Goal: Task Accomplishment & Management: Manage account settings

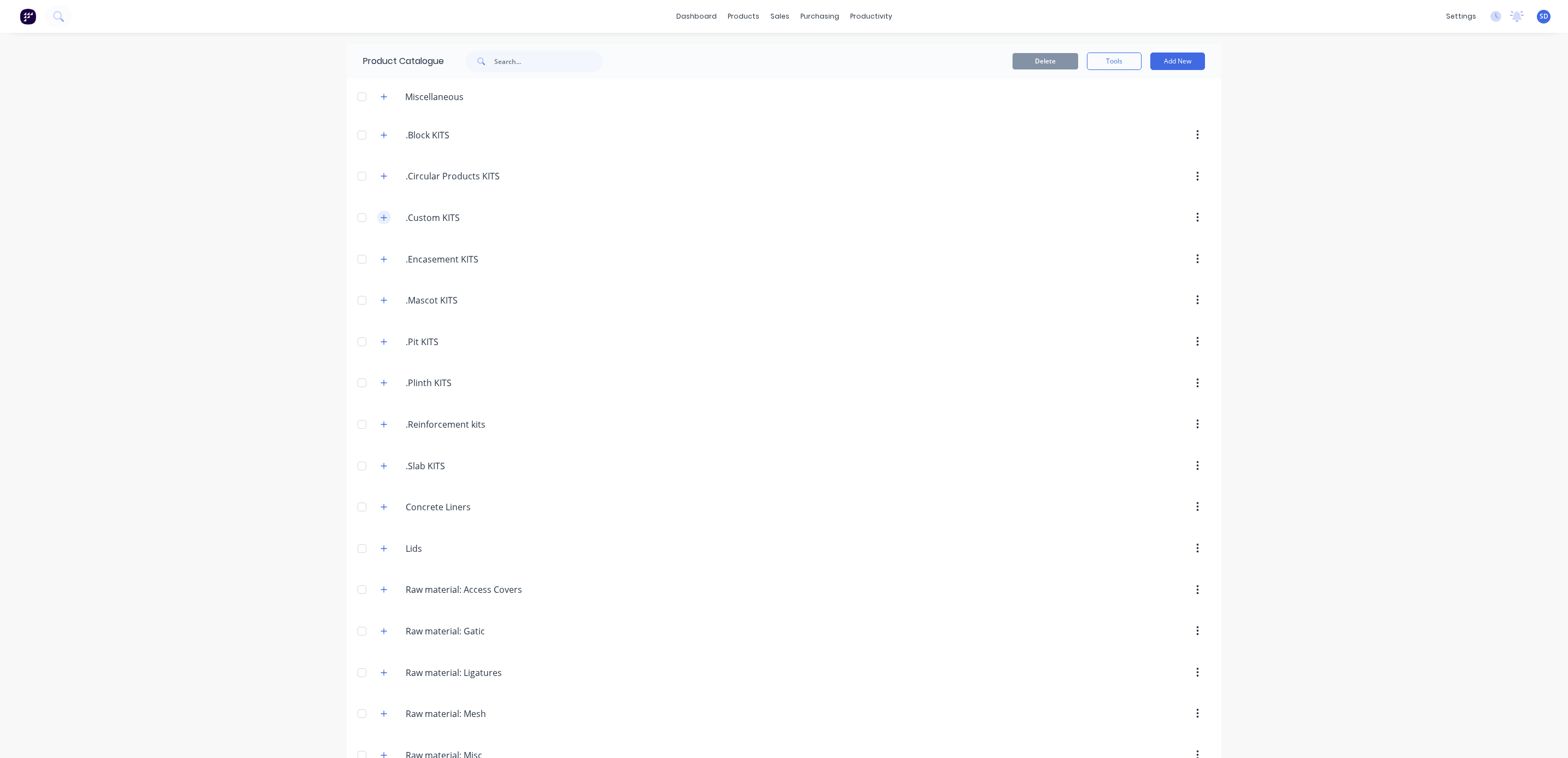
click at [381, 219] on icon "button" at bounding box center [384, 217] width 6 height 6
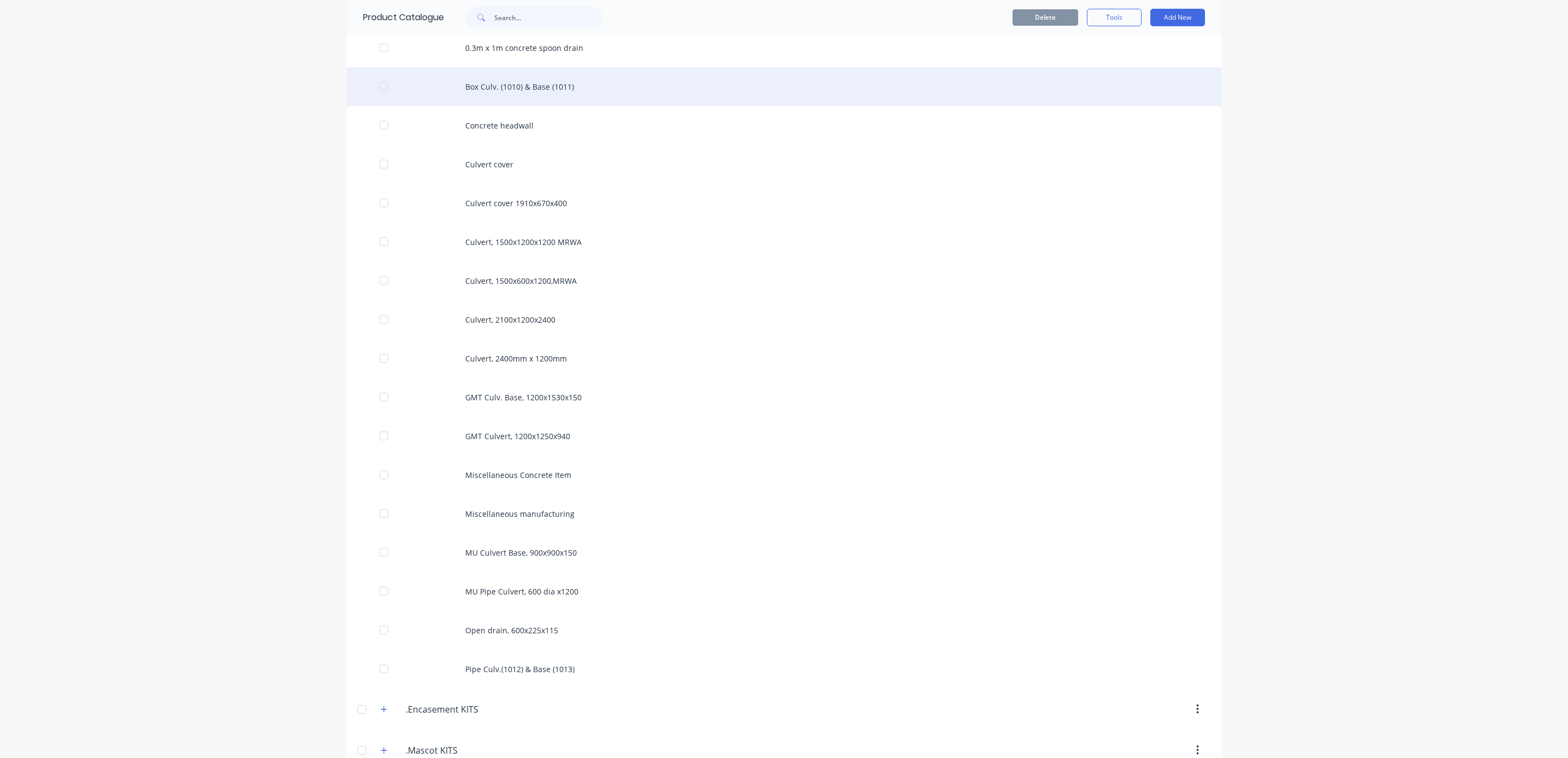
scroll to position [82, 0]
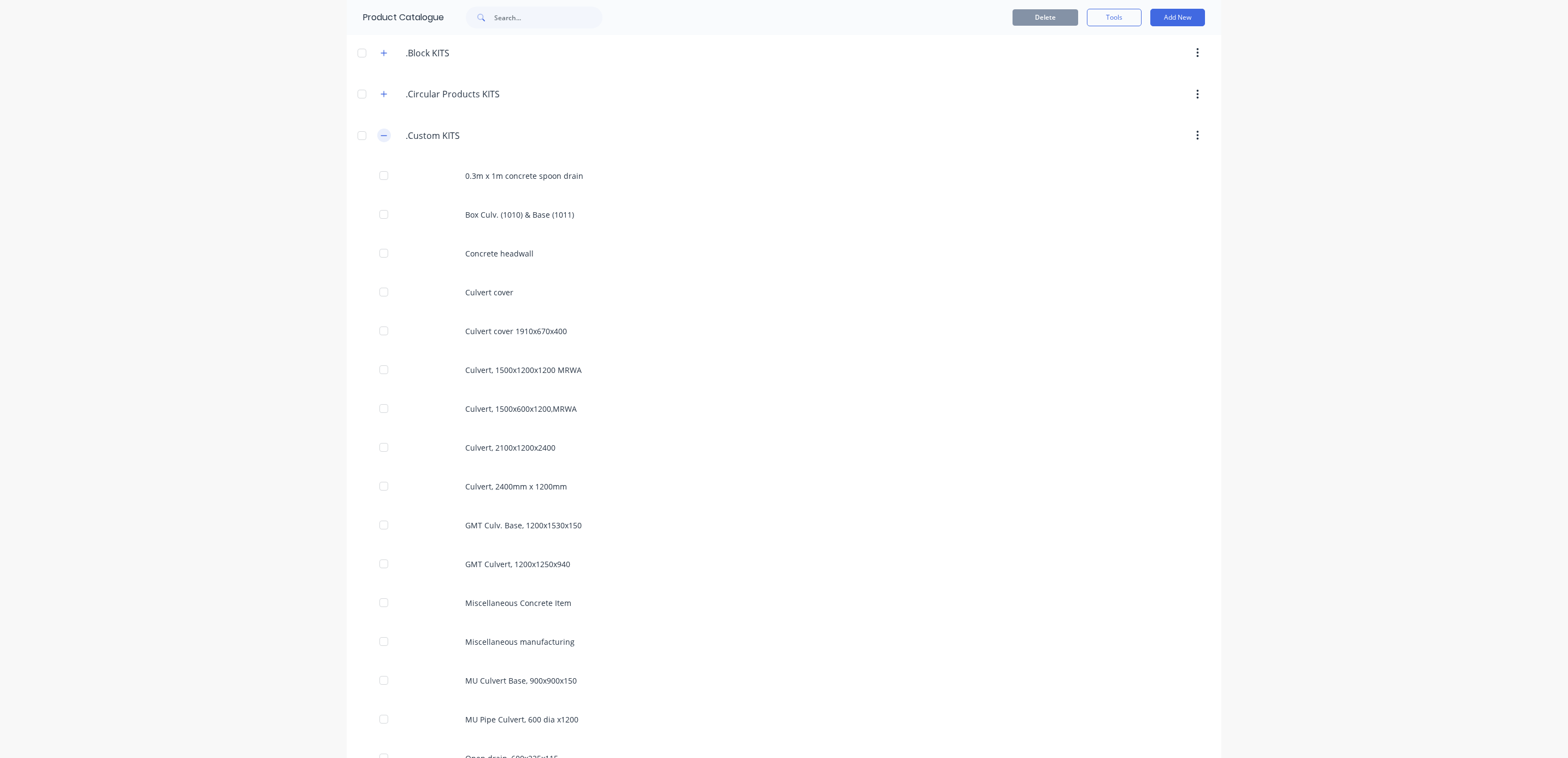
click at [377, 132] on button "button" at bounding box center [384, 135] width 13 height 13
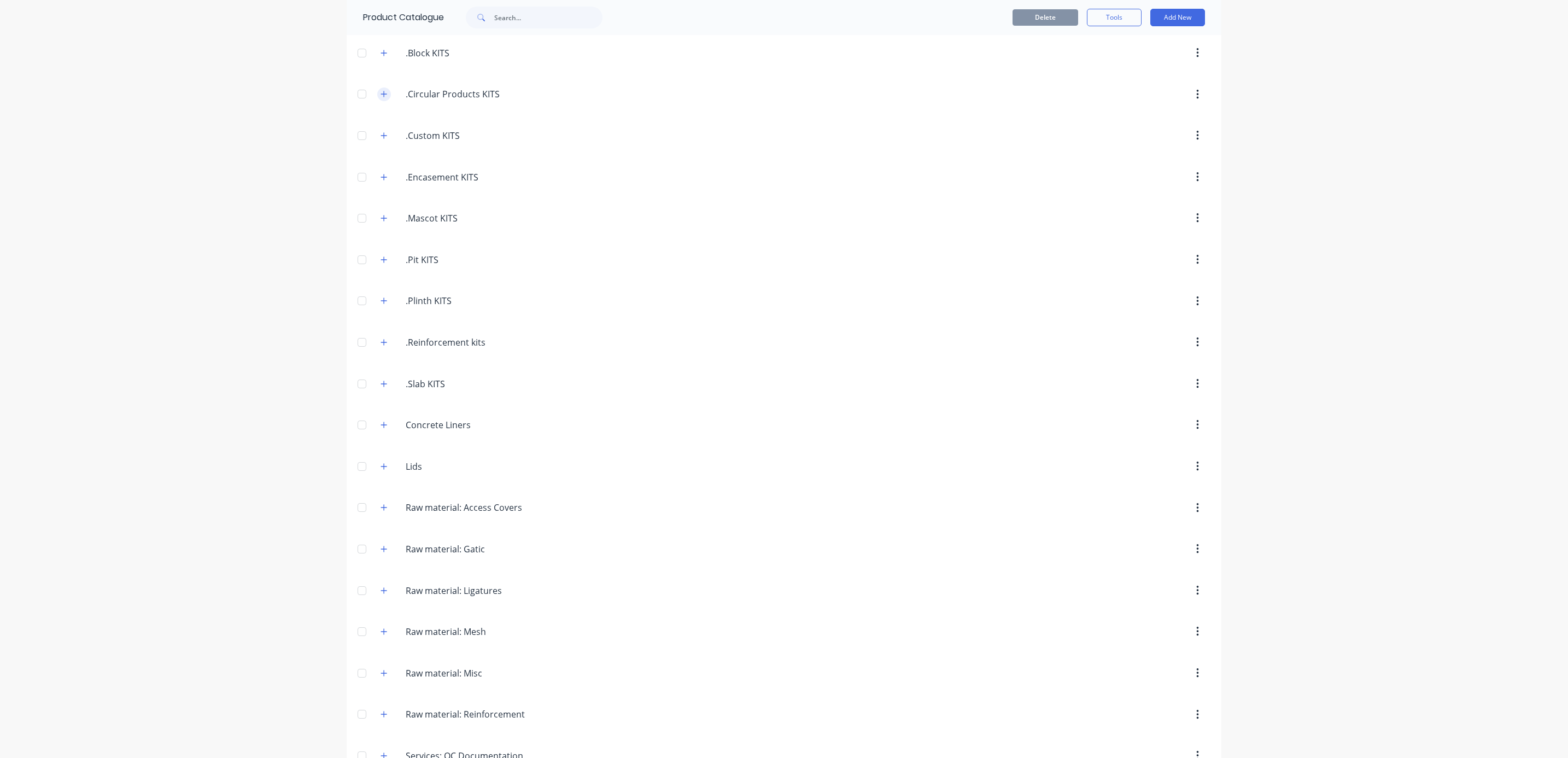
click at [380, 96] on icon "button" at bounding box center [383, 94] width 7 height 8
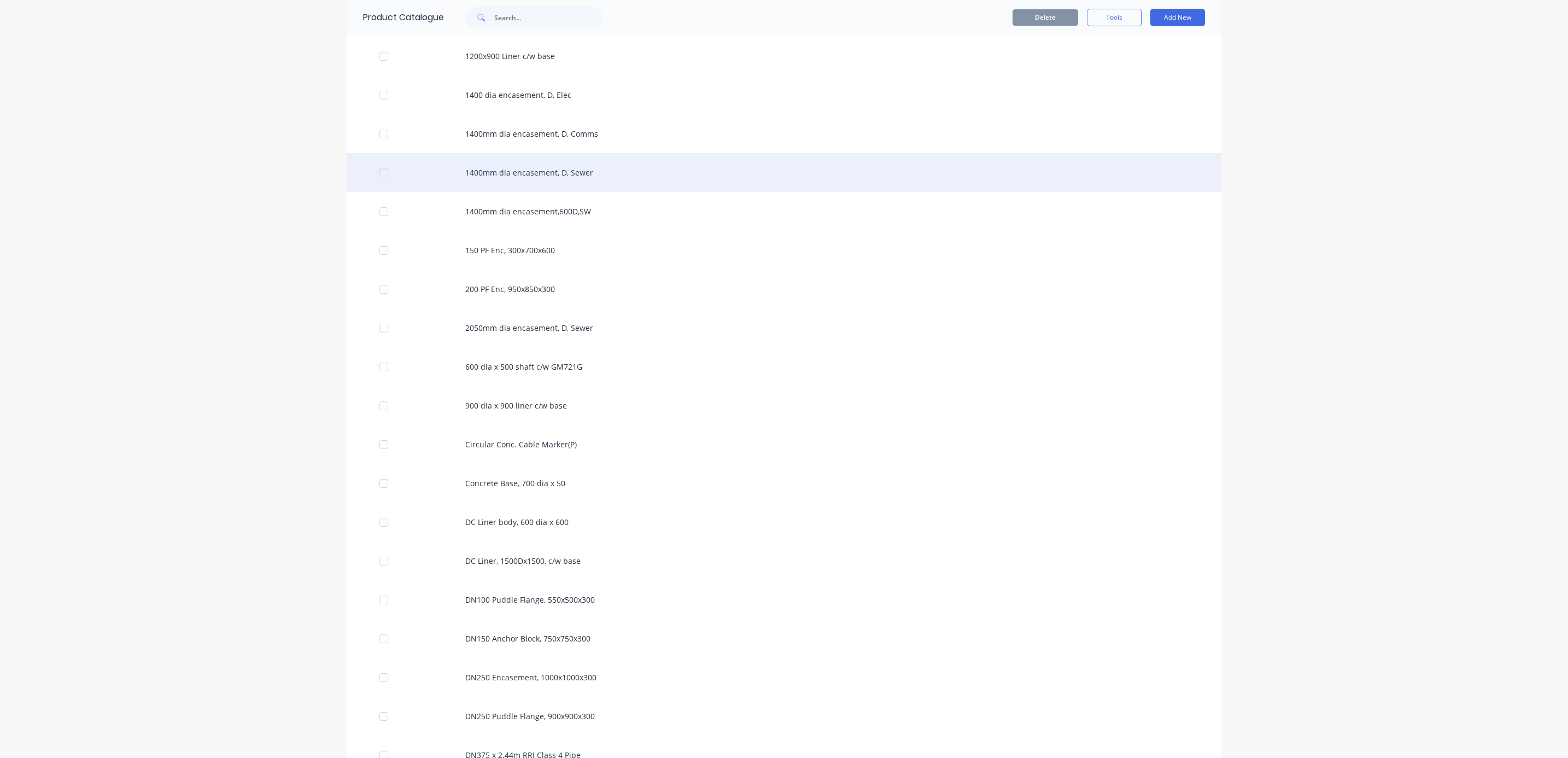
scroll to position [820, 0]
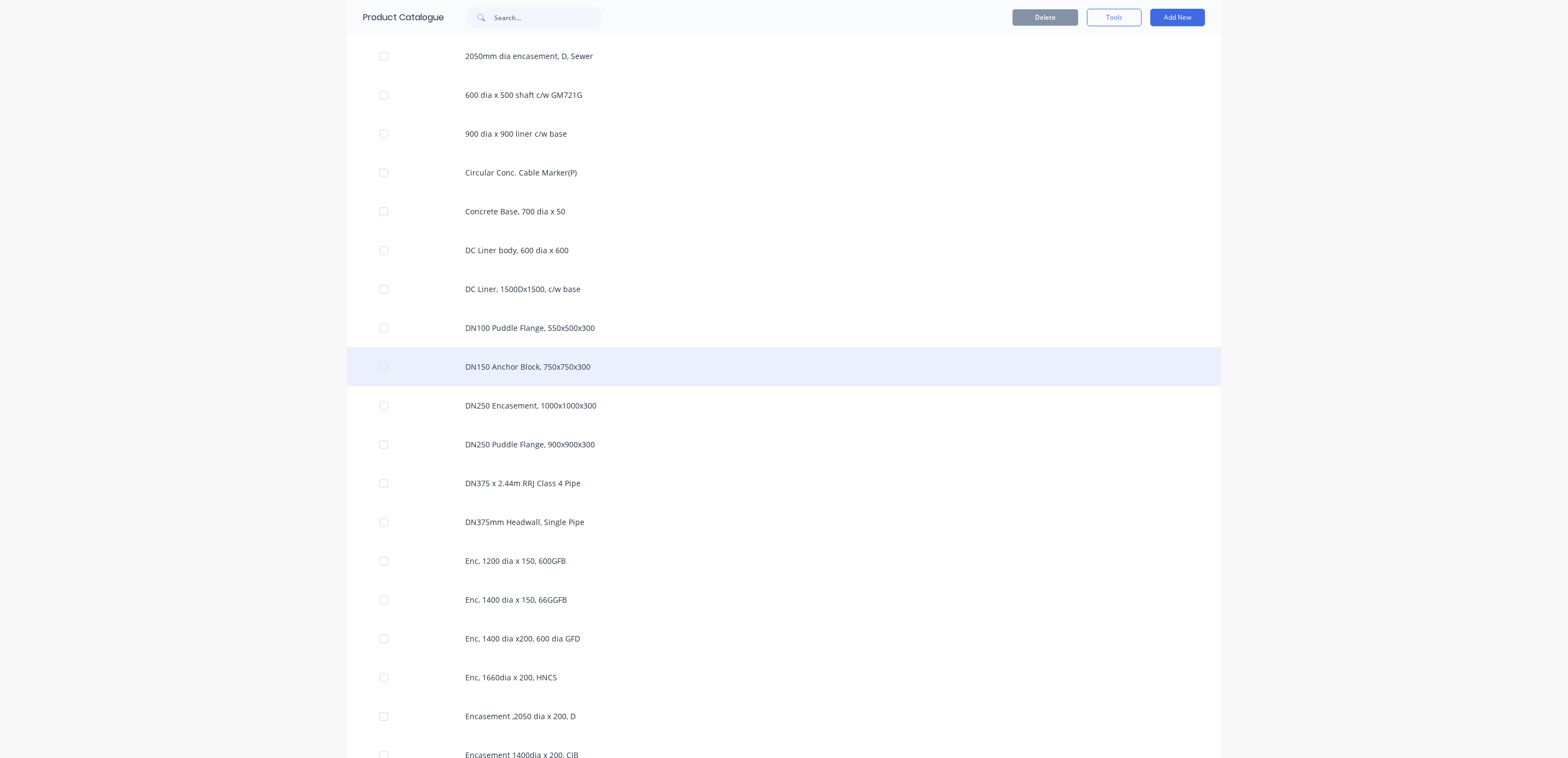
click at [520, 373] on div "DN150 Anchor Block, 750x750x300" at bounding box center [783, 367] width 875 height 39
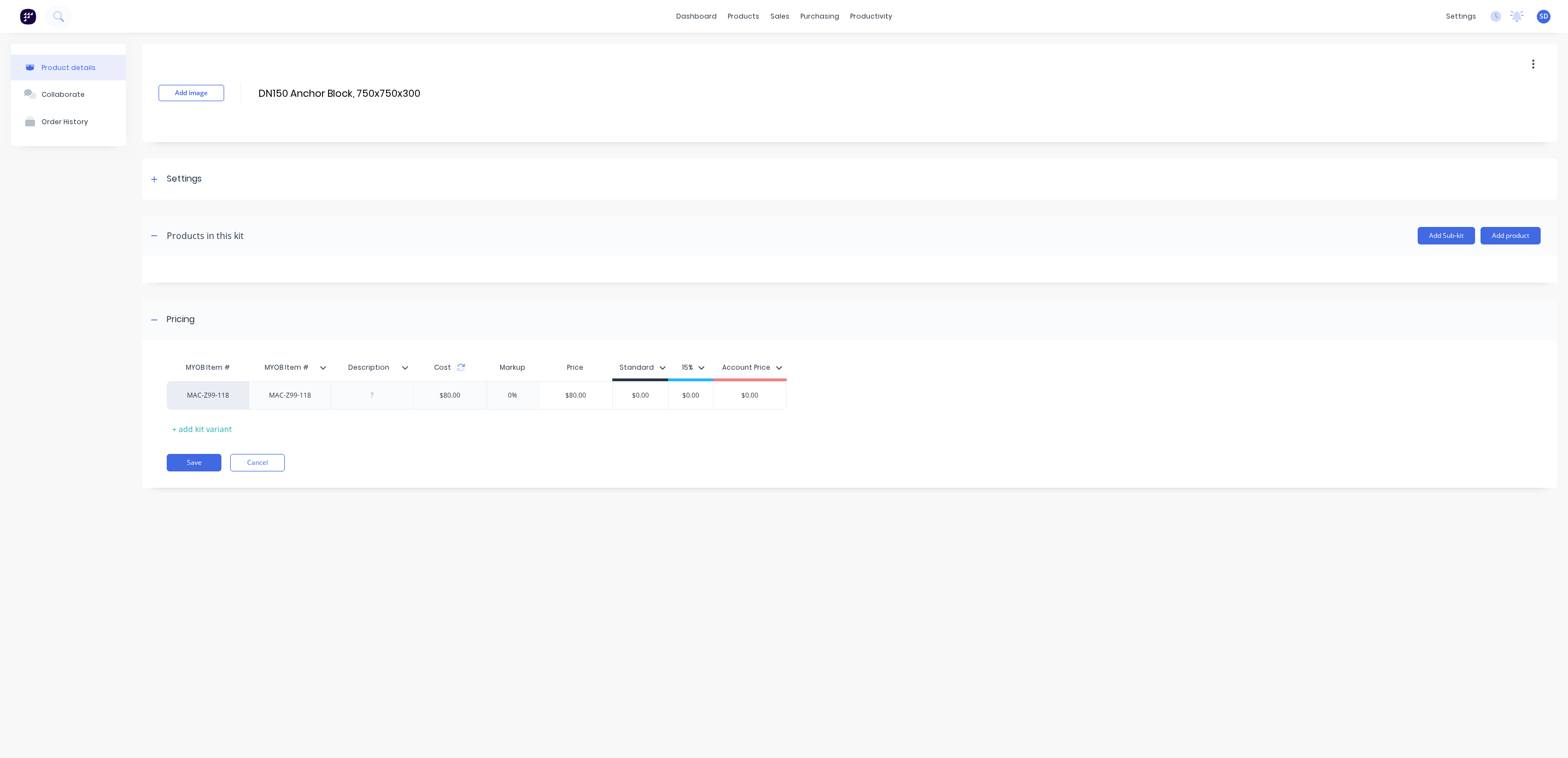
click at [1529, 64] on button "button" at bounding box center [1533, 65] width 26 height 19
click at [1474, 107] on div "Delete" at bounding box center [1494, 115] width 84 height 16
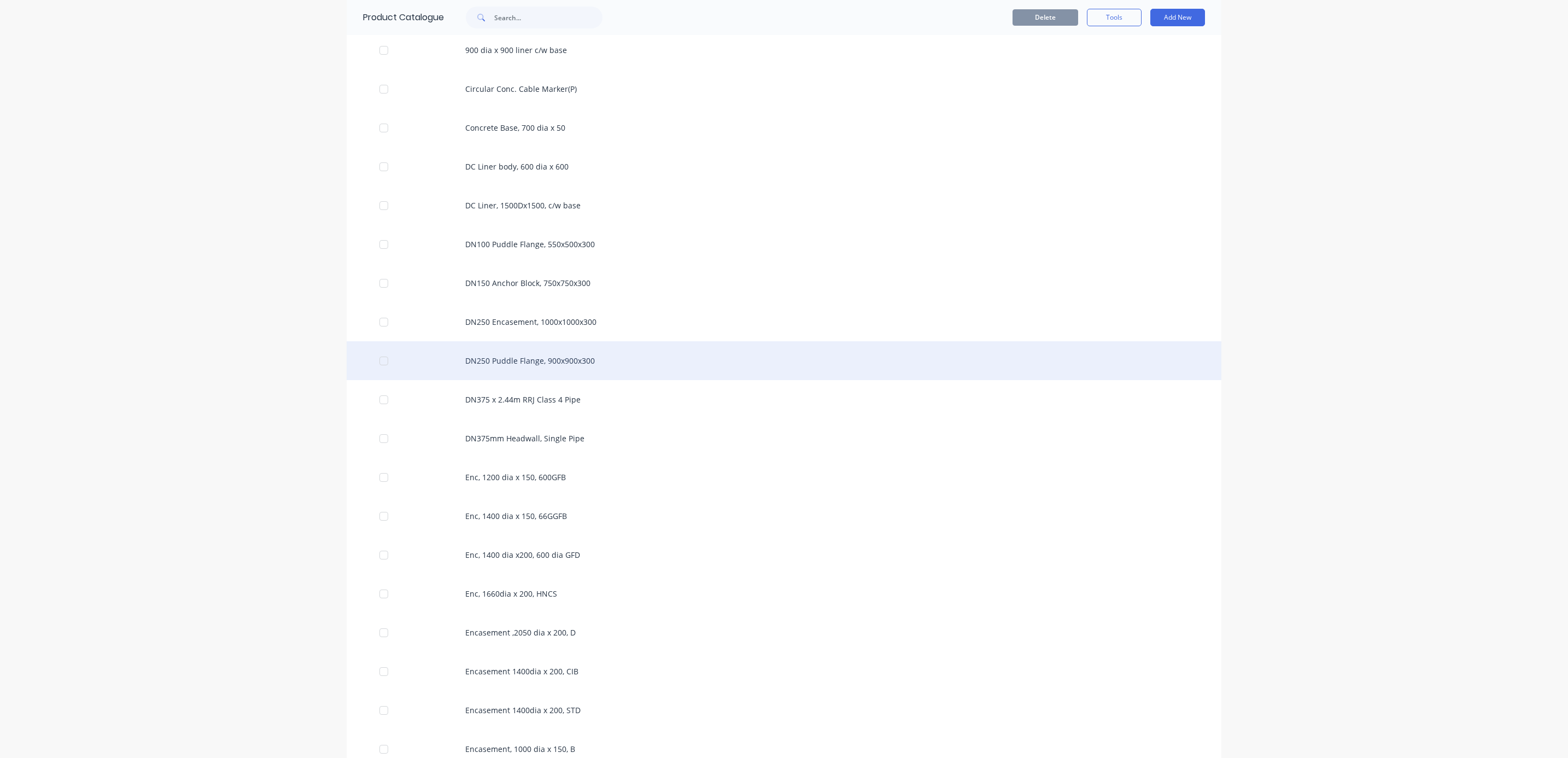
scroll to position [902, 0]
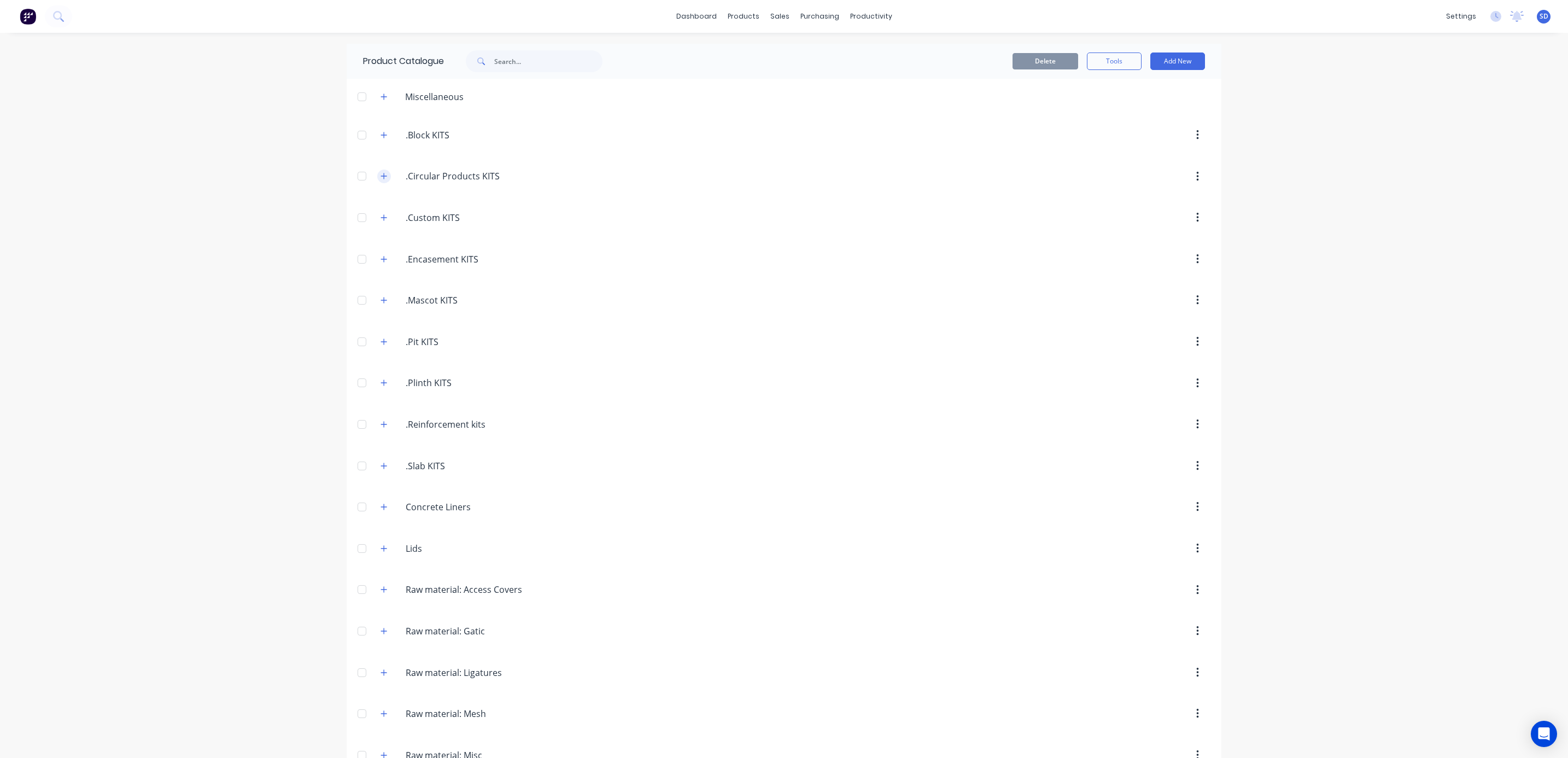
click at [377, 174] on button "button" at bounding box center [384, 176] width 13 height 13
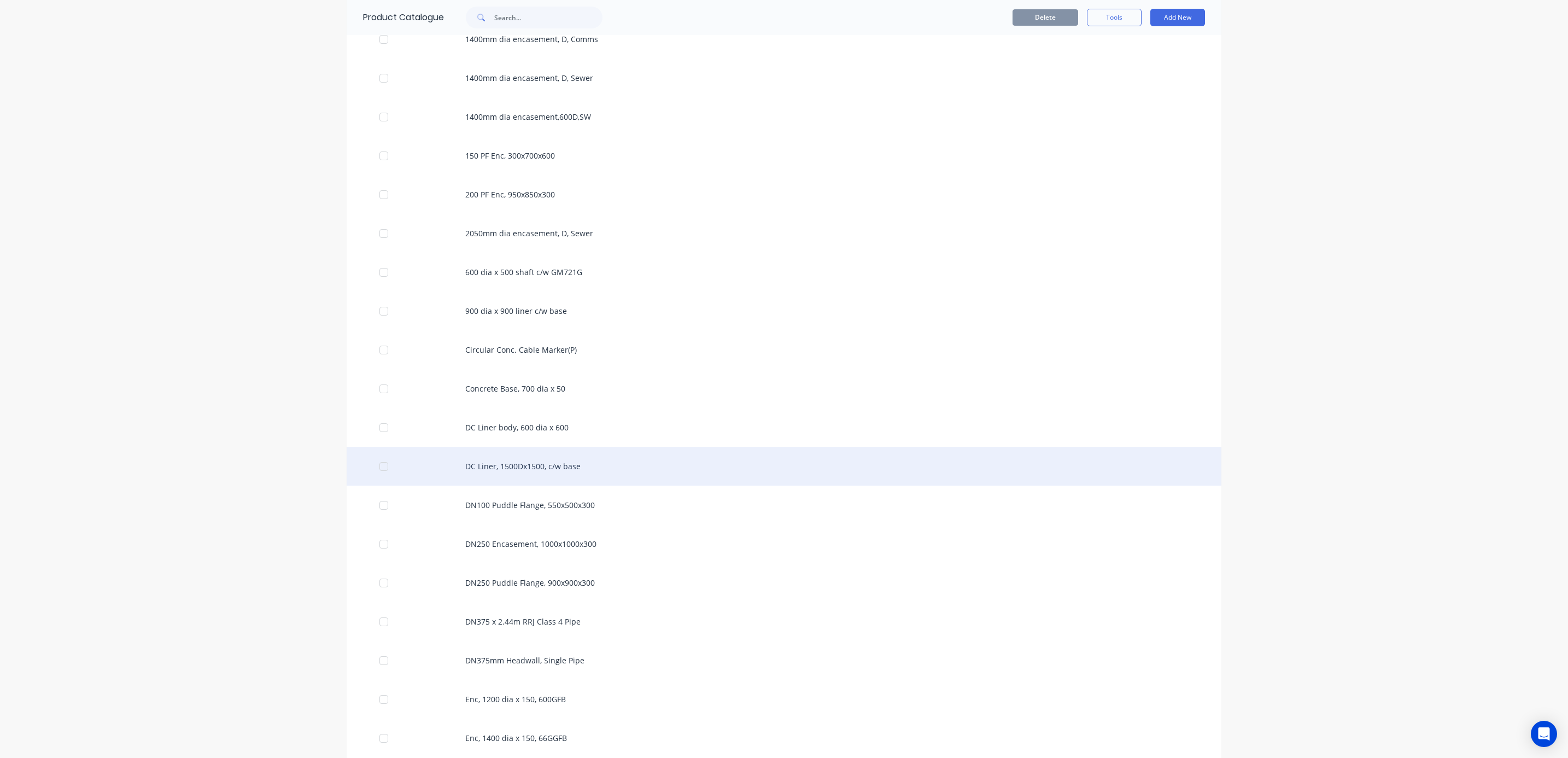
scroll to position [820, 0]
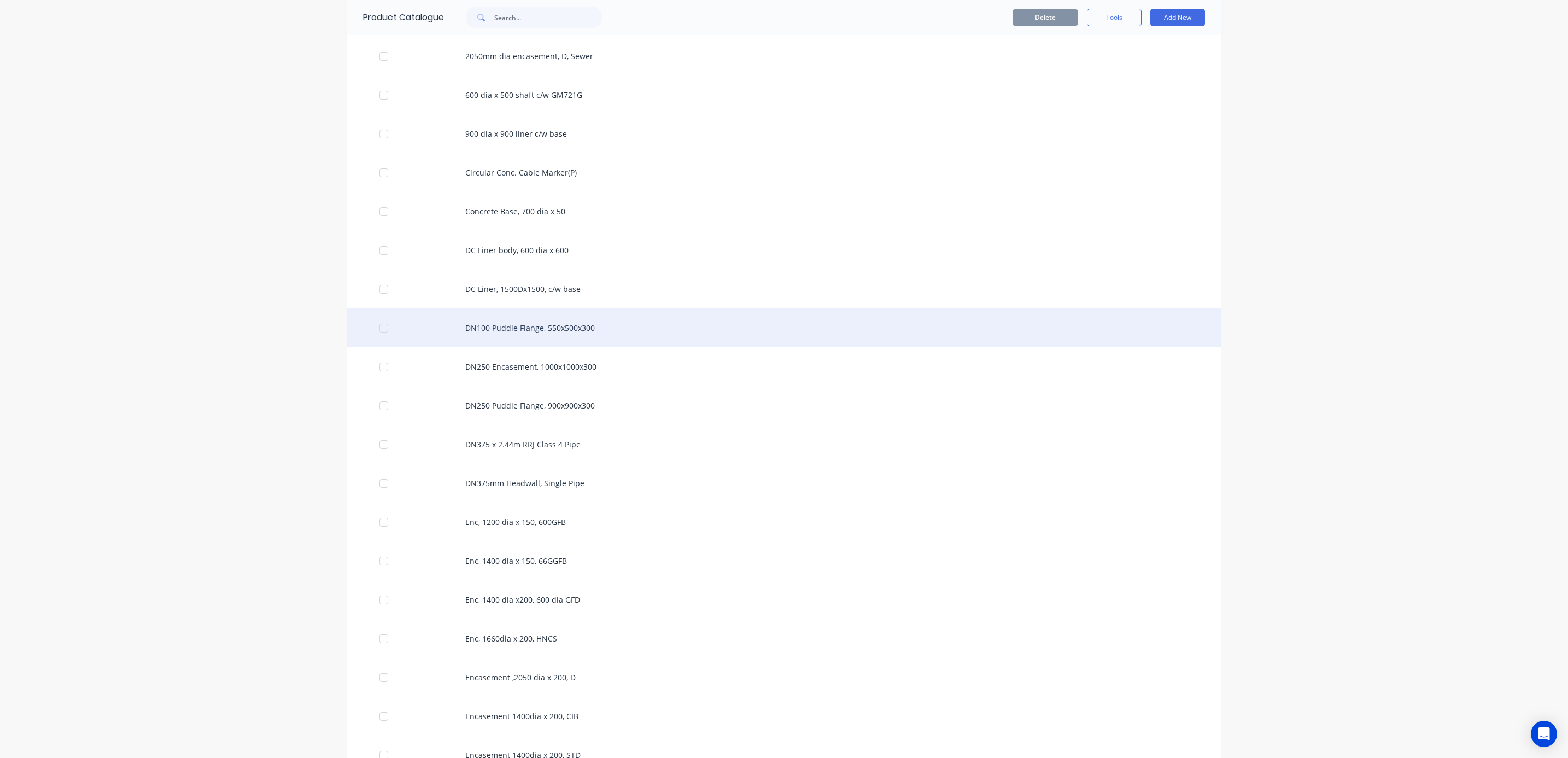
click at [604, 334] on div "DN100 Puddle Flange, 550x500x300" at bounding box center [783, 328] width 875 height 39
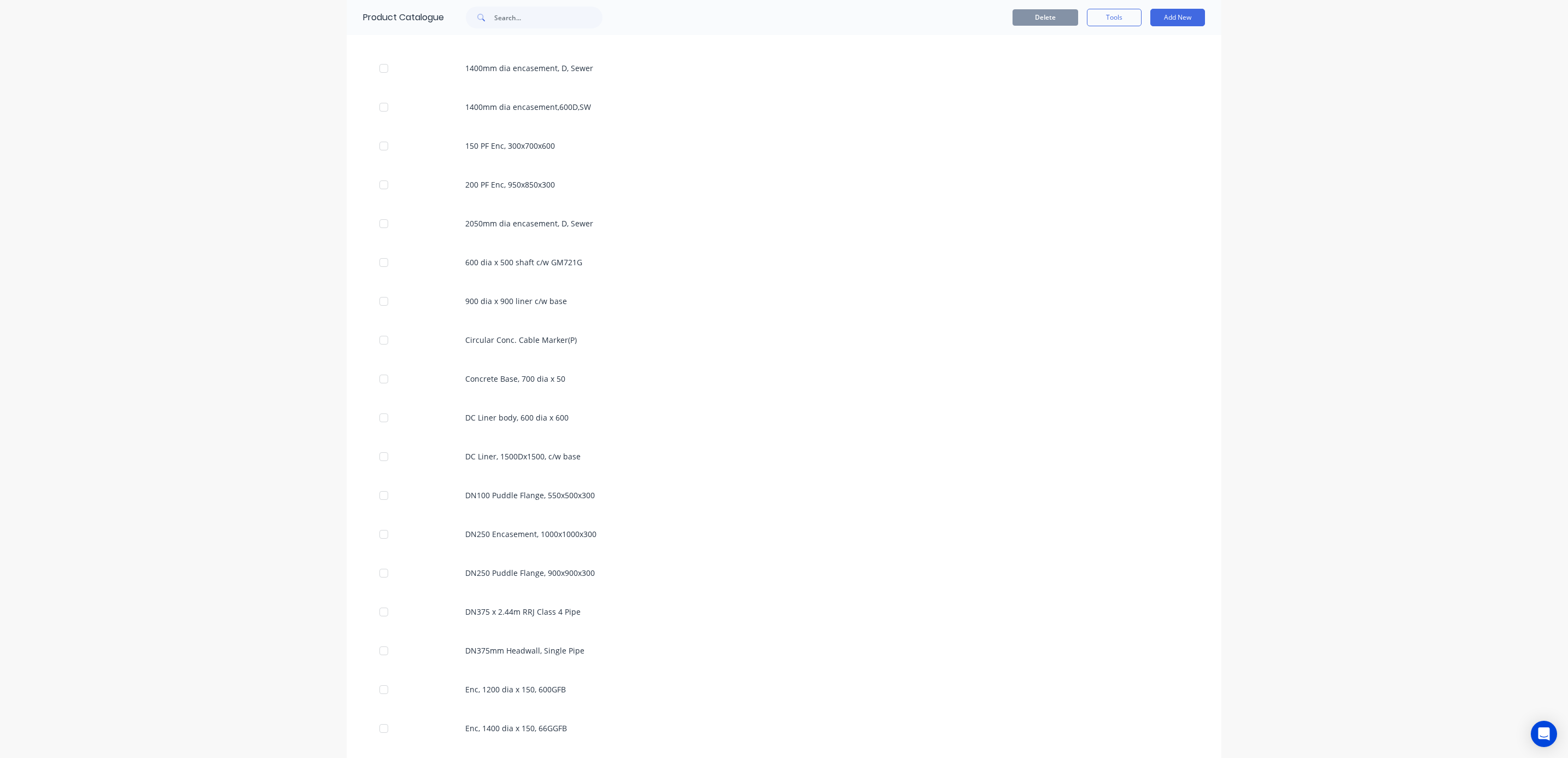
scroll to position [656, 0]
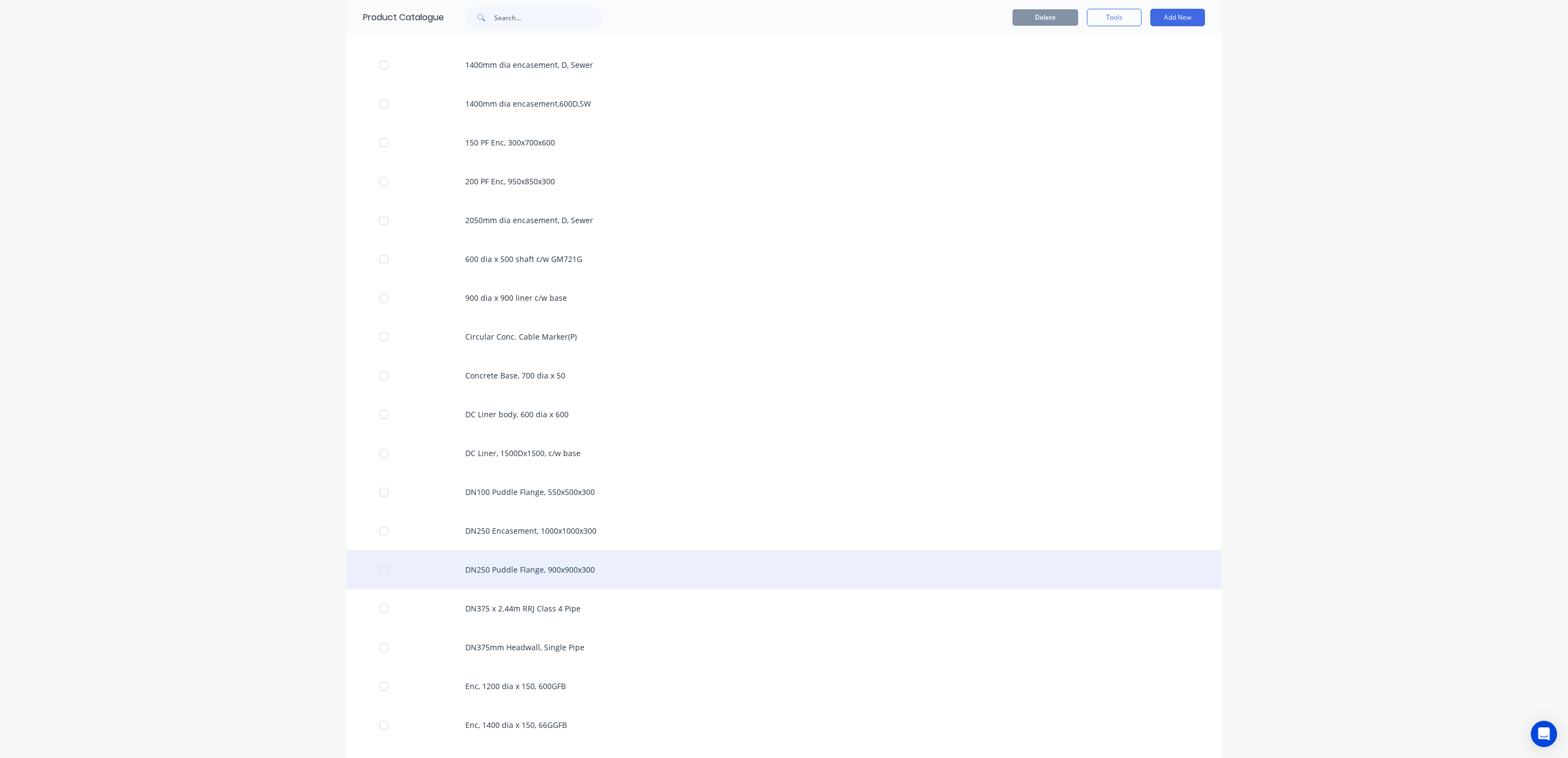
click at [548, 572] on div "DN250 Puddle Flange, 900x900x300" at bounding box center [783, 570] width 875 height 39
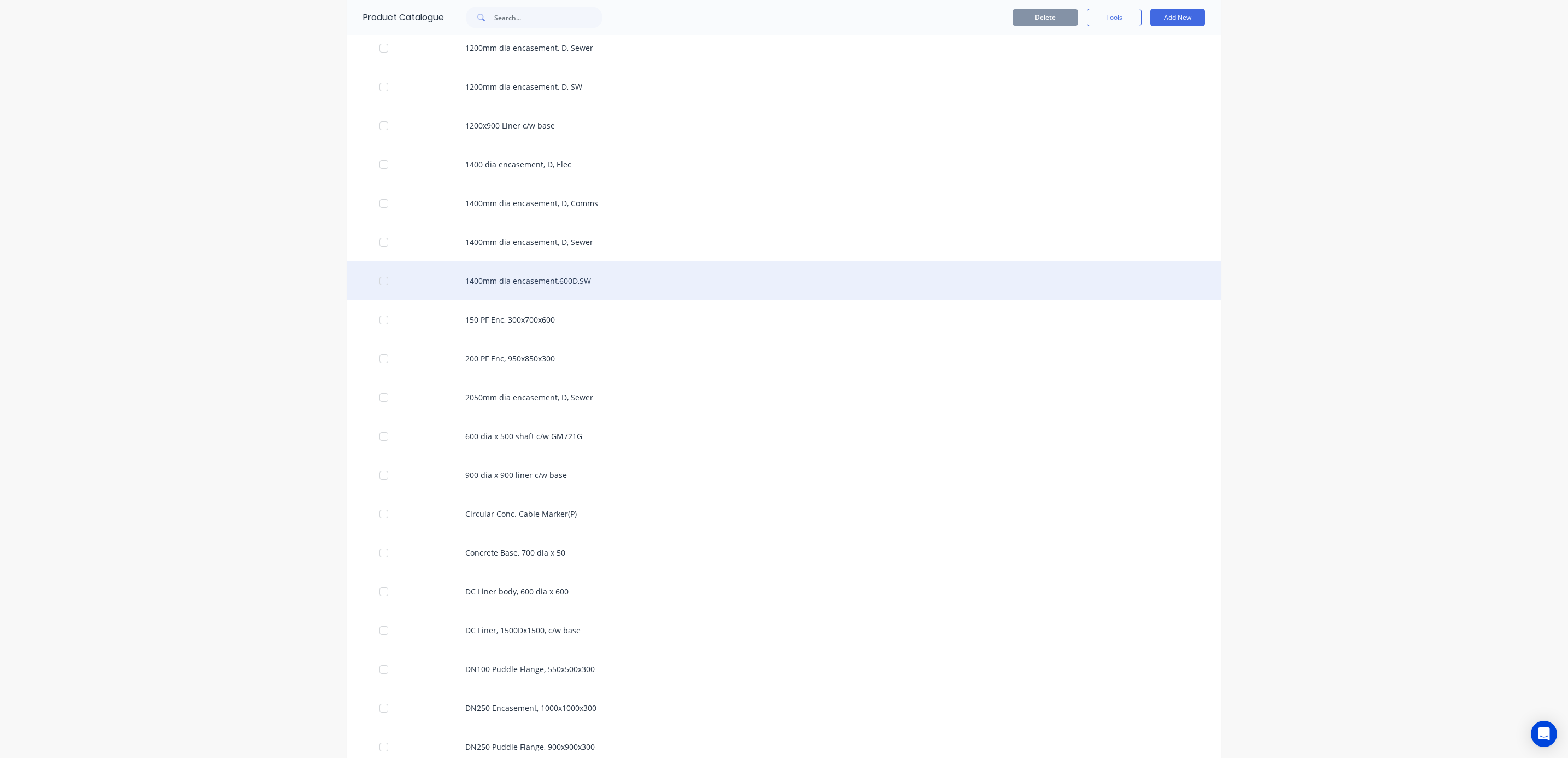
scroll to position [739, 0]
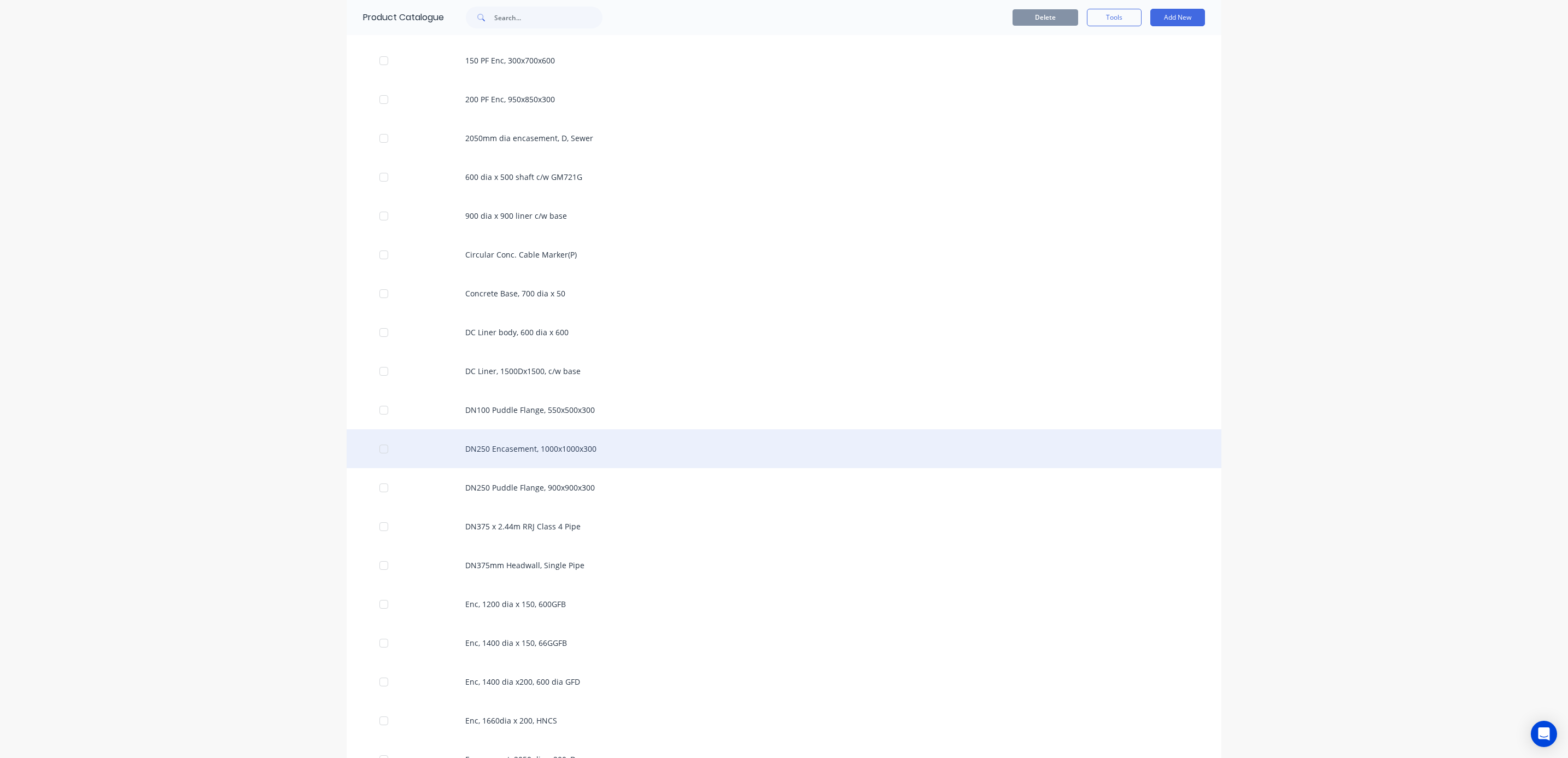
click at [509, 446] on div "DN250 Encasement, 1000x1000x300" at bounding box center [783, 449] width 875 height 39
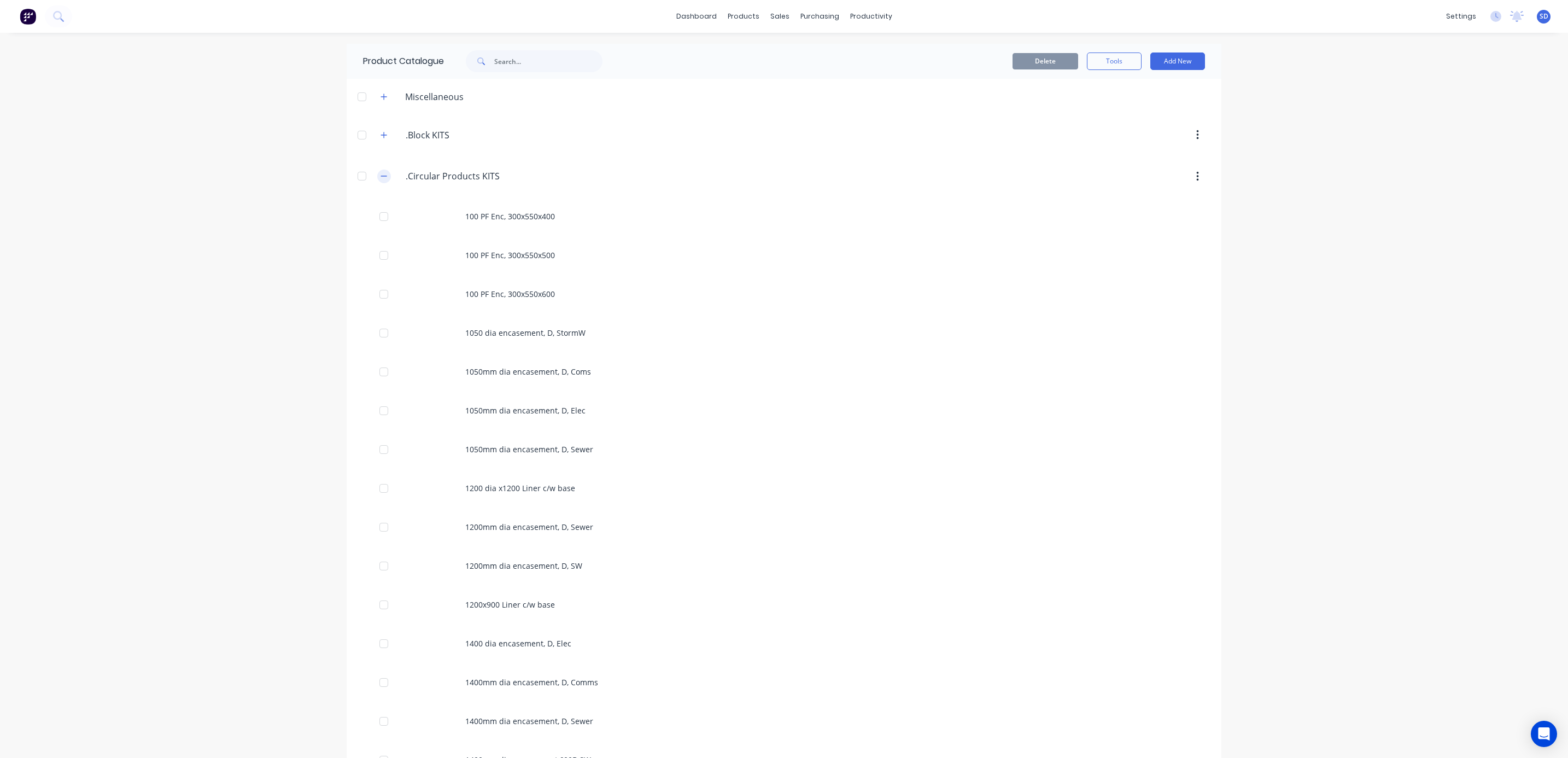
click at [380, 173] on icon "button" at bounding box center [383, 176] width 7 height 8
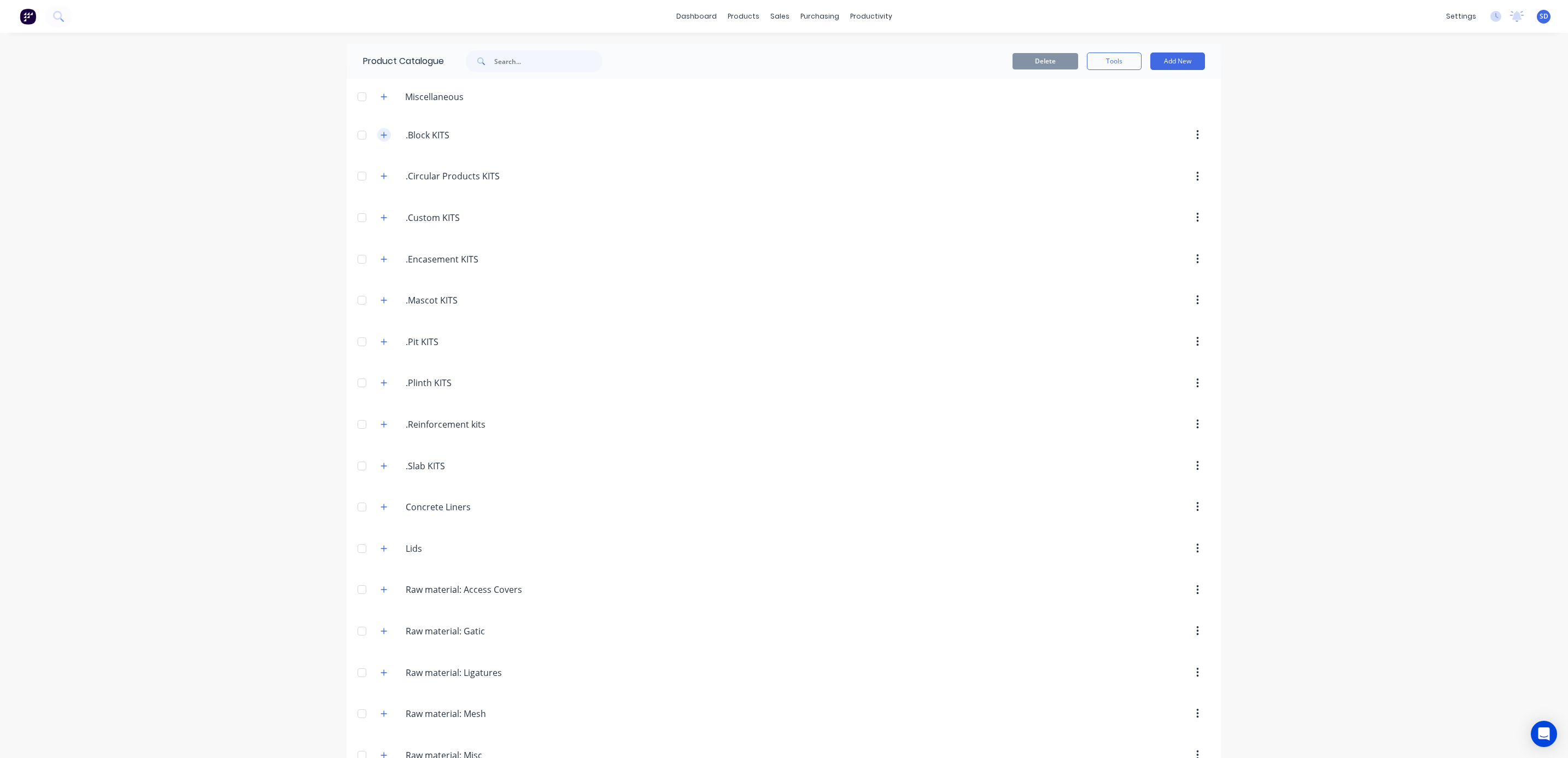
click at [377, 128] on button "button" at bounding box center [384, 135] width 13 height 13
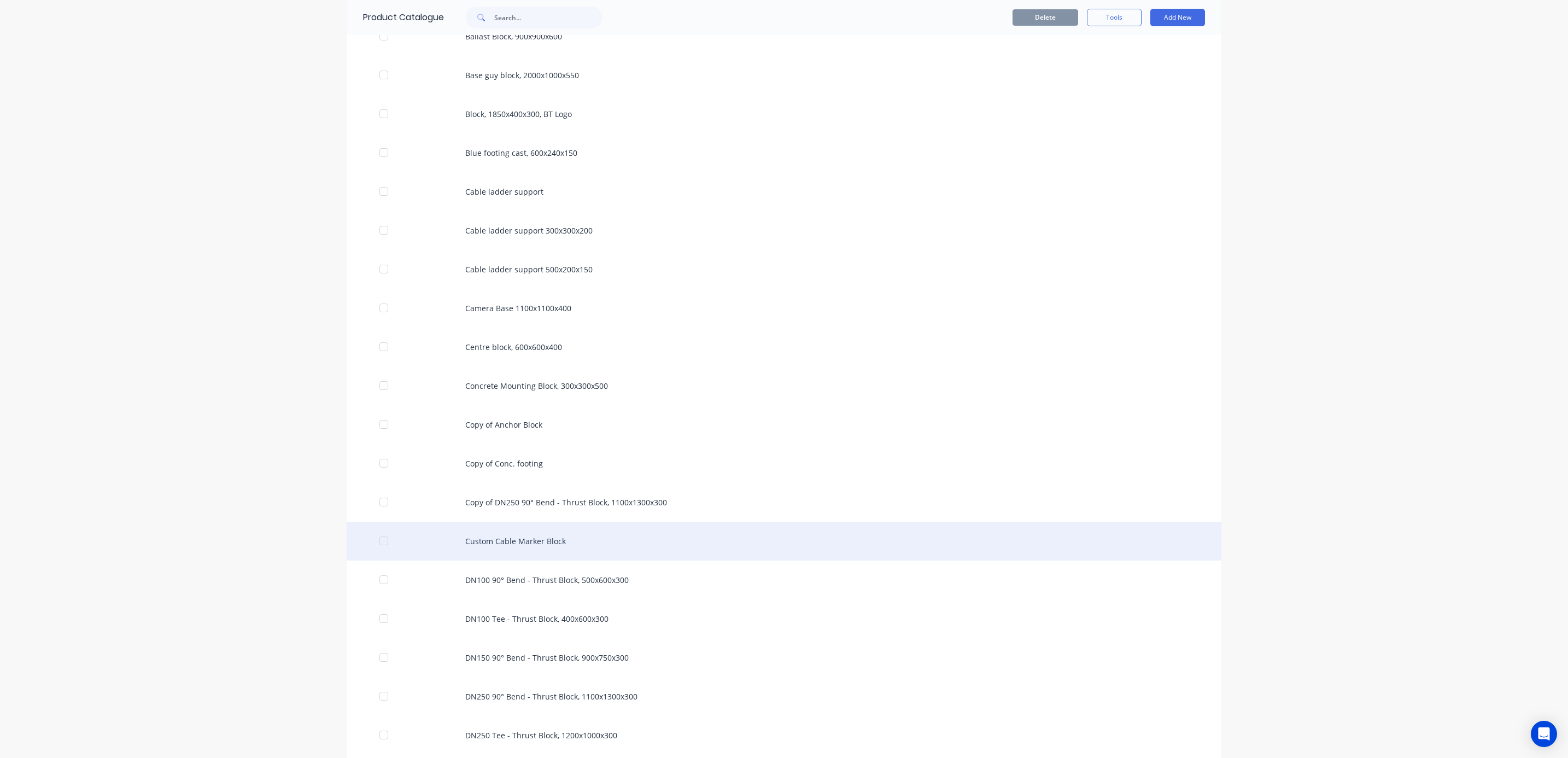
scroll to position [574, 0]
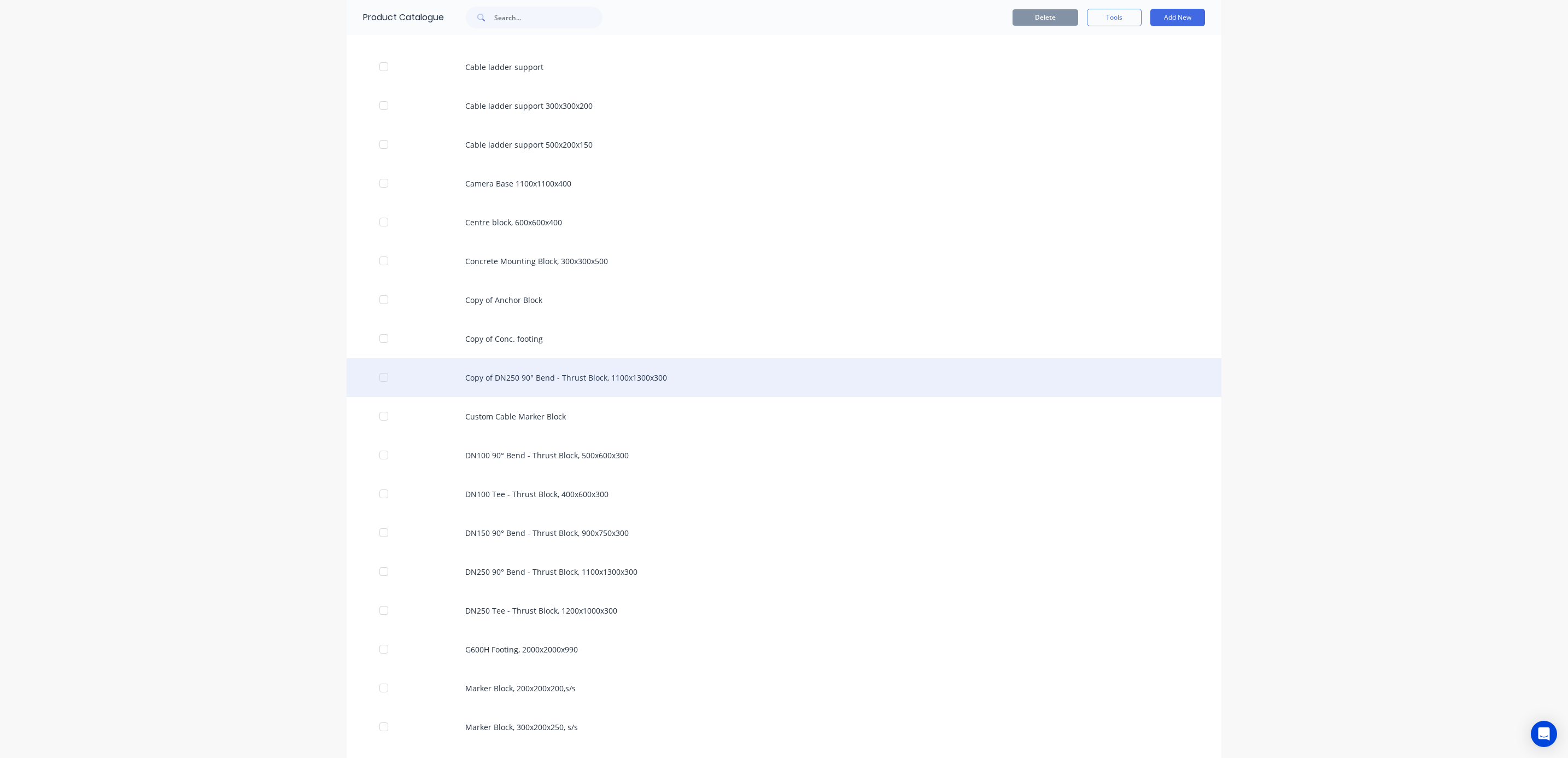
click at [528, 379] on div "Copy of DN250 90° Bend - Thrust Block, 1100x1300x300" at bounding box center [783, 377] width 875 height 39
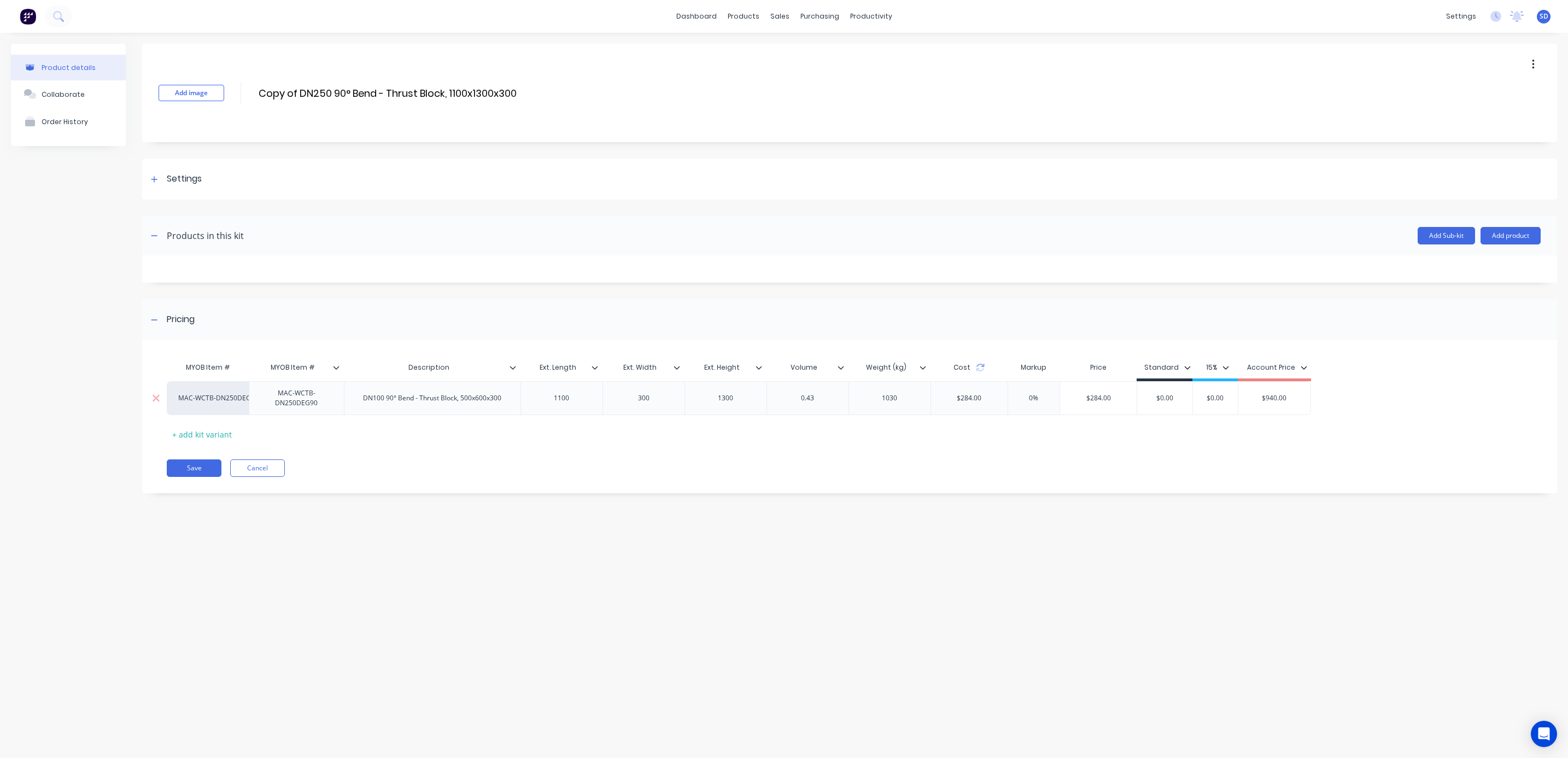
click at [376, 401] on div "DN100 90° Bend - Thrust Block, 500x600x300" at bounding box center [432, 398] width 156 height 14
drag, startPoint x: 497, startPoint y: 85, endPoint x: 258, endPoint y: 87, distance: 239.0
click at [258, 87] on div "Add image Copy of DN250 90° Bend - Thrust Block, 1100x1300x300 Copy of DN250 90…" at bounding box center [850, 93] width 1415 height 99
click at [296, 96] on input "Copy of DN250 90° Bend - Thrust Block, 1100x1300x300" at bounding box center [387, 93] width 260 height 16
click at [253, 473] on button "Cancel" at bounding box center [257, 468] width 55 height 18
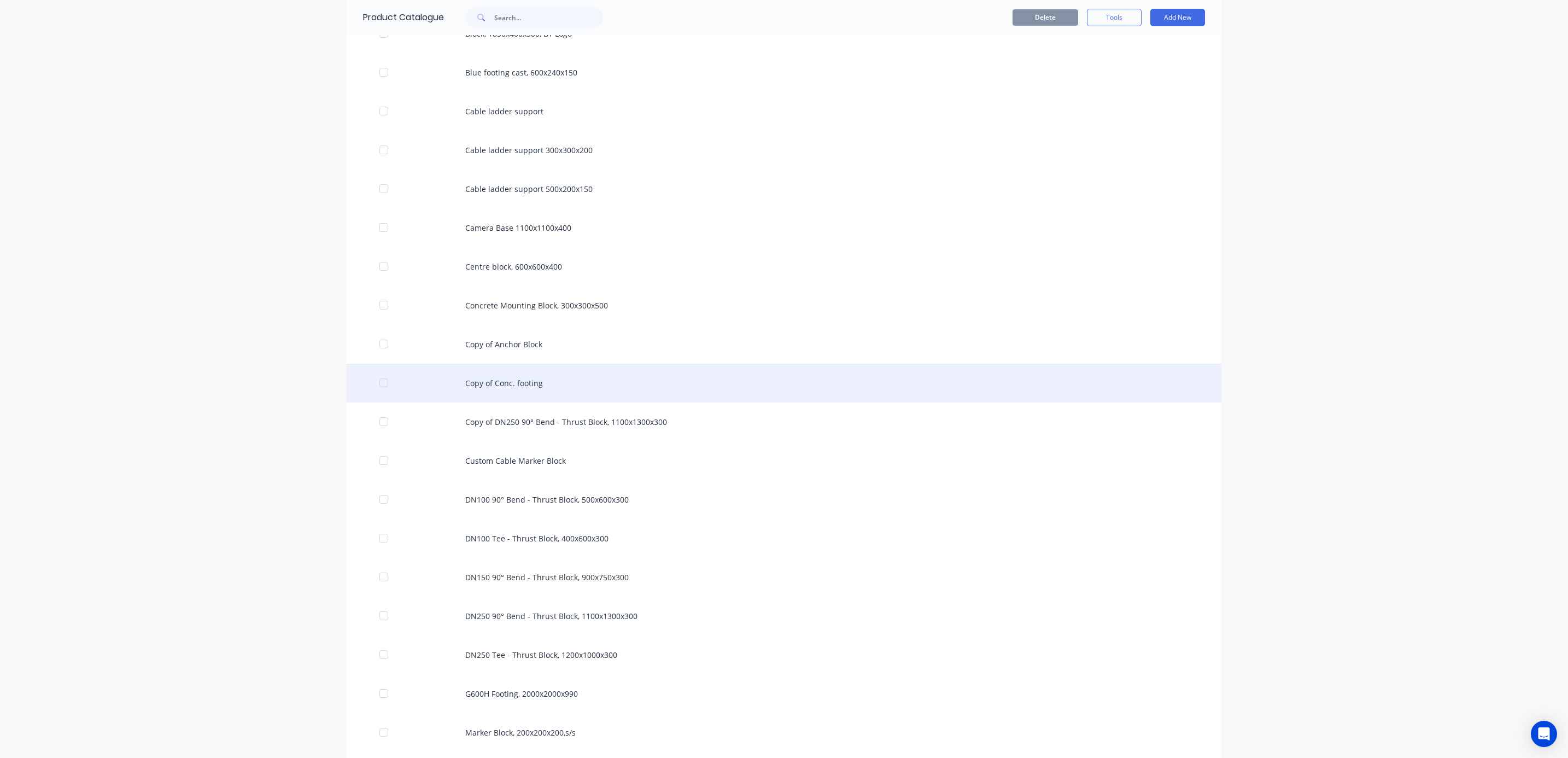
scroll to position [492, 0]
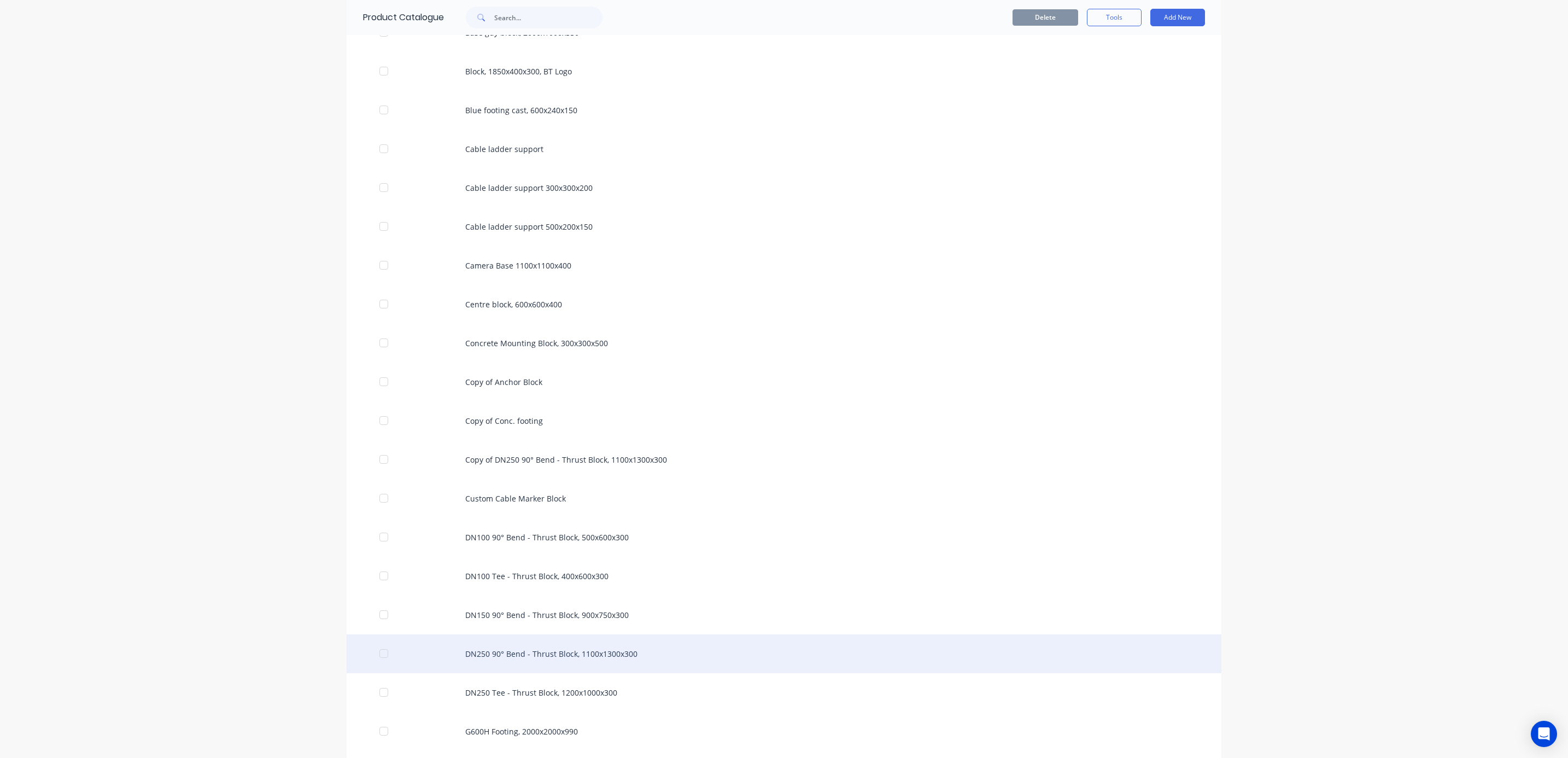
click at [550, 657] on div "DN250 90° Bend - Thrust Block, 1100x1300x300" at bounding box center [783, 654] width 875 height 39
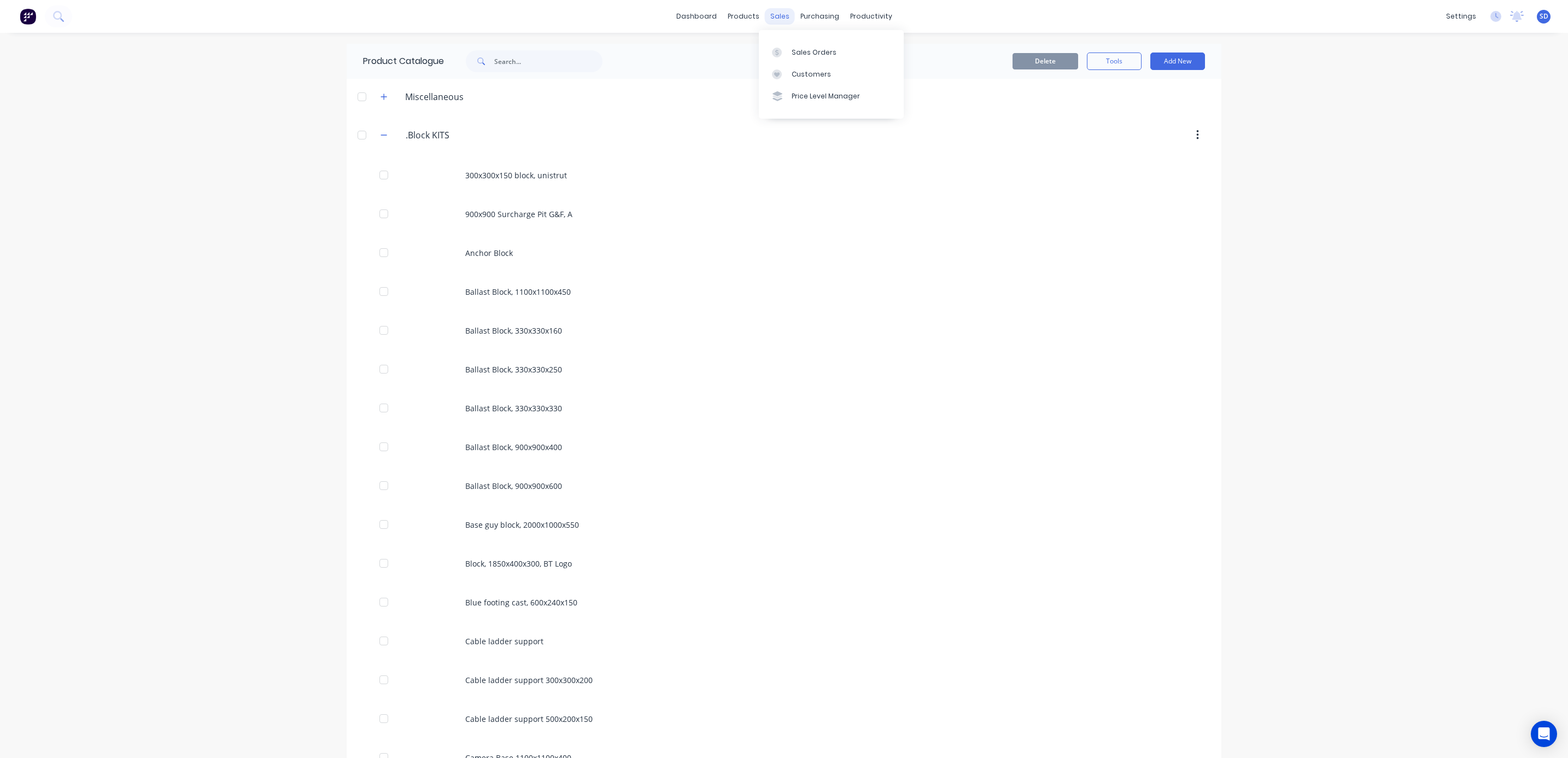
click at [773, 17] on div "sales" at bounding box center [780, 16] width 30 height 16
drag, startPoint x: 796, startPoint y: 47, endPoint x: 786, endPoint y: 67, distance: 22.4
click at [796, 47] on div "Sales Orders" at bounding box center [814, 52] width 45 height 10
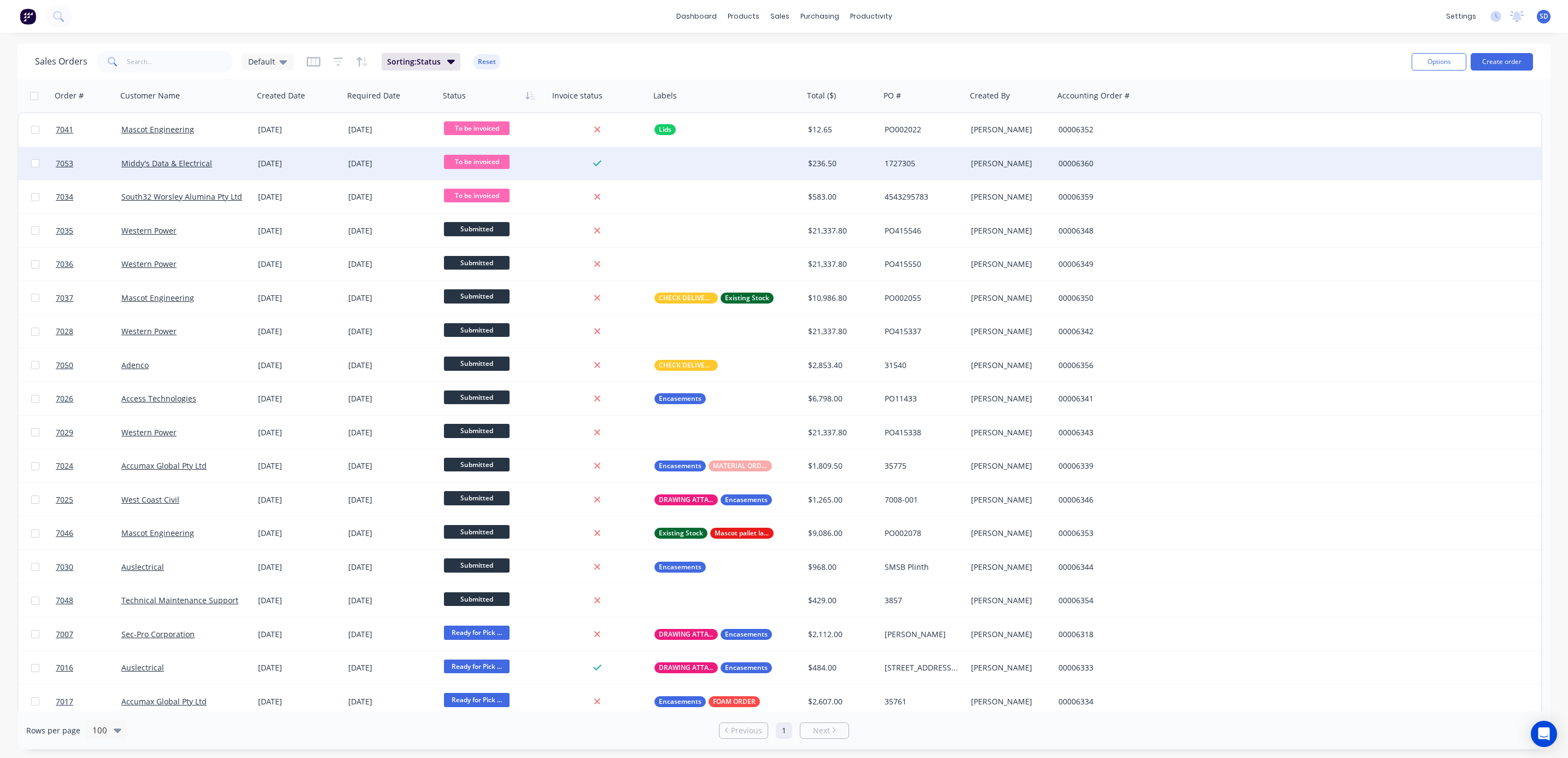
click at [471, 164] on span "To be invoiced" at bounding box center [477, 161] width 66 height 13
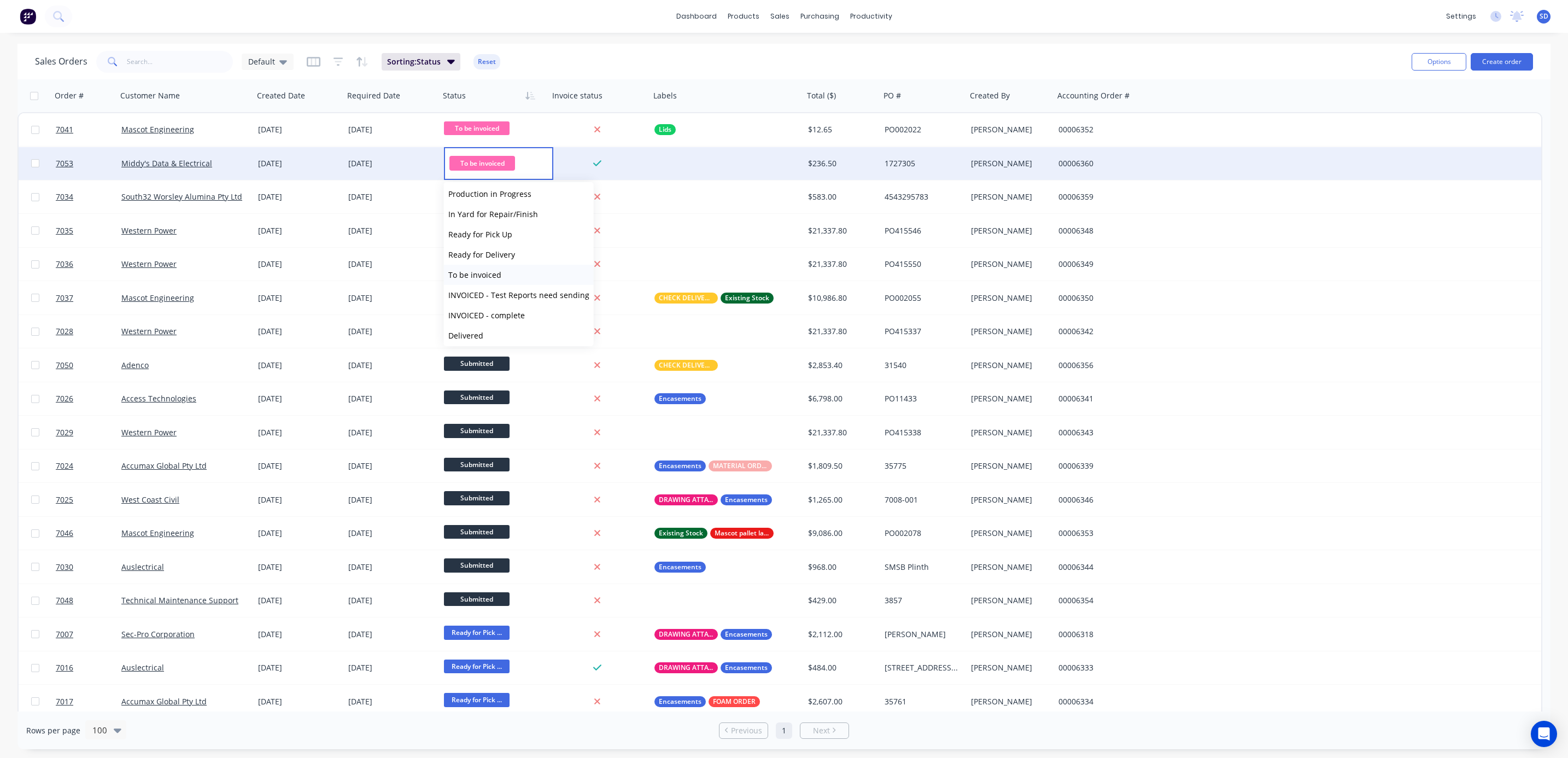
scroll to position [67, 0]
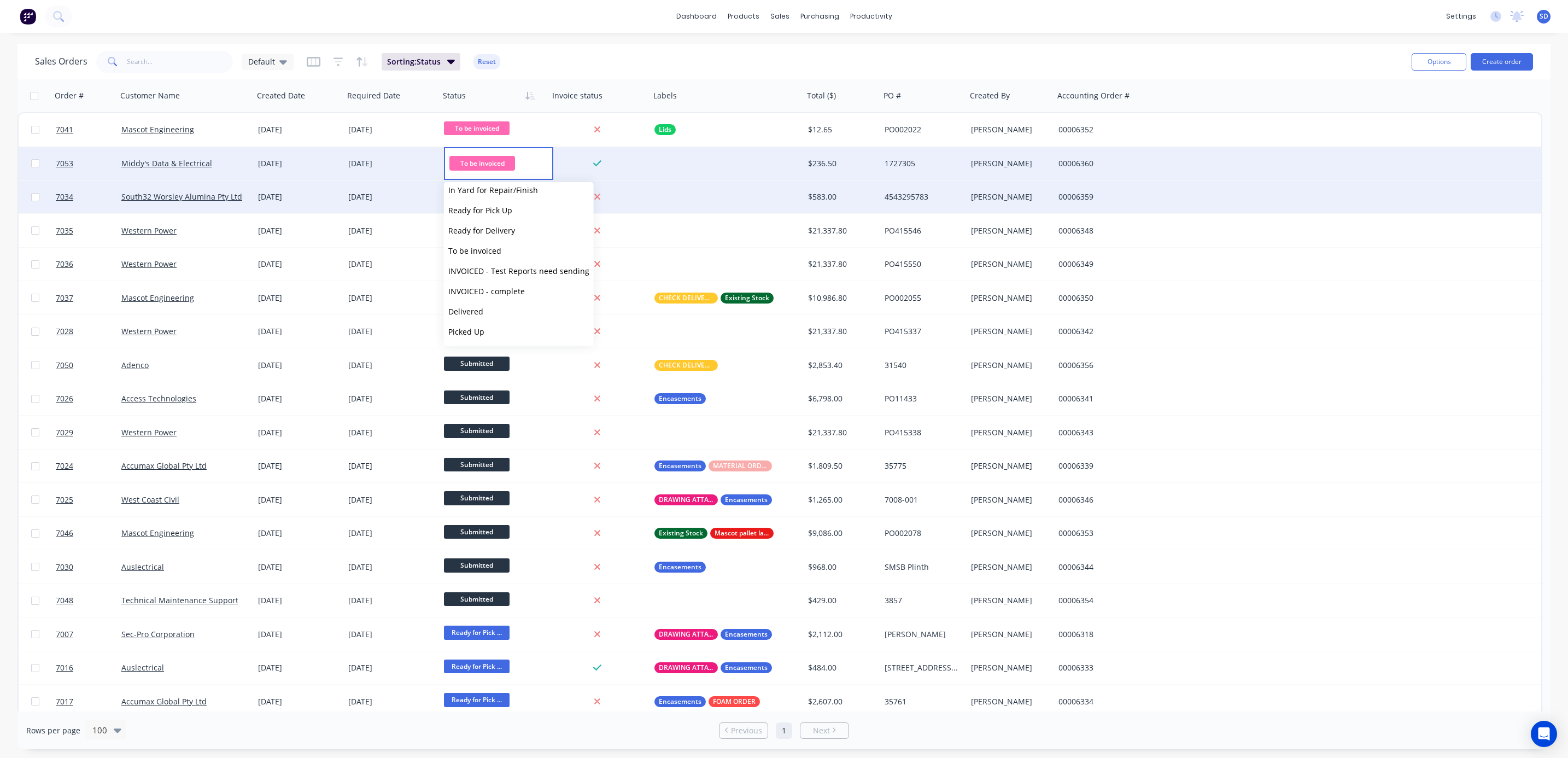
click at [1271, 208] on div "7034 South32 Worsley Alumina Pty Ltd 24 Sep 2025 26 Sep 2025 To be invoiced $58…" at bounding box center [780, 197] width 1522 height 33
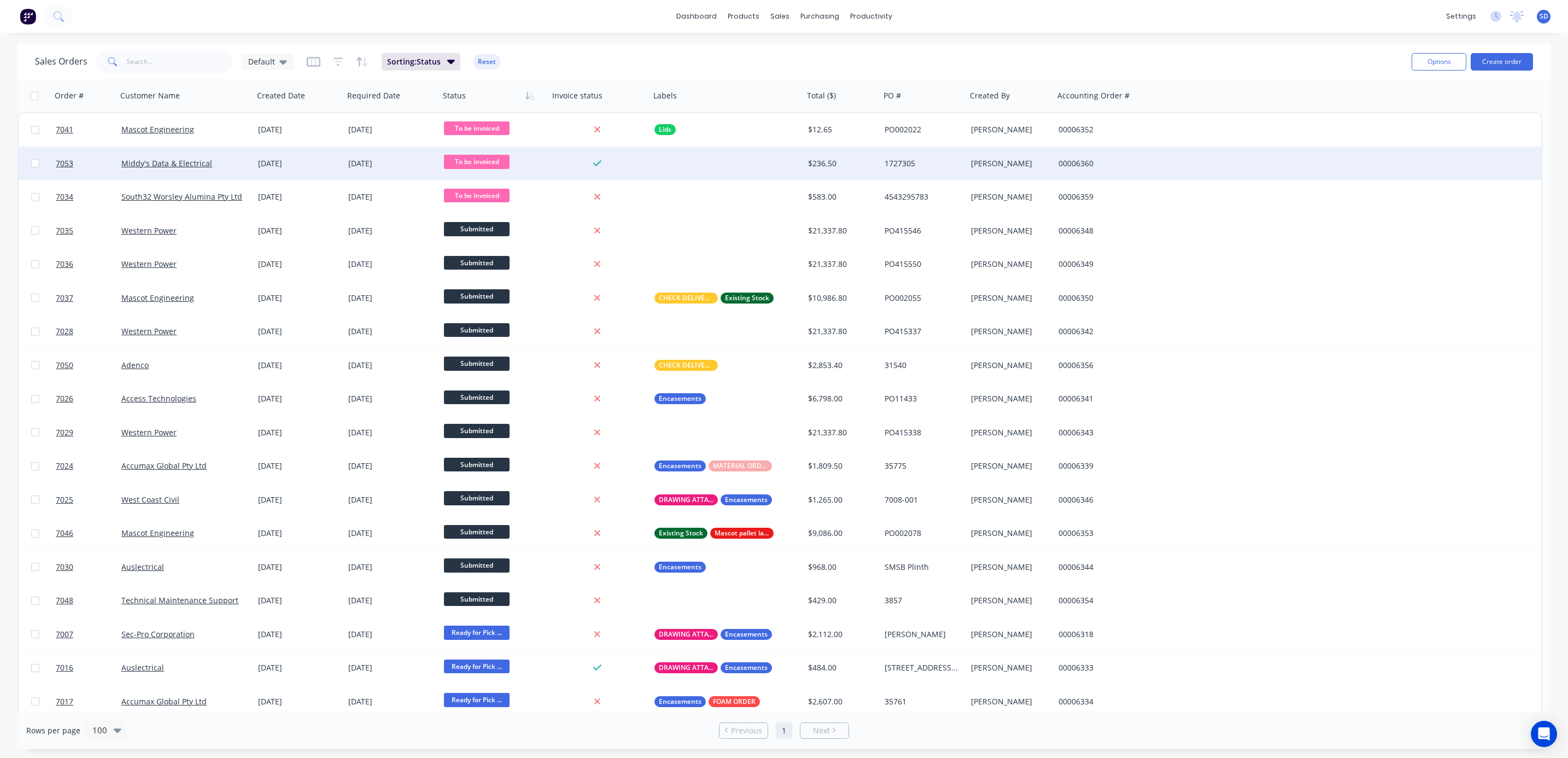
click at [676, 164] on div at bounding box center [727, 164] width 153 height 33
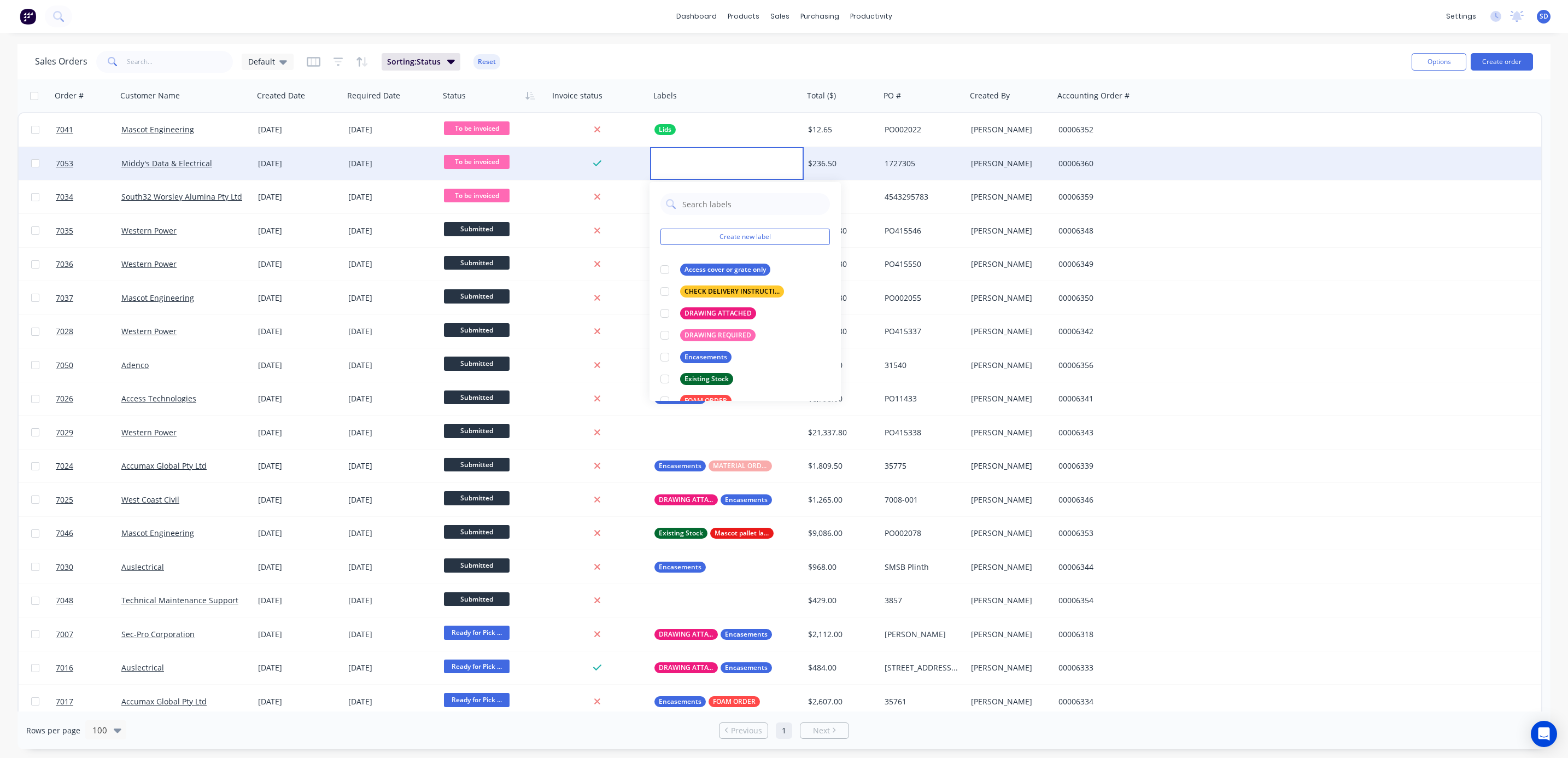
click at [315, 168] on div "[DATE]" at bounding box center [299, 164] width 82 height 11
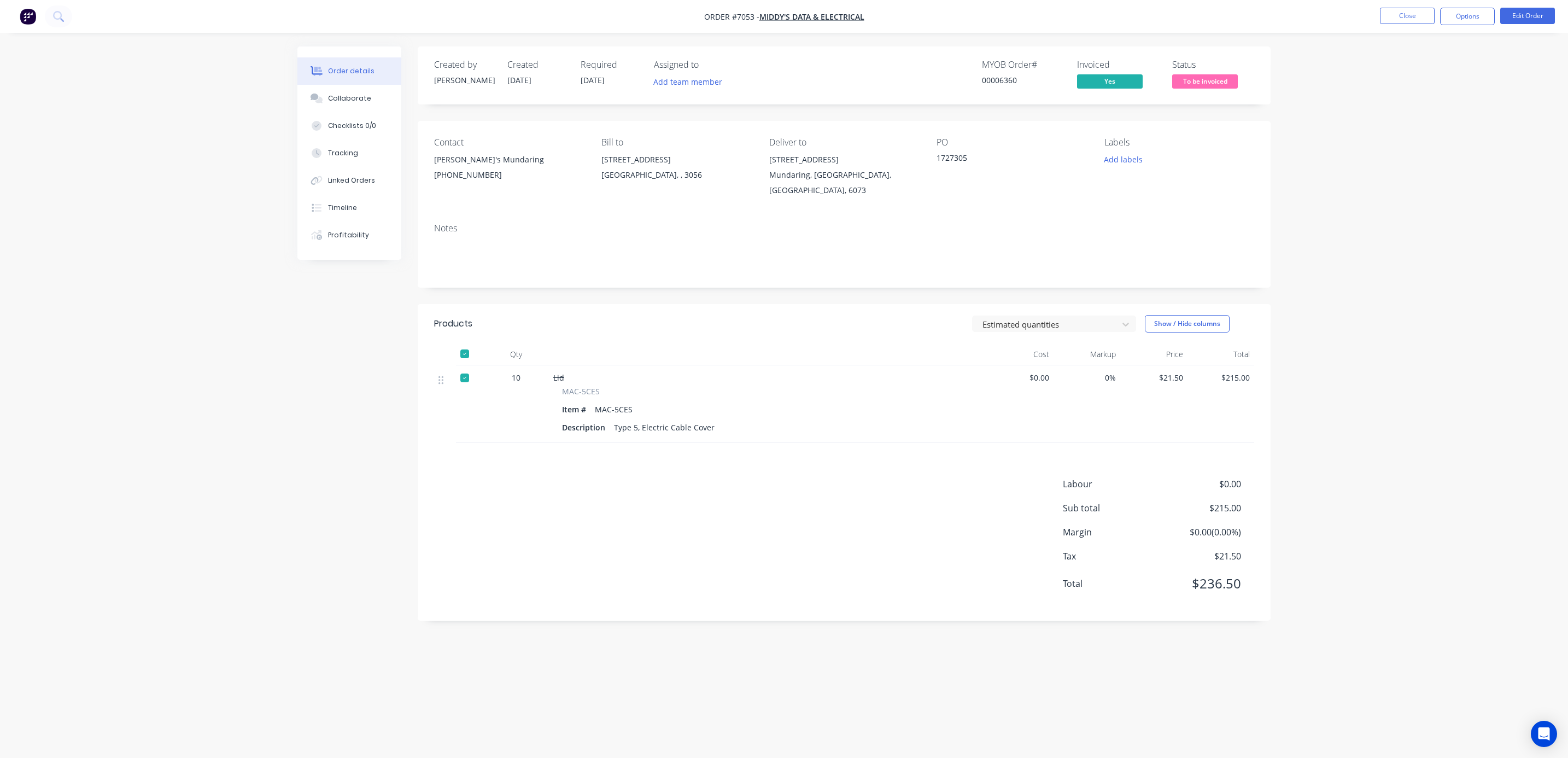
click at [1191, 85] on span "To be invoiced" at bounding box center [1205, 81] width 66 height 13
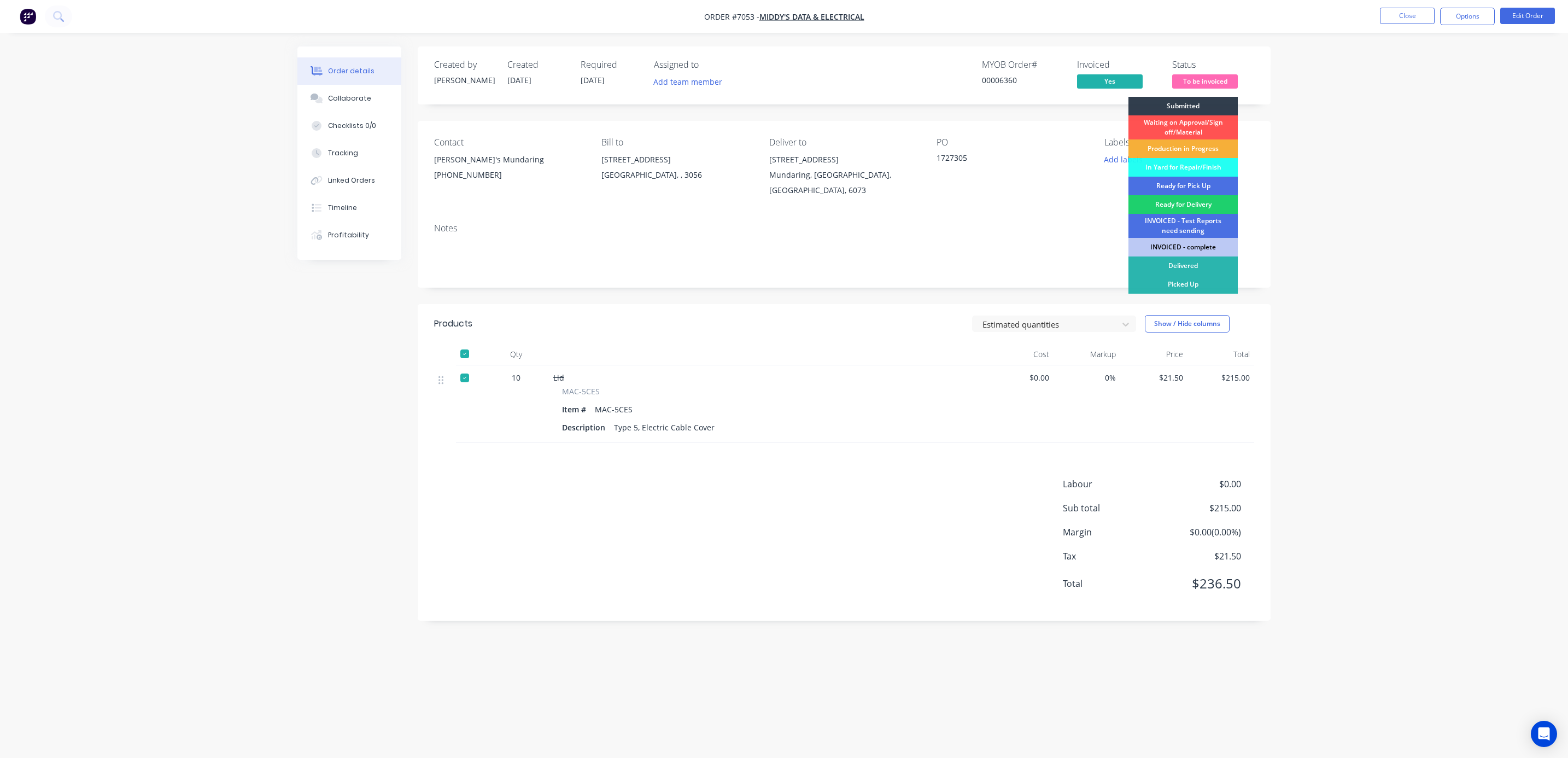
click at [1189, 244] on div "INVOICED - complete" at bounding box center [1183, 247] width 110 height 19
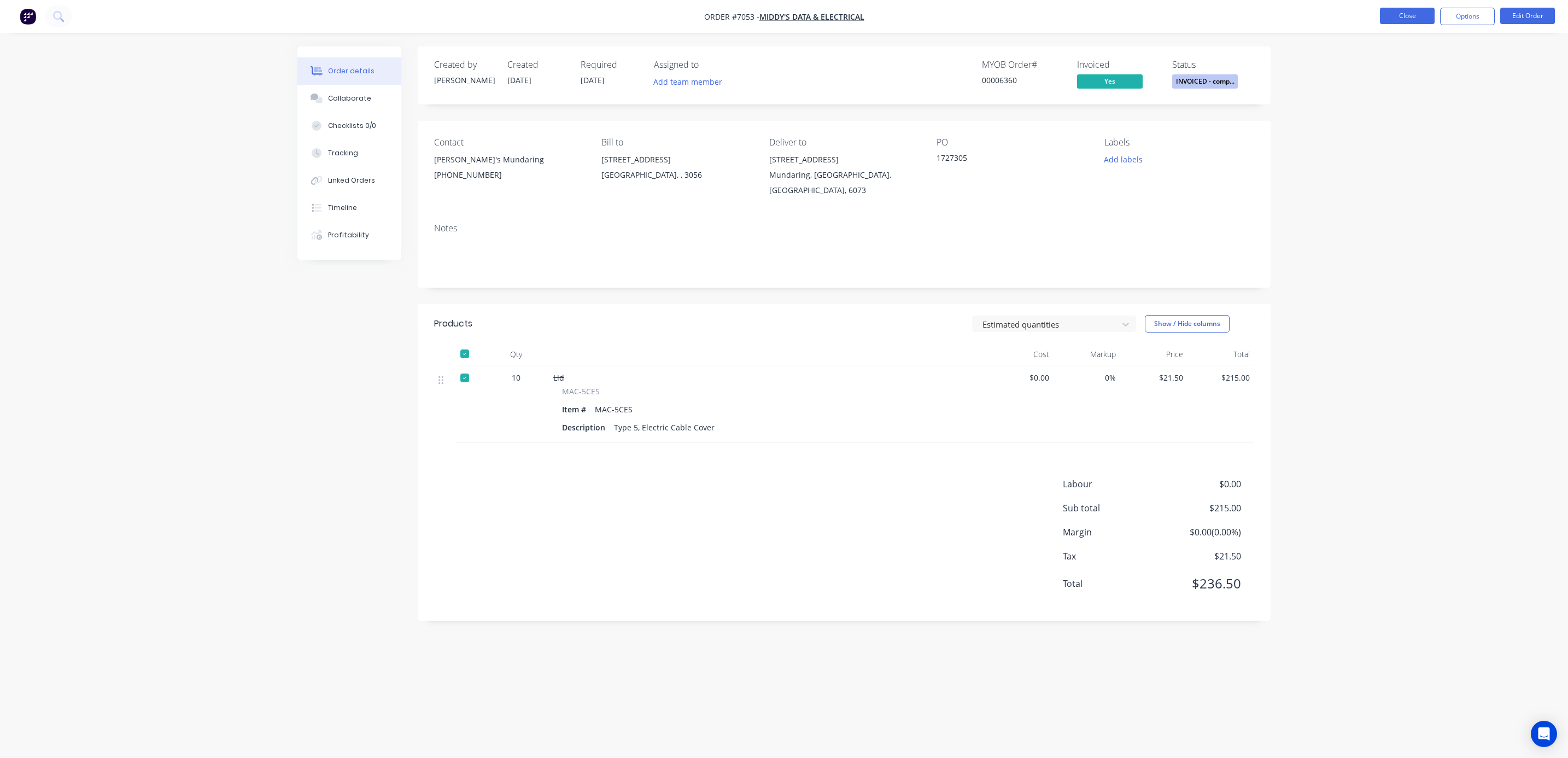
click at [1401, 15] on button "Close" at bounding box center [1407, 16] width 55 height 16
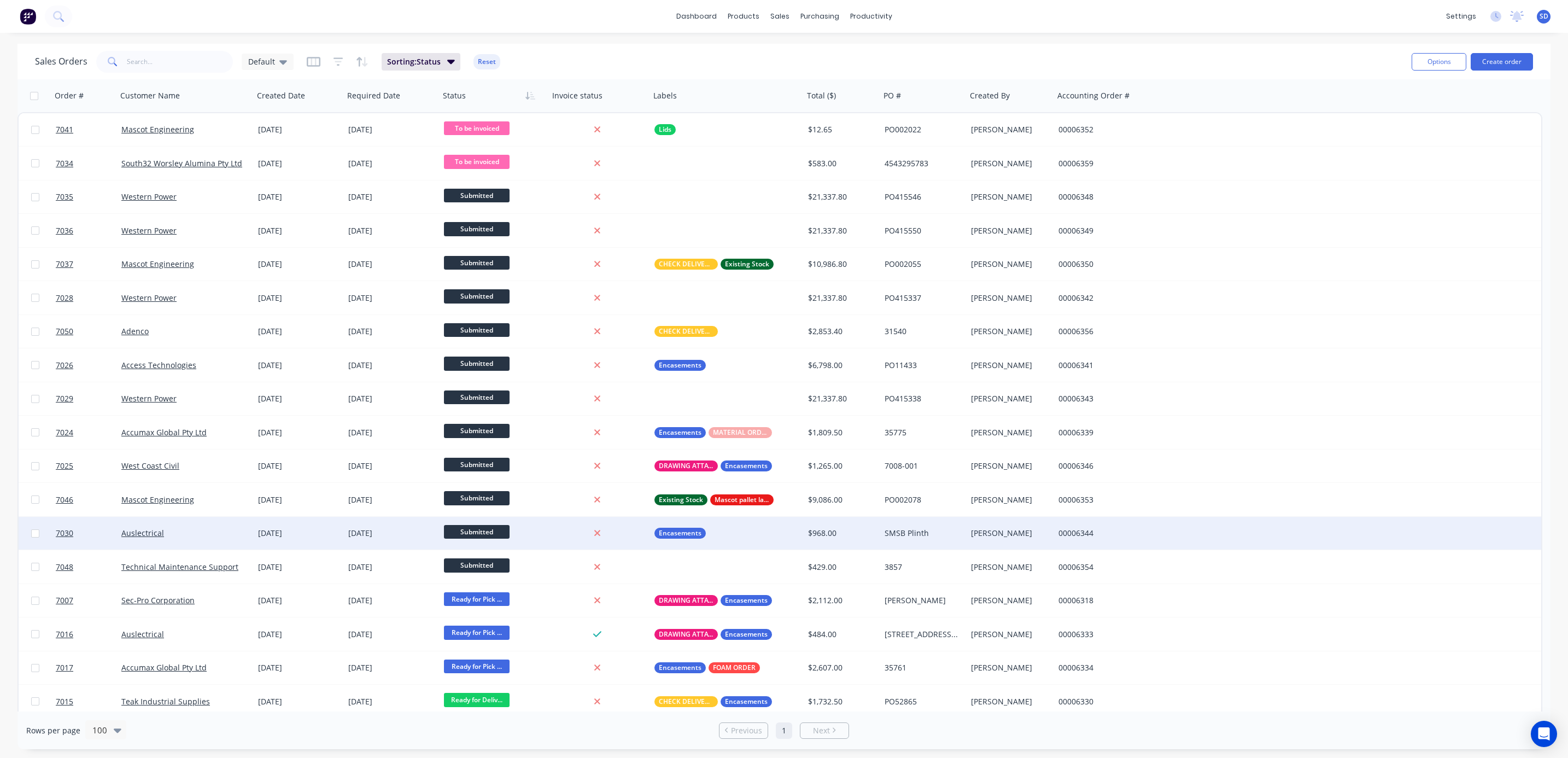
click at [200, 537] on div "Auslectrical" at bounding box center [181, 533] width 121 height 11
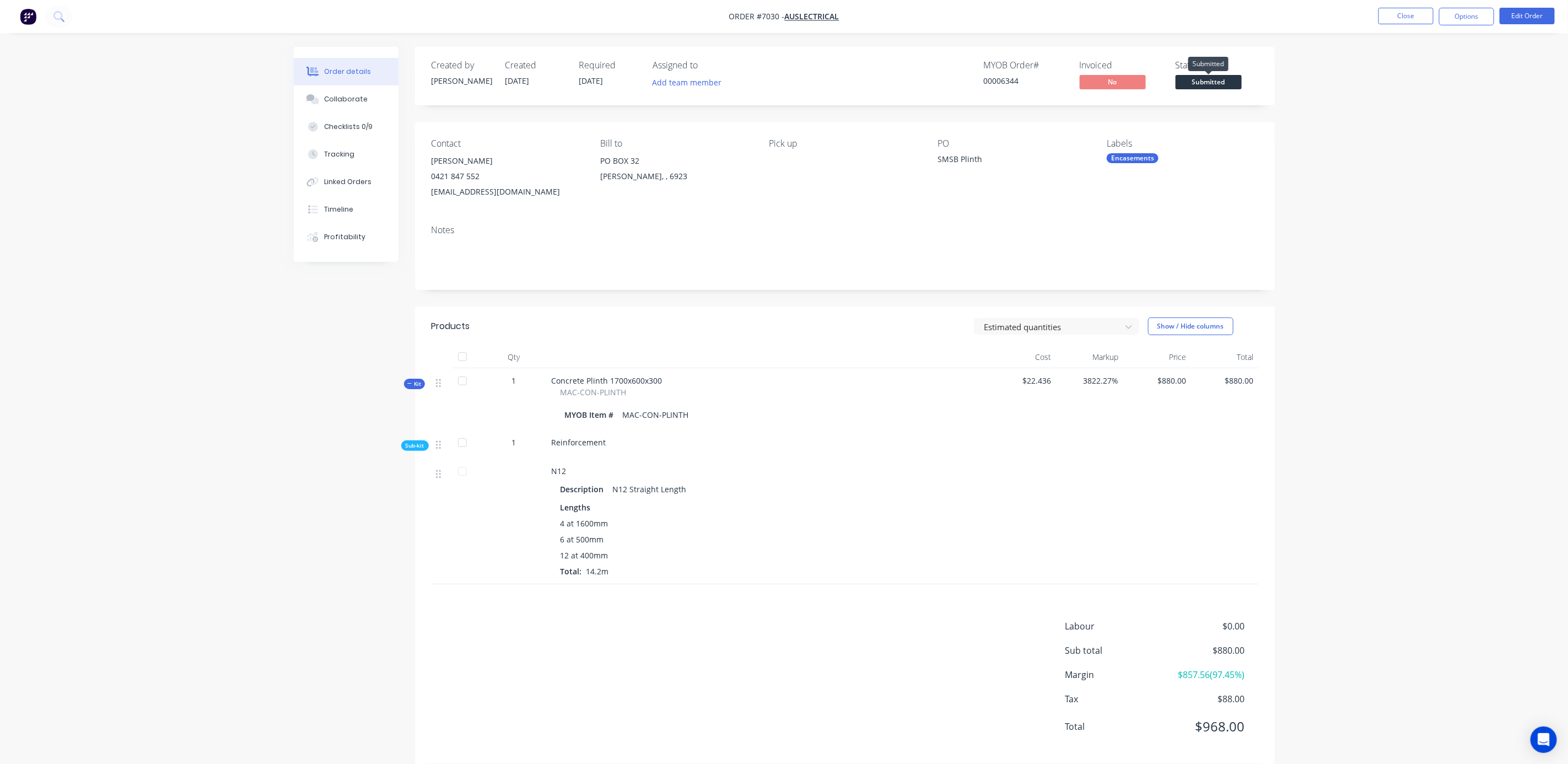
click at [1188, 79] on span "Submitted" at bounding box center [1209, 82] width 66 height 14
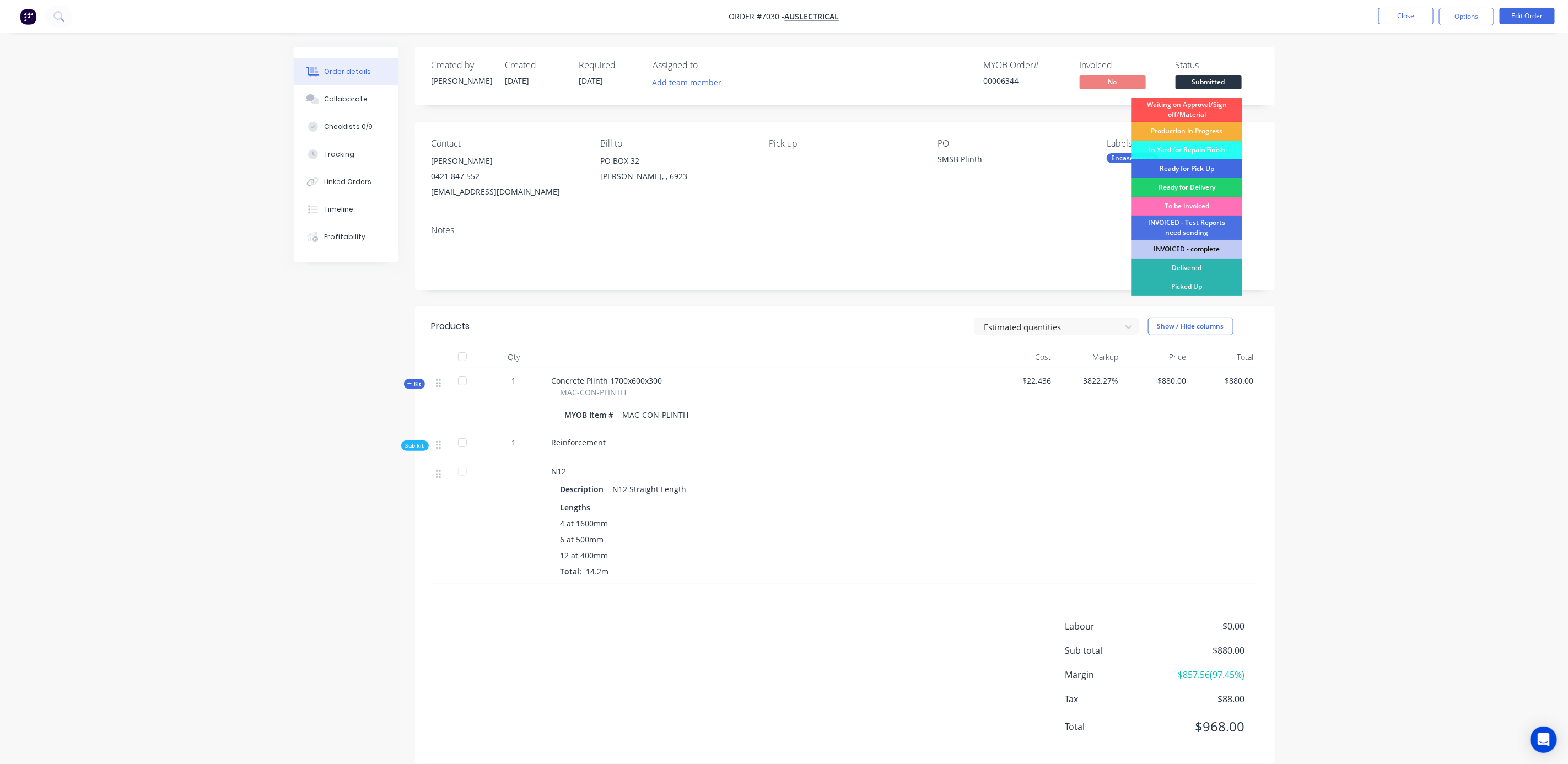
click at [1181, 164] on div "Ready for Pick Up" at bounding box center [1188, 169] width 110 height 19
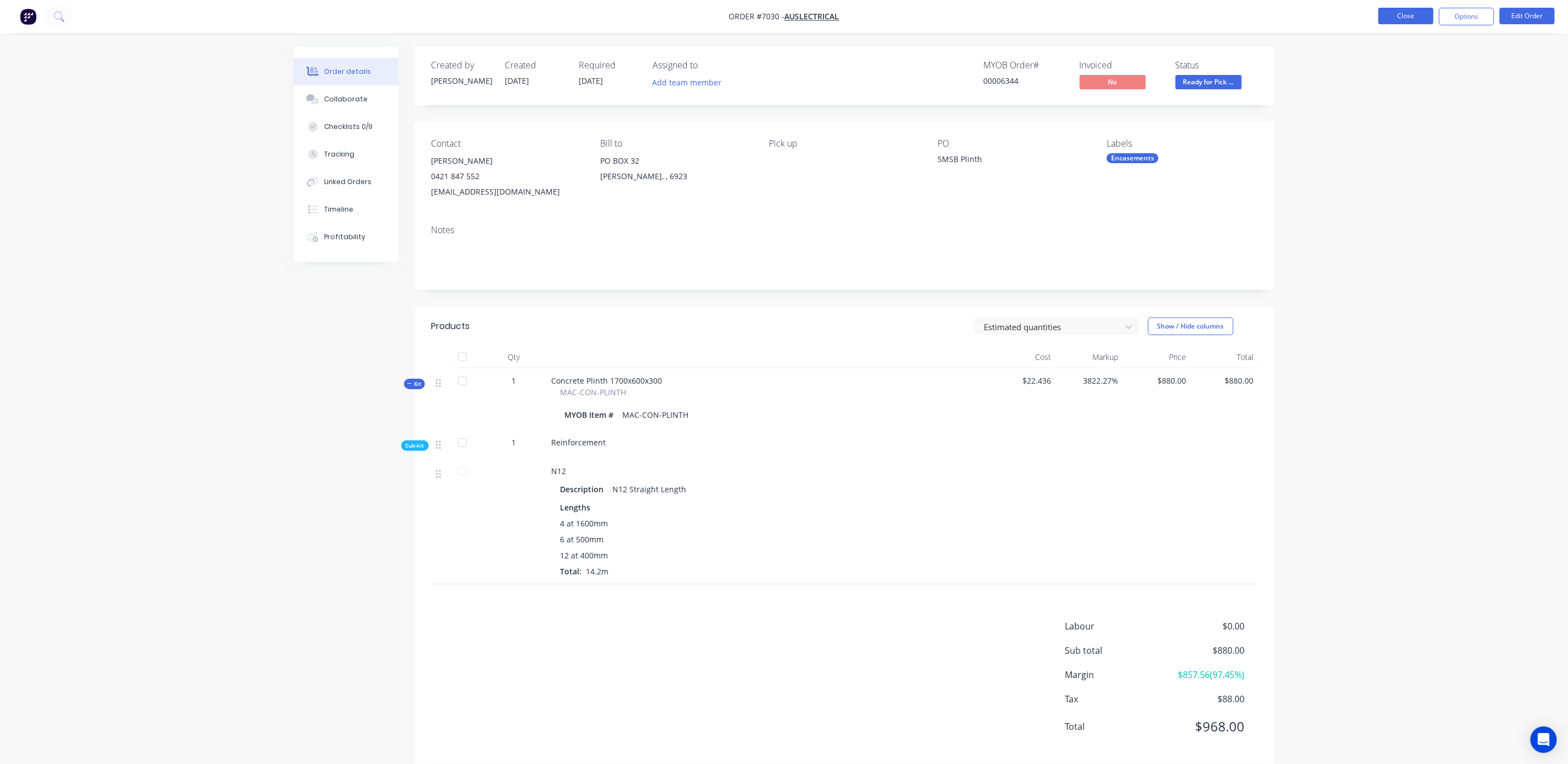
click at [1411, 19] on button "Close" at bounding box center [1406, 16] width 55 height 17
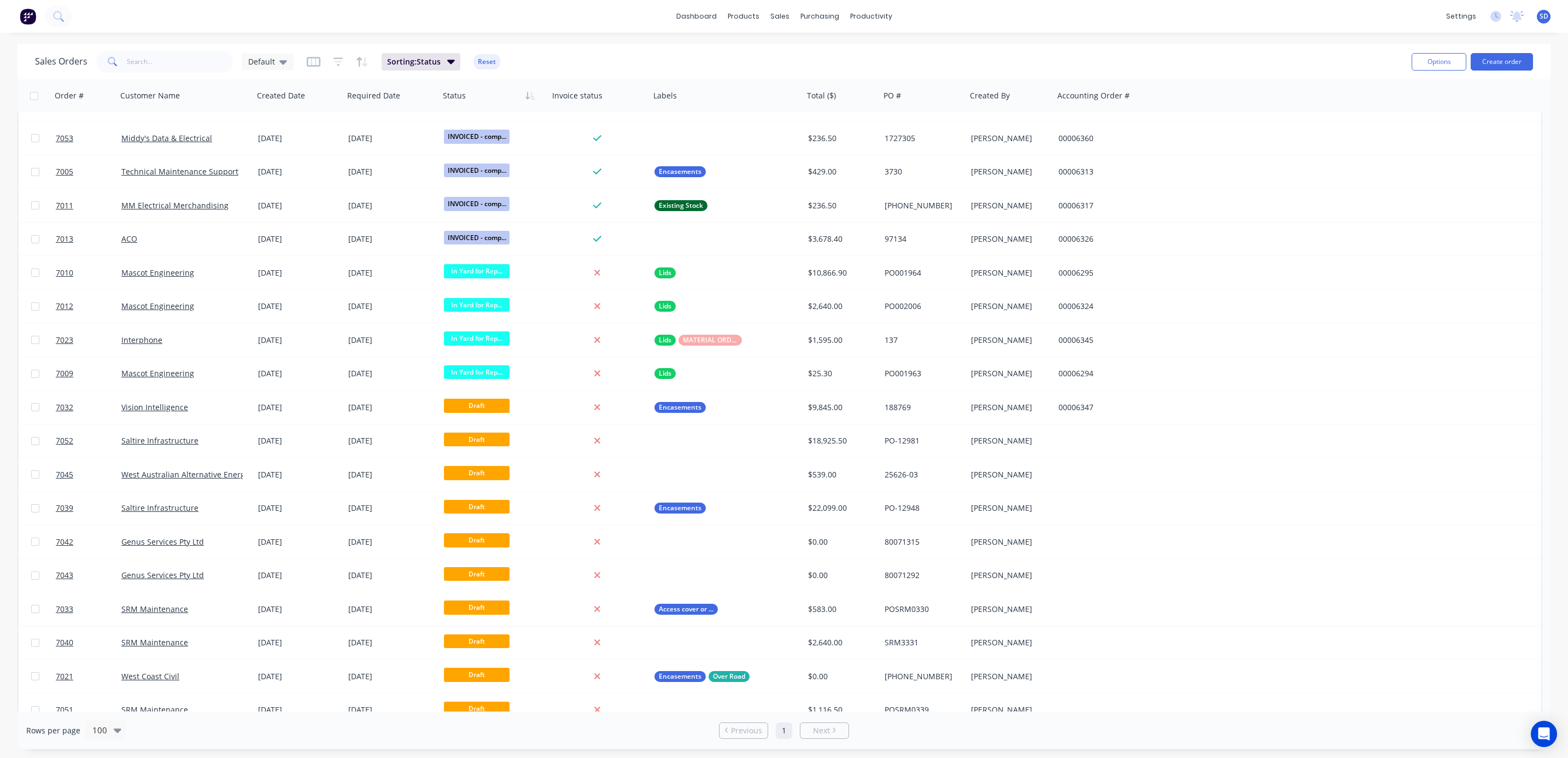
scroll to position [1048, 0]
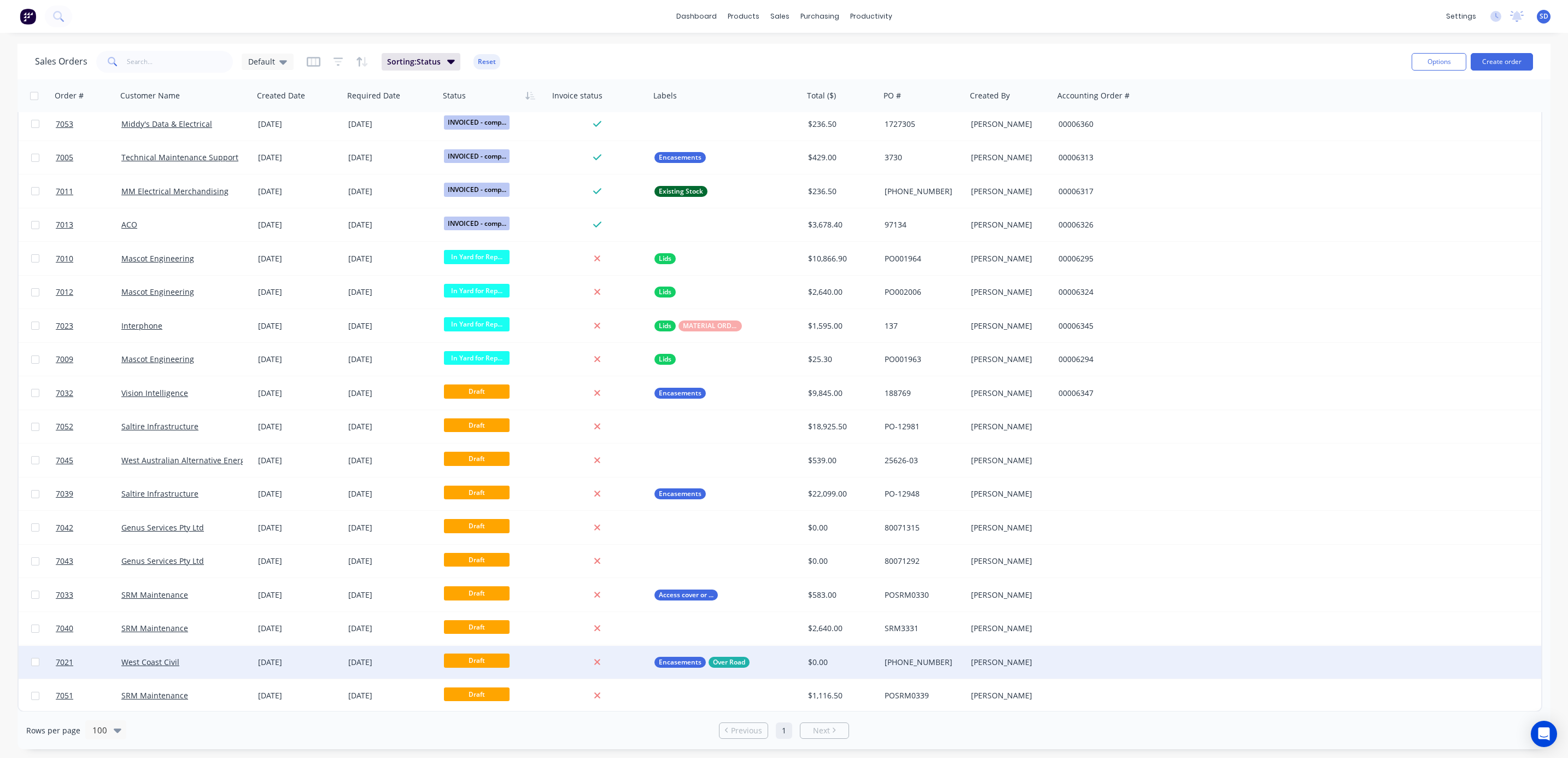
click at [201, 659] on div "West Coast Civil" at bounding box center [181, 662] width 121 height 11
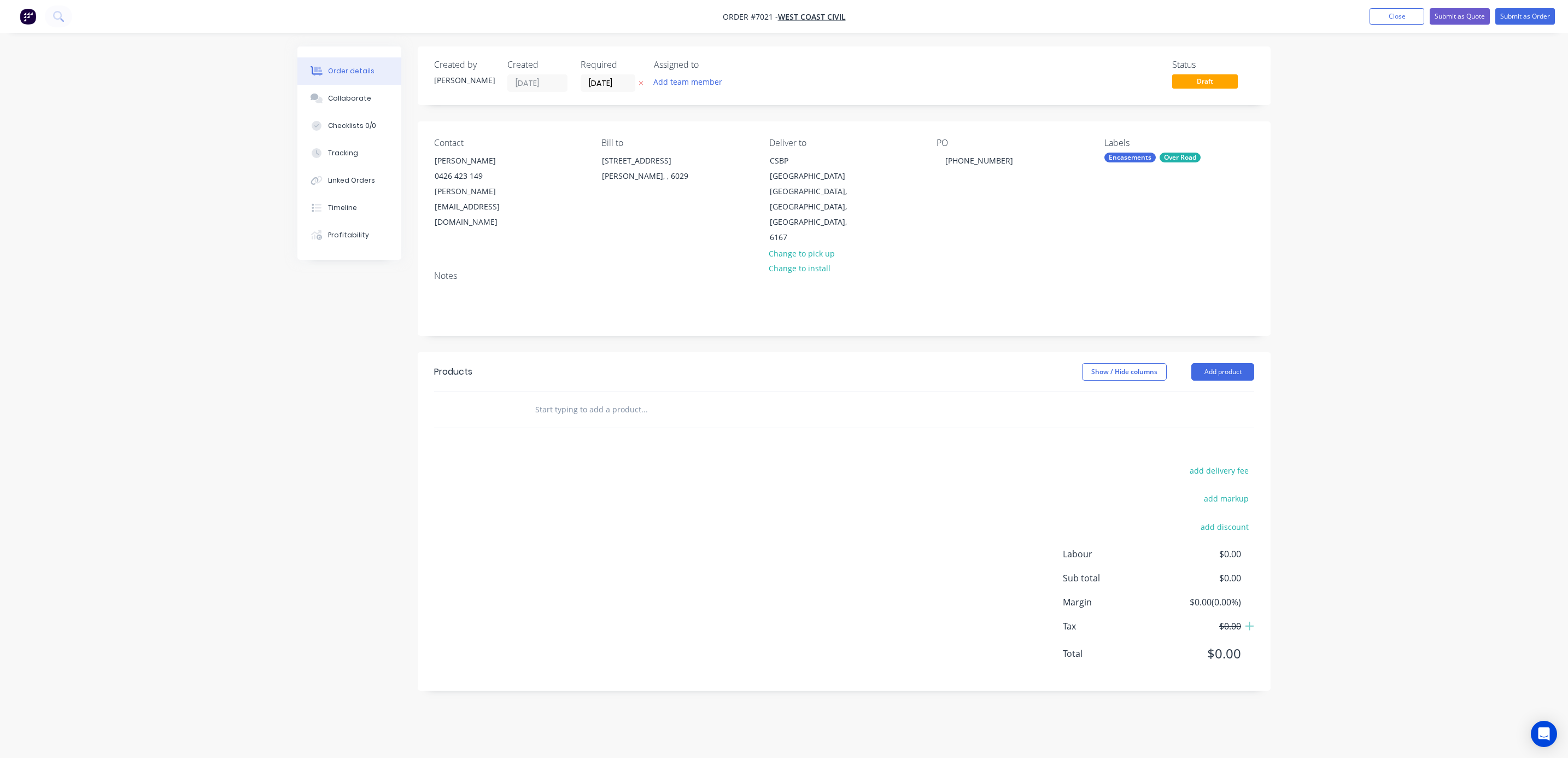
click at [601, 399] on input "text" at bounding box center [643, 410] width 219 height 22
click at [1224, 363] on button "Add product" at bounding box center [1222, 371] width 63 height 18
click at [1206, 391] on div "Product catalogue" at bounding box center [1202, 399] width 84 height 16
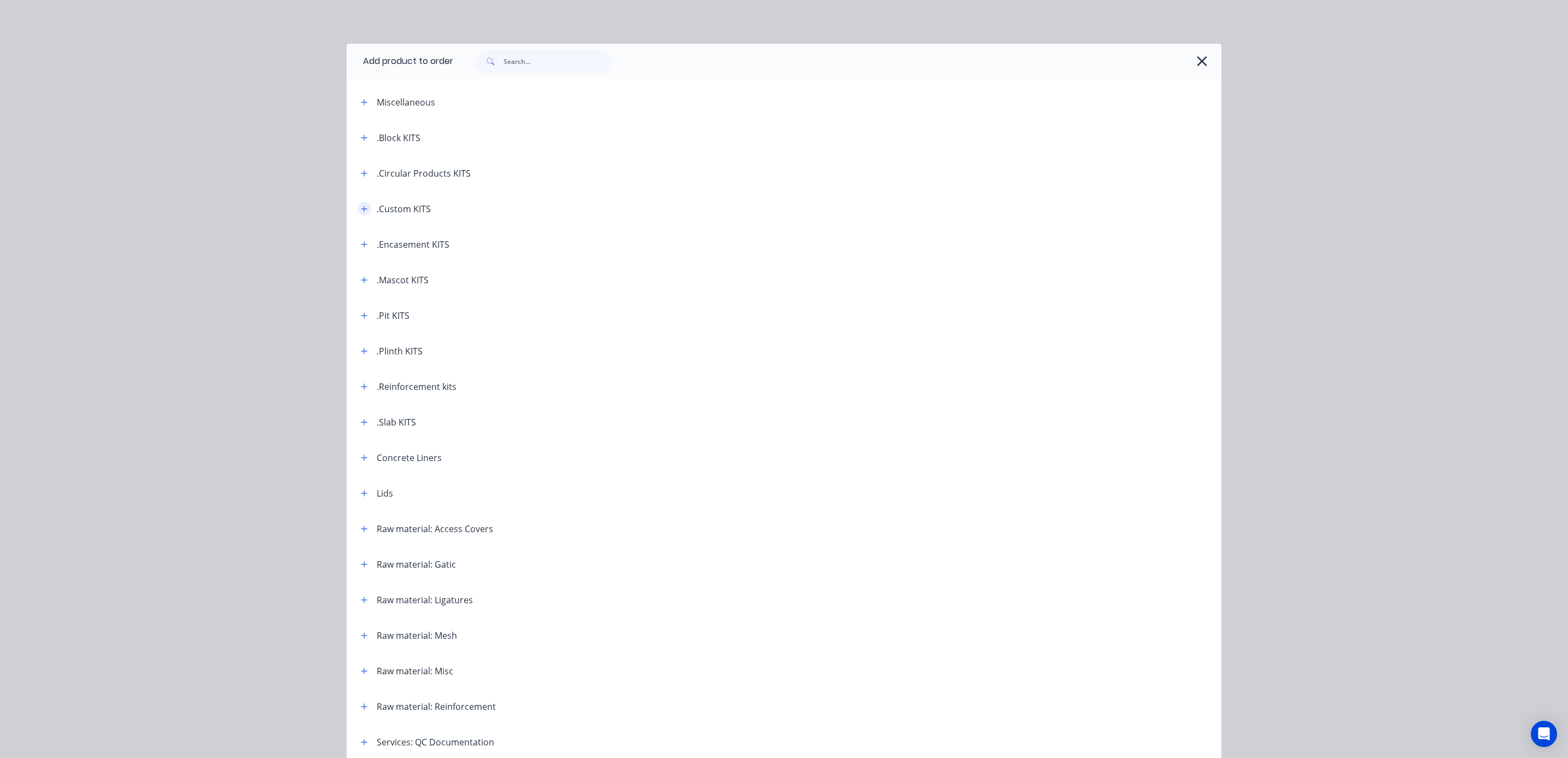
click at [361, 210] on icon "button" at bounding box center [364, 209] width 7 height 8
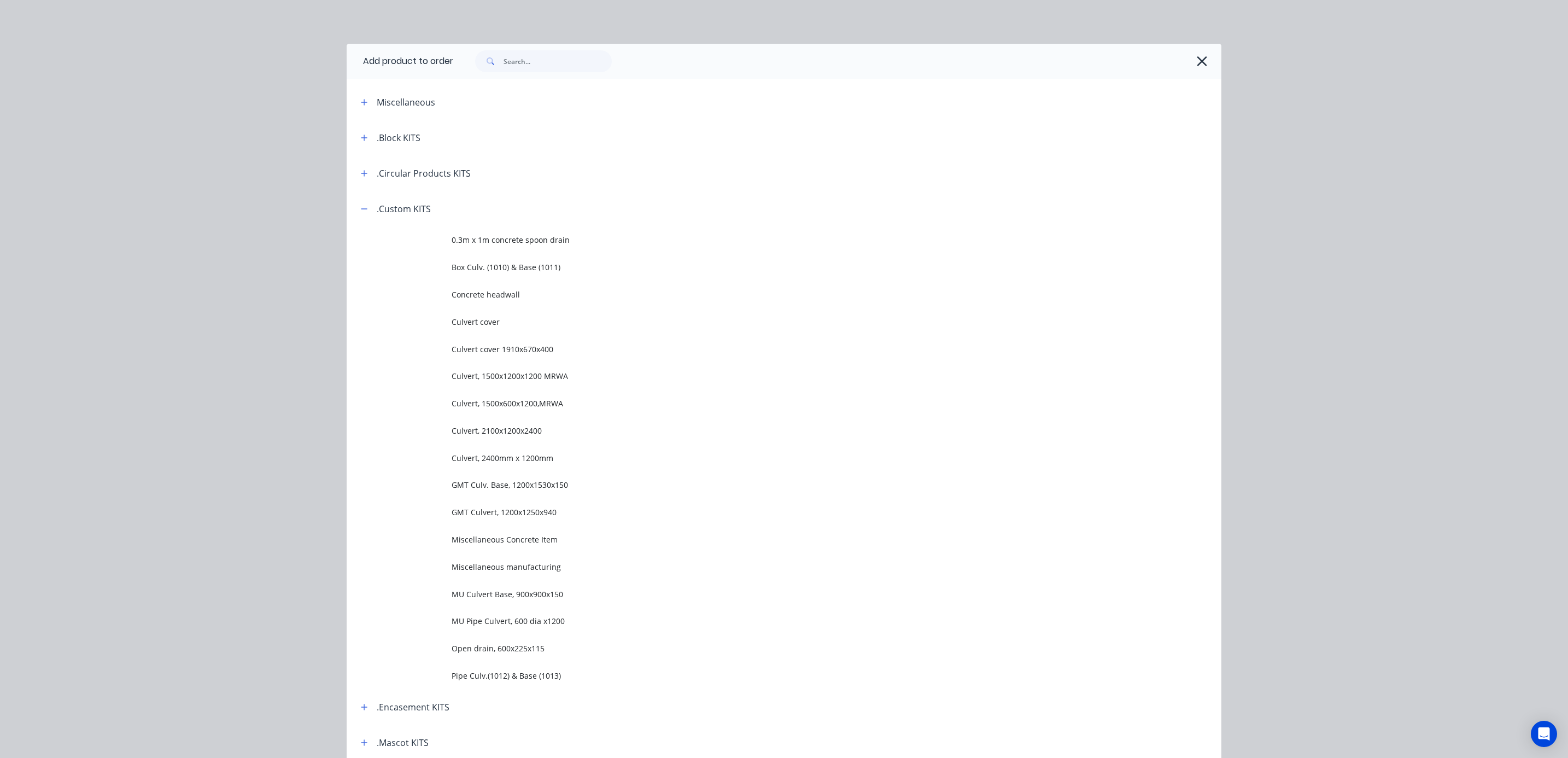
click at [1196, 57] on icon "button" at bounding box center [1202, 61] width 12 height 15
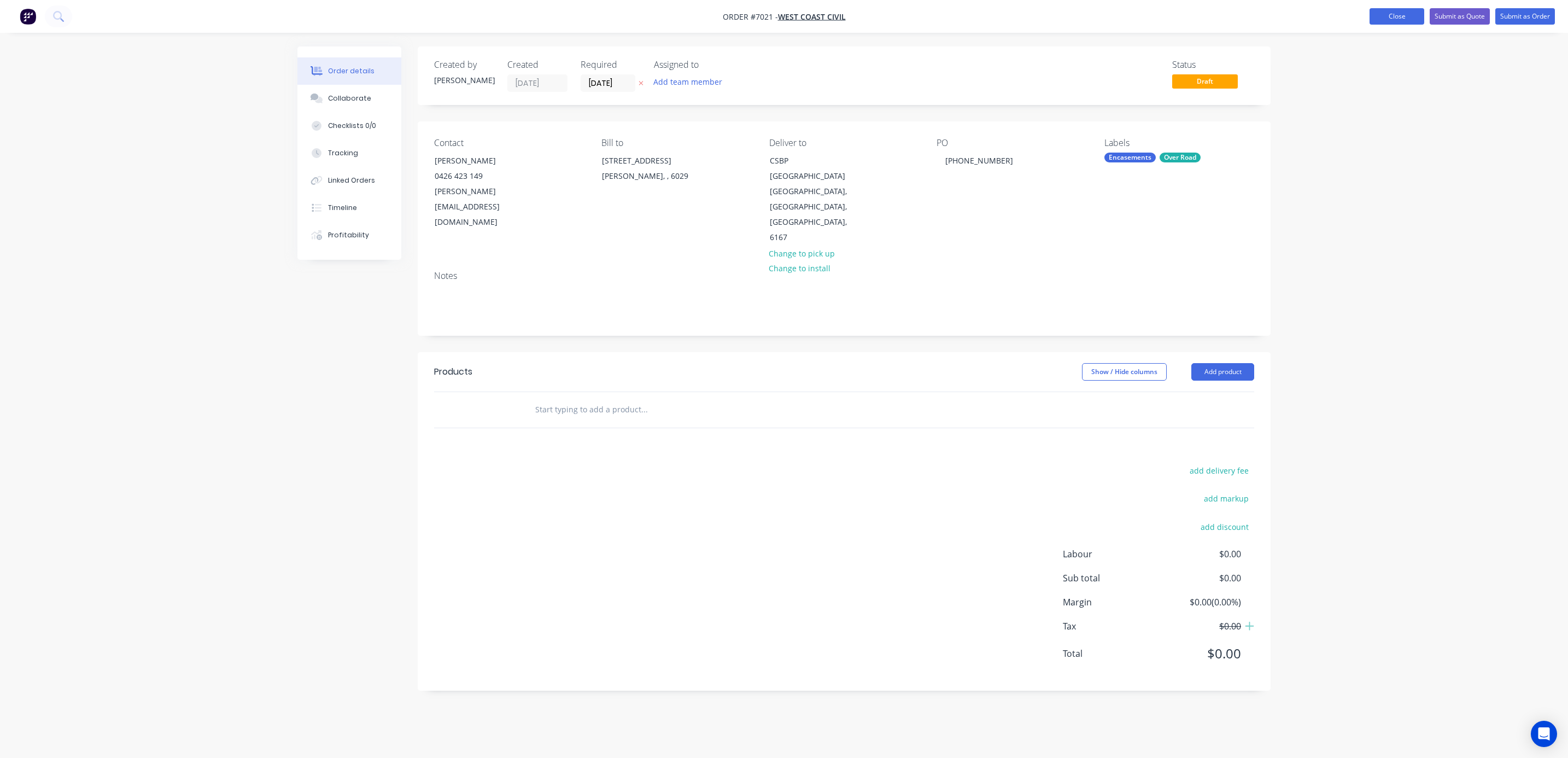
drag, startPoint x: 1399, startPoint y: 15, endPoint x: 1383, endPoint y: 16, distance: 16.0
click at [1399, 16] on button "Close" at bounding box center [1397, 16] width 55 height 16
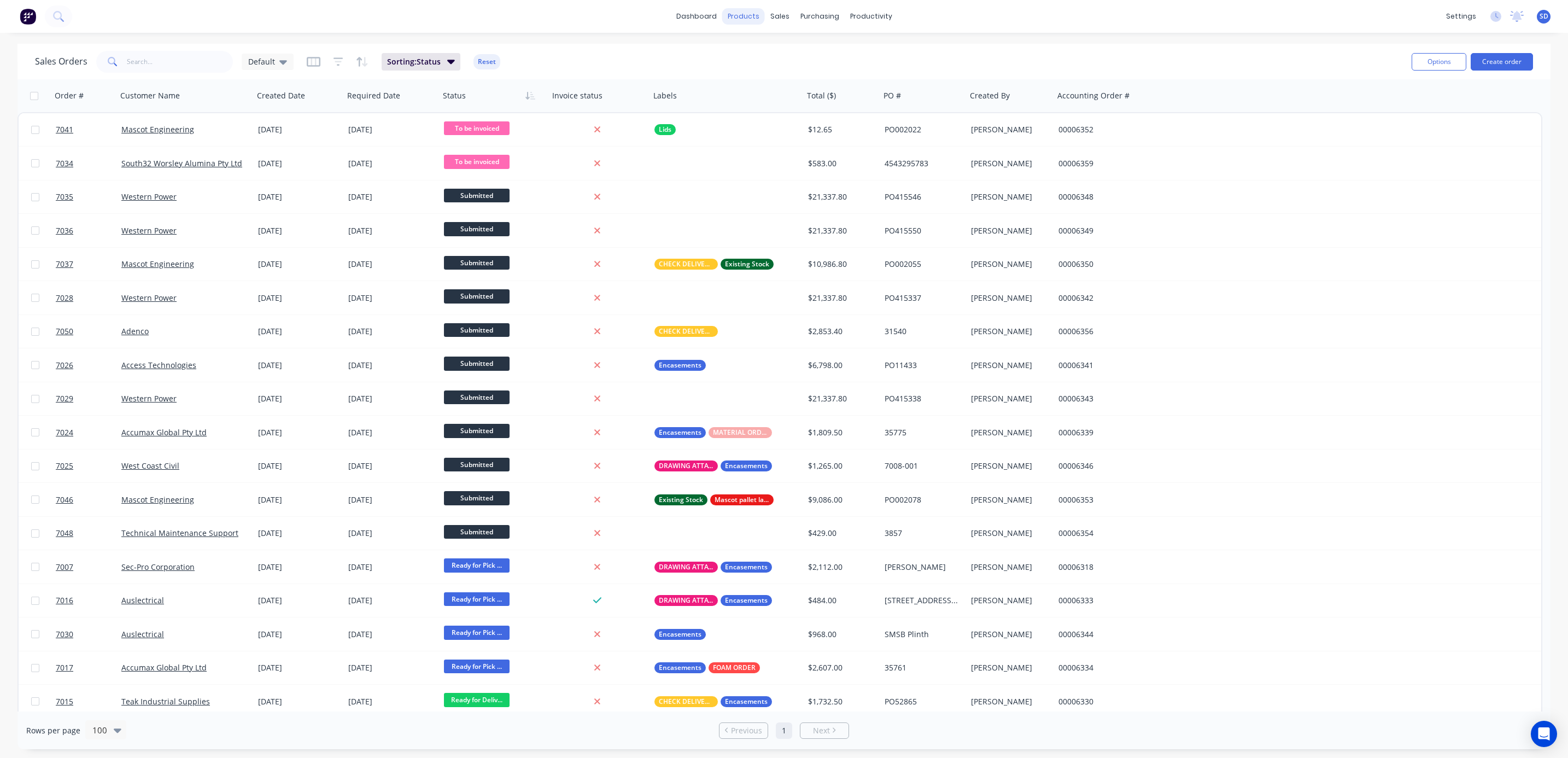
click at [744, 17] on div "products" at bounding box center [744, 16] width 43 height 16
click at [774, 55] on div "Product Catalogue" at bounding box center [792, 52] width 68 height 10
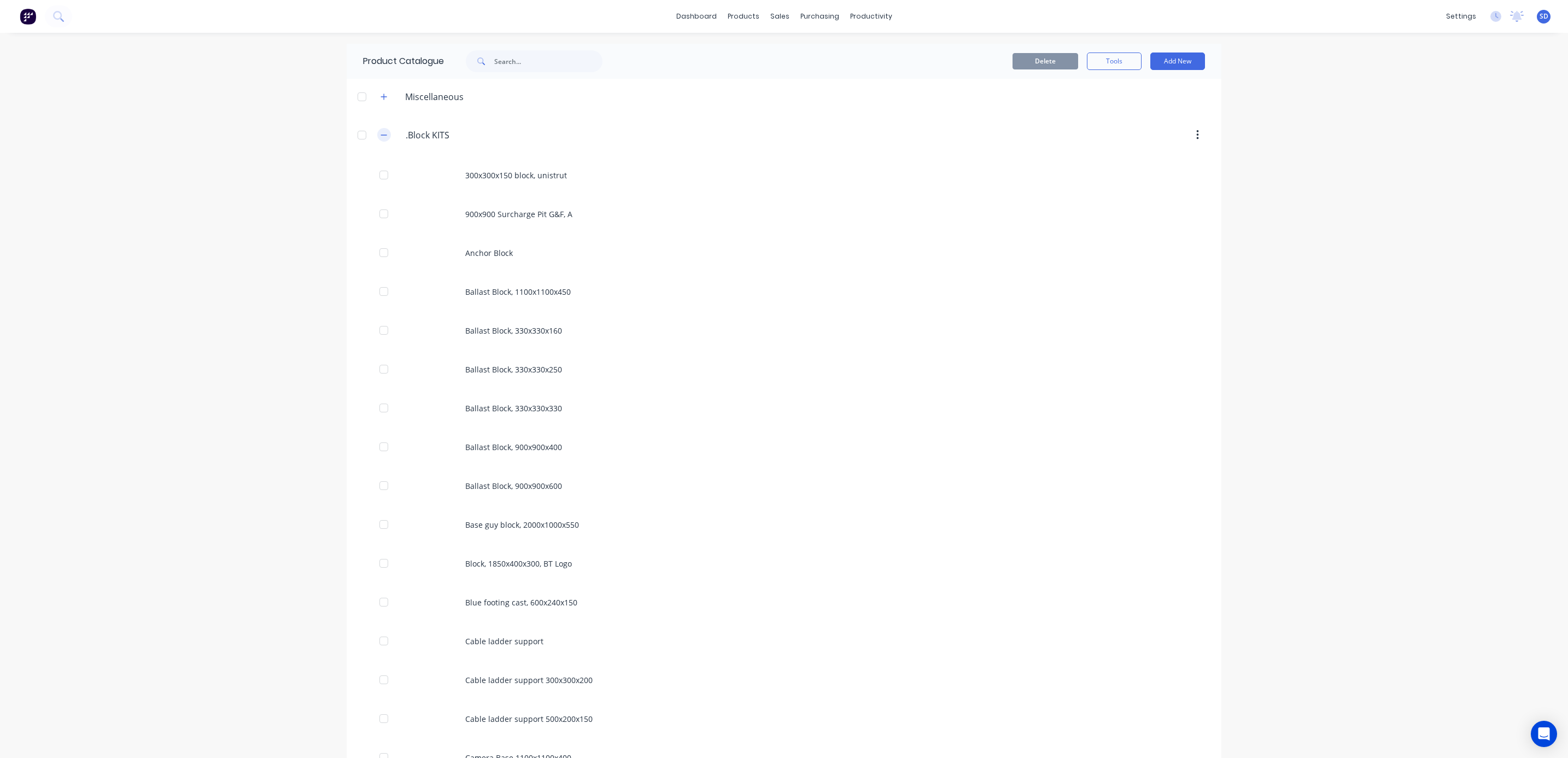
click at [377, 135] on button "button" at bounding box center [384, 135] width 13 height 13
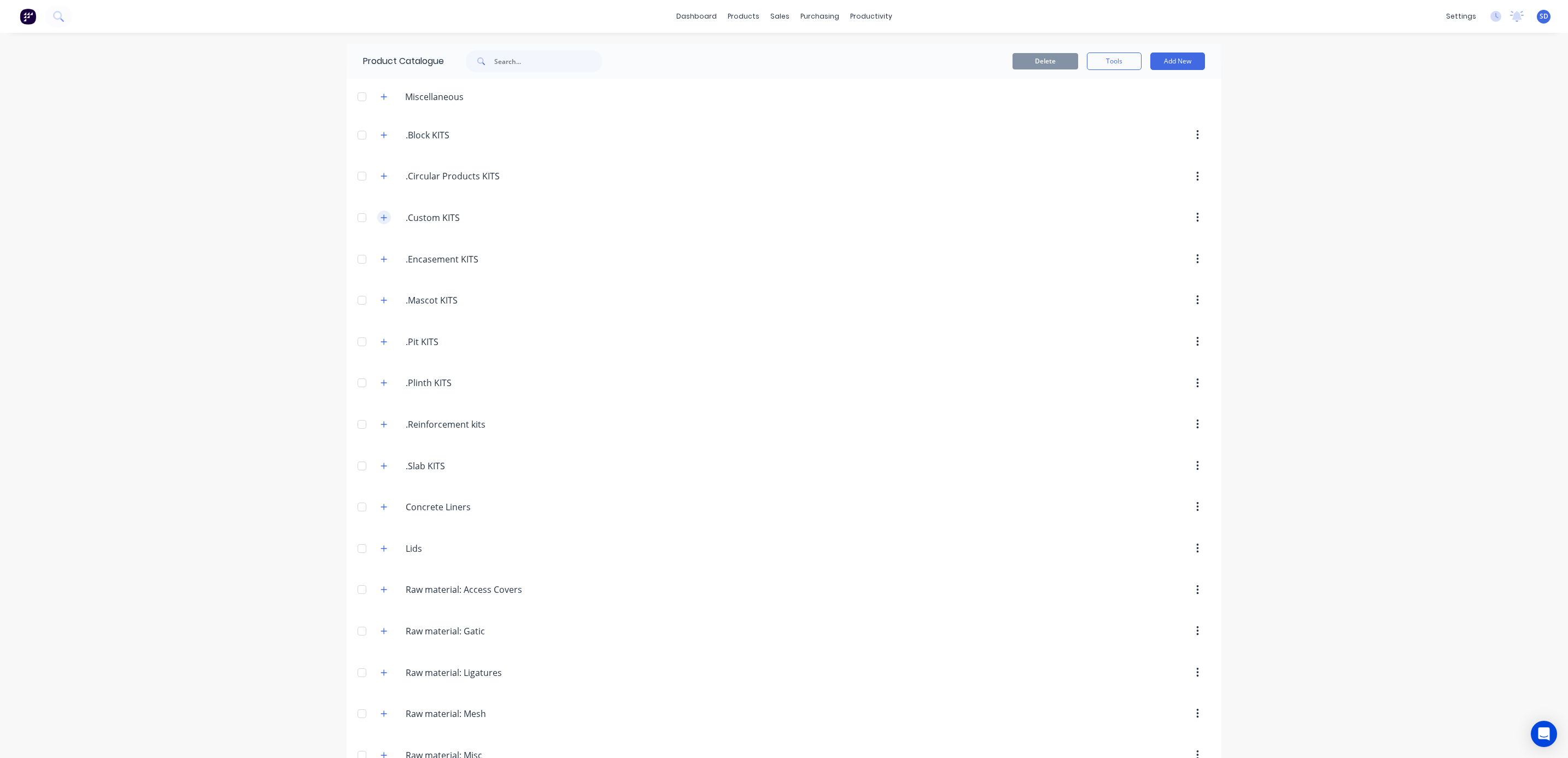
click at [380, 217] on icon "button" at bounding box center [383, 217] width 7 height 8
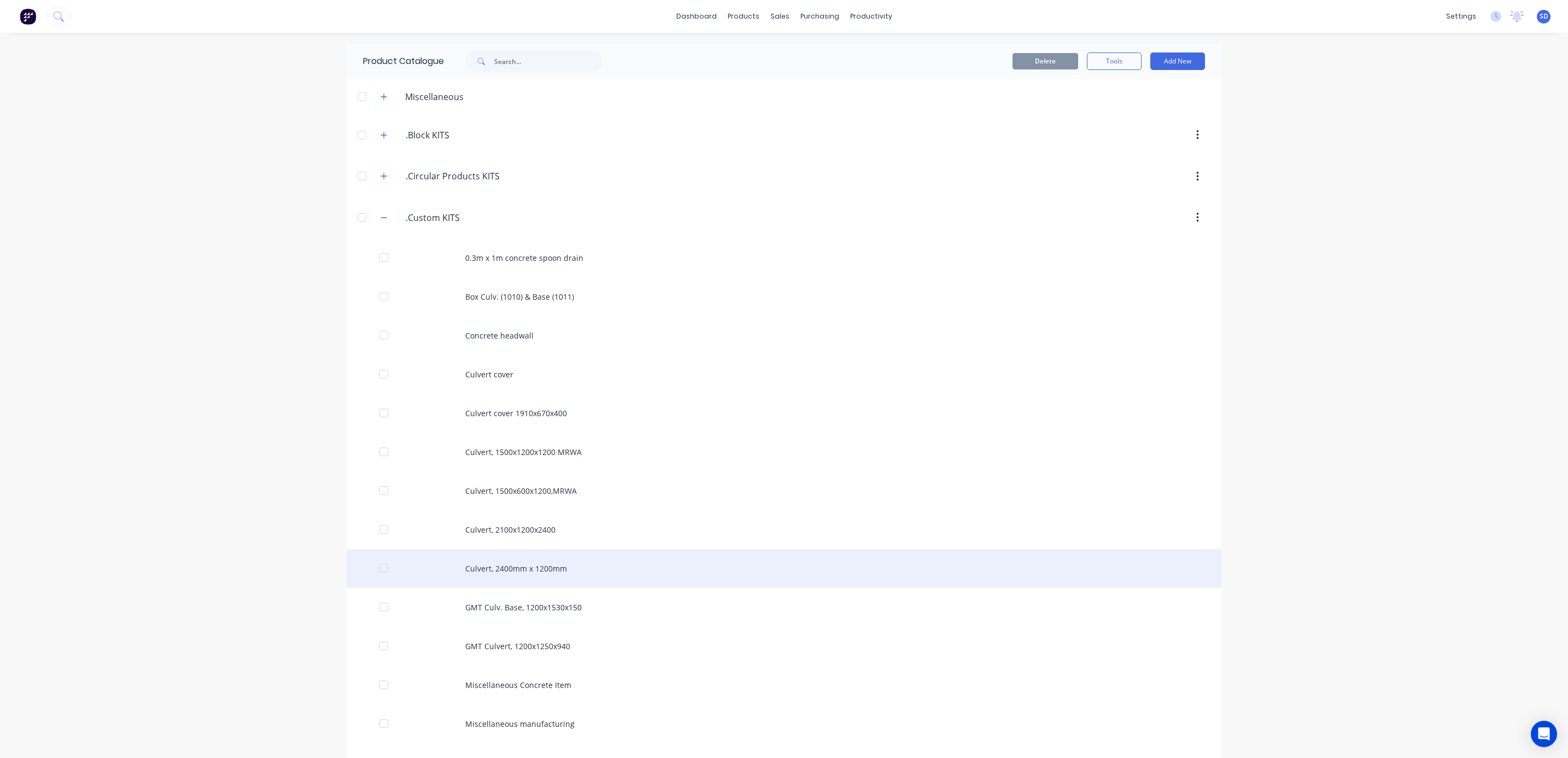
click at [534, 572] on div "Culvert, 2400mm x 1200mm" at bounding box center [783, 569] width 875 height 39
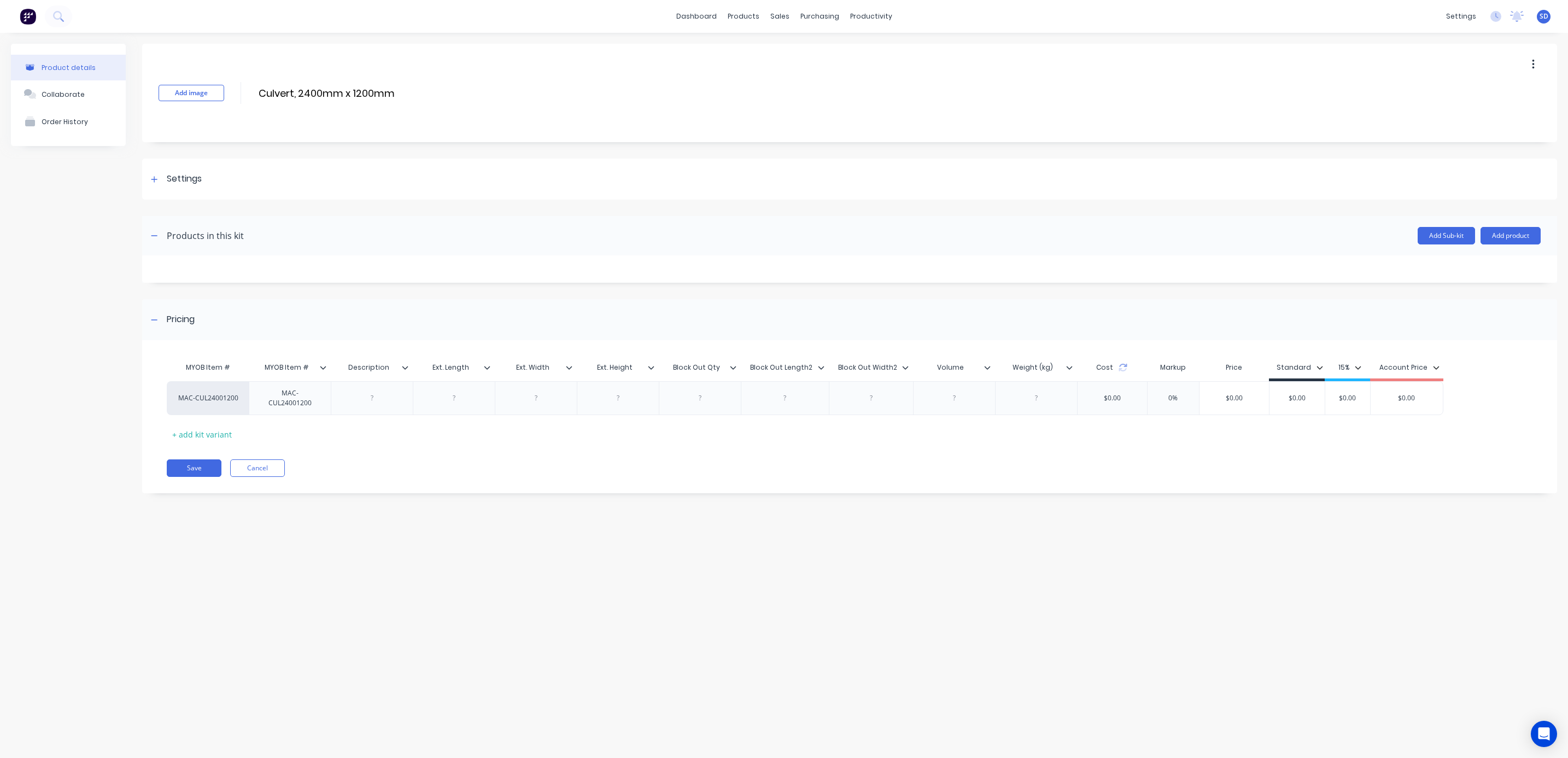
click at [1535, 61] on button "button" at bounding box center [1533, 65] width 26 height 19
click at [1469, 94] on span "Duplicate" at bounding box center [1493, 93] width 82 height 12
click at [773, 51] on div "Product Catalogue" at bounding box center [792, 52] width 68 height 10
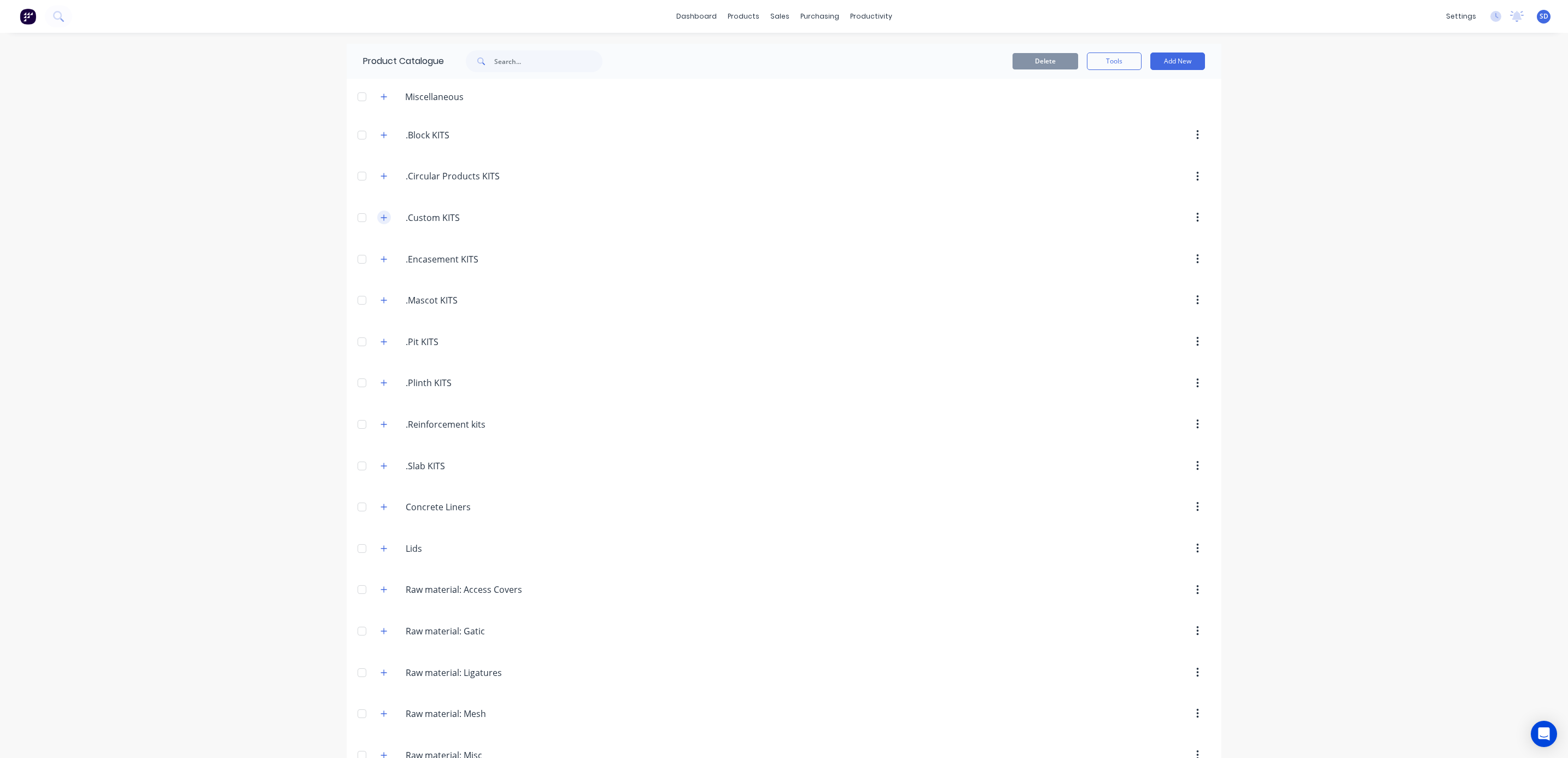
click at [380, 222] on icon "button" at bounding box center [383, 217] width 7 height 8
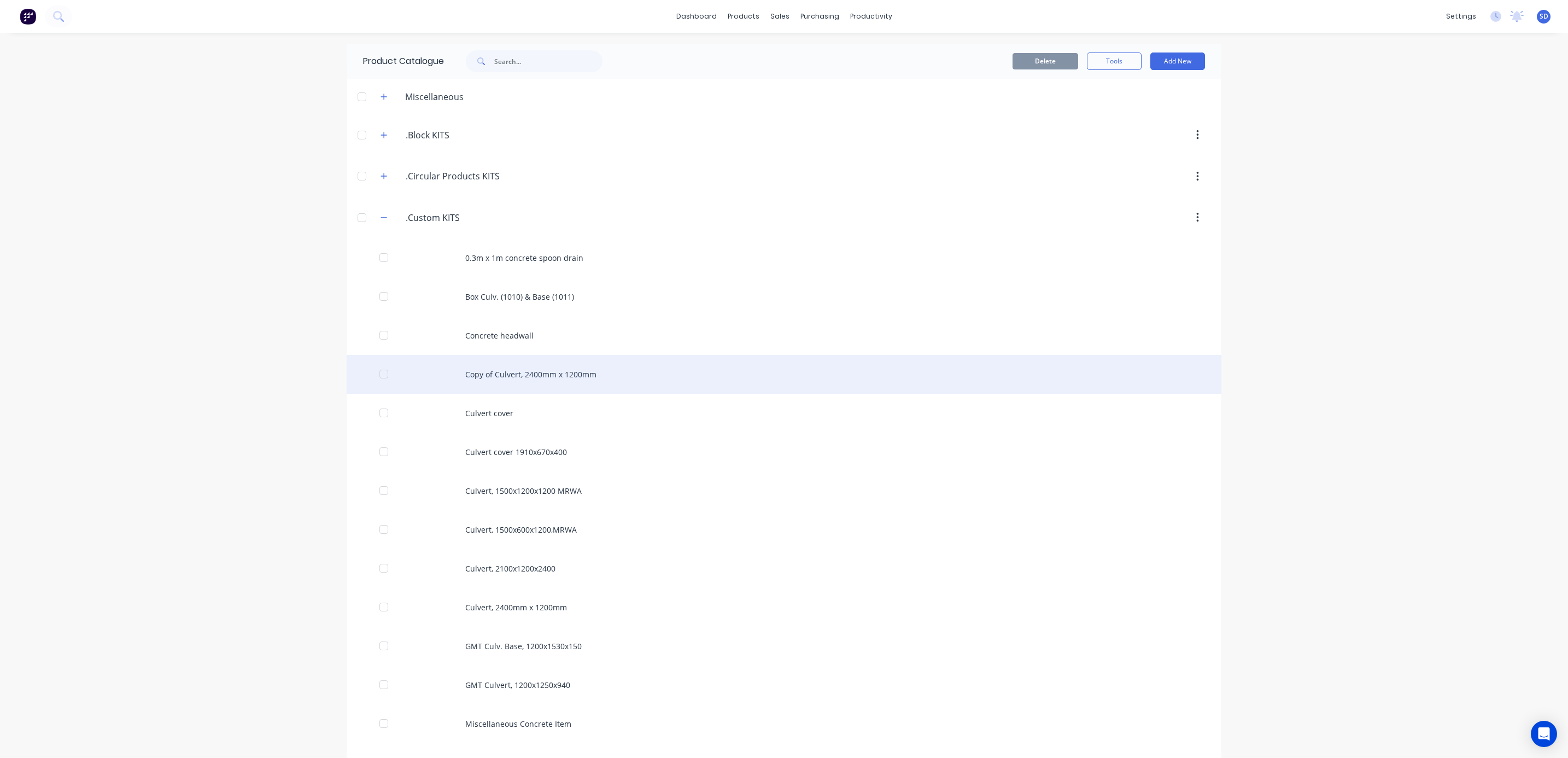
click at [547, 378] on div "Copy of Culvert, 2400mm x 1200mm" at bounding box center [783, 374] width 875 height 39
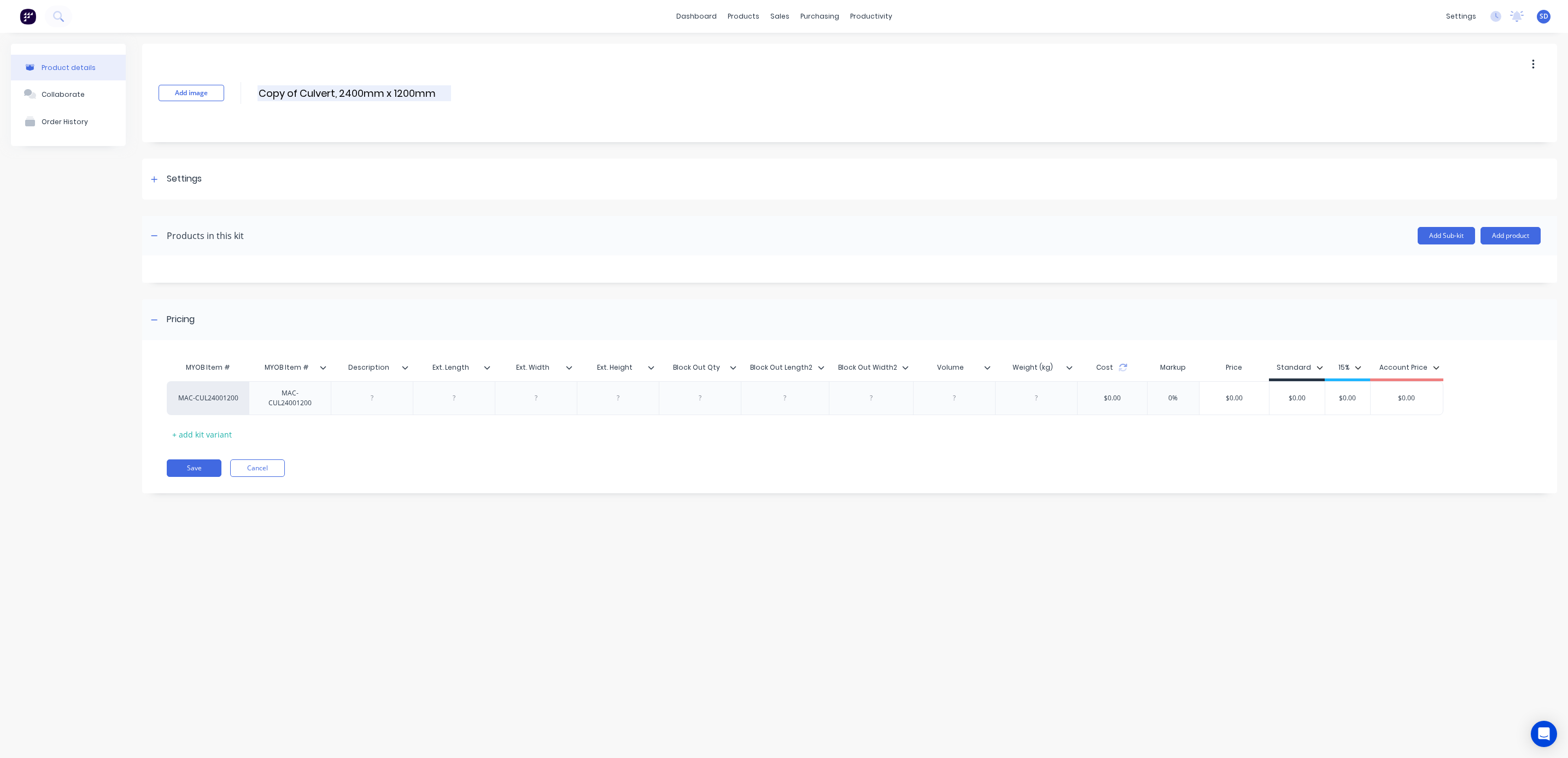
drag, startPoint x: 341, startPoint y: 90, endPoint x: 443, endPoint y: 91, distance: 102.0
click at [443, 91] on input "Copy of Culvert, 2400mm x 1200mm" at bounding box center [354, 93] width 194 height 16
drag, startPoint x: 282, startPoint y: 90, endPoint x: 184, endPoint y: 87, distance: 98.0
click at [184, 87] on div "Add image Copy of Culvert, 2400x400x265 Copy of Culvert, 2400x400x265 Enter kit…" at bounding box center [850, 93] width 1415 height 99
type input "Custom Culvert, 2400x400x265"
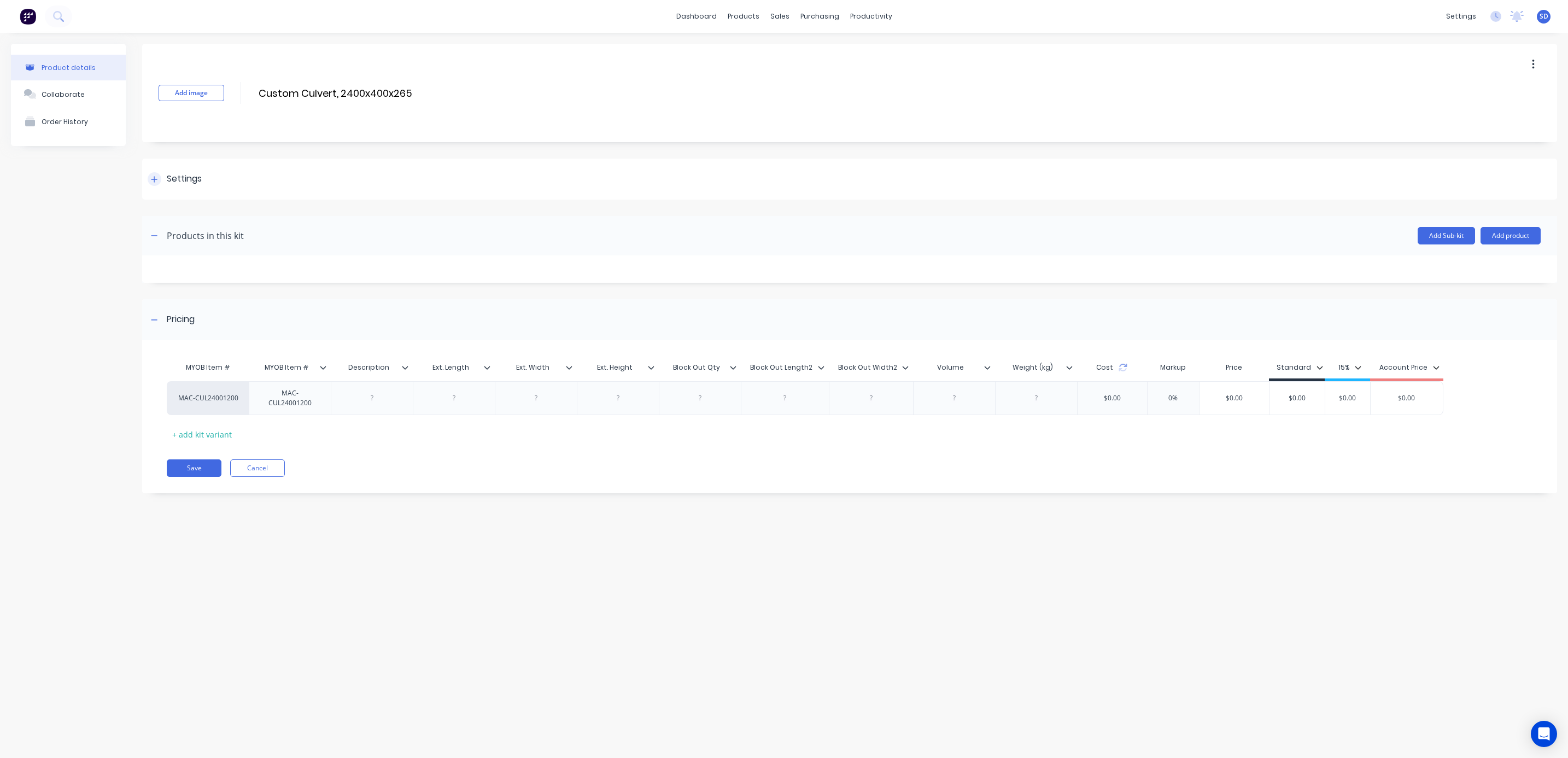
click at [214, 180] on div "Settings" at bounding box center [850, 178] width 1415 height 41
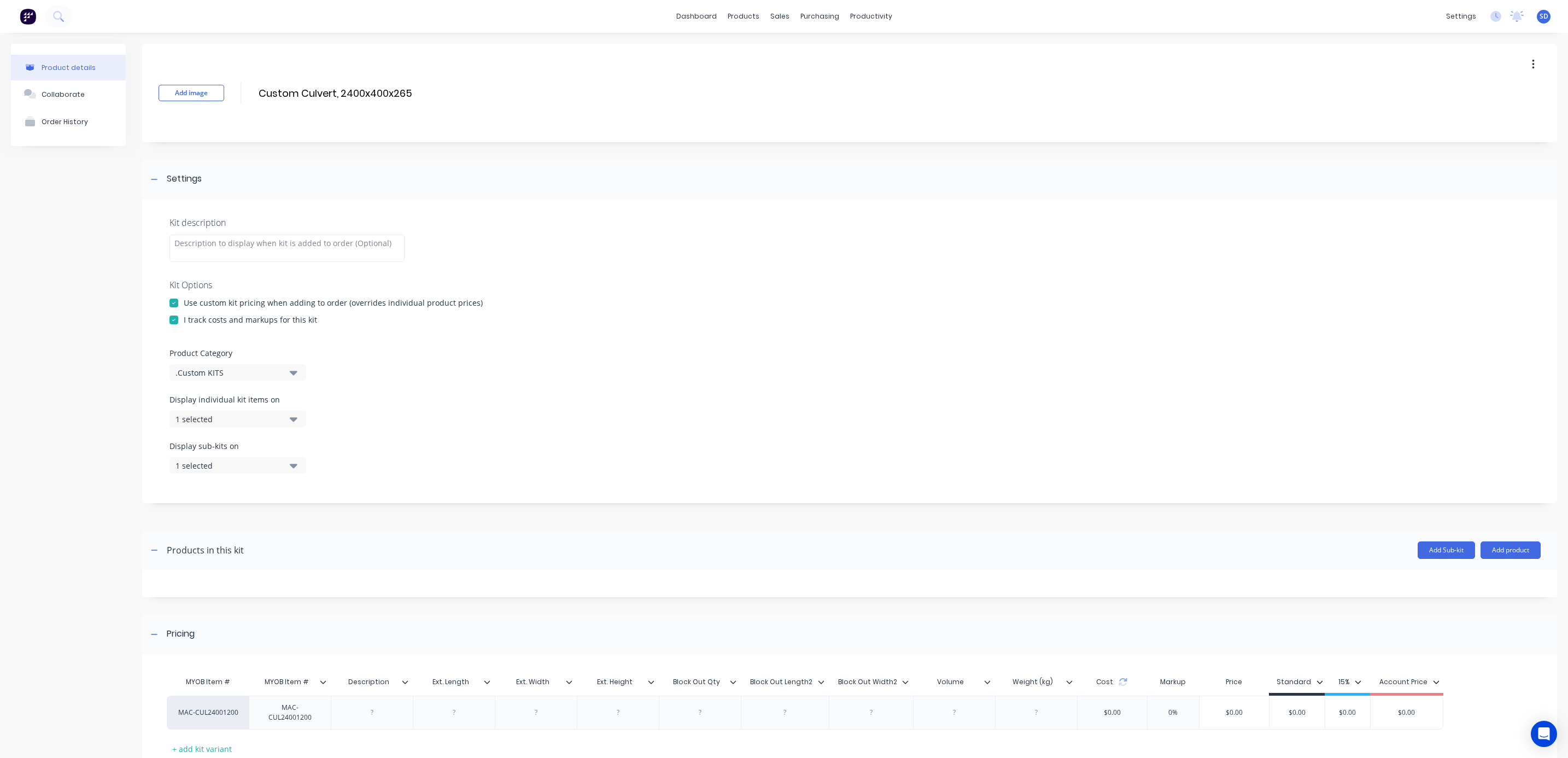
scroll to position [79, 0]
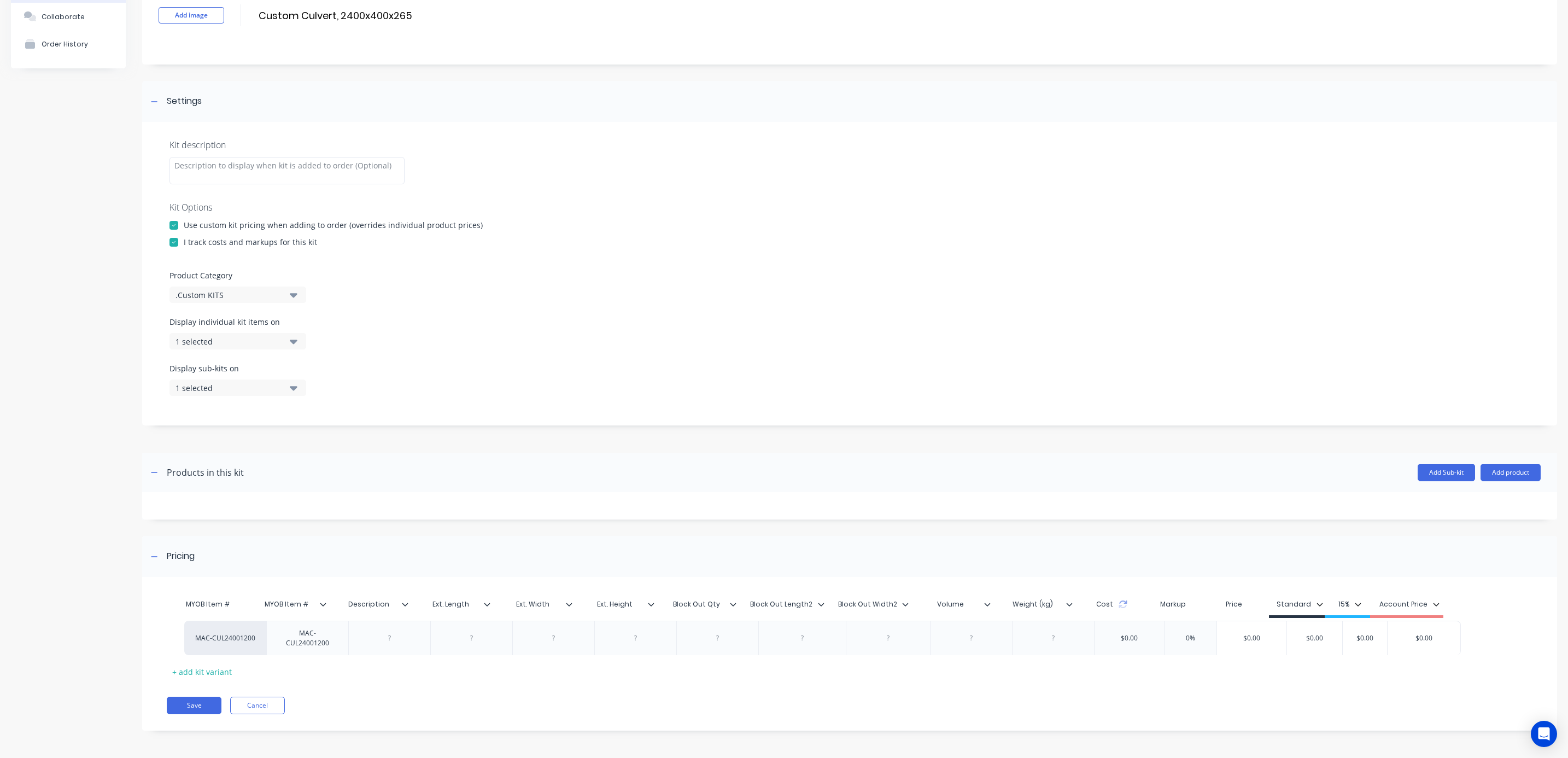
drag, startPoint x: 217, startPoint y: 635, endPoint x: 254, endPoint y: 638, distance: 37.1
click at [254, 638] on div "MAC-CUL24001200 MAC-CUL24001200 $0.00 0% $0.00 $0.00 $0.00 $0.00" at bounding box center [842, 635] width 1351 height 35
click at [284, 632] on div "MAC-CUL24001200" at bounding box center [290, 636] width 72 height 24
drag, startPoint x: 306, startPoint y: 645, endPoint x: 251, endPoint y: 616, distance: 62.2
click at [251, 616] on div "MYOB Item # MYOB Item # Description Ext. Length Ext. Width Ext. Height Block Ou…" at bounding box center [842, 637] width 1351 height 86
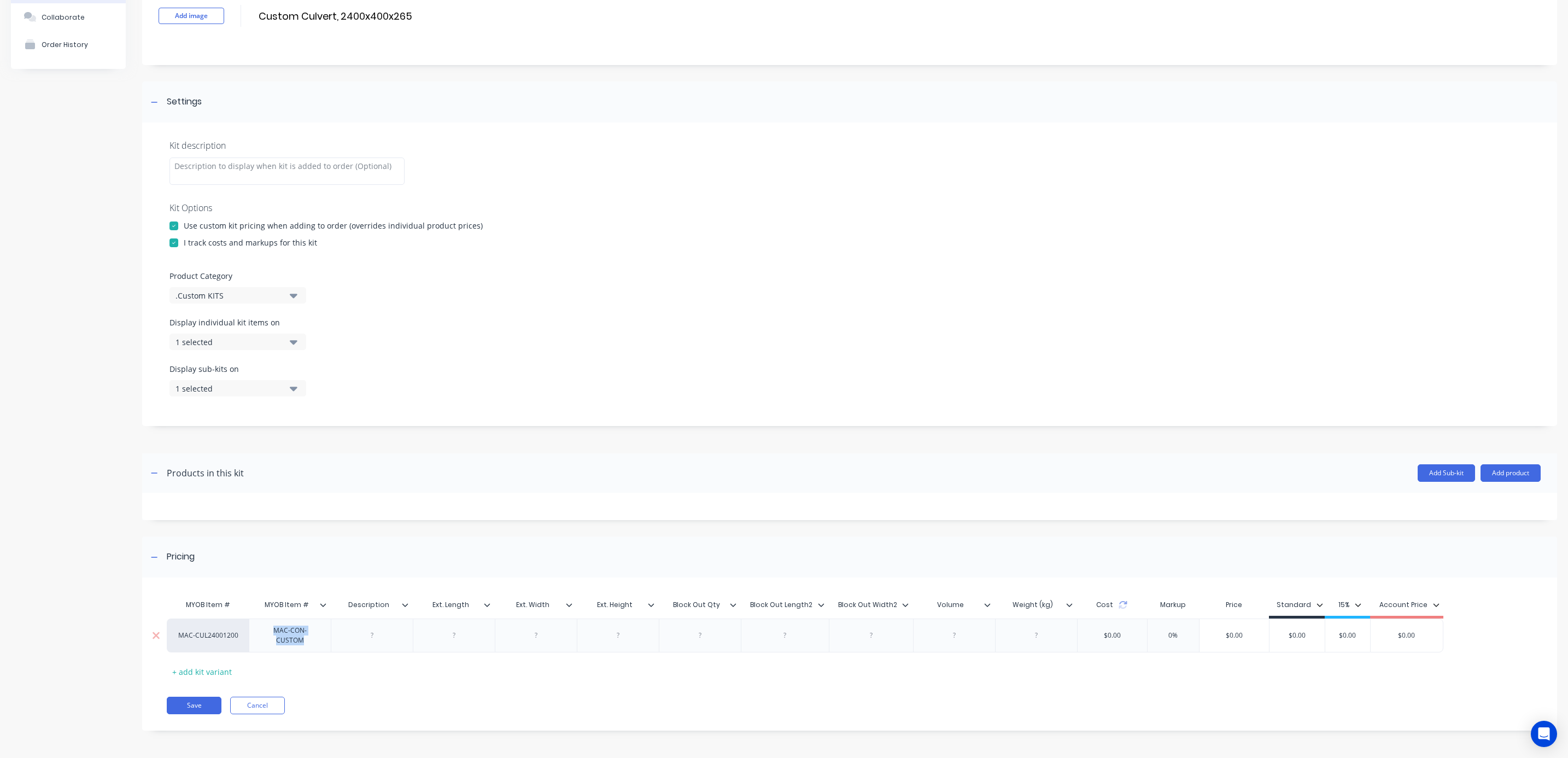
drag, startPoint x: 313, startPoint y: 645, endPoint x: 256, endPoint y: 617, distance: 63.5
click at [256, 619] on div "MAC-CON-CUSTOM" at bounding box center [290, 636] width 82 height 34
copy div "MAC-CON-CUSTOM"
click at [222, 633] on div "MAC-CUL24001200" at bounding box center [208, 636] width 60 height 10
paste input "MAC-CON-CUSTOM"
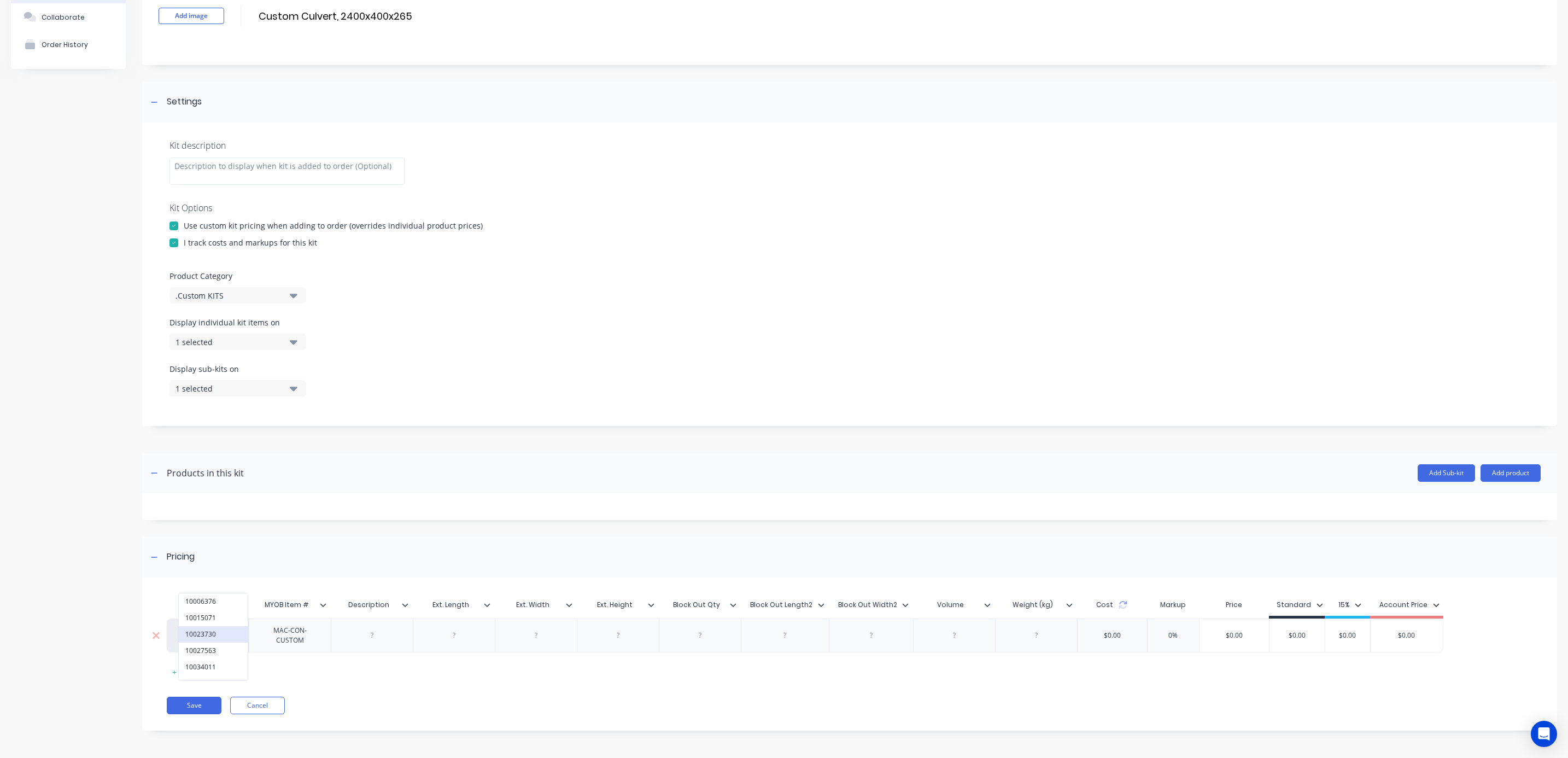
scroll to position [0, 1]
type input "MAC-CON-CUSTOM"
click at [223, 603] on button "MAC-CON-CUSTOM" at bounding box center [216, 602] width 74 height 16
click at [376, 637] on div at bounding box center [373, 635] width 55 height 14
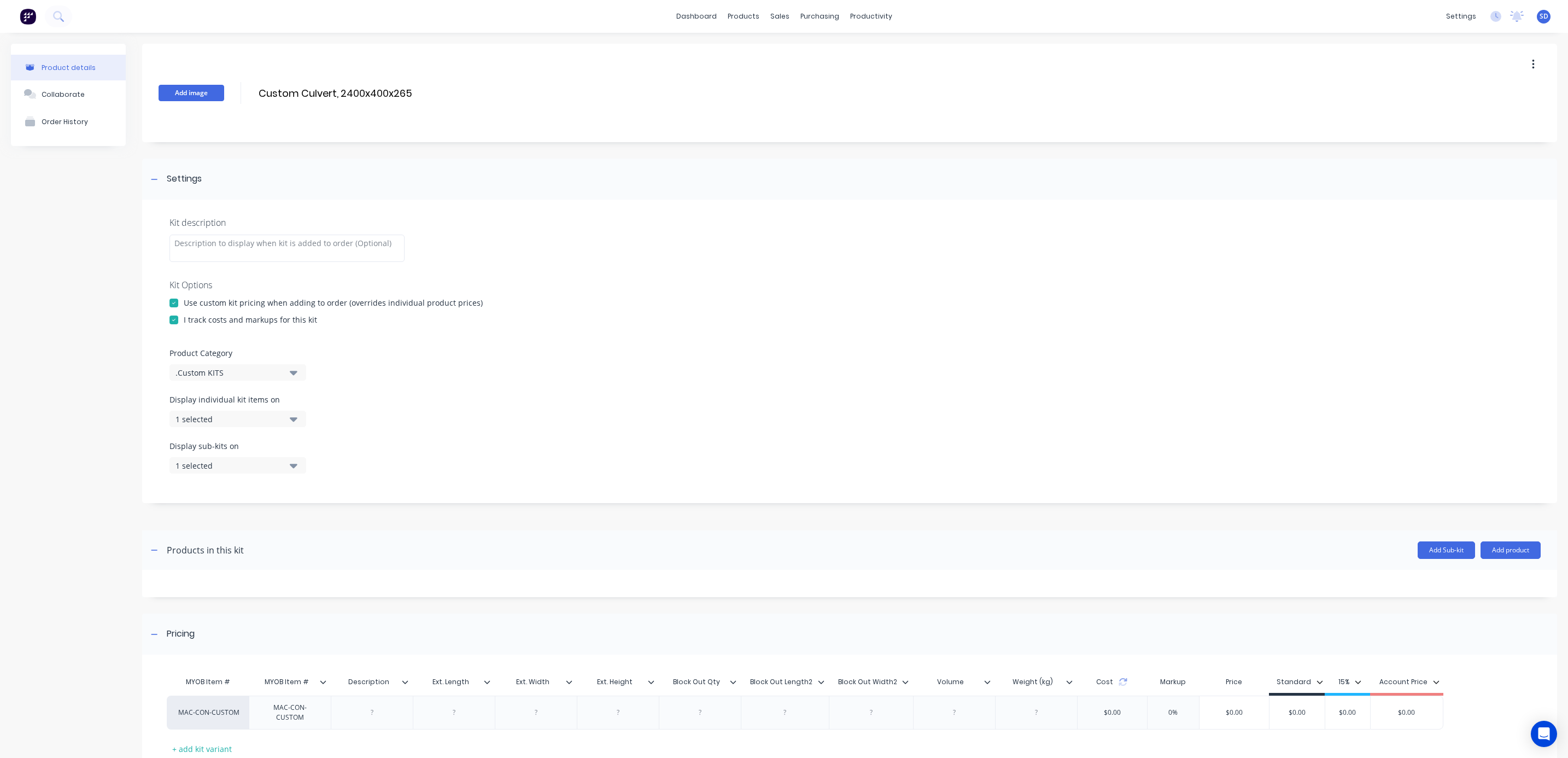
drag, startPoint x: 416, startPoint y: 90, endPoint x: 215, endPoint y: 95, distance: 201.1
click at [215, 95] on div "Add image Custom Culvert, 2400x400x265 Custom Culvert, 2400x400x265 Enter kit n…" at bounding box center [850, 93] width 1415 height 99
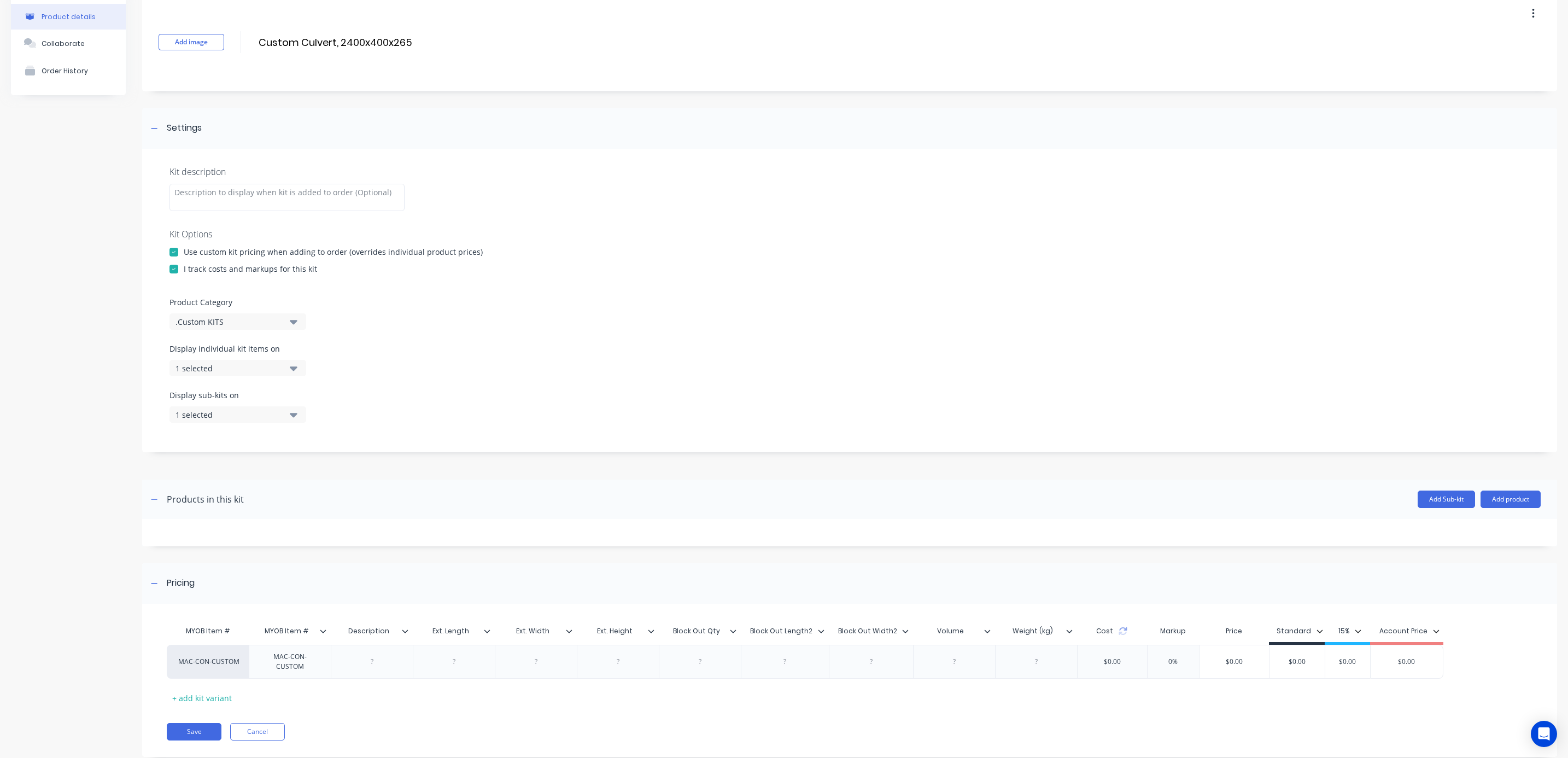
scroll to position [79, 0]
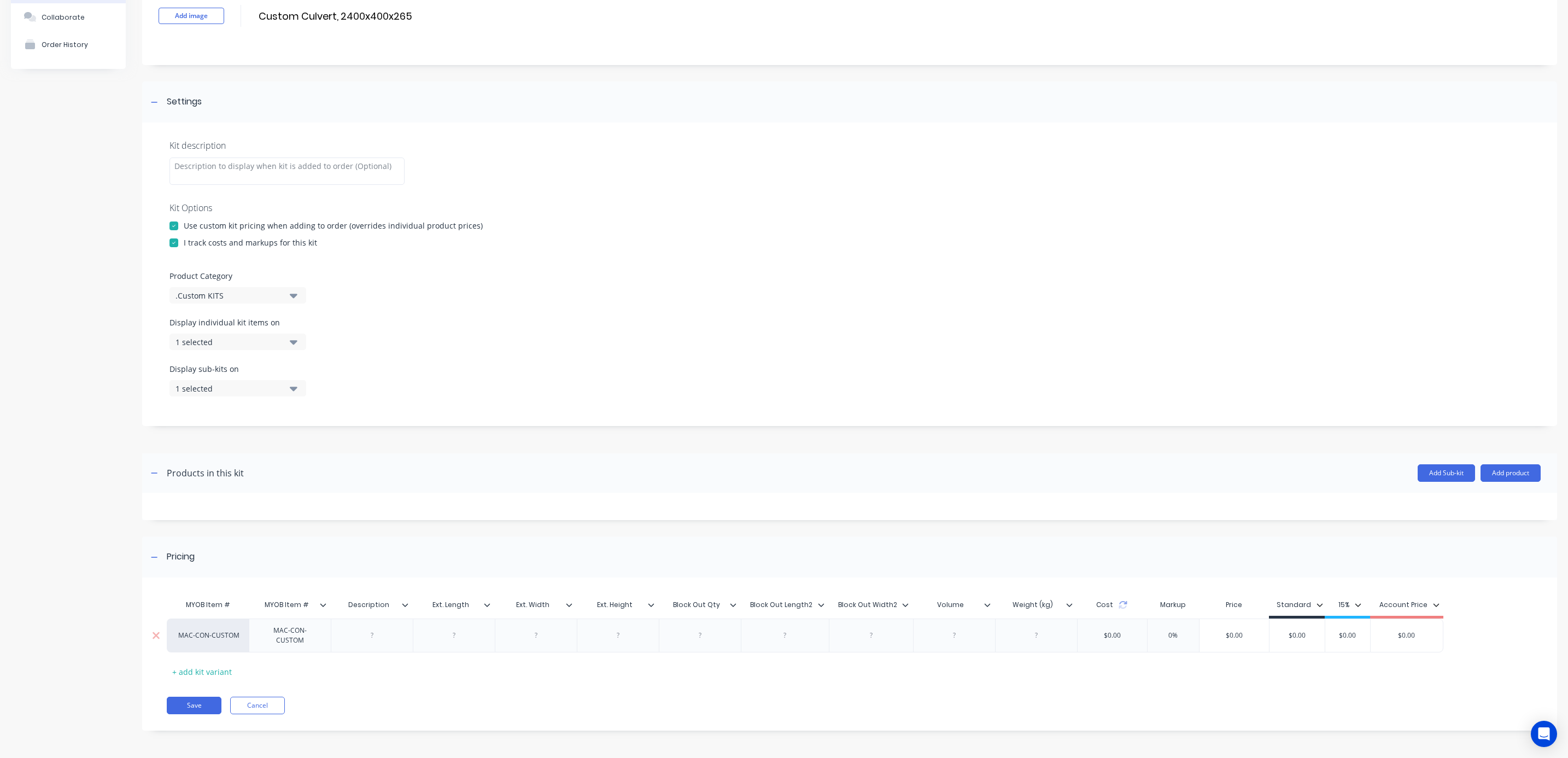
click at [369, 637] on div at bounding box center [373, 635] width 55 height 14
paste div
click at [460, 631] on div at bounding box center [499, 636] width 82 height 34
click at [776, 604] on icon at bounding box center [778, 605] width 7 height 7
click at [850, 601] on input "Block Out Length2" at bounding box center [827, 605] width 82 height 10
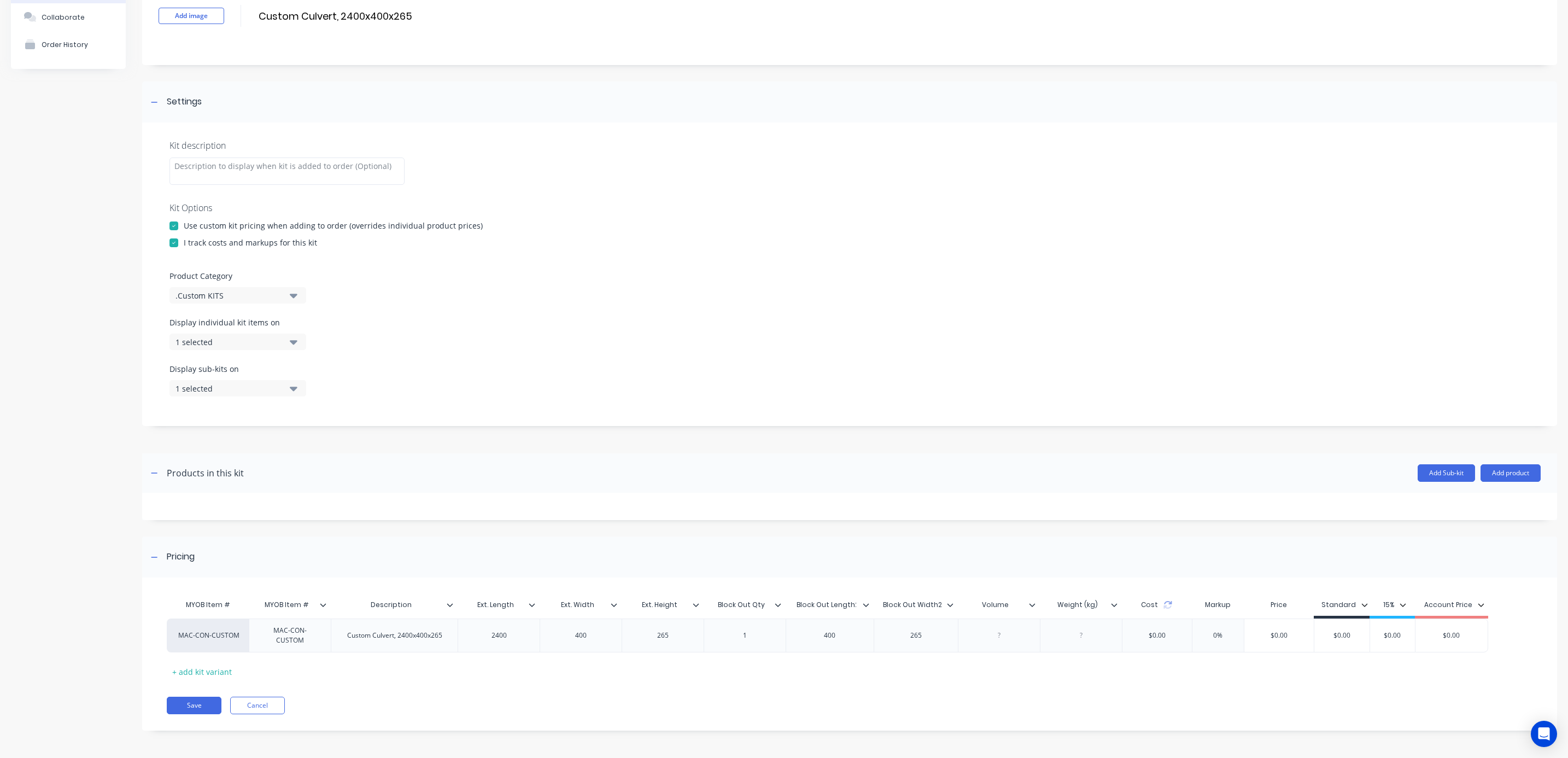
type input "Block Out Length"
drag, startPoint x: 934, startPoint y: 602, endPoint x: 936, endPoint y: 609, distance: 7.3
type input "Block Out Width"
drag, startPoint x: 583, startPoint y: 636, endPoint x: 593, endPoint y: 642, distance: 11.7
click at [583, 637] on div "400" at bounding box center [581, 635] width 55 height 14
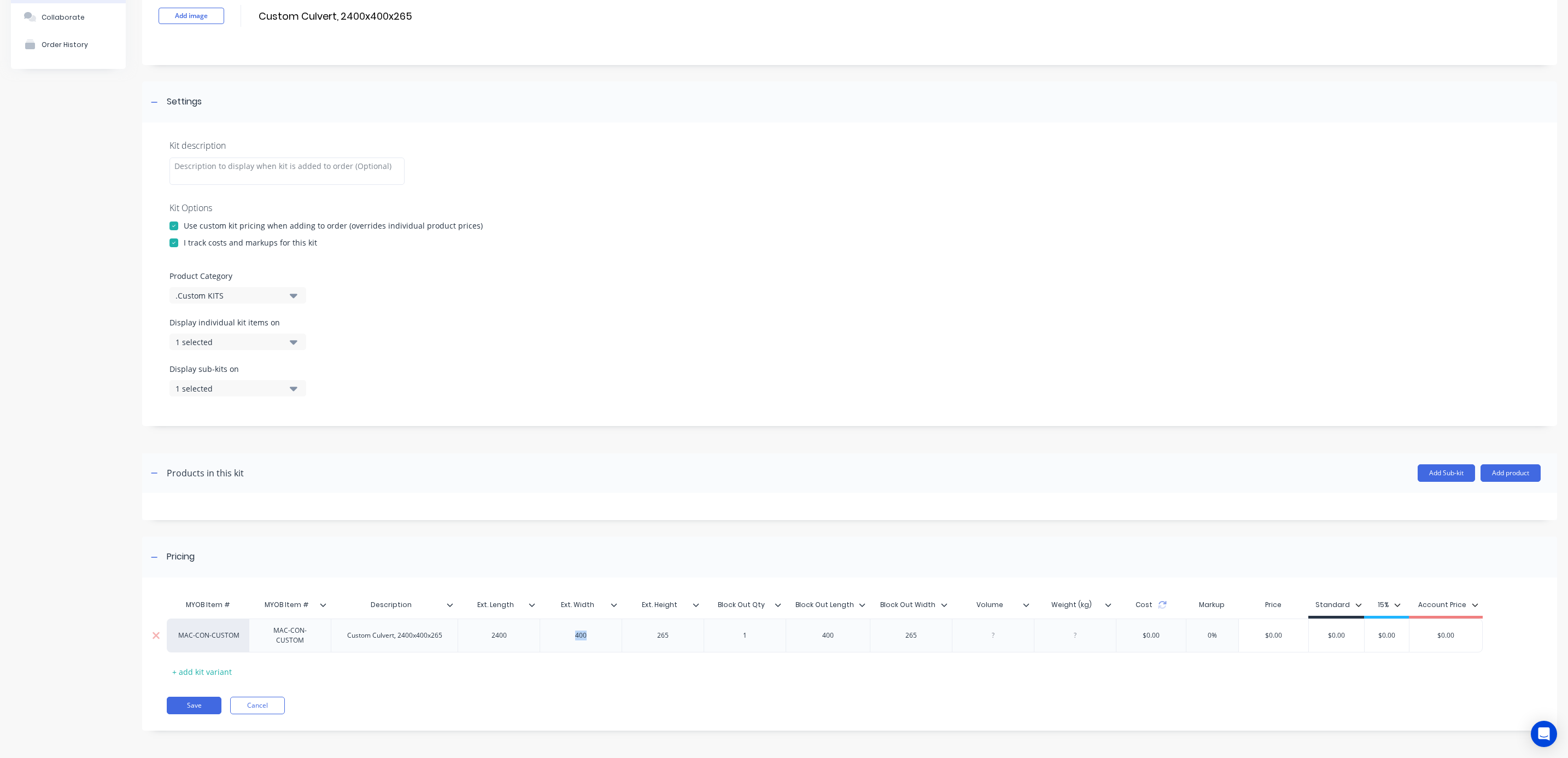
drag, startPoint x: 583, startPoint y: 636, endPoint x: 558, endPoint y: 636, distance: 25.0
click at [558, 636] on div "400" at bounding box center [581, 635] width 55 height 14
drag, startPoint x: 673, startPoint y: 632, endPoint x: 667, endPoint y: 631, distance: 6.1
click at [667, 631] on div "400265" at bounding box center [663, 635] width 55 height 14
click at [679, 628] on div "4002" at bounding box center [663, 635] width 55 height 14
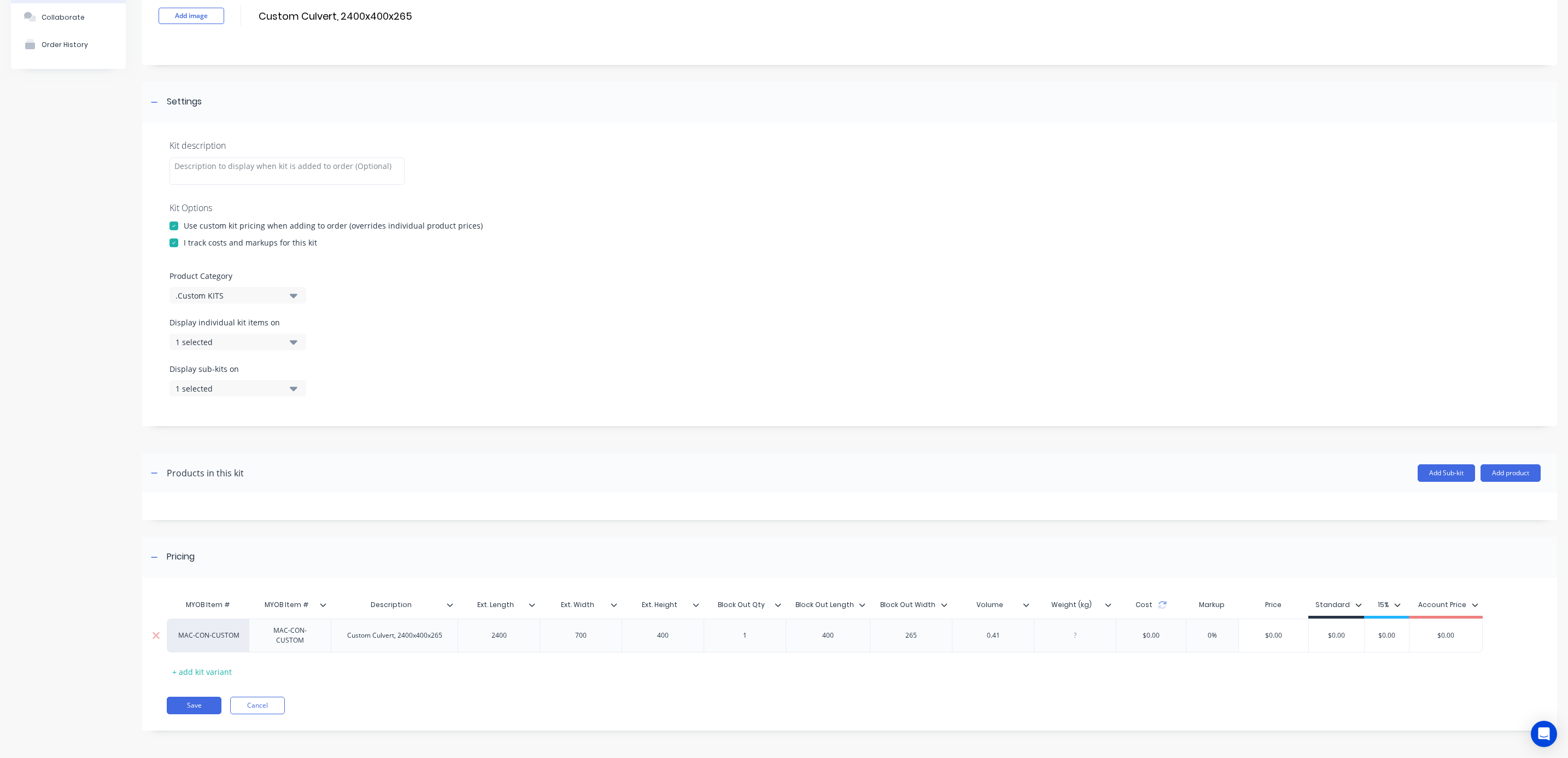
click at [1060, 636] on div at bounding box center [1076, 635] width 55 height 14
click at [1267, 688] on div "MYOB Item # MYOB Item # Description Ext. Length Ext. Width Ext. Height Block Ou…" at bounding box center [850, 659] width 1415 height 142
drag, startPoint x: 1330, startPoint y: 633, endPoint x: 1323, endPoint y: 632, distance: 7.1
click at [1323, 632] on input "$0.00" at bounding box center [1336, 636] width 55 height 10
type input "1560"
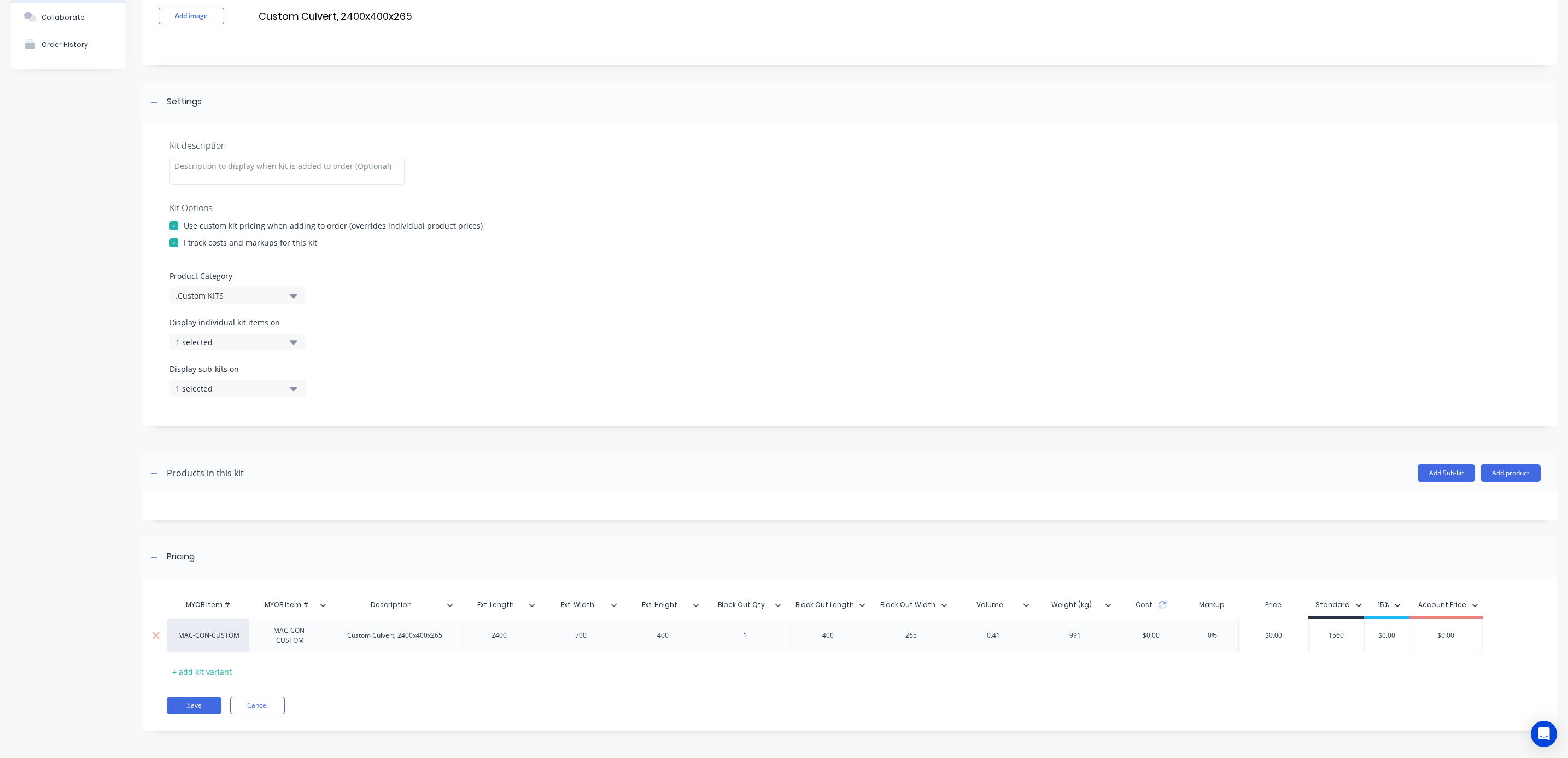
type input "$0.00"
click at [195, 704] on button "Save" at bounding box center [194, 705] width 55 height 18
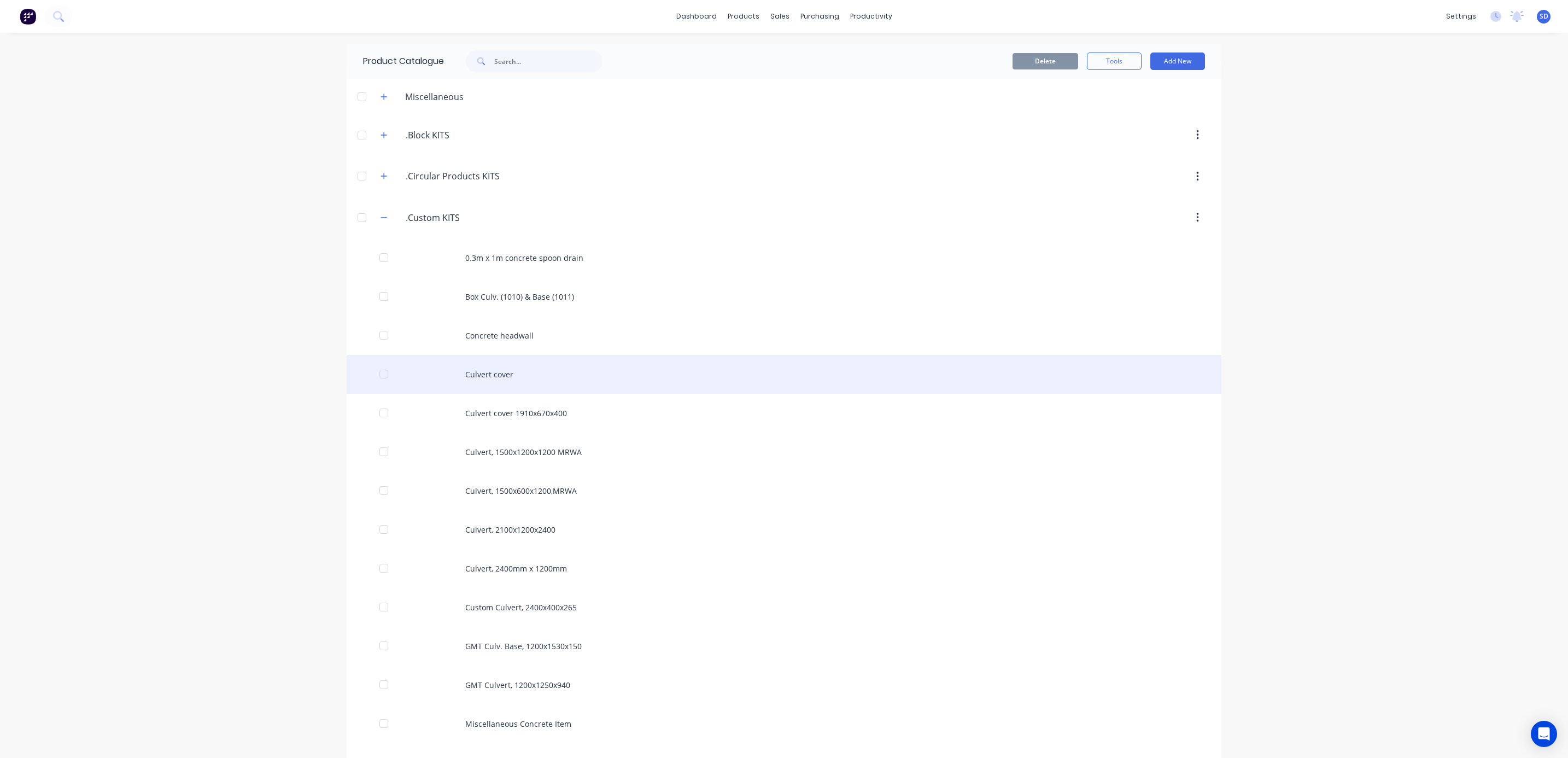
click at [515, 374] on div "Culvert cover" at bounding box center [783, 374] width 875 height 39
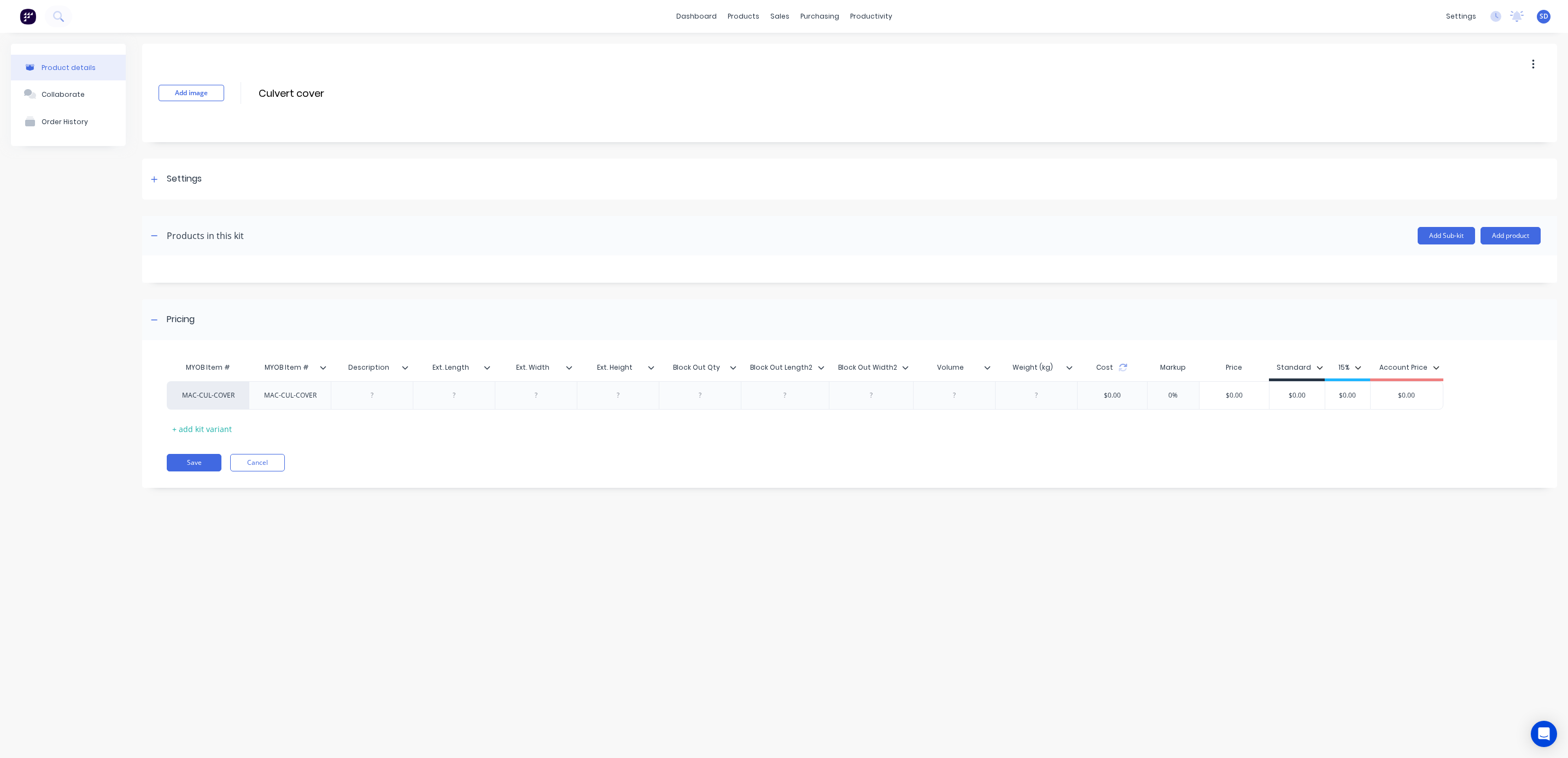
click at [1536, 64] on button "button" at bounding box center [1533, 65] width 26 height 19
click at [1488, 93] on span "Duplicate" at bounding box center [1493, 93] width 82 height 12
click at [761, 46] on link "Product Catalogue" at bounding box center [798, 52] width 145 height 22
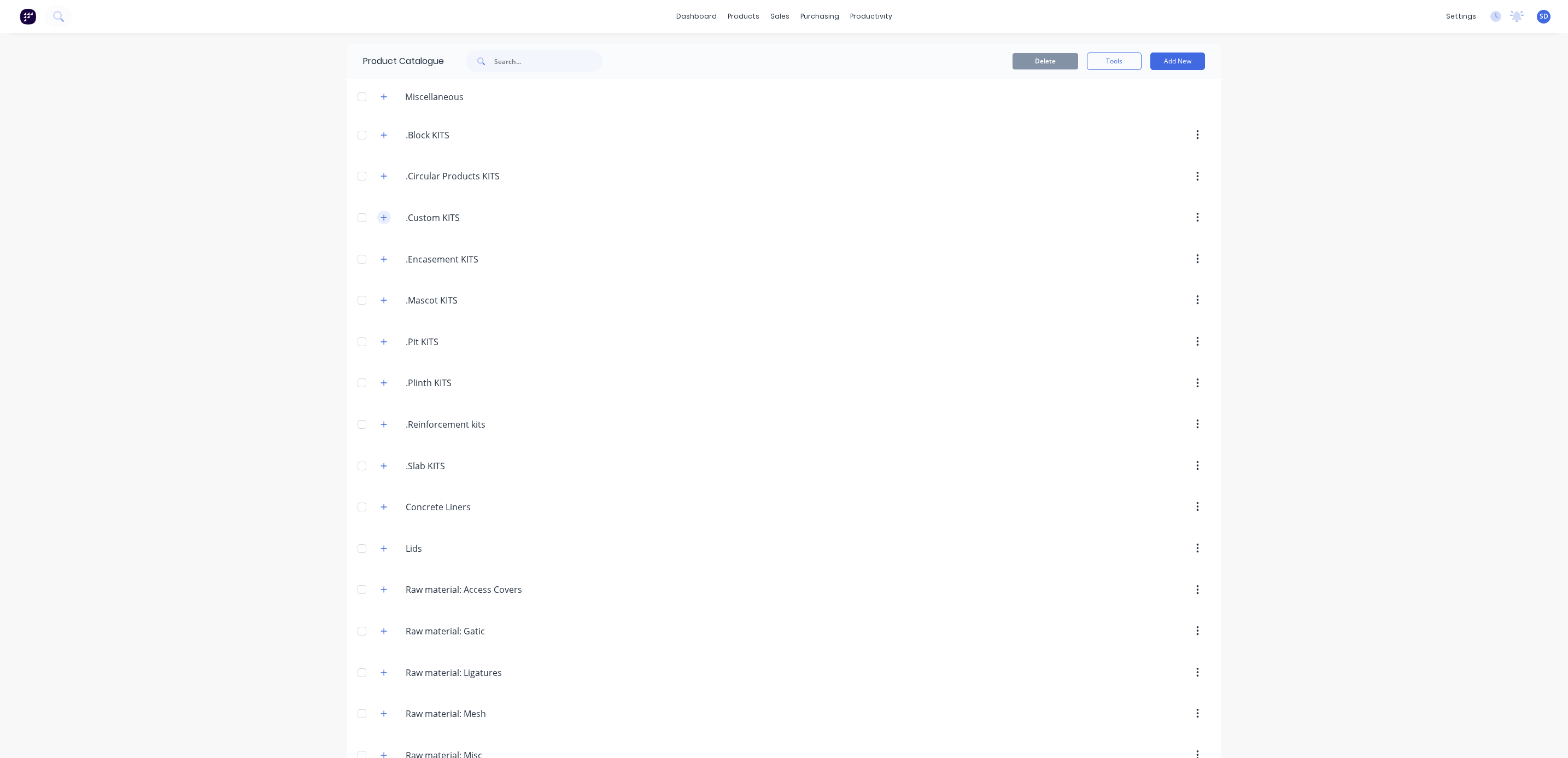
click at [380, 215] on icon "button" at bounding box center [383, 217] width 7 height 8
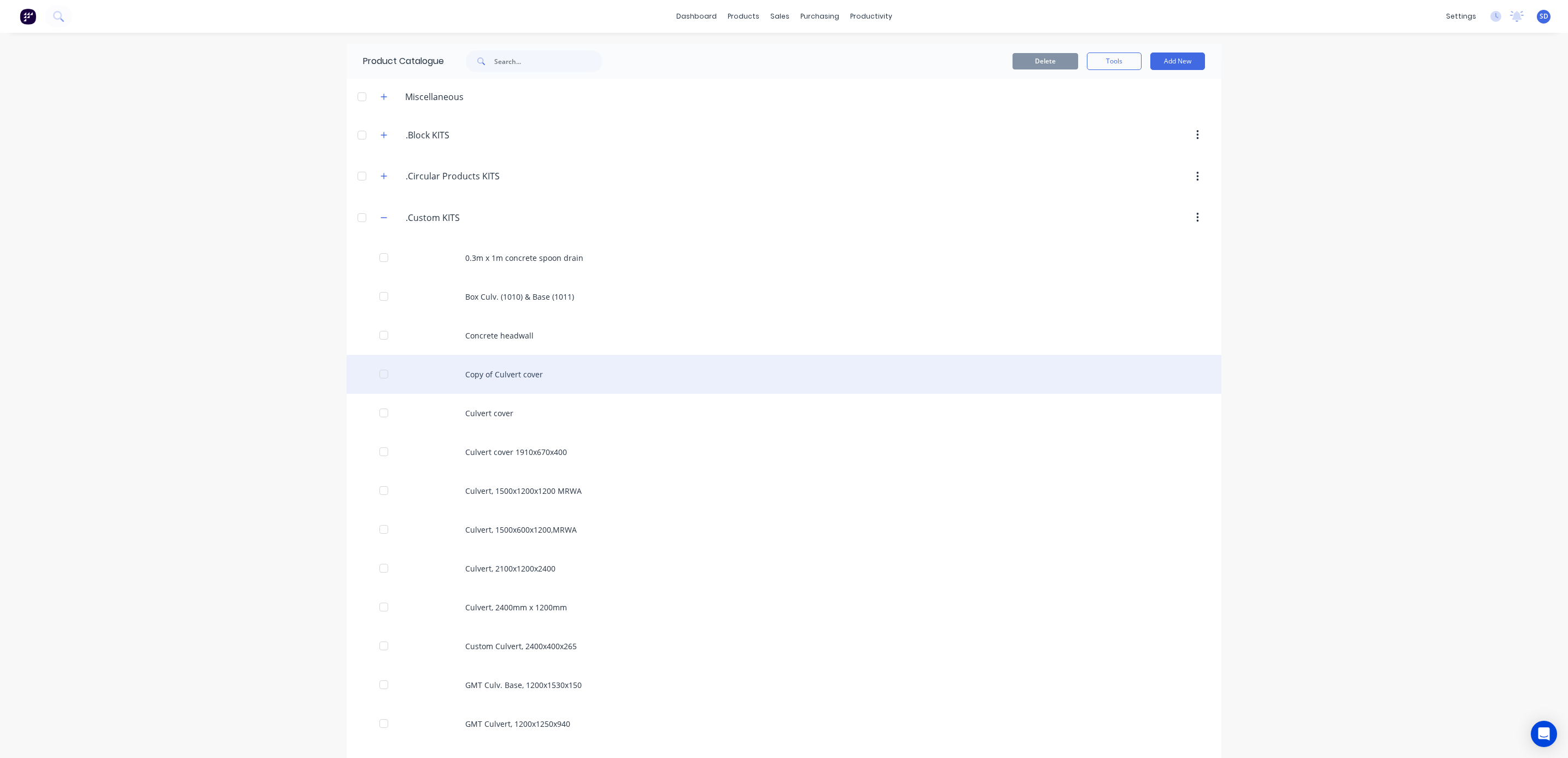
click at [533, 374] on div "Copy of Culvert cover" at bounding box center [783, 374] width 875 height 39
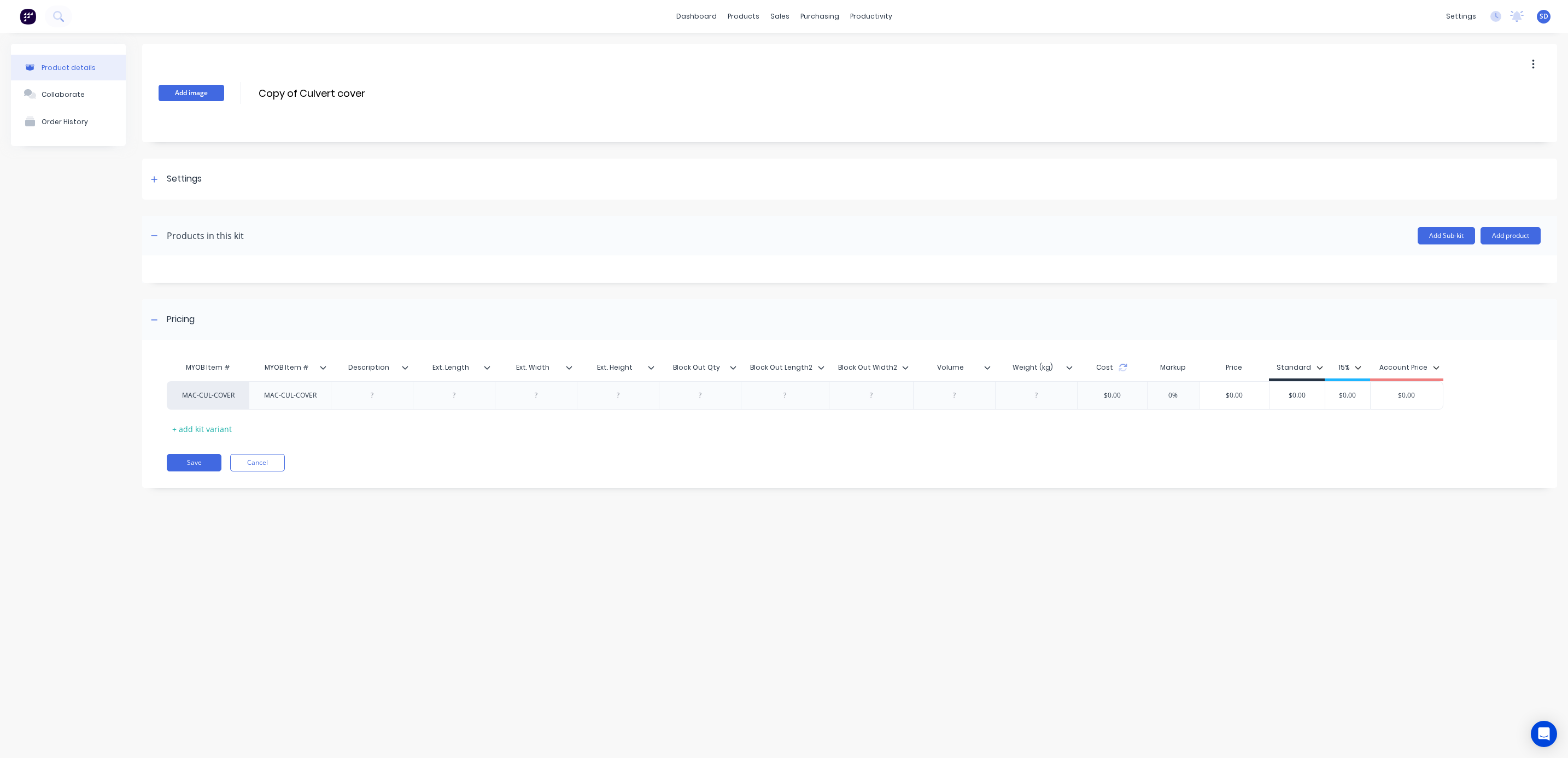
drag, startPoint x: 299, startPoint y: 91, endPoint x: 223, endPoint y: 90, distance: 76.0
click at [223, 90] on div "Add image Copy of Culvert cover Copy of Culvert cover Enter kit name" at bounding box center [850, 93] width 1415 height 99
click at [368, 97] on input "Custom Culvert cover" at bounding box center [354, 93] width 194 height 16
click at [384, 395] on div at bounding box center [373, 395] width 55 height 14
click at [341, 91] on input "Custom Culvert cover - Various" at bounding box center [354, 93] width 194 height 16
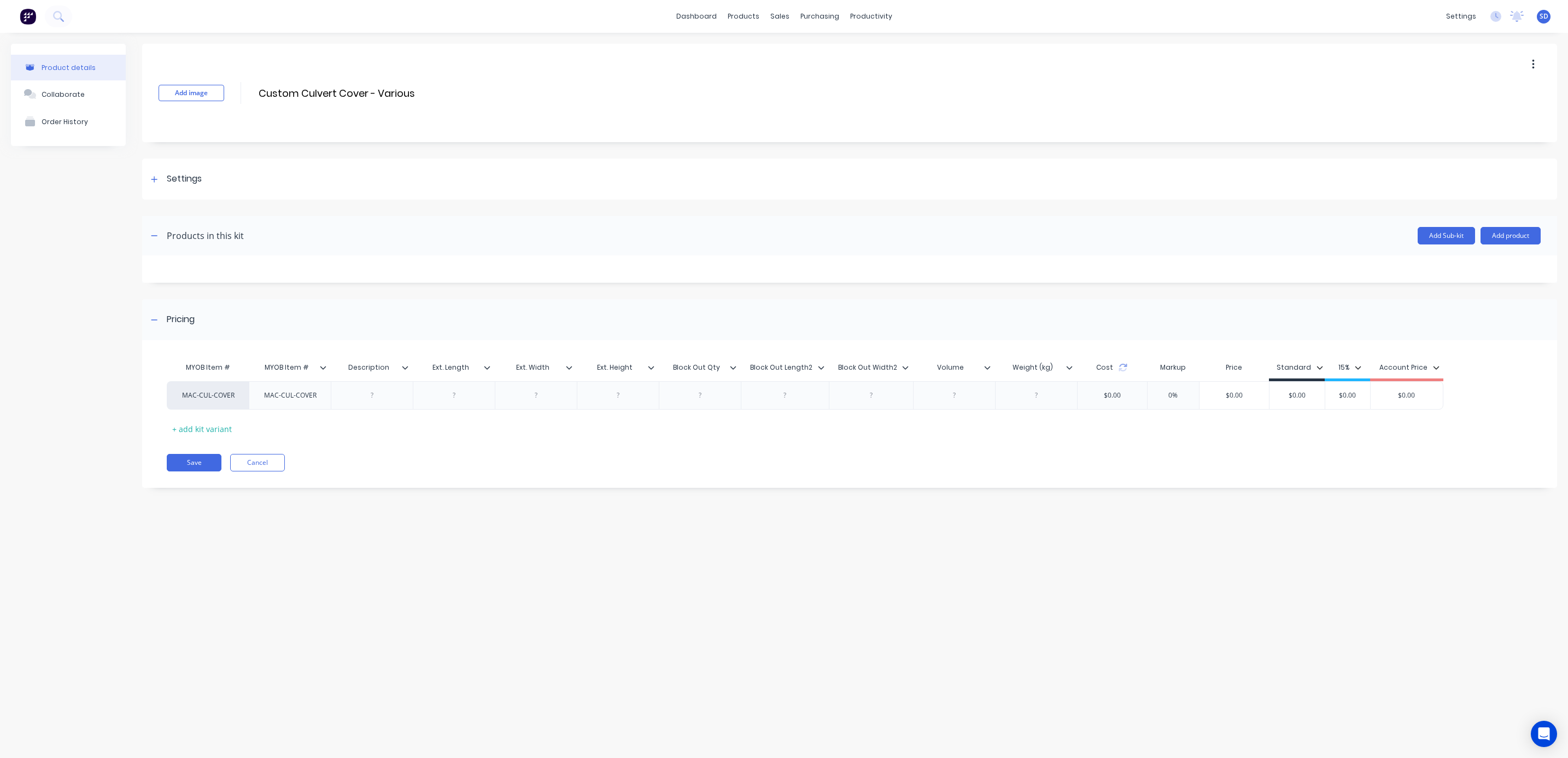
drag, startPoint x: 411, startPoint y: 92, endPoint x: 136, endPoint y: 90, distance: 275.0
click at [136, 90] on div "Product details Collaborate Order History Add image Custom Culvert Cover - Vari…" at bounding box center [784, 274] width 1546 height 460
type input "Custom Culvert Cover - Various"
click at [374, 397] on div at bounding box center [373, 395] width 55 height 14
paste div
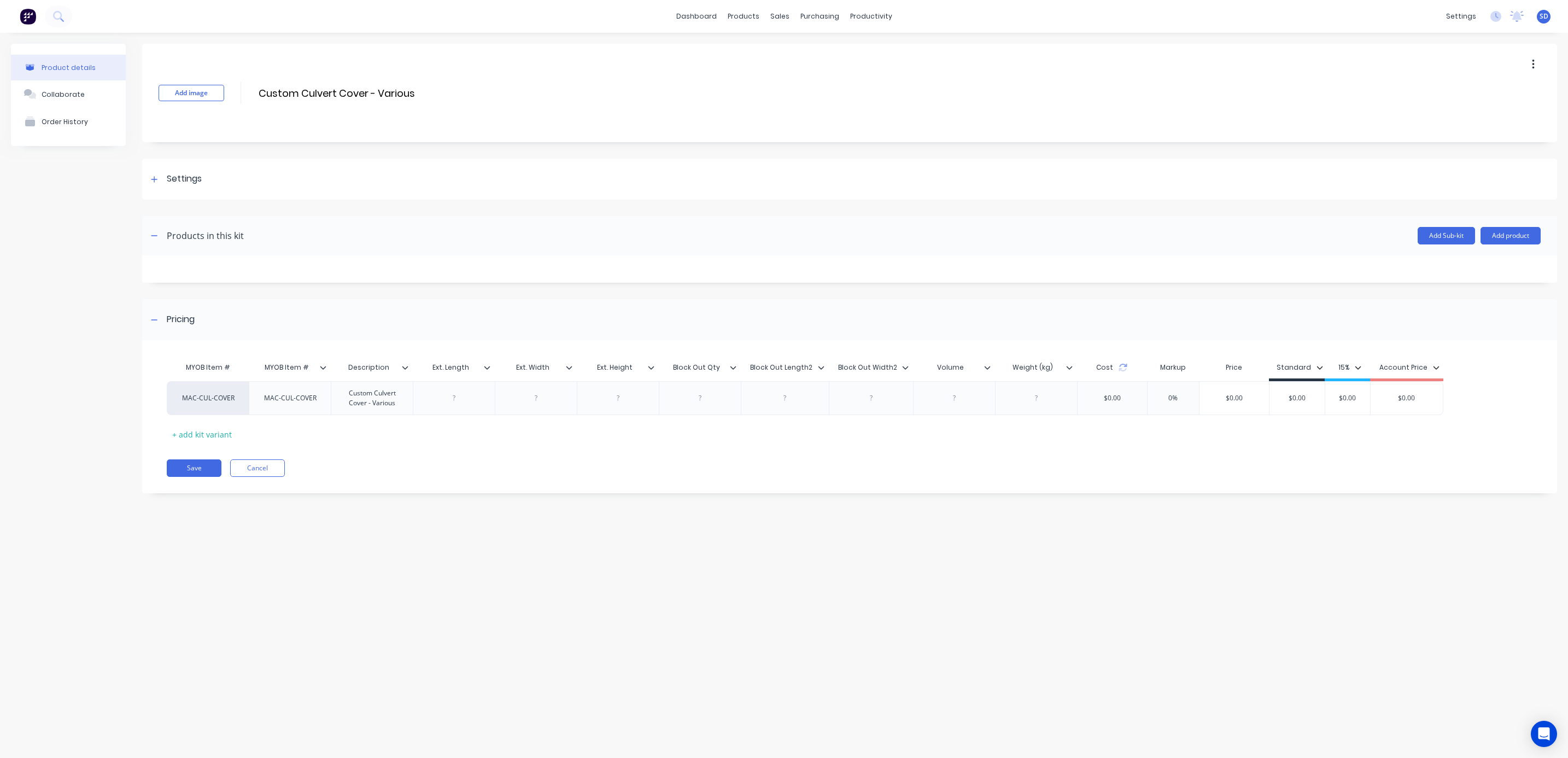
click at [491, 367] on div at bounding box center [491, 367] width 7 height 10
click at [461, 418] on div "Delete attribute column" at bounding box center [430, 419] width 88 height 12
click at [488, 368] on icon at bounding box center [488, 367] width 6 height 3
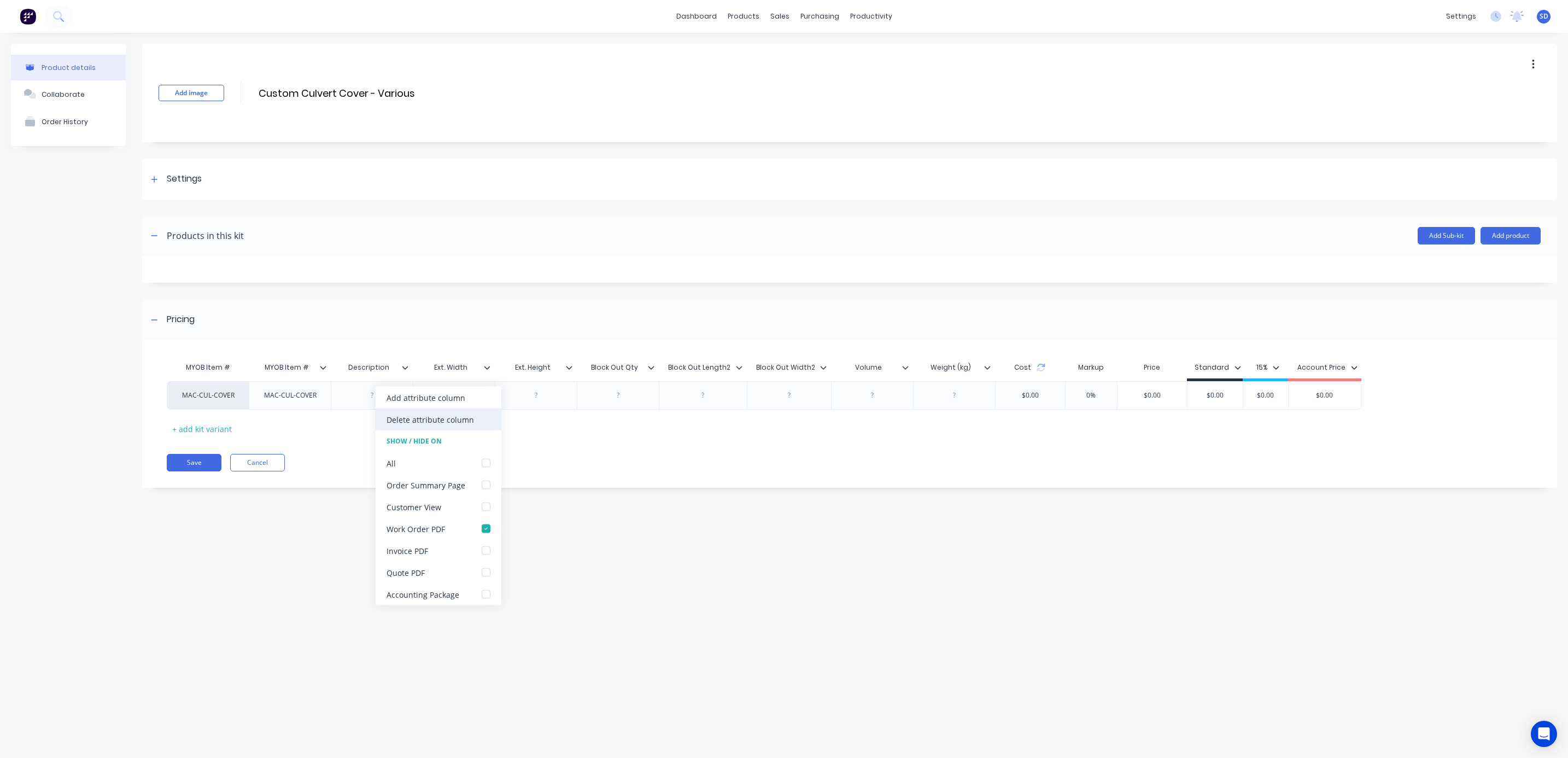
click at [452, 411] on div "Delete attribute column" at bounding box center [438, 419] width 126 height 22
click at [486, 369] on icon at bounding box center [487, 367] width 7 height 7
click at [461, 415] on div "Delete attribute column" at bounding box center [430, 419] width 88 height 12
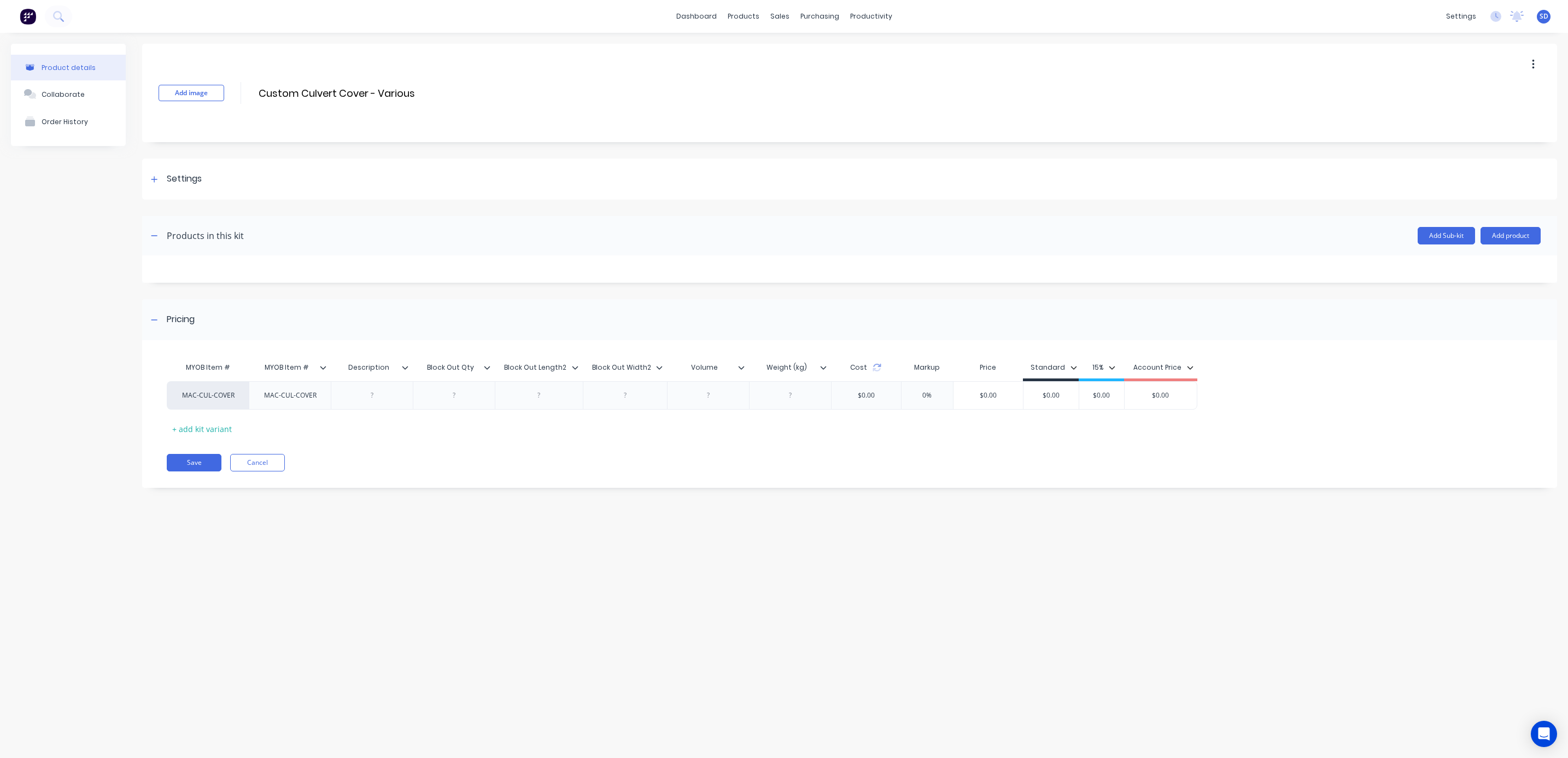
click at [486, 370] on icon at bounding box center [487, 367] width 7 height 7
click at [451, 419] on div "Delete attribute column" at bounding box center [430, 419] width 88 height 12
type input "Block Out Length2"
click at [489, 370] on input "Block Out Length2" at bounding box center [453, 367] width 82 height 10
click at [489, 368] on input "Block Out Length2" at bounding box center [453, 367] width 82 height 10
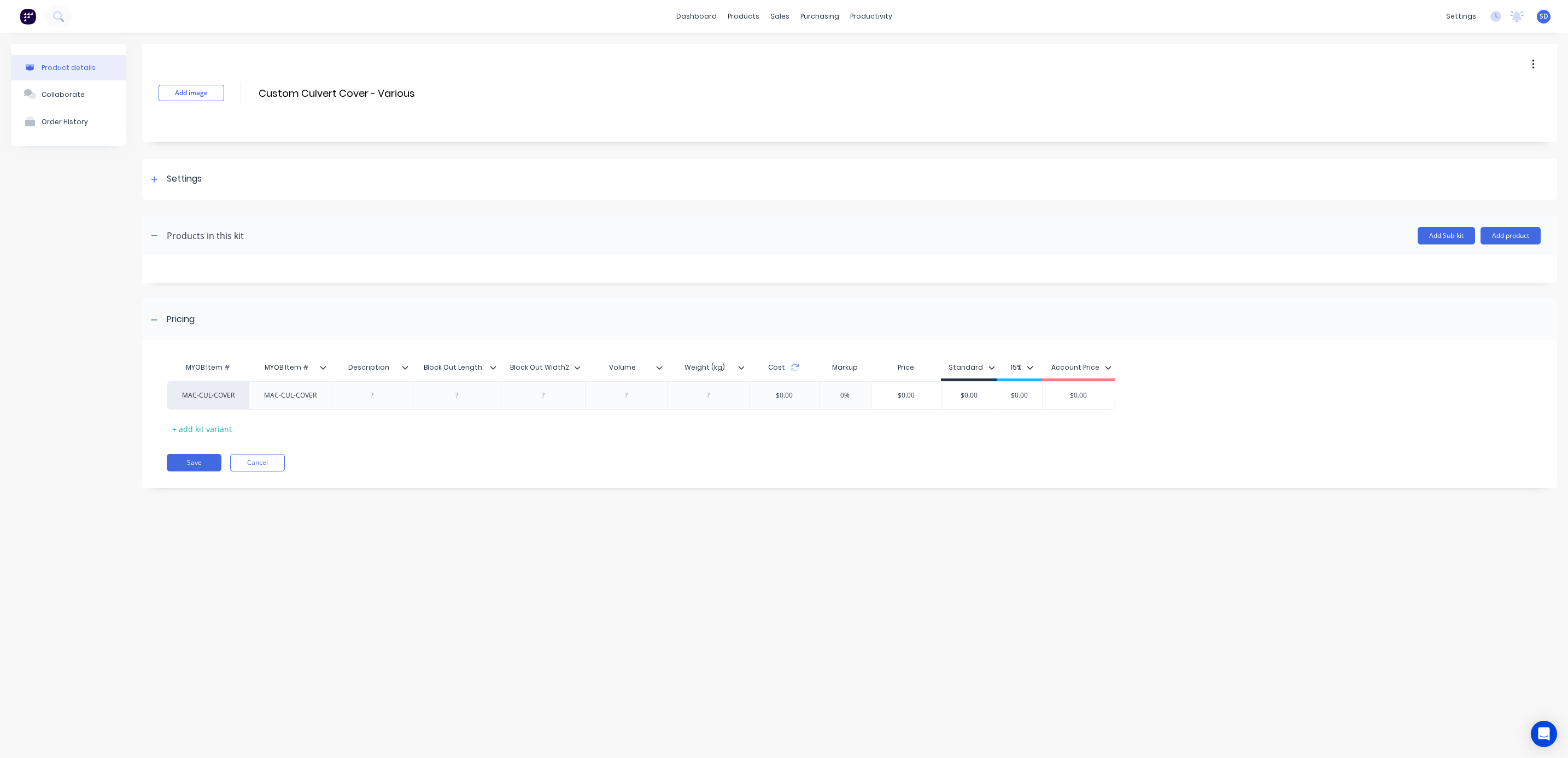
click at [494, 369] on icon at bounding box center [493, 367] width 7 height 7
click at [456, 421] on div "Delete attribute column" at bounding box center [436, 419] width 88 height 12
click at [487, 369] on icon at bounding box center [489, 367] width 7 height 7
click at [460, 419] on div "Delete attribute column" at bounding box center [432, 419] width 88 height 12
click at [489, 366] on icon at bounding box center [487, 367] width 7 height 7
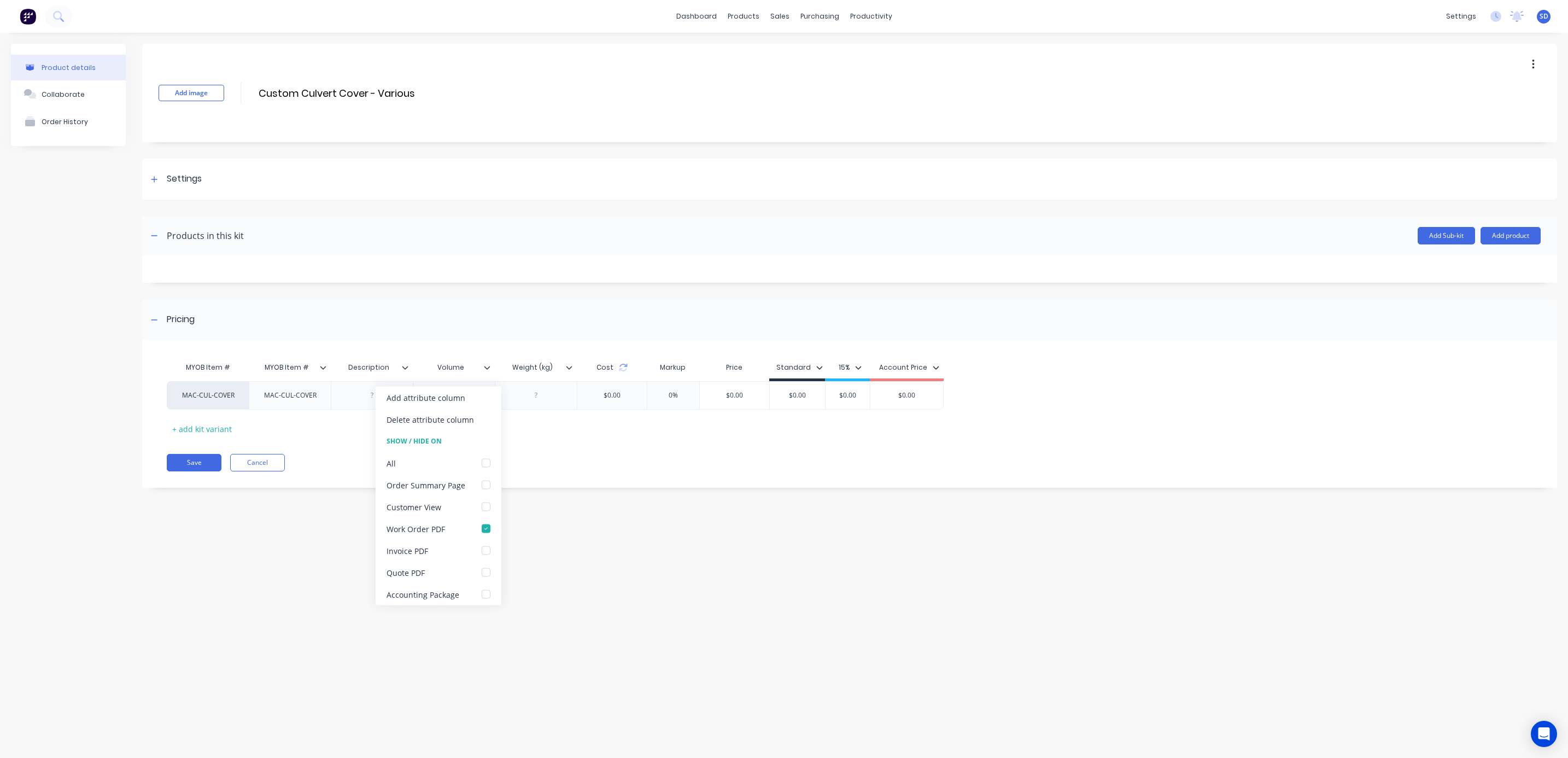
click at [445, 415] on div "Delete attribute column" at bounding box center [430, 419] width 88 height 12
click at [448, 399] on div at bounding box center [454, 395] width 55 height 14
click at [488, 367] on icon at bounding box center [487, 367] width 7 height 7
click at [427, 412] on div "Delete attribute column" at bounding box center [438, 419] width 126 height 22
drag, startPoint x: 379, startPoint y: 394, endPoint x: 399, endPoint y: 412, distance: 26.9
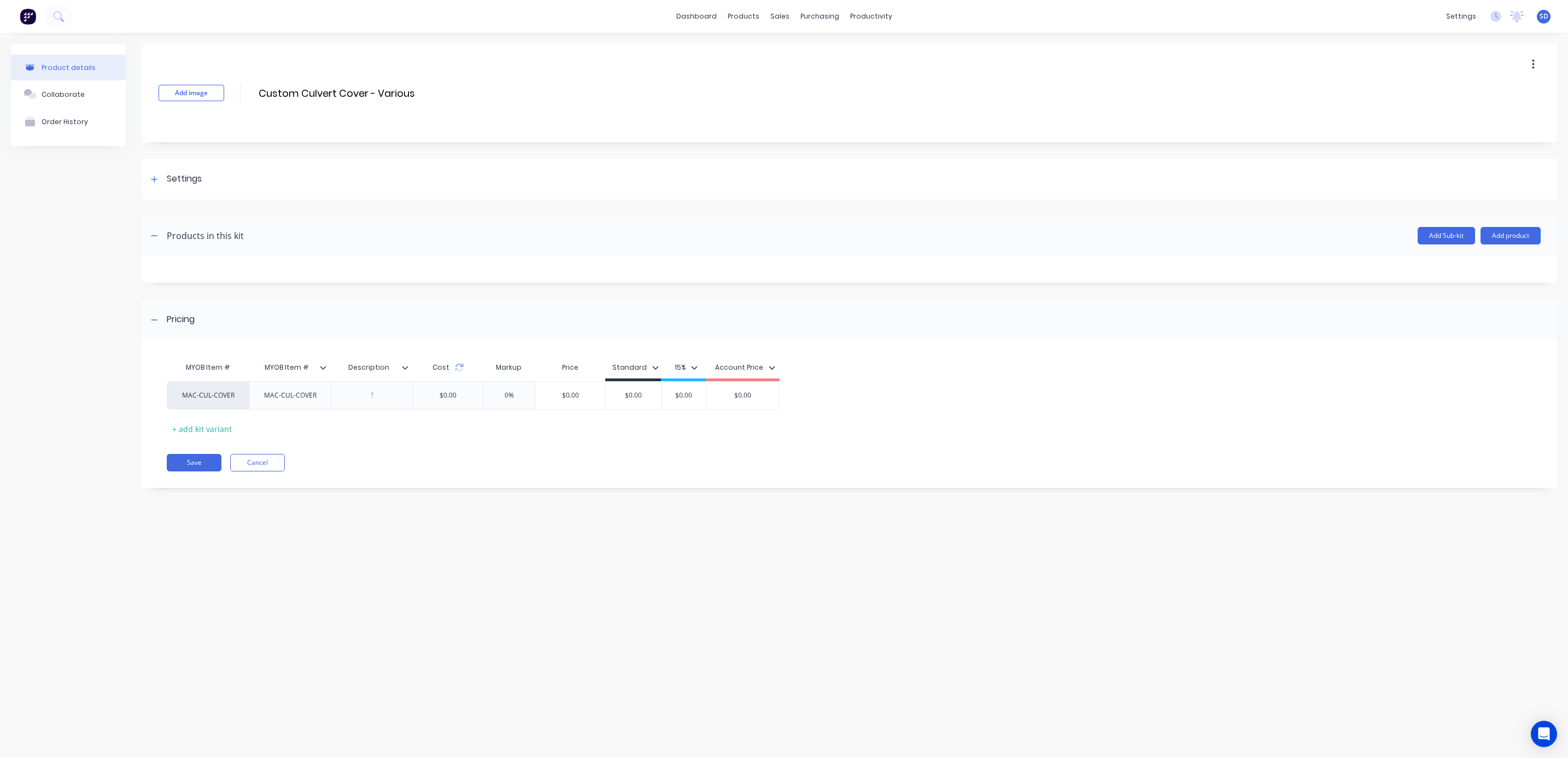
click at [379, 393] on div at bounding box center [373, 395] width 55 height 14
drag, startPoint x: 427, startPoint y: 86, endPoint x: 259, endPoint y: 79, distance: 168.1
click at [259, 79] on div "Add image Custom Culvert Cover - Various Custom Culvert Cover - Various Enter k…" at bounding box center [850, 93] width 1415 height 99
click at [366, 396] on div at bounding box center [373, 395] width 55 height 14
drag, startPoint x: 649, startPoint y: 395, endPoint x: 604, endPoint y: 393, distance: 45.0
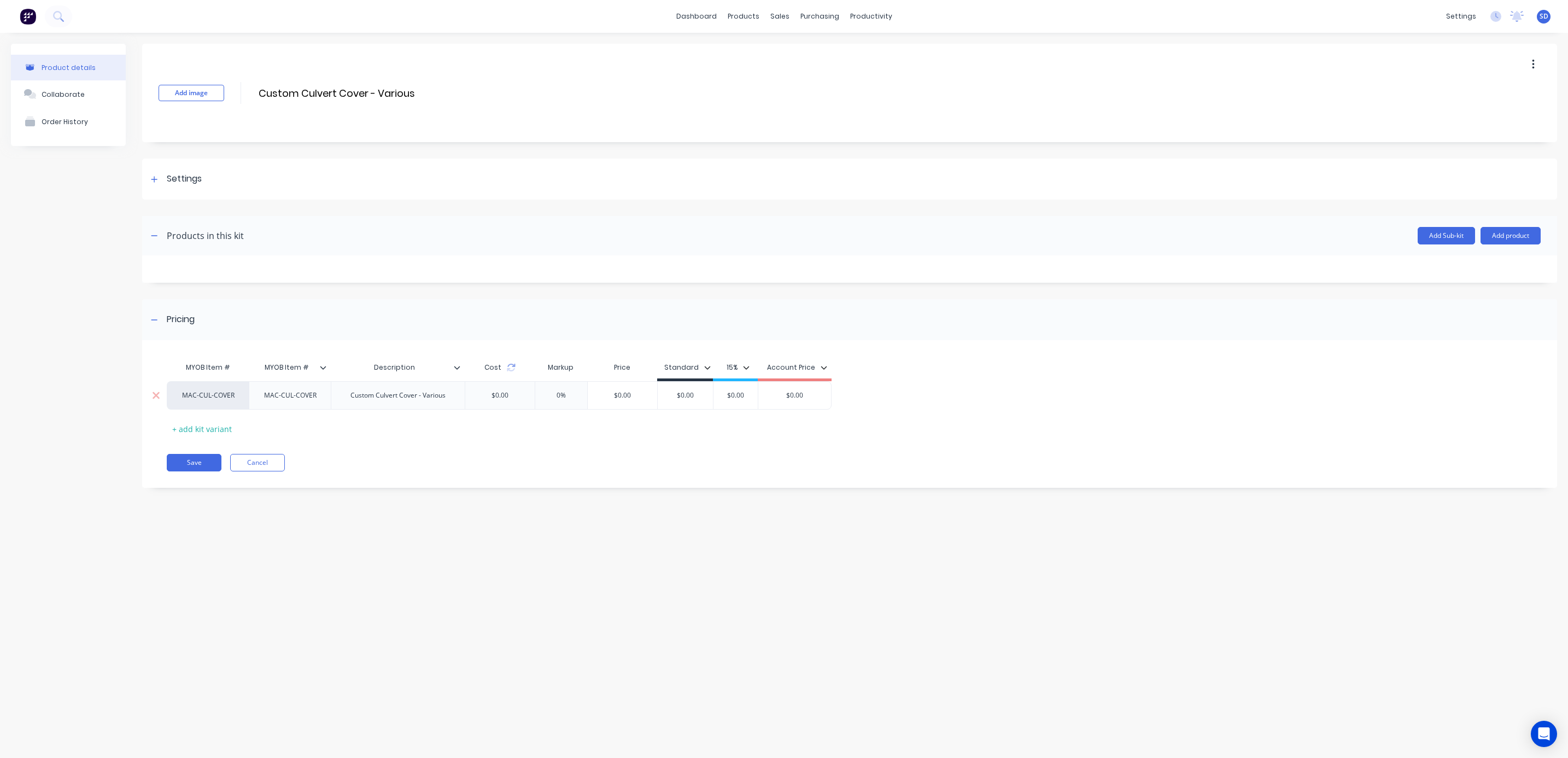
click at [603, 393] on div "MAC-CUL-COVER MAC-CUL-COVER Custom Culvert Cover - Various $0.00 0% $0.00 $0.00…" at bounding box center [499, 395] width 665 height 29
drag, startPoint x: 702, startPoint y: 398, endPoint x: 631, endPoint y: 390, distance: 71.4
click at [631, 390] on div "MAC-CUL-COVER MAC-CUL-COVER Custom Culvert Cover - Various $0.00 0% $0.00 $0.00…" at bounding box center [499, 395] width 665 height 29
type input "706.54"
click at [735, 440] on div "MYOB Item # MYOB Item # Description Cost Markup Price Standard 15% Account Pric…" at bounding box center [850, 419] width 1415 height 137
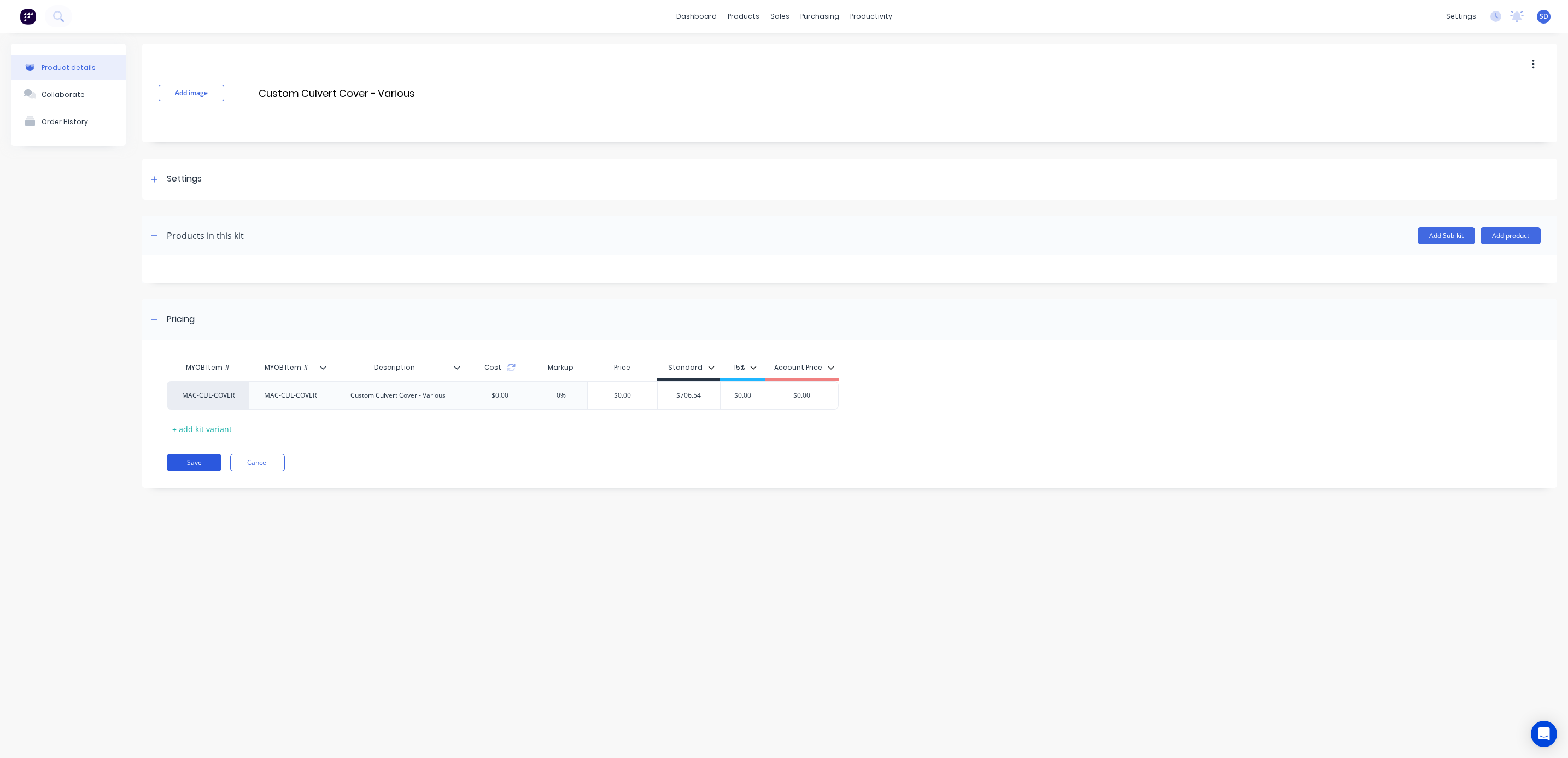
click at [200, 463] on button "Save" at bounding box center [194, 462] width 55 height 18
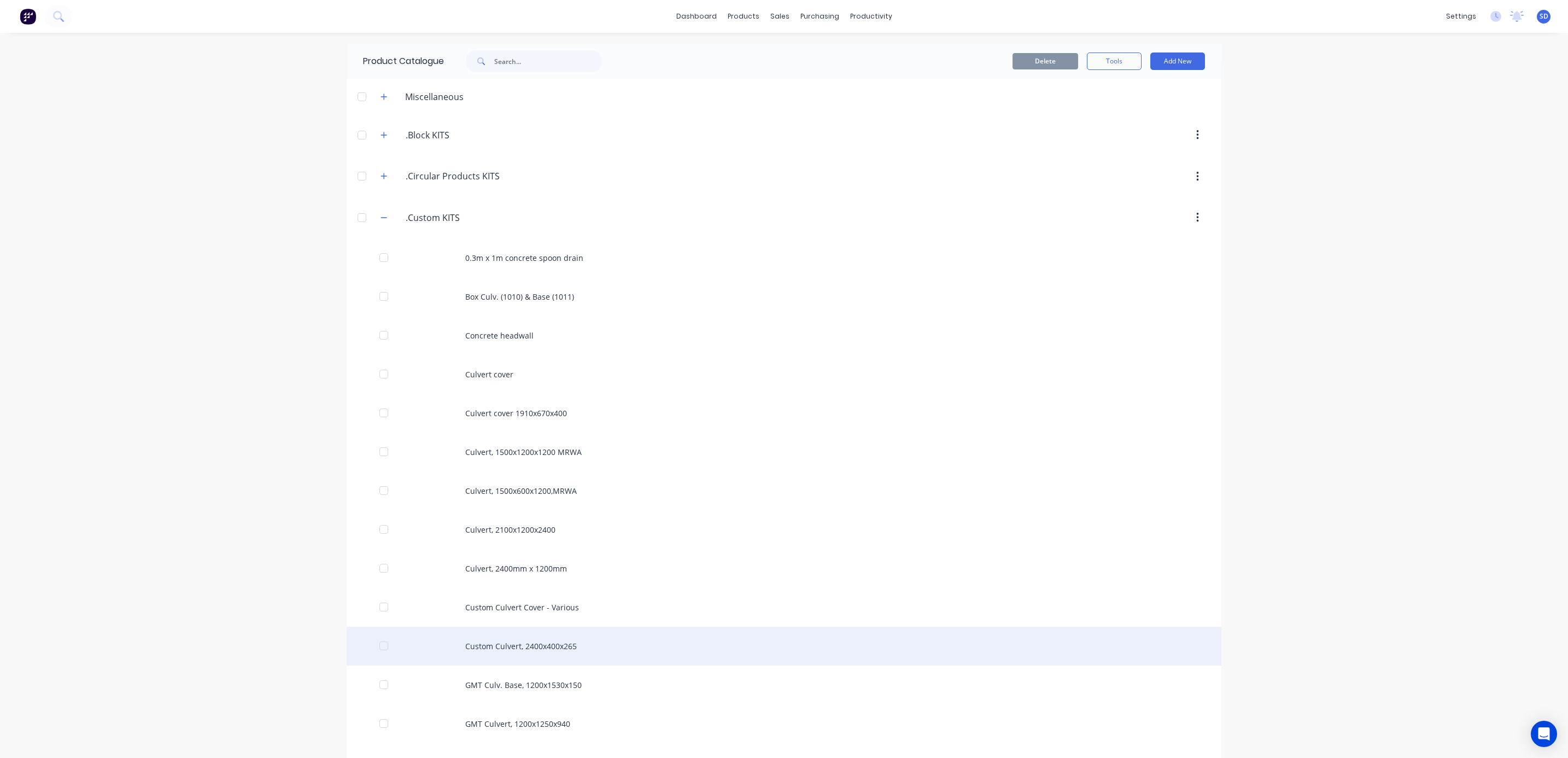
click at [499, 645] on div "Custom Culvert, 2400x400x265" at bounding box center [783, 646] width 875 height 39
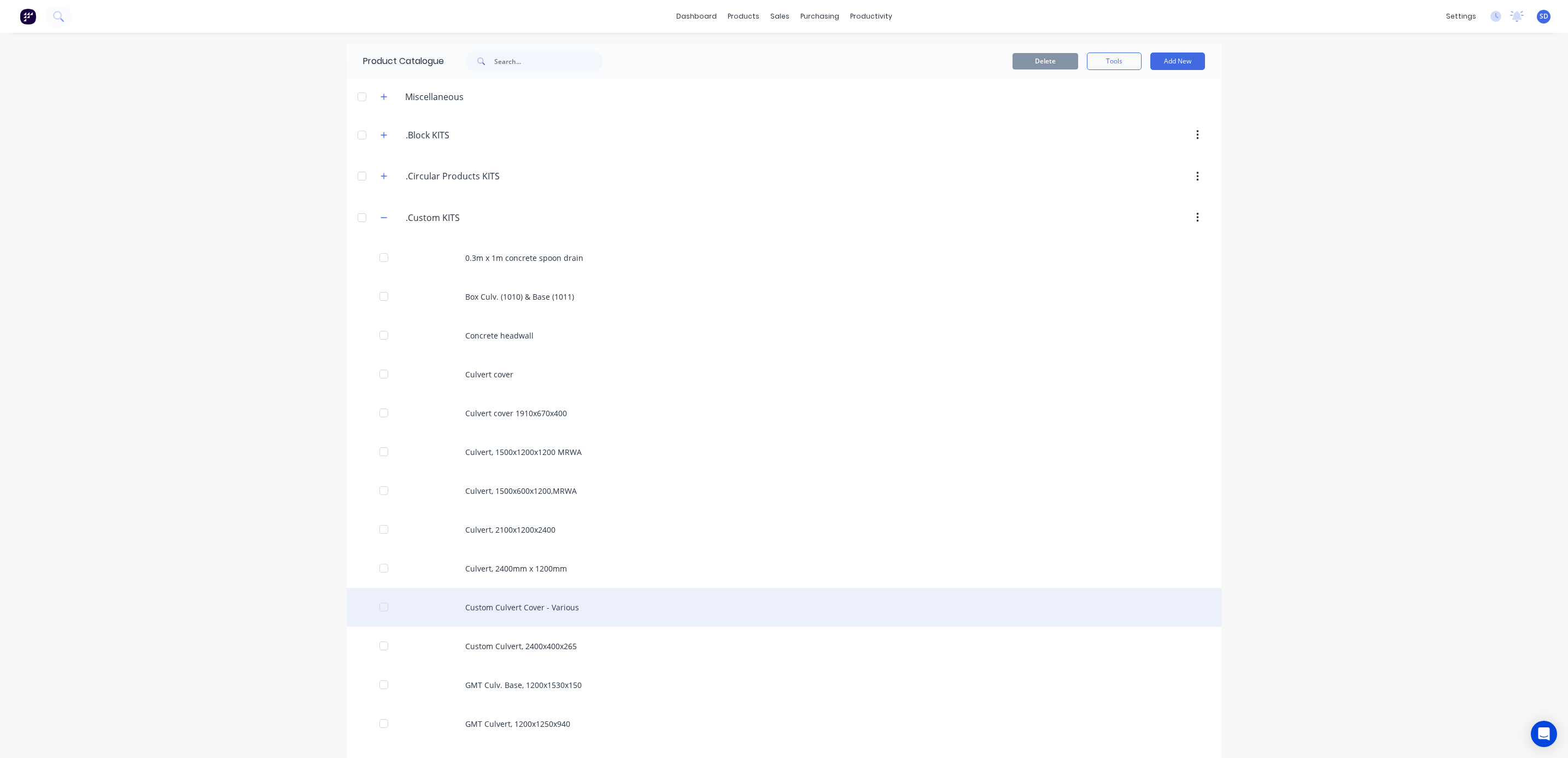
click at [527, 612] on div "Custom Culvert Cover - Various" at bounding box center [783, 608] width 875 height 39
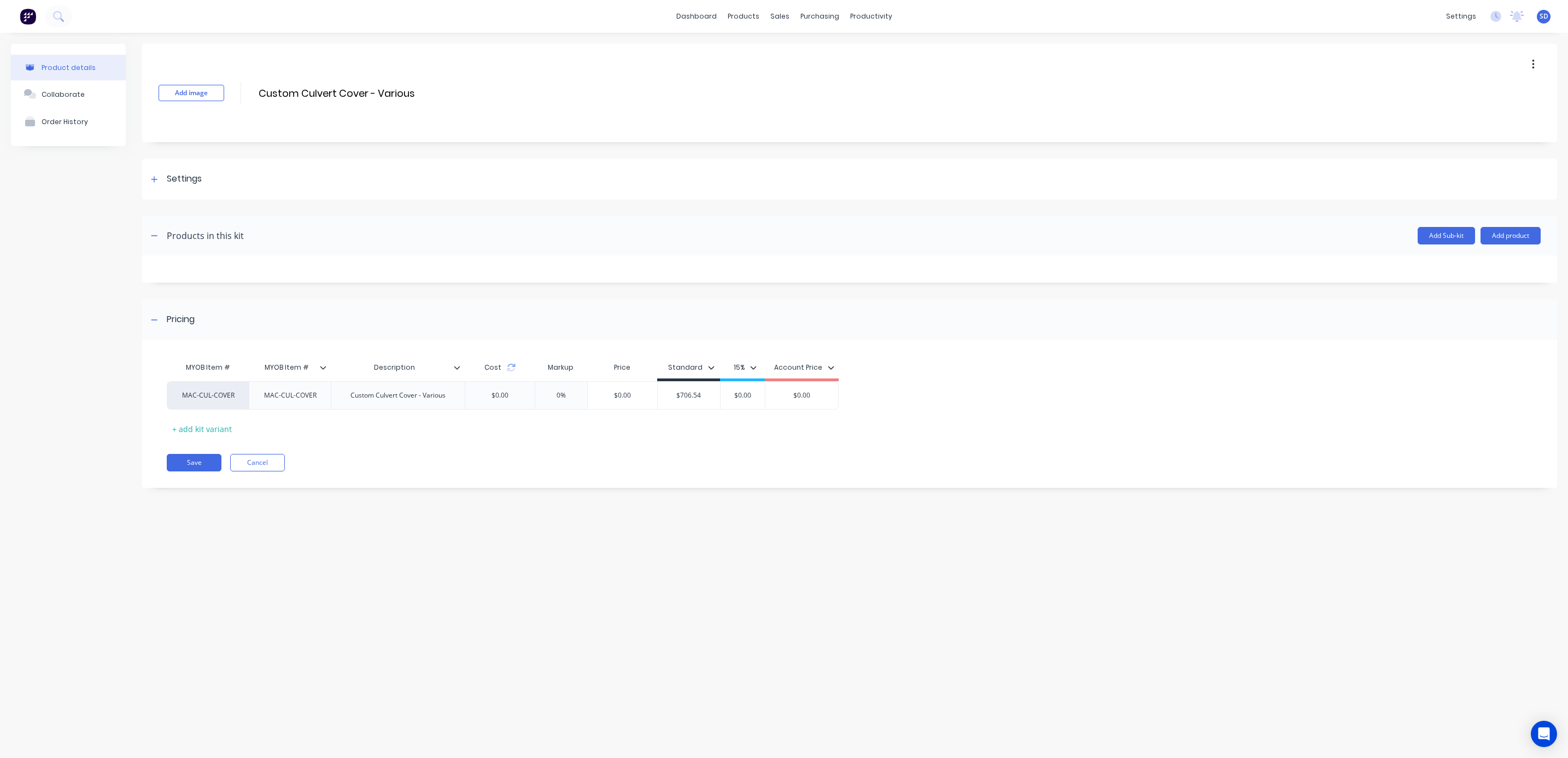
click at [1536, 62] on button "button" at bounding box center [1533, 65] width 26 height 19
click at [1494, 89] on span "Duplicate" at bounding box center [1493, 93] width 82 height 12
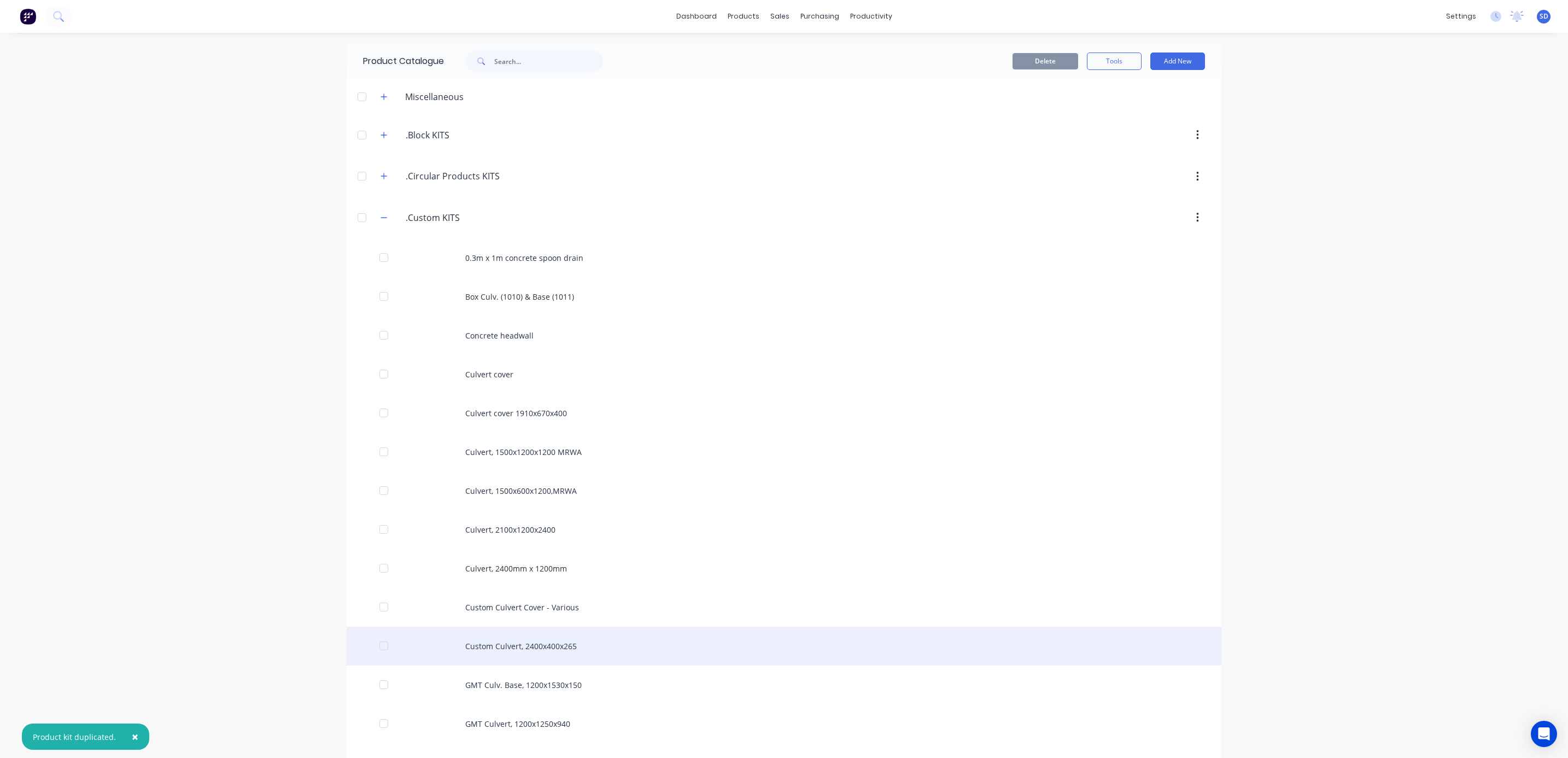
click at [517, 650] on div "Custom Culvert, 2400x400x265" at bounding box center [783, 646] width 875 height 39
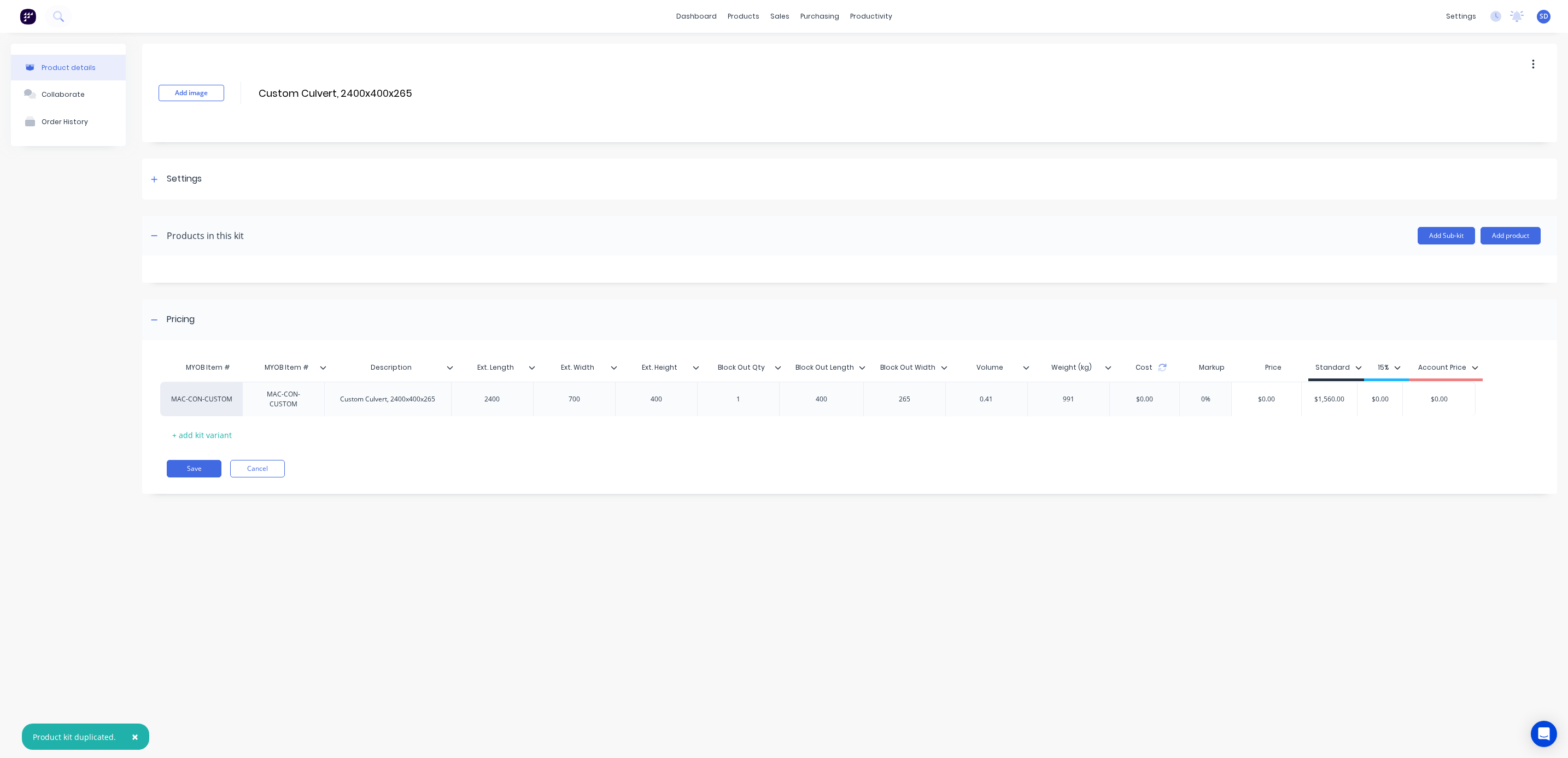
drag, startPoint x: 241, startPoint y: 399, endPoint x: 194, endPoint y: 401, distance: 47.0
click at [194, 401] on div "MAC-CON-CUSTOM MAC-CON-CUSTOM Custom Culvert, 2400x400x265 2400 700 400 1 400 2…" at bounding box center [842, 398] width 1351 height 35
click at [313, 405] on div "MAC-CON-CUSTOM" at bounding box center [290, 398] width 72 height 24
drag, startPoint x: 309, startPoint y: 404, endPoint x: 268, endPoint y: 389, distance: 43.7
click at [268, 389] on div "MAC-CON-CUSTOM" at bounding box center [290, 398] width 72 height 24
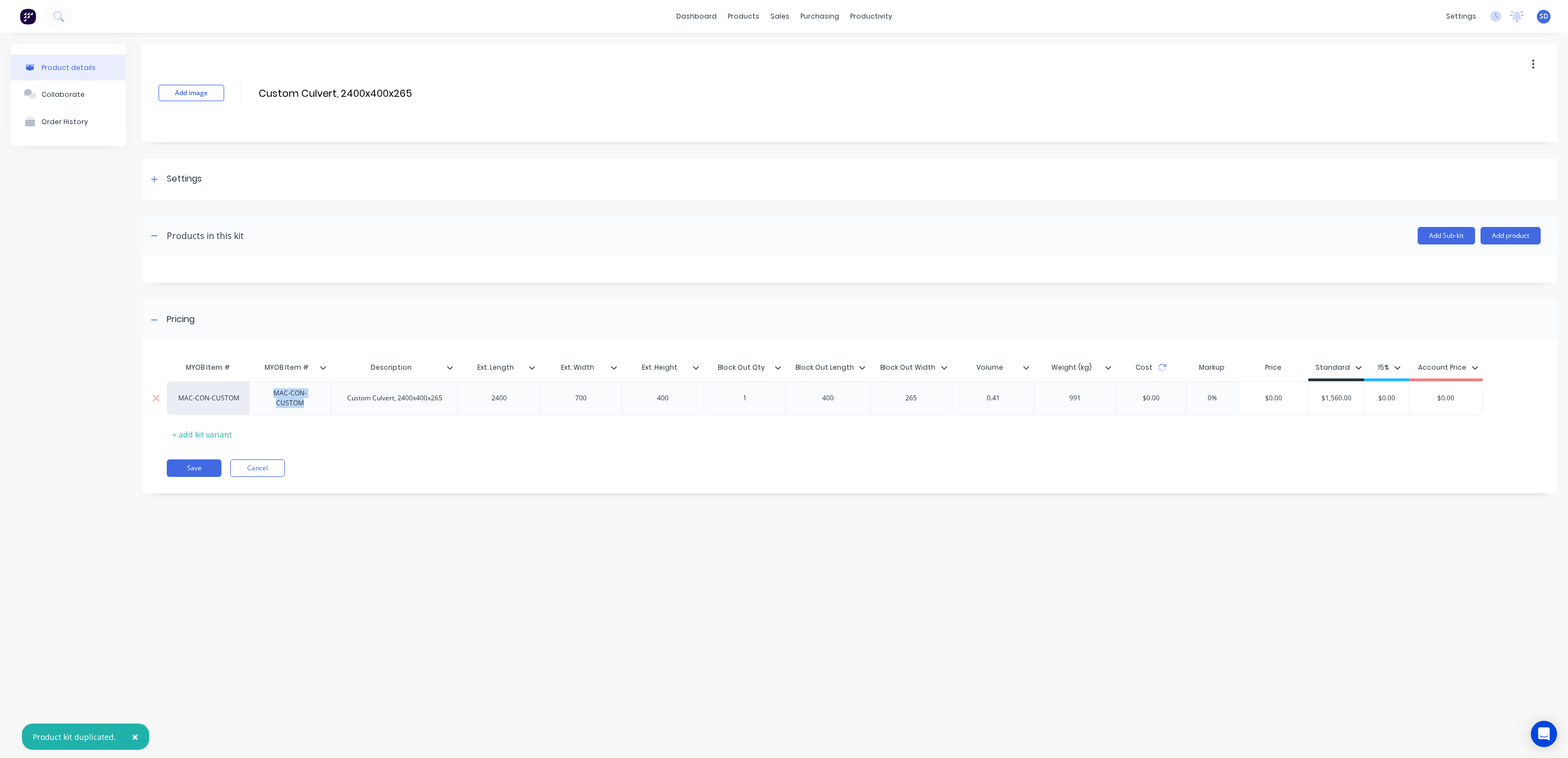
copy div "MAC-CON-CUSTOM"
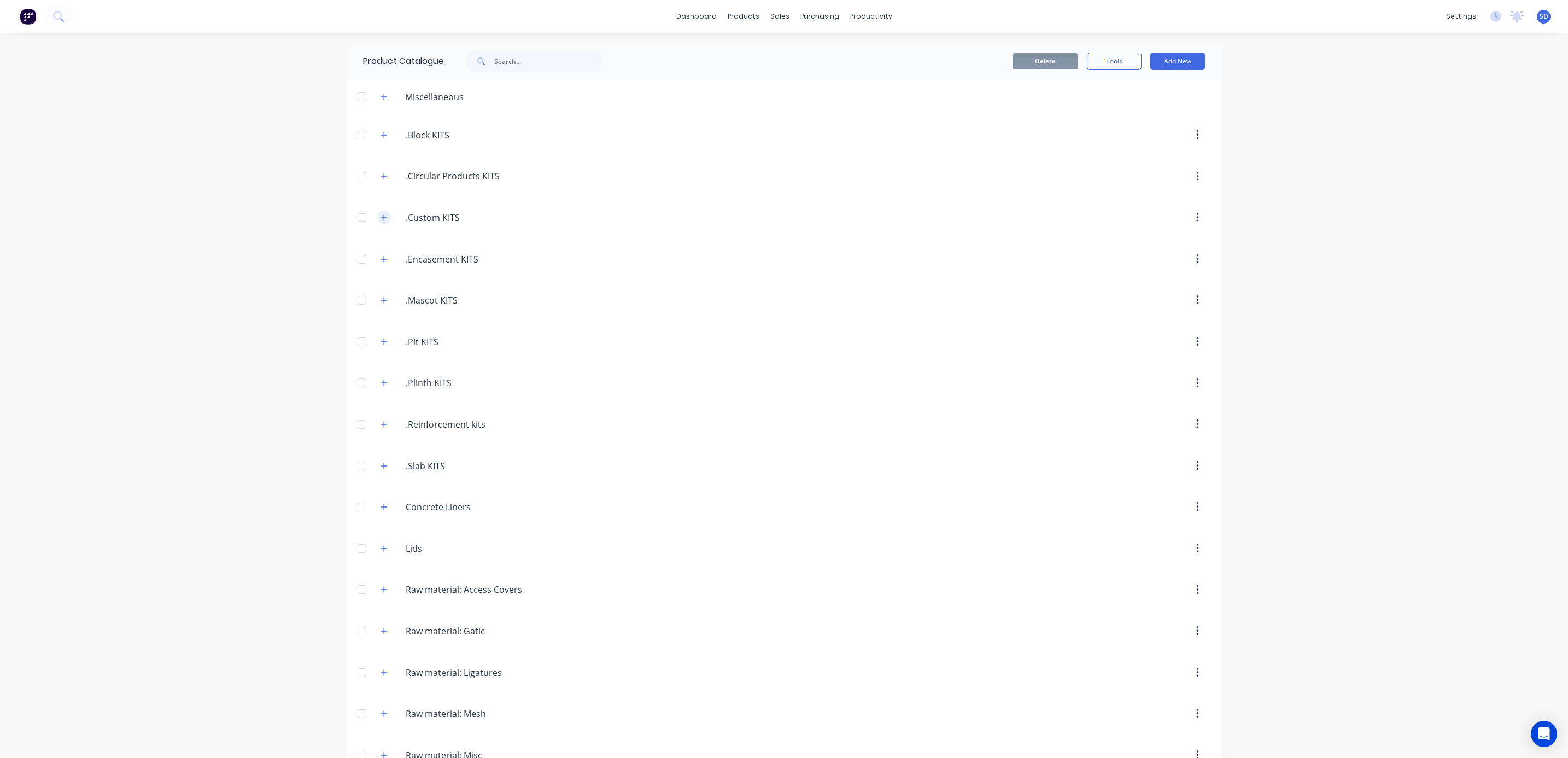
click at [381, 220] on icon "button" at bounding box center [384, 217] width 6 height 6
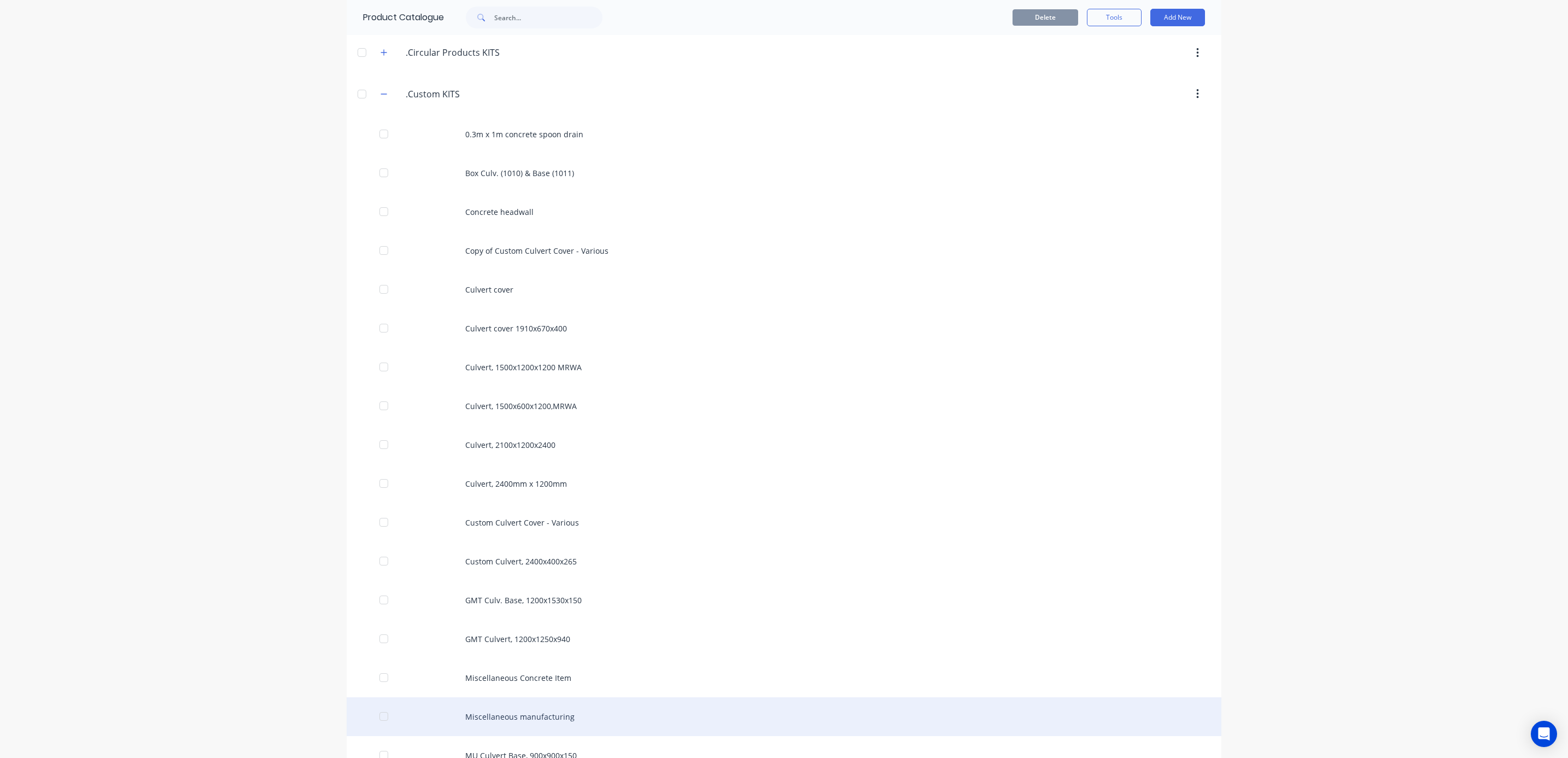
scroll to position [164, 0]
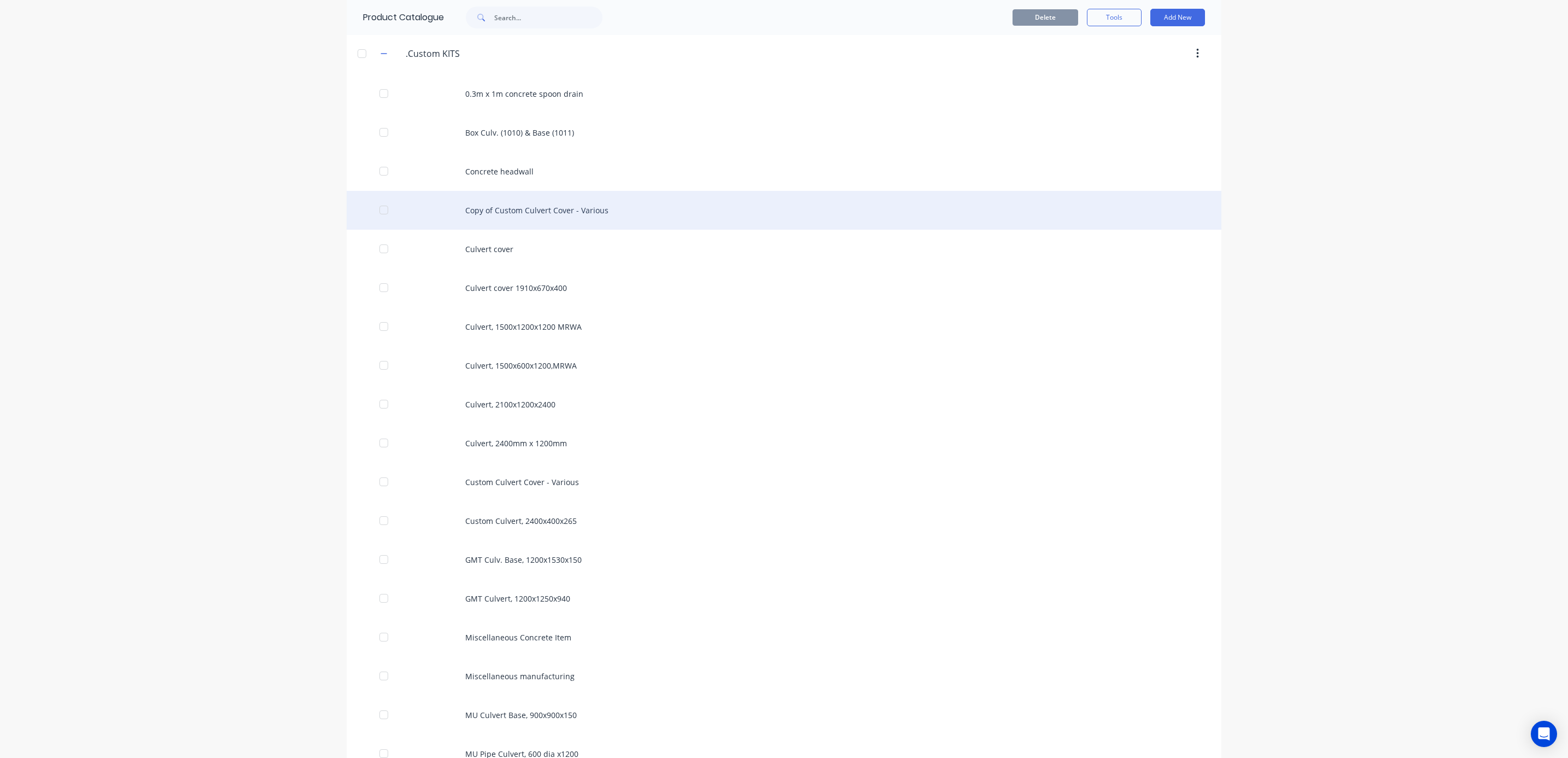
click at [508, 212] on div "Copy of Custom Culvert Cover - Various" at bounding box center [783, 210] width 875 height 39
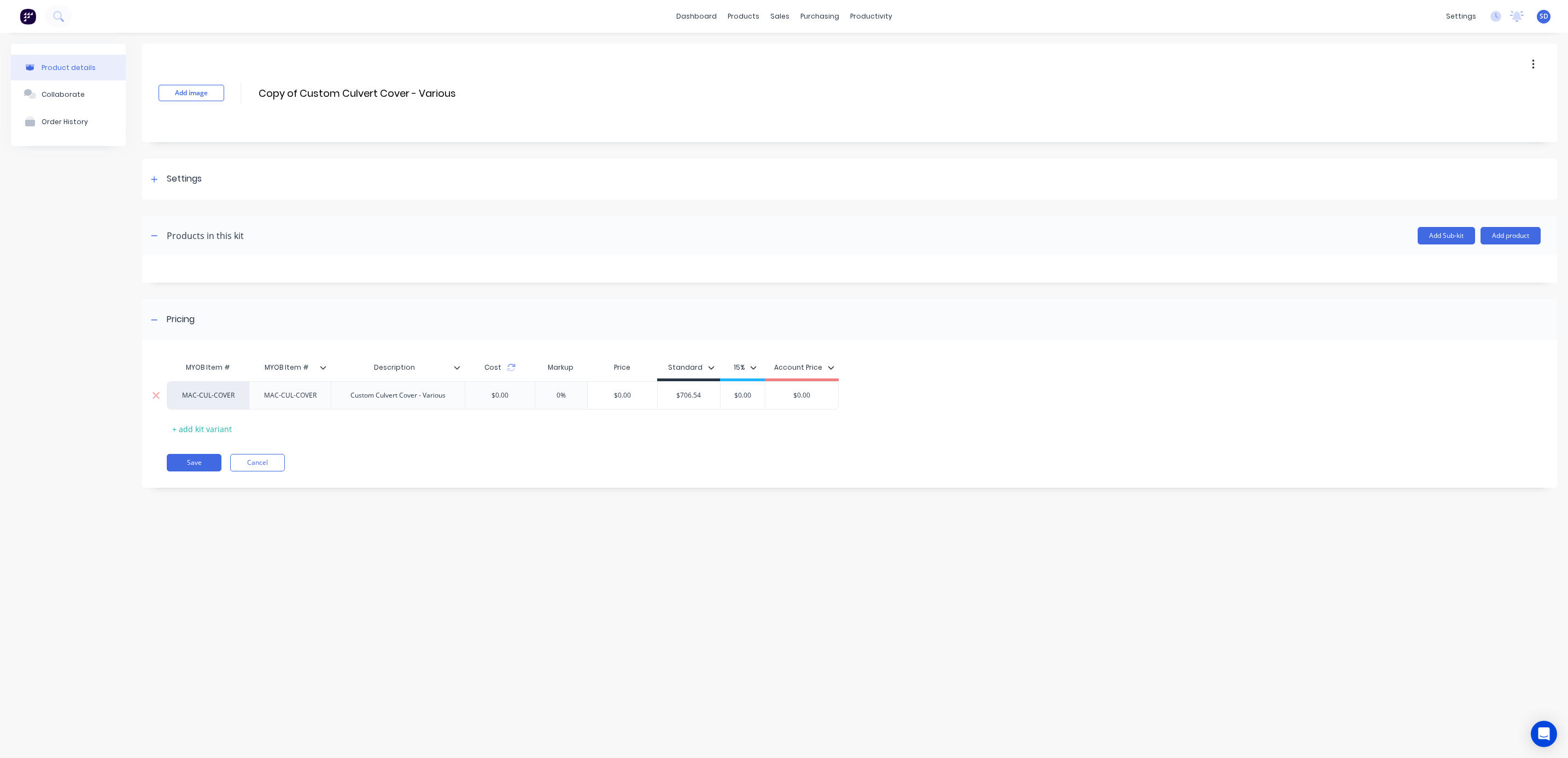
click at [318, 398] on div "MAC-CUL-COVER" at bounding box center [290, 395] width 70 height 14
drag, startPoint x: 314, startPoint y: 399, endPoint x: 229, endPoint y: 399, distance: 85.0
click at [229, 399] on div "MAC-CUL-COVER MAC-CUL-COVER Custom Culvert Cover - Various $0.00 0% $0.00 $706.…" at bounding box center [503, 395] width 672 height 29
paste div
drag, startPoint x: 298, startPoint y: 89, endPoint x: 176, endPoint y: 94, distance: 122.1
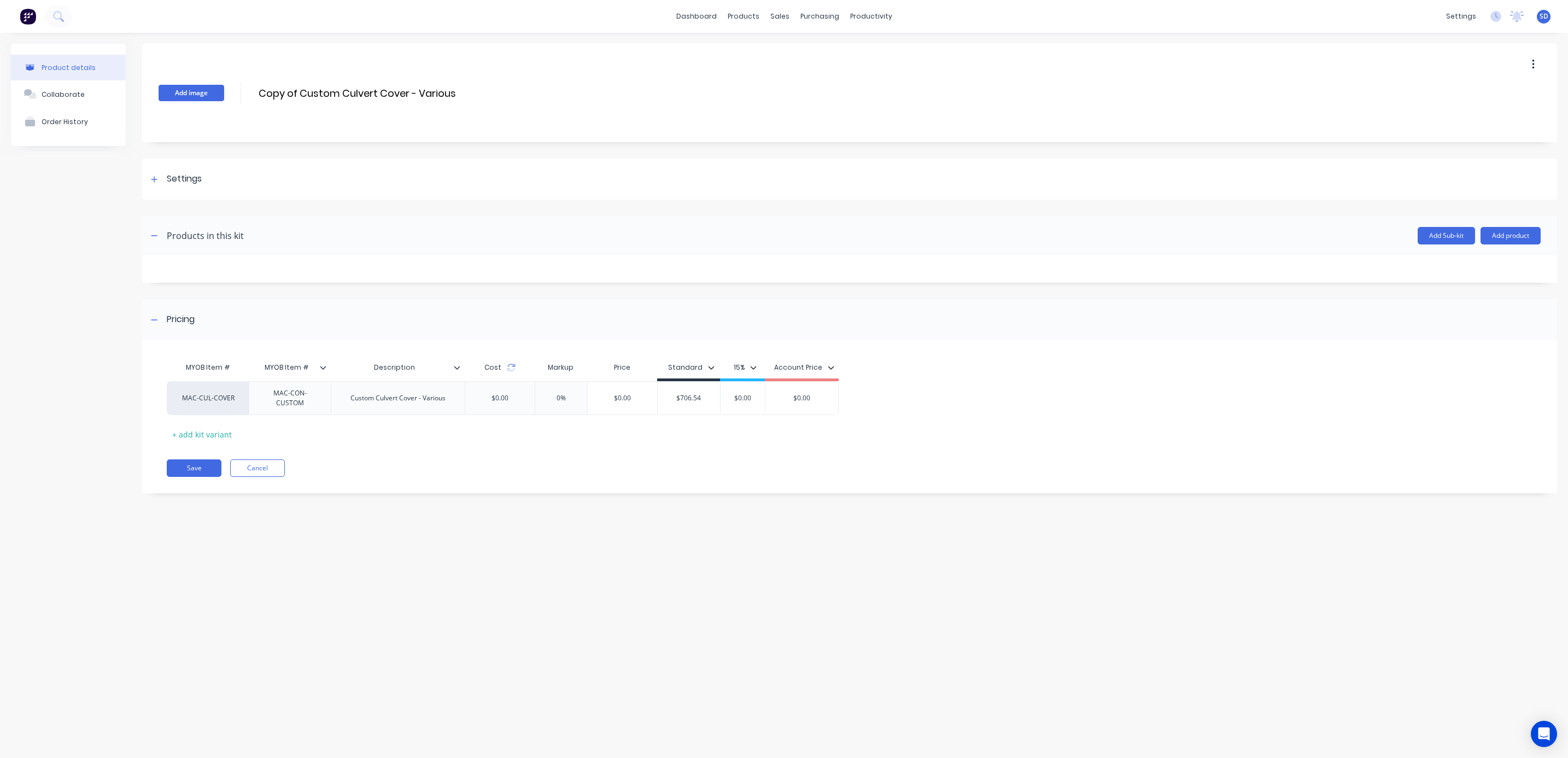
click at [176, 94] on div "Add image Copy of Custom Culvert Cover - Various Copy of Custom Culvert Cover -…" at bounding box center [850, 93] width 1415 height 99
drag, startPoint x: 356, startPoint y: 91, endPoint x: 340, endPoint y: 89, distance: 16.1
click at [340, 89] on input "Custom Culvert Cover - Various" at bounding box center [354, 93] width 194 height 16
type input "Custom Culvert - Various"
click at [404, 401] on div "Custom Culvert Cover - Various" at bounding box center [397, 398] width 113 height 14
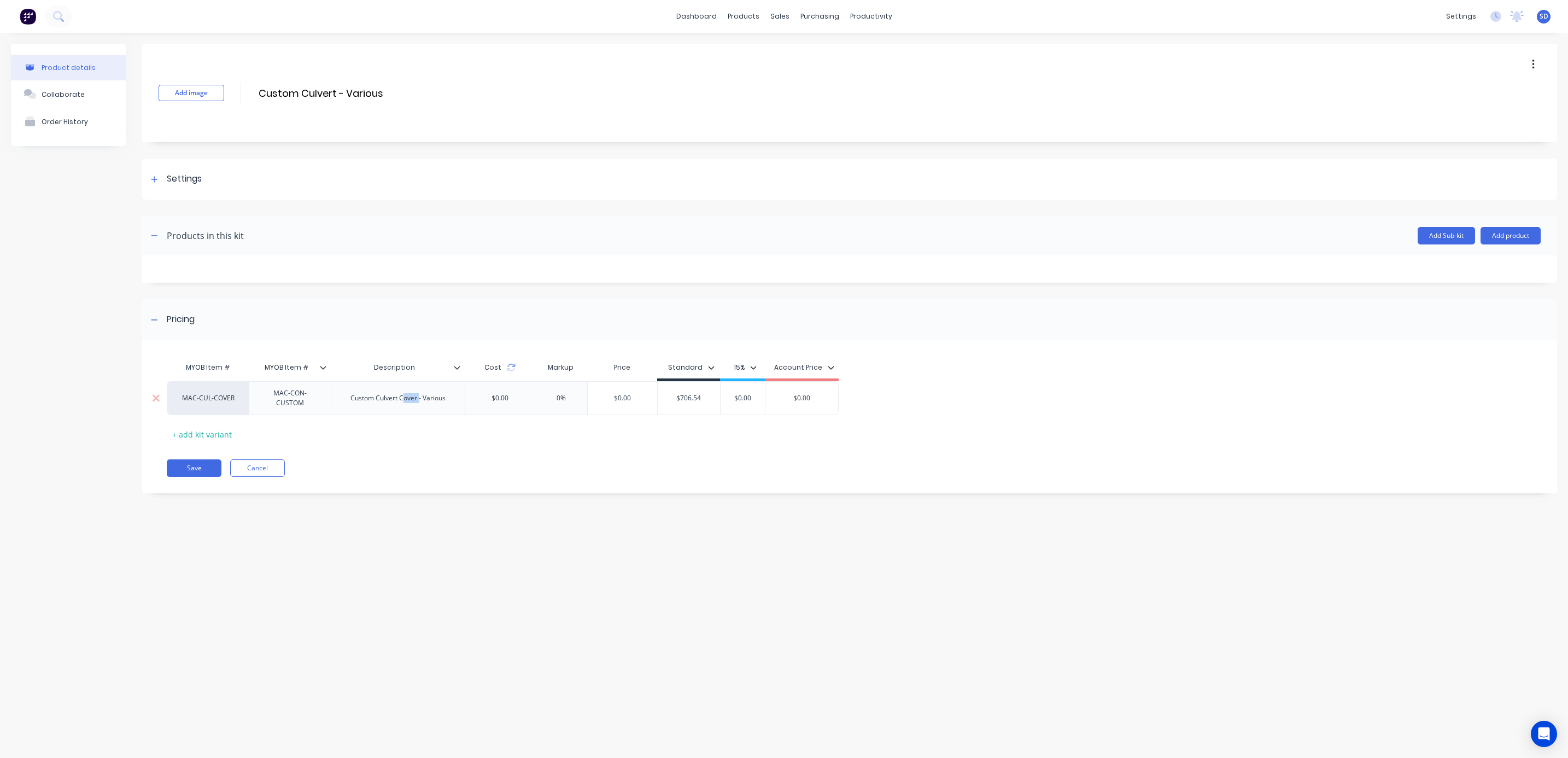
drag, startPoint x: 419, startPoint y: 401, endPoint x: 402, endPoint y: 399, distance: 17.1
click at [402, 399] on div "Custom Culvert Cover - Various" at bounding box center [397, 398] width 113 height 14
drag, startPoint x: 309, startPoint y: 405, endPoint x: 267, endPoint y: 393, distance: 43.7
click at [267, 393] on div "MAC-CON-CUSTOM" at bounding box center [290, 398] width 72 height 24
copy div "MAC-CON-CUSTOM"
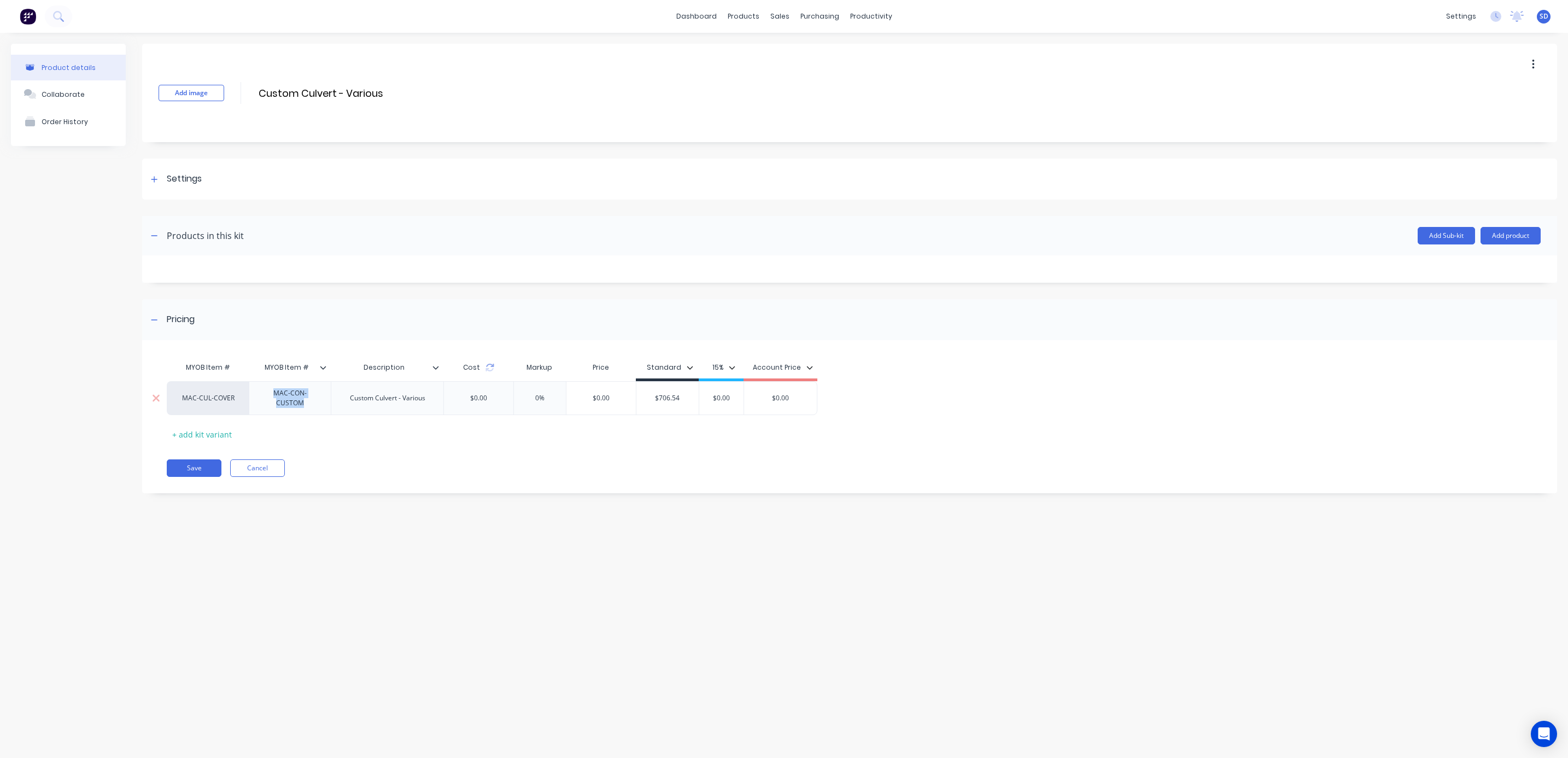
click at [207, 399] on div "MAC-CUL-COVER" at bounding box center [208, 398] width 60 height 10
paste input "MAC-CON-CUSTOM"
type input "MAC-CON-CUSTOM"
click at [214, 417] on button "MAC-CON-CUSTOM" at bounding box center [216, 415] width 74 height 16
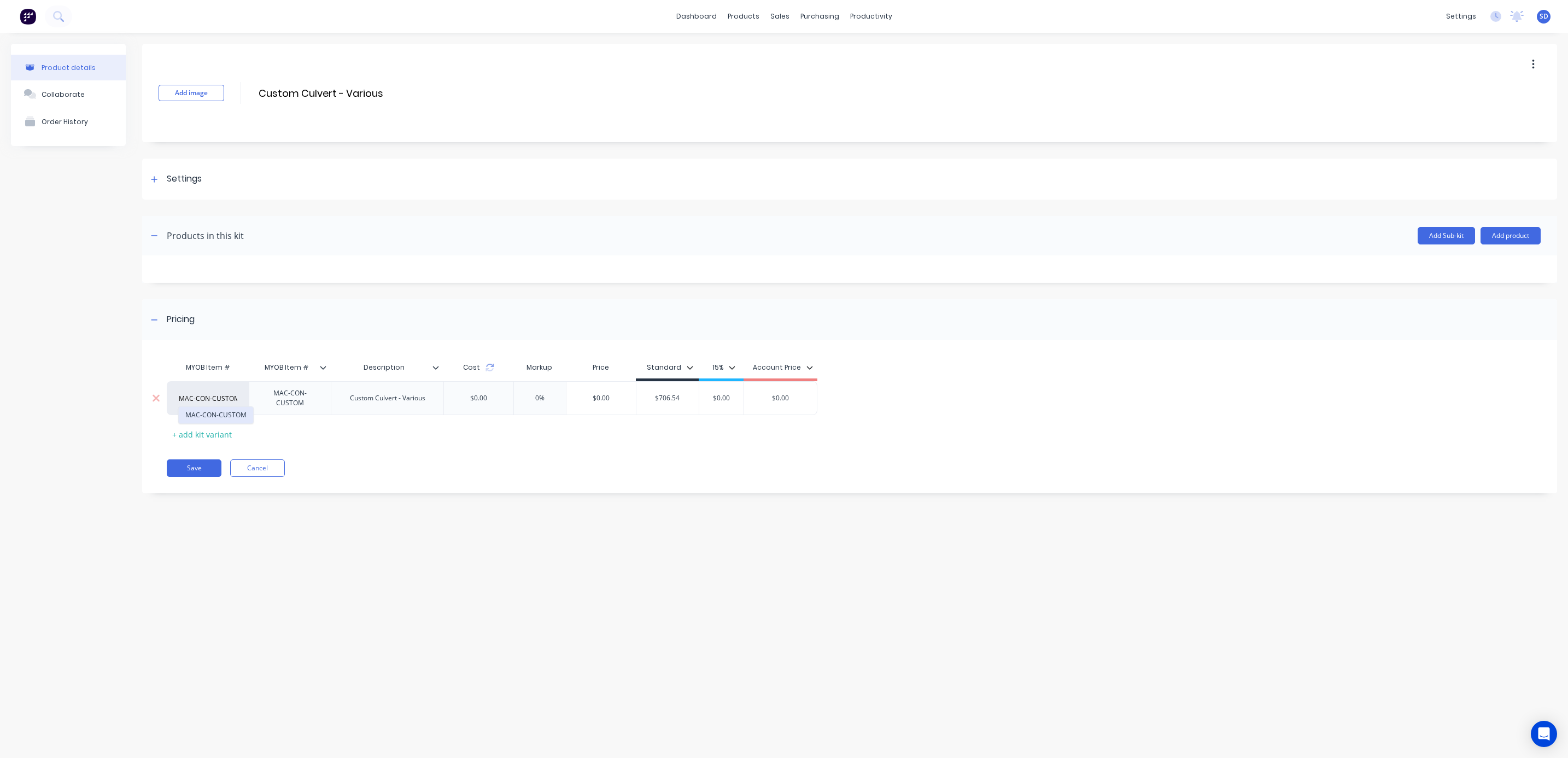
scroll to position [0, 0]
drag, startPoint x: 686, startPoint y: 395, endPoint x: 656, endPoint y: 394, distance: 30.0
click at [656, 394] on input "$706.54" at bounding box center [667, 398] width 62 height 10
type input "1797.50"
drag, startPoint x: 961, startPoint y: 335, endPoint x: 943, endPoint y: 367, distance: 36.7
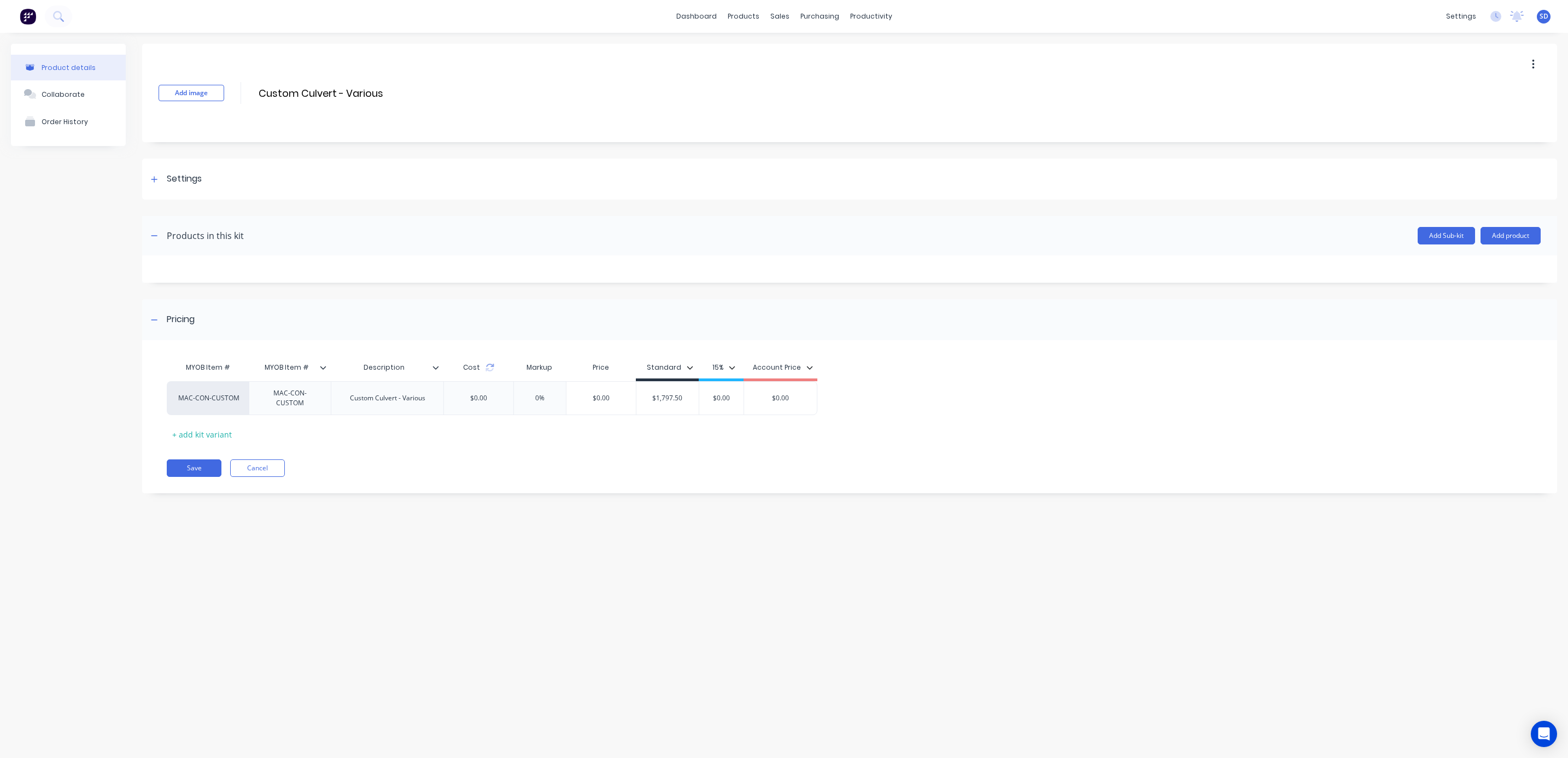
click at [961, 334] on div "Pricing" at bounding box center [850, 319] width 1415 height 41
click at [149, 319] on div at bounding box center [155, 320] width 13 height 13
click at [191, 469] on button "Save" at bounding box center [194, 468] width 55 height 18
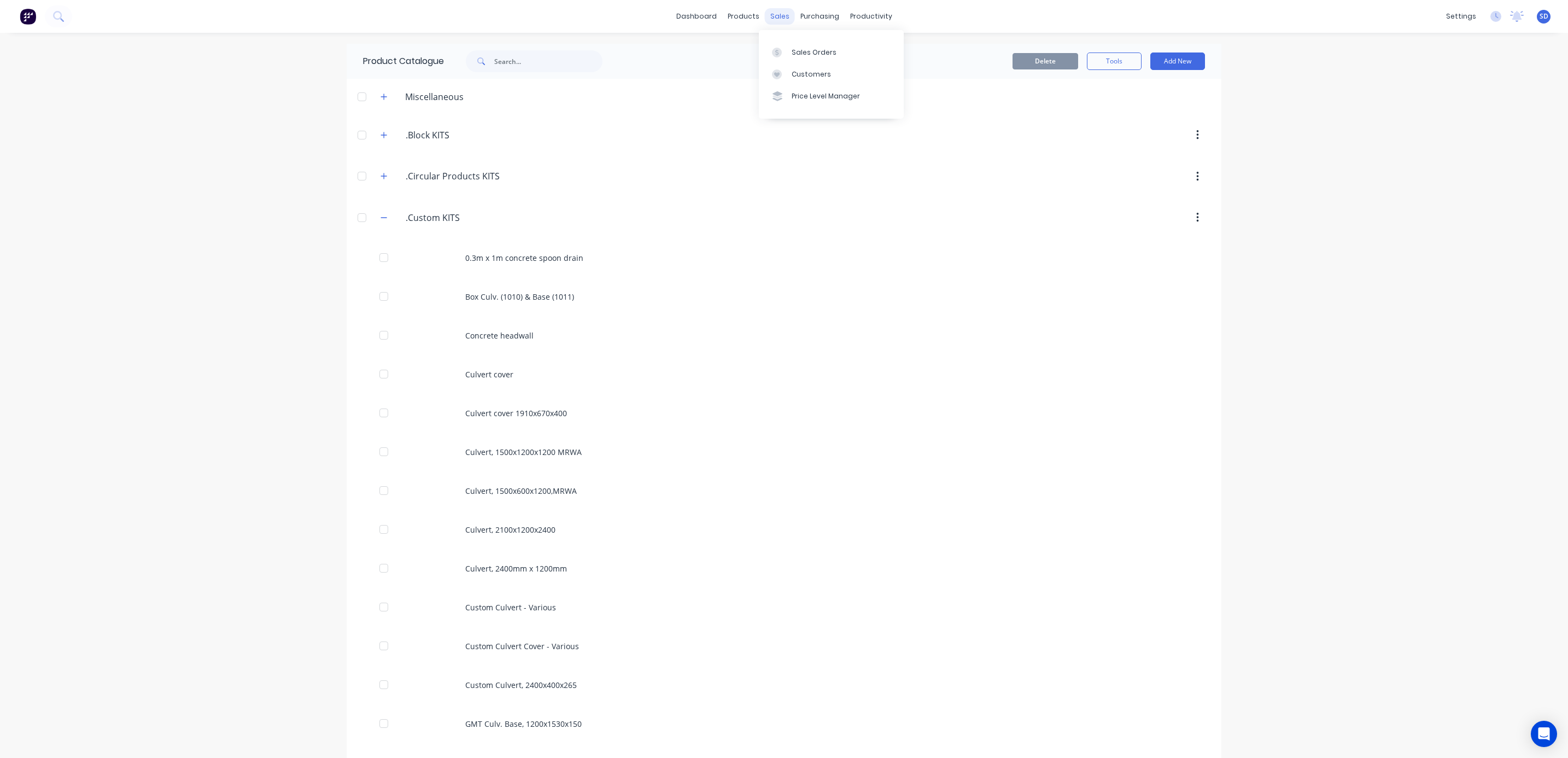
click at [769, 16] on div "sales" at bounding box center [780, 16] width 30 height 16
click at [810, 56] on div "Sales Orders" at bounding box center [814, 52] width 45 height 10
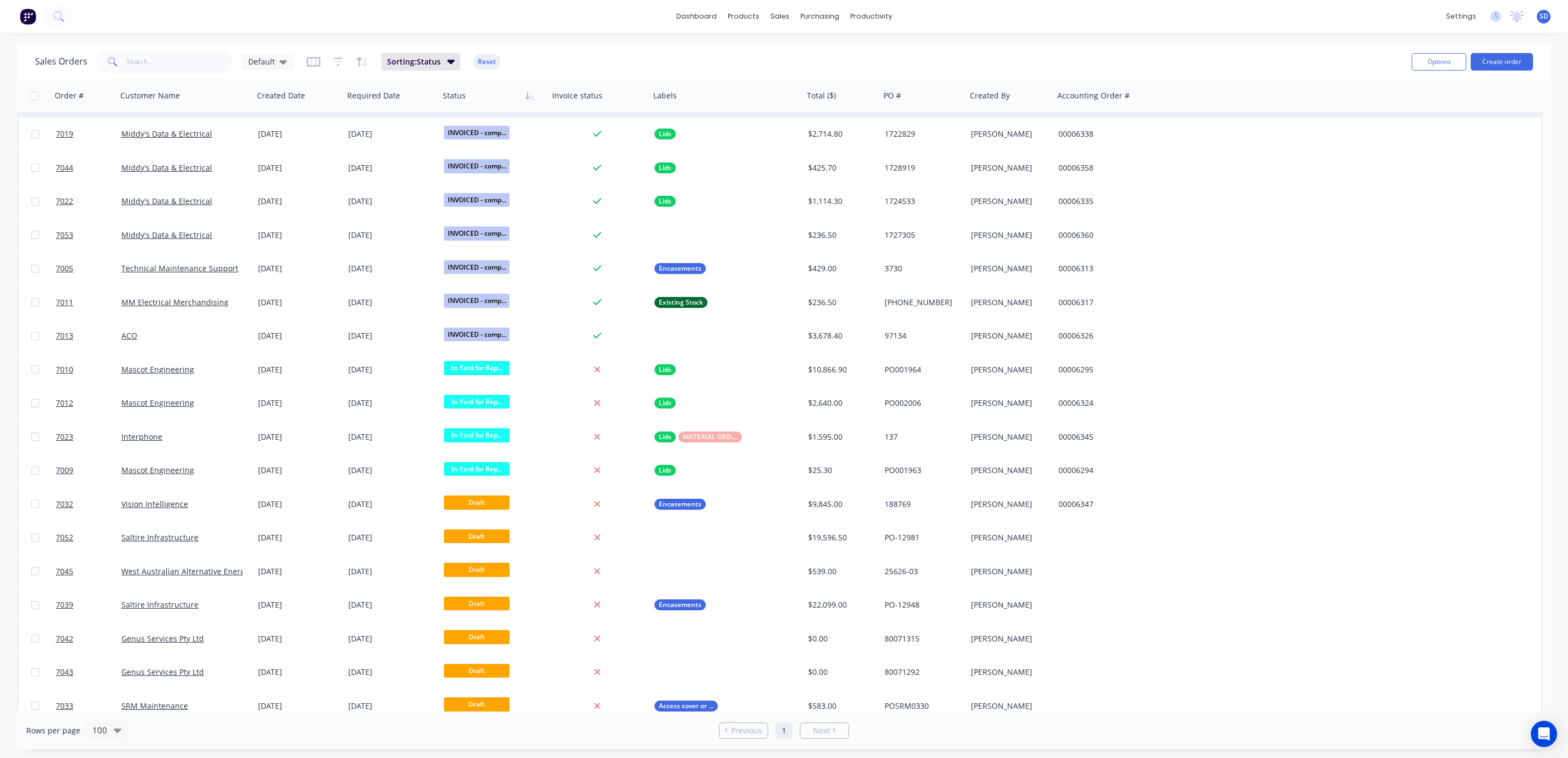
scroll to position [1048, 0]
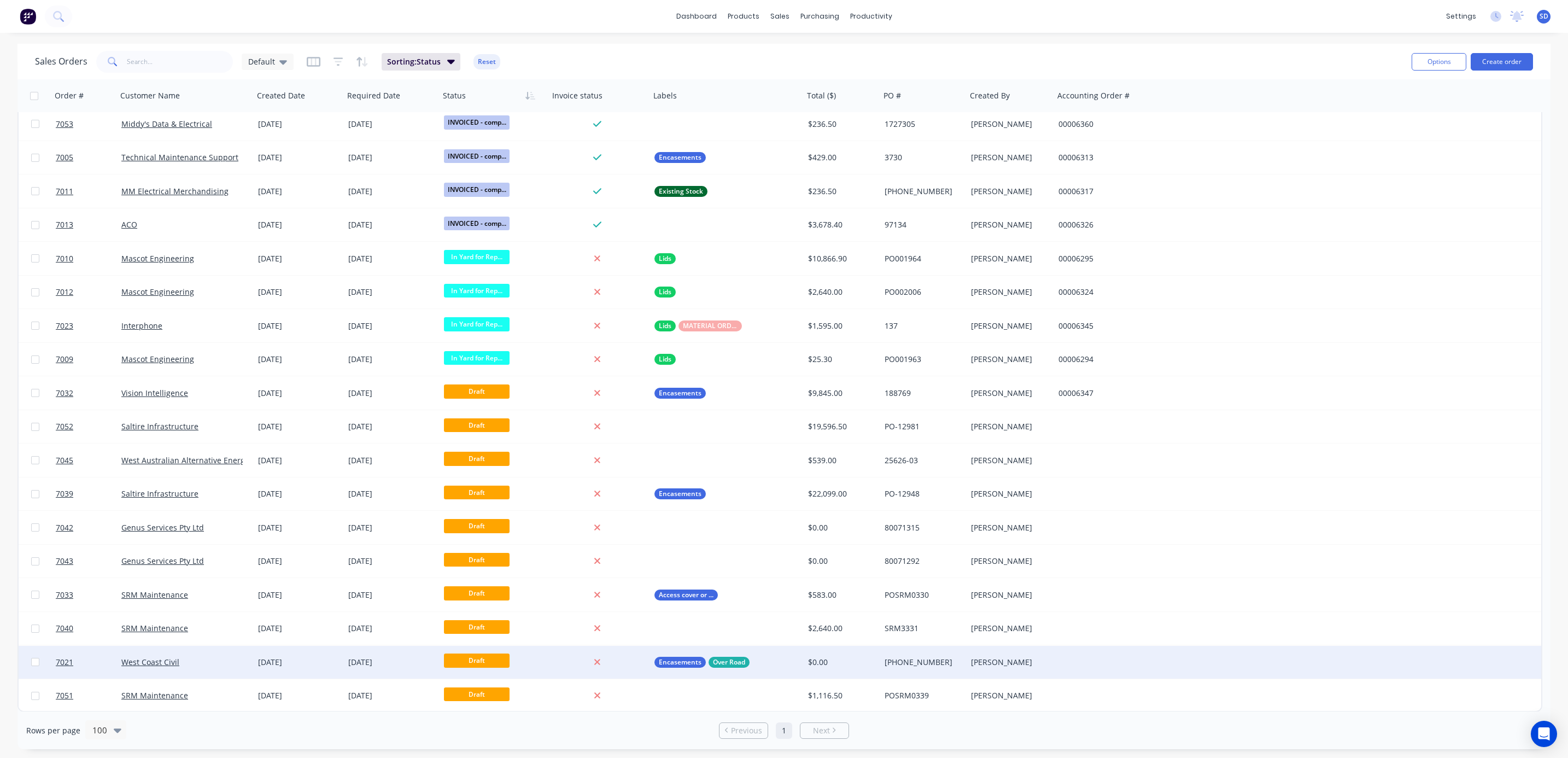
click at [234, 658] on div "West Coast Civil" at bounding box center [181, 662] width 121 height 11
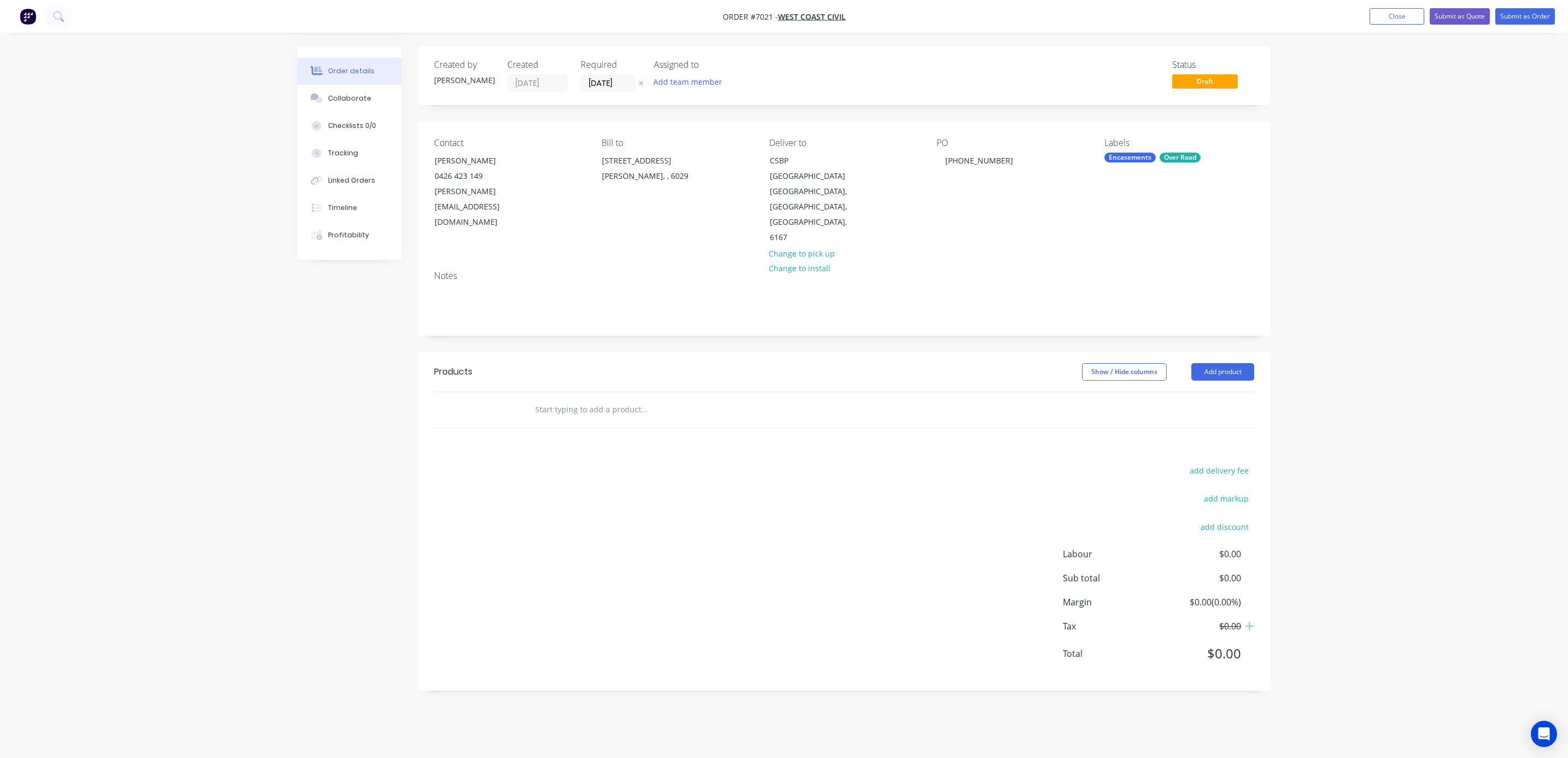
click at [593, 399] on input "text" at bounding box center [643, 410] width 219 height 22
type input "culvert"
click at [1416, 393] on div "Order details Collaborate Checklists 0/0 Tracking Linked Orders Timeline Profit…" at bounding box center [784, 379] width 1568 height 758
click at [1225, 363] on button "Add product" at bounding box center [1222, 371] width 63 height 18
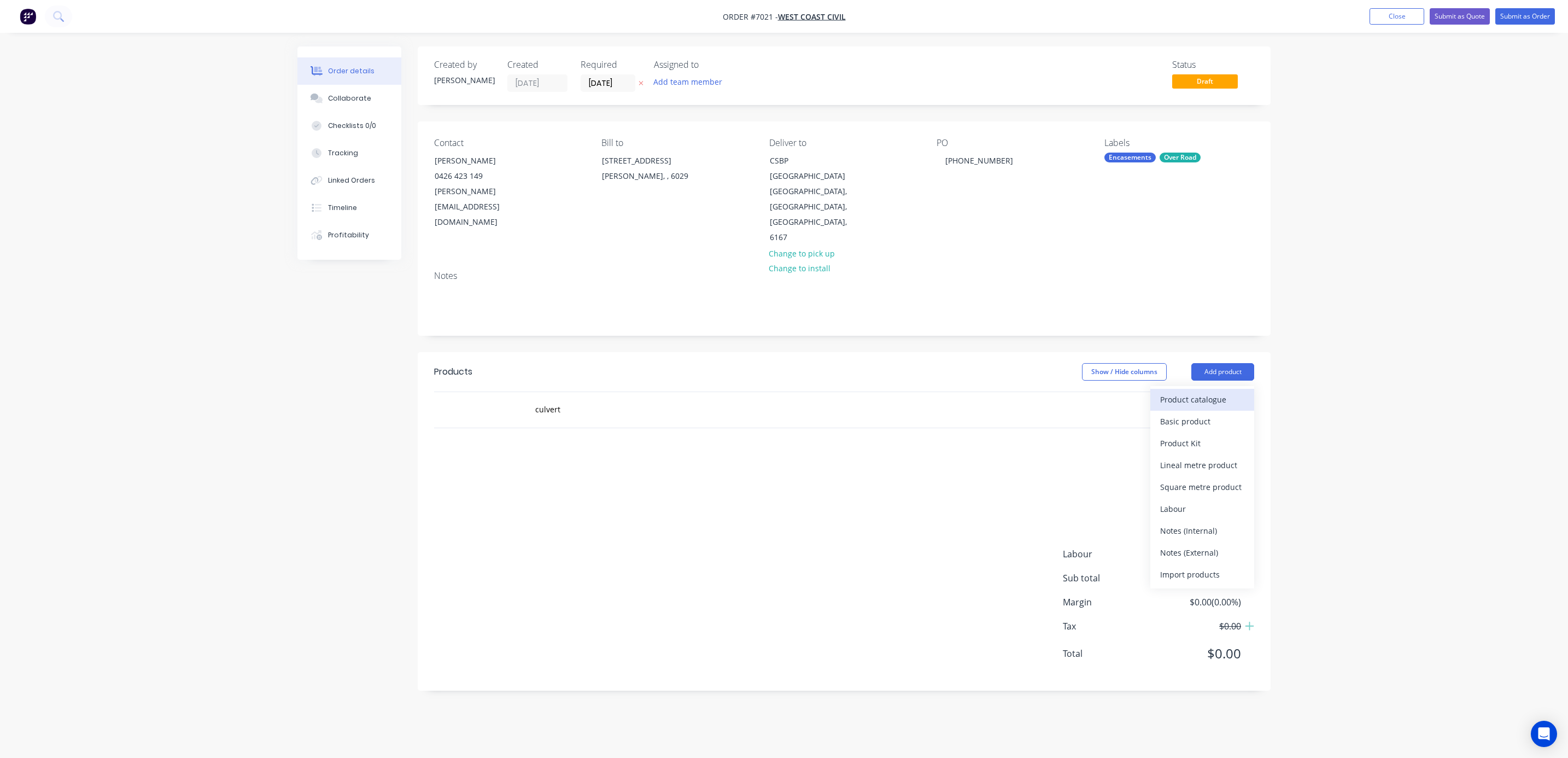
click at [1219, 391] on div "Product catalogue" at bounding box center [1202, 399] width 84 height 16
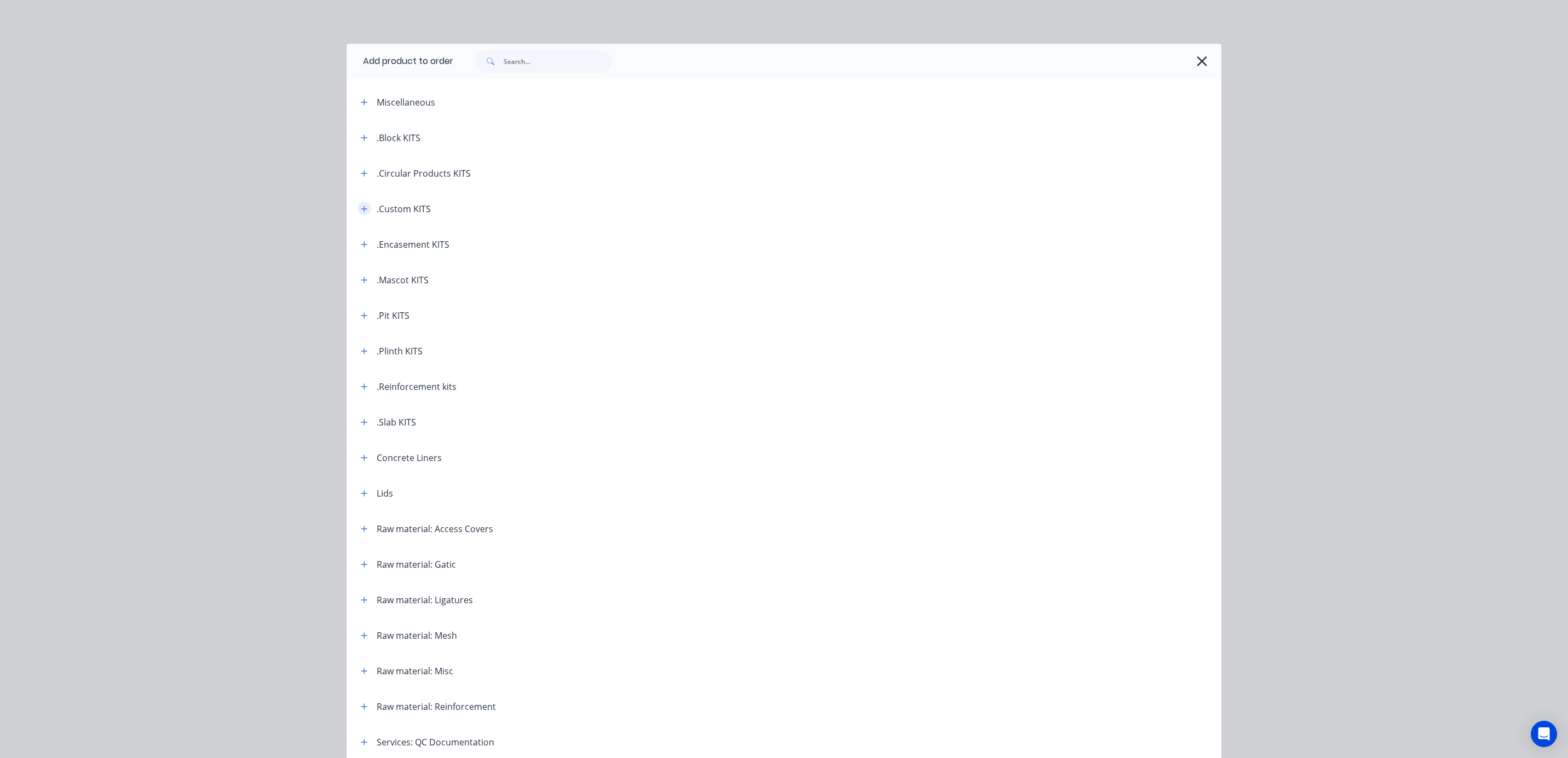
click at [361, 209] on icon "button" at bounding box center [364, 209] width 7 height 8
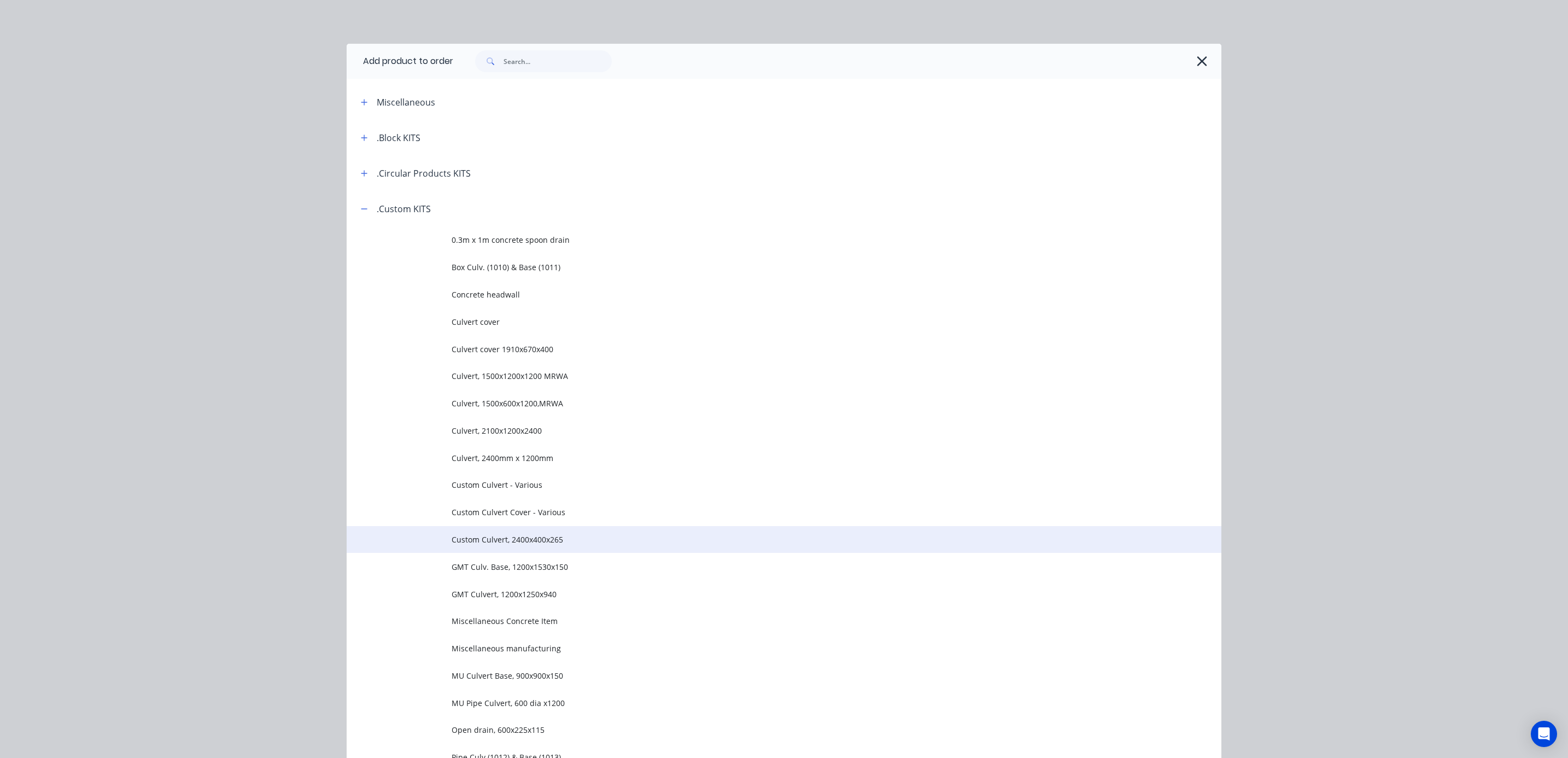
click at [548, 542] on span "Custom Culvert, 2400x400x265" at bounding box center [759, 539] width 615 height 12
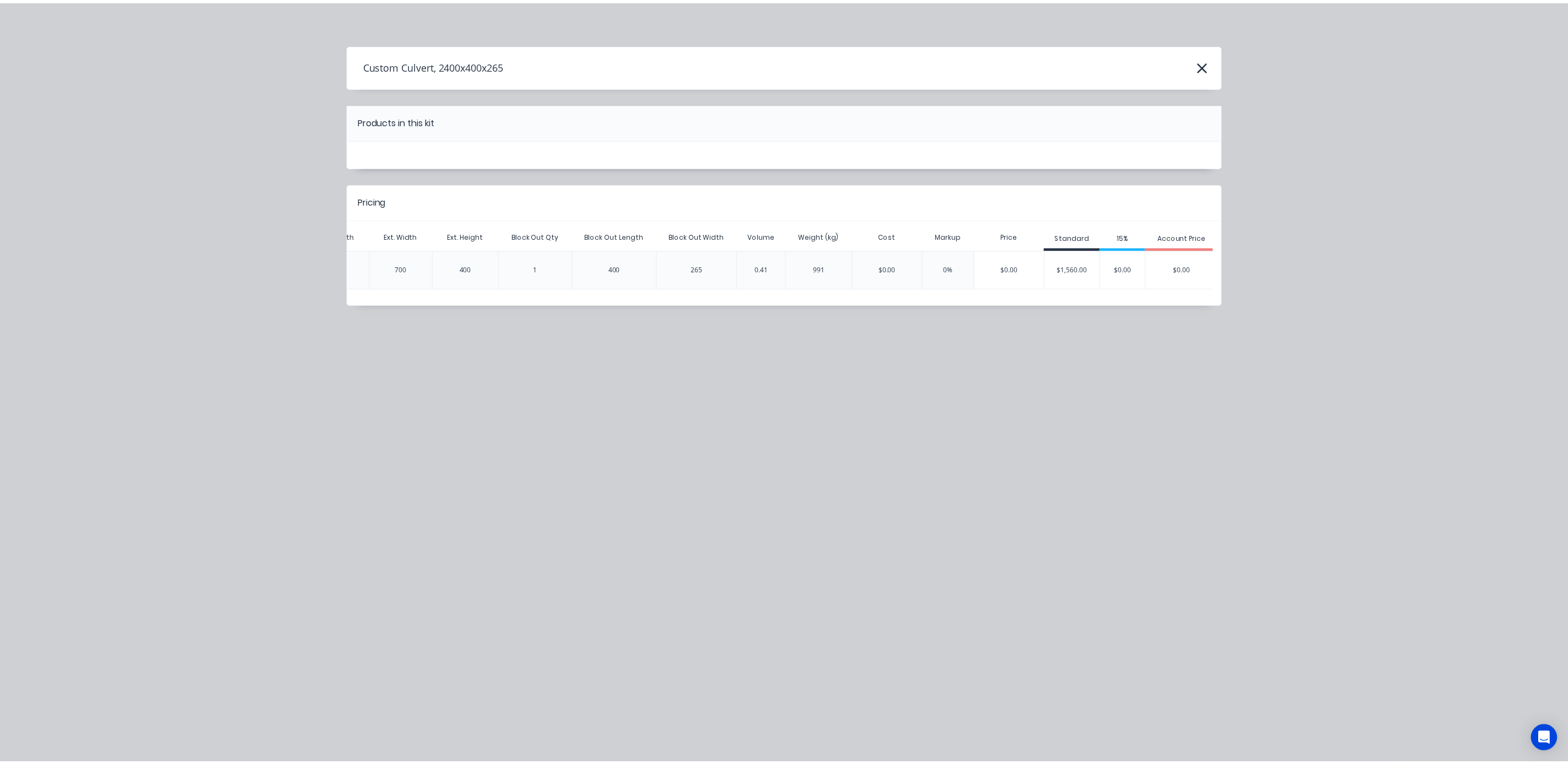
scroll to position [0, 346]
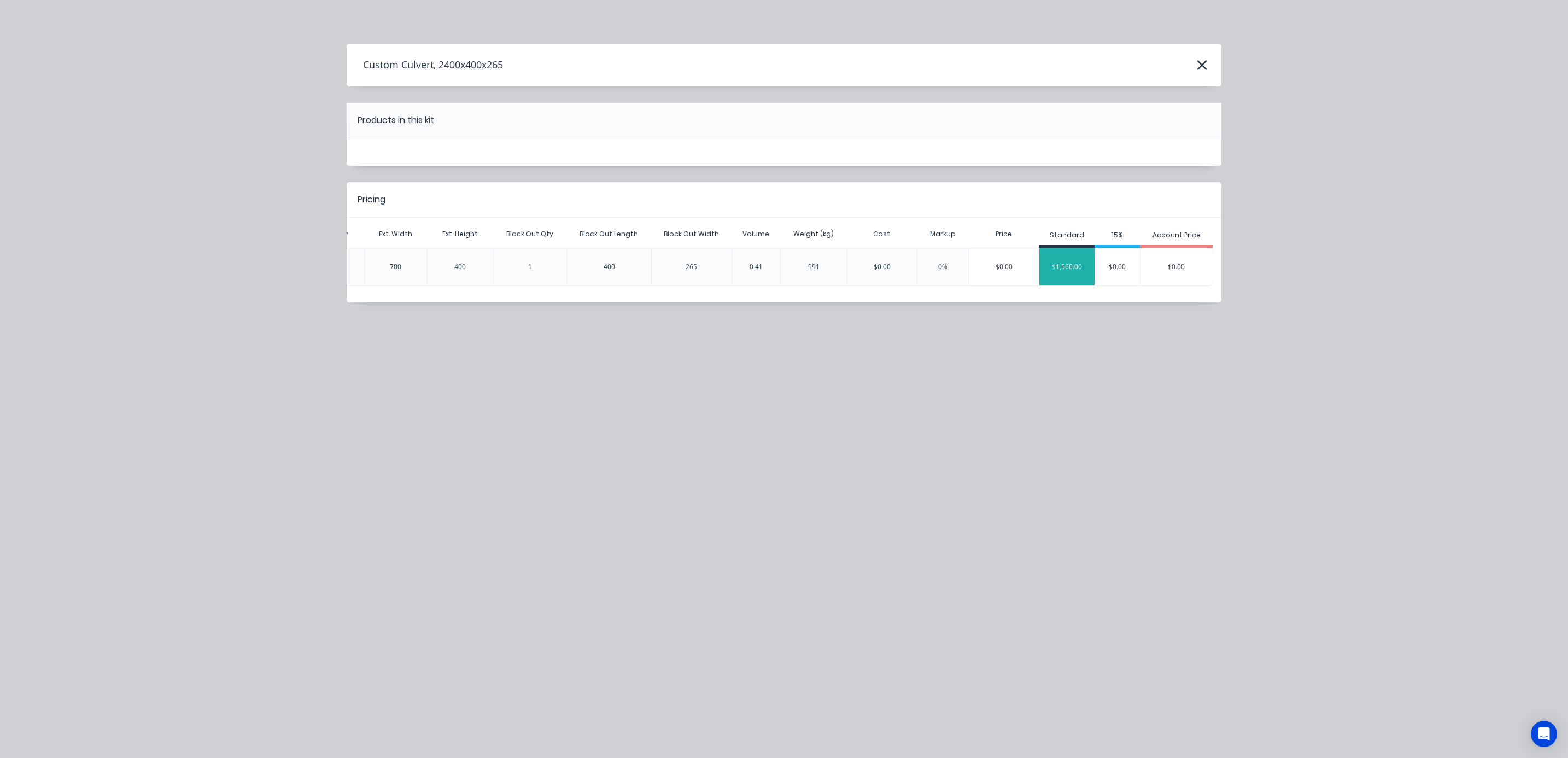
click at [1066, 271] on div "$1,560.00" at bounding box center [1066, 267] width 55 height 27
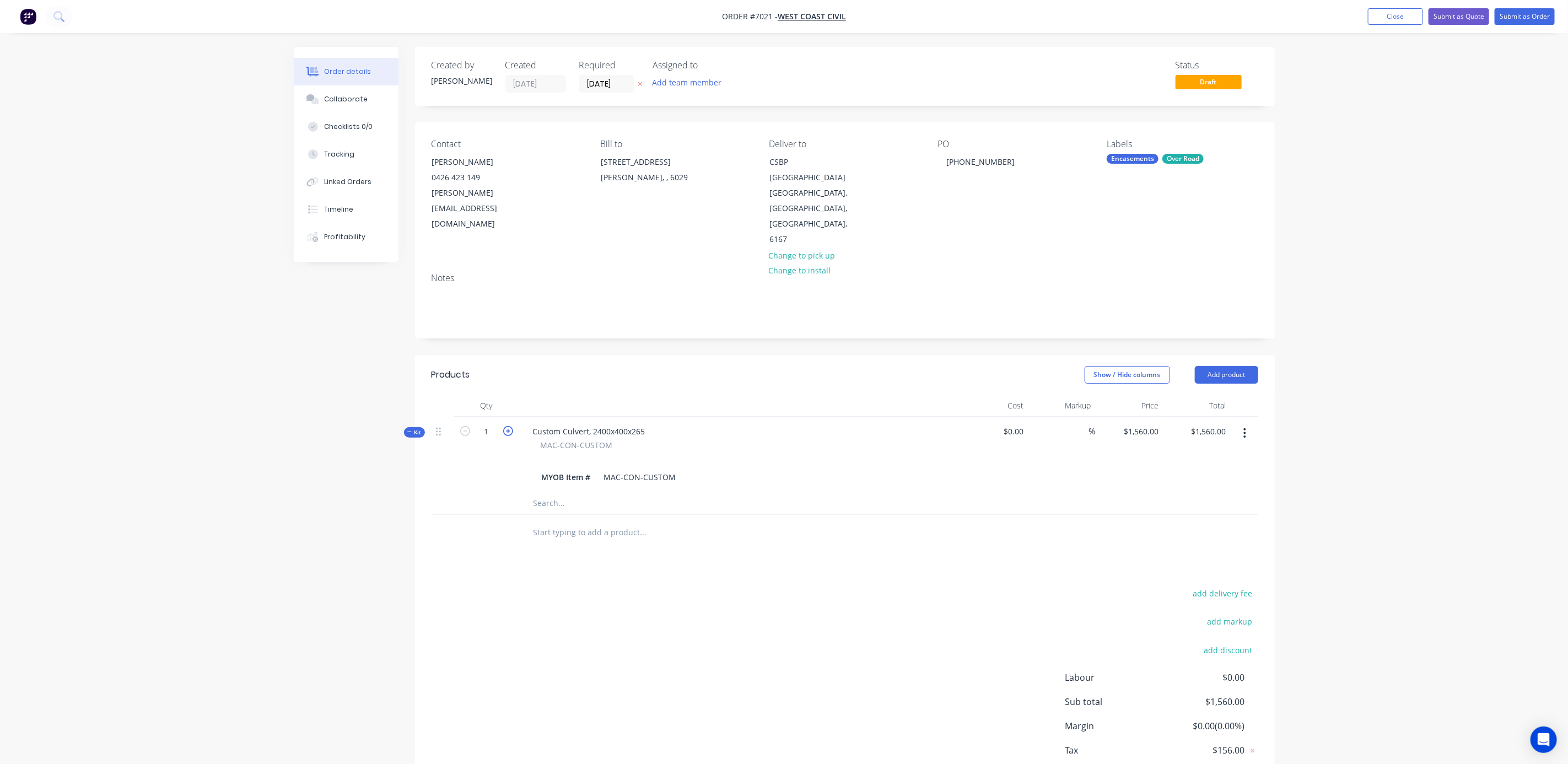
click at [505, 426] on icon "button" at bounding box center [508, 431] width 10 height 10
type input "2"
type input "$0.00"
click at [505, 426] on icon "button" at bounding box center [508, 431] width 10 height 10
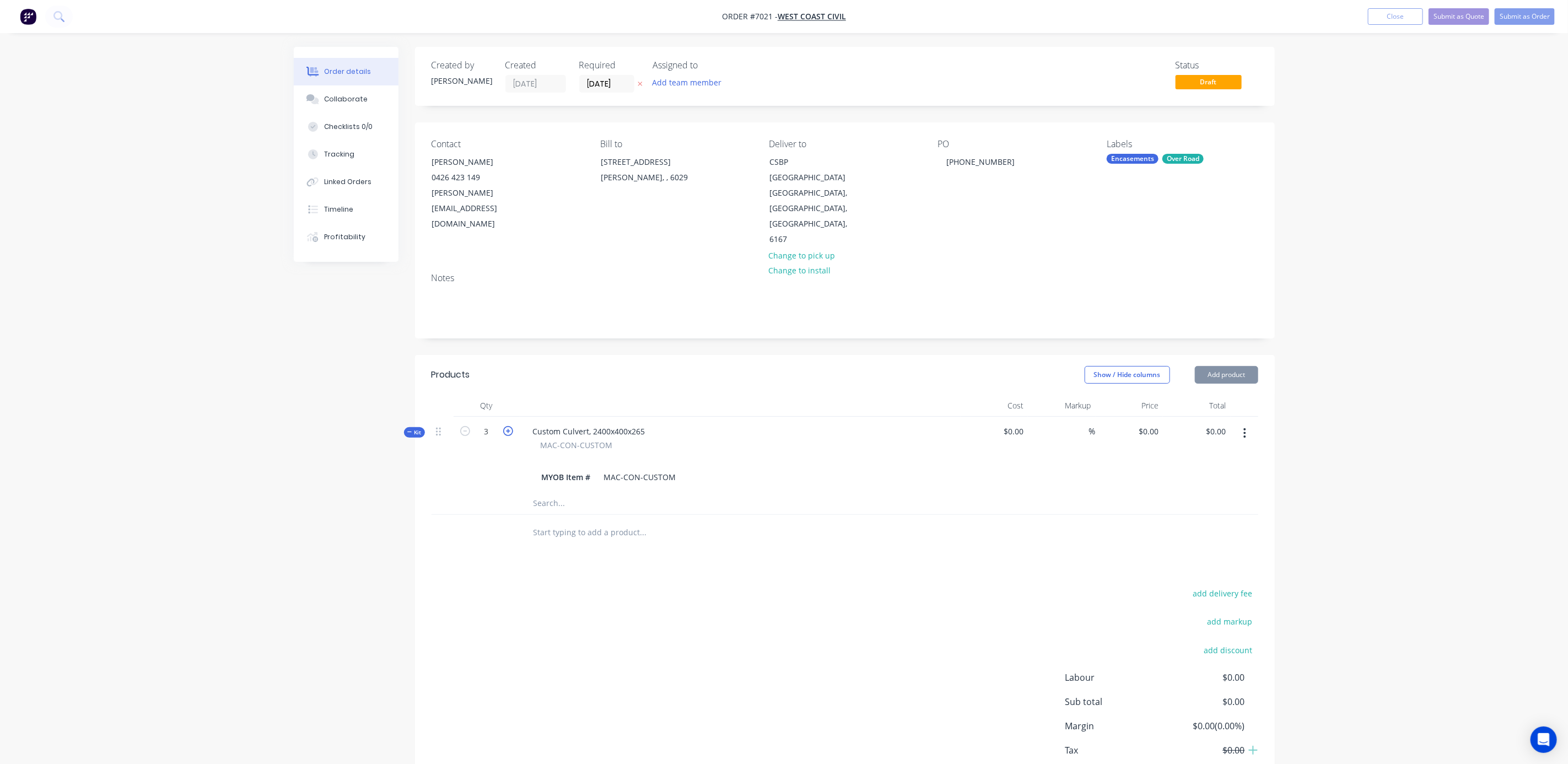
click at [505, 426] on icon "button" at bounding box center [508, 431] width 10 height 10
type input "5"
type input "$1,560.00"
type input "$7,800.00"
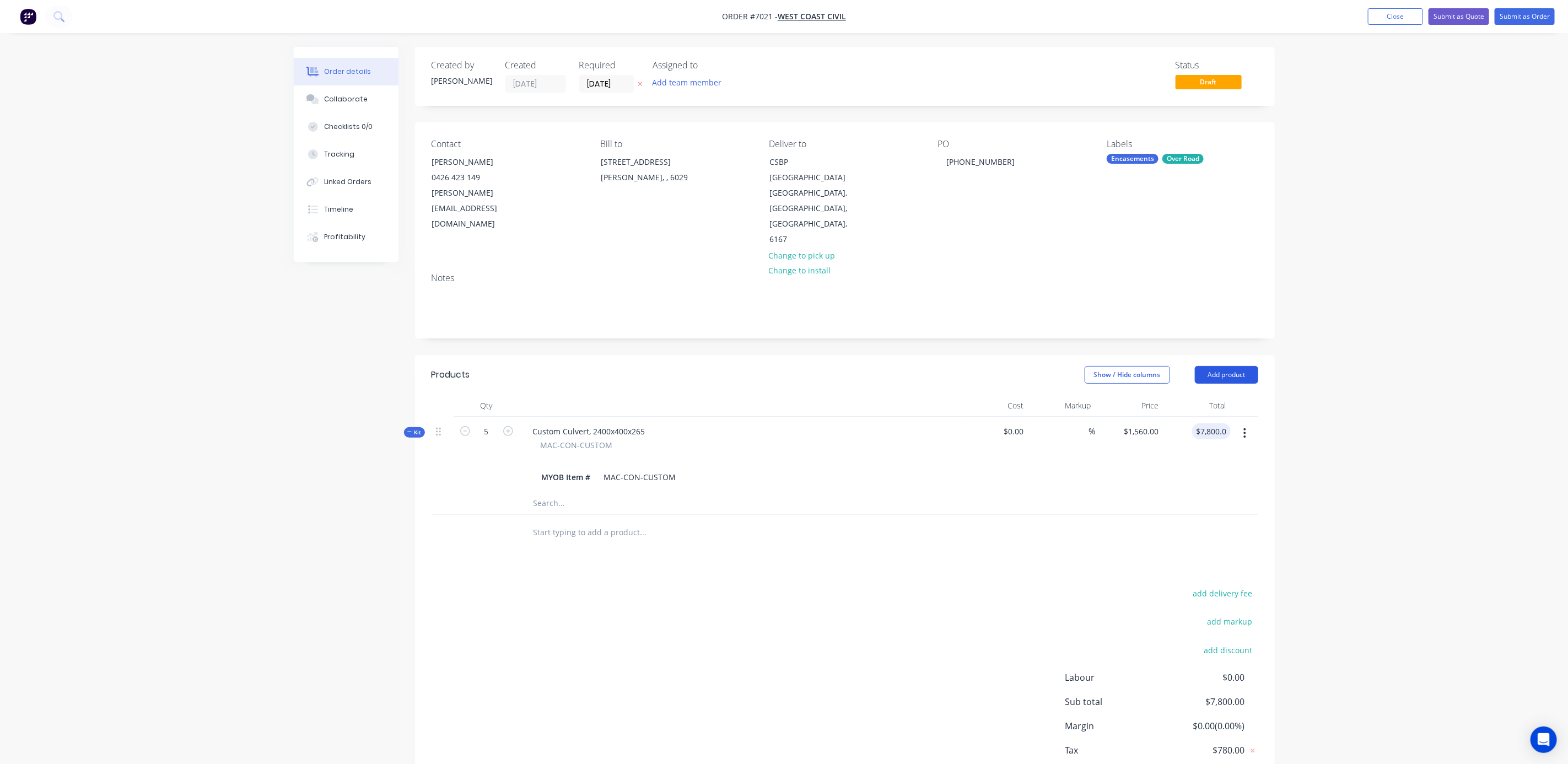
click at [1248, 366] on button "Add product" at bounding box center [1226, 374] width 63 height 18
click at [1200, 395] on div "Product catalogue" at bounding box center [1206, 403] width 85 height 16
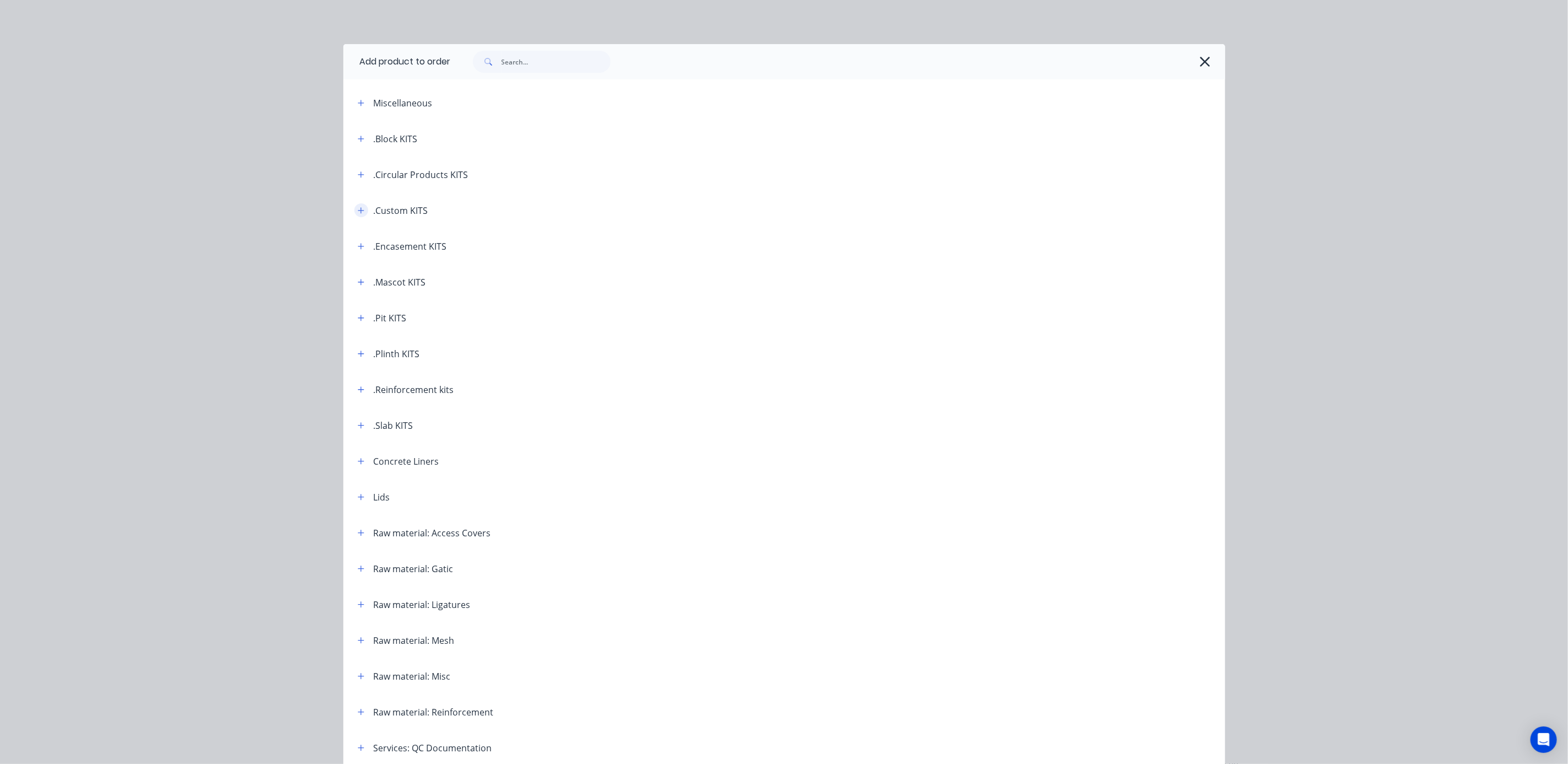
click at [358, 209] on icon "button" at bounding box center [361, 210] width 7 height 8
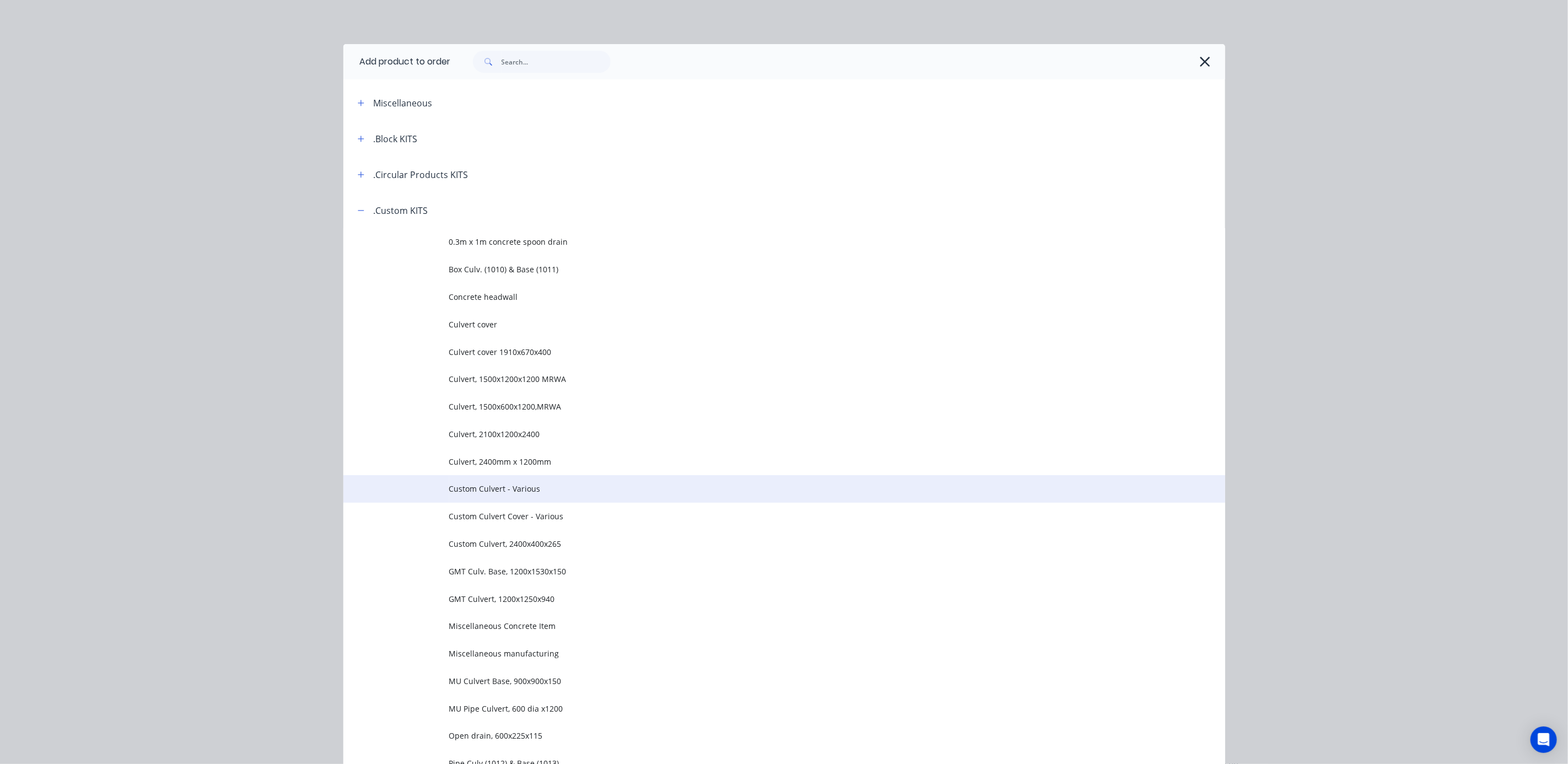
click at [526, 488] on span "Custom Culvert - Various" at bounding box center [759, 488] width 620 height 12
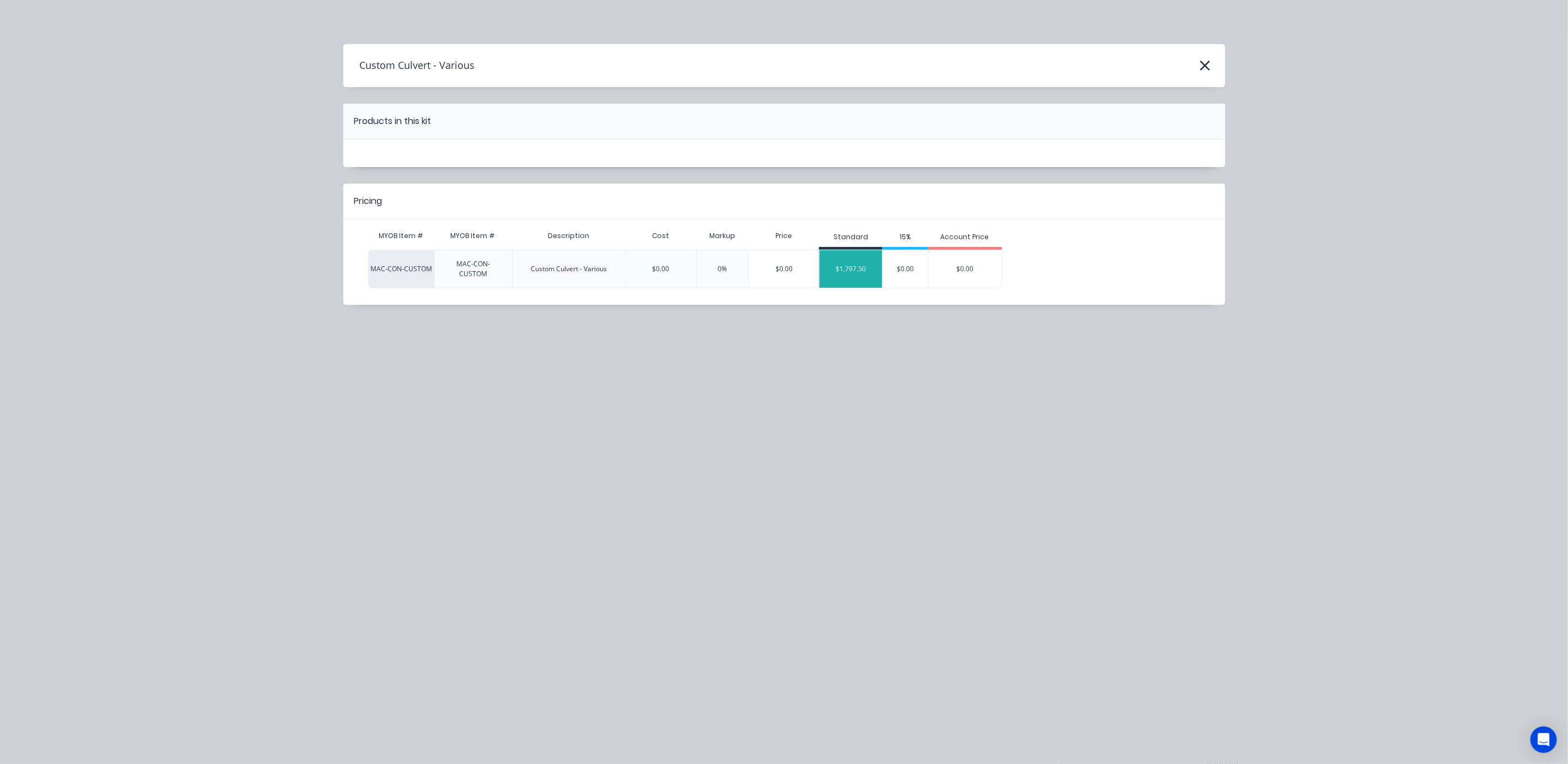
click at [844, 279] on div "$1,797.50" at bounding box center [851, 269] width 63 height 28
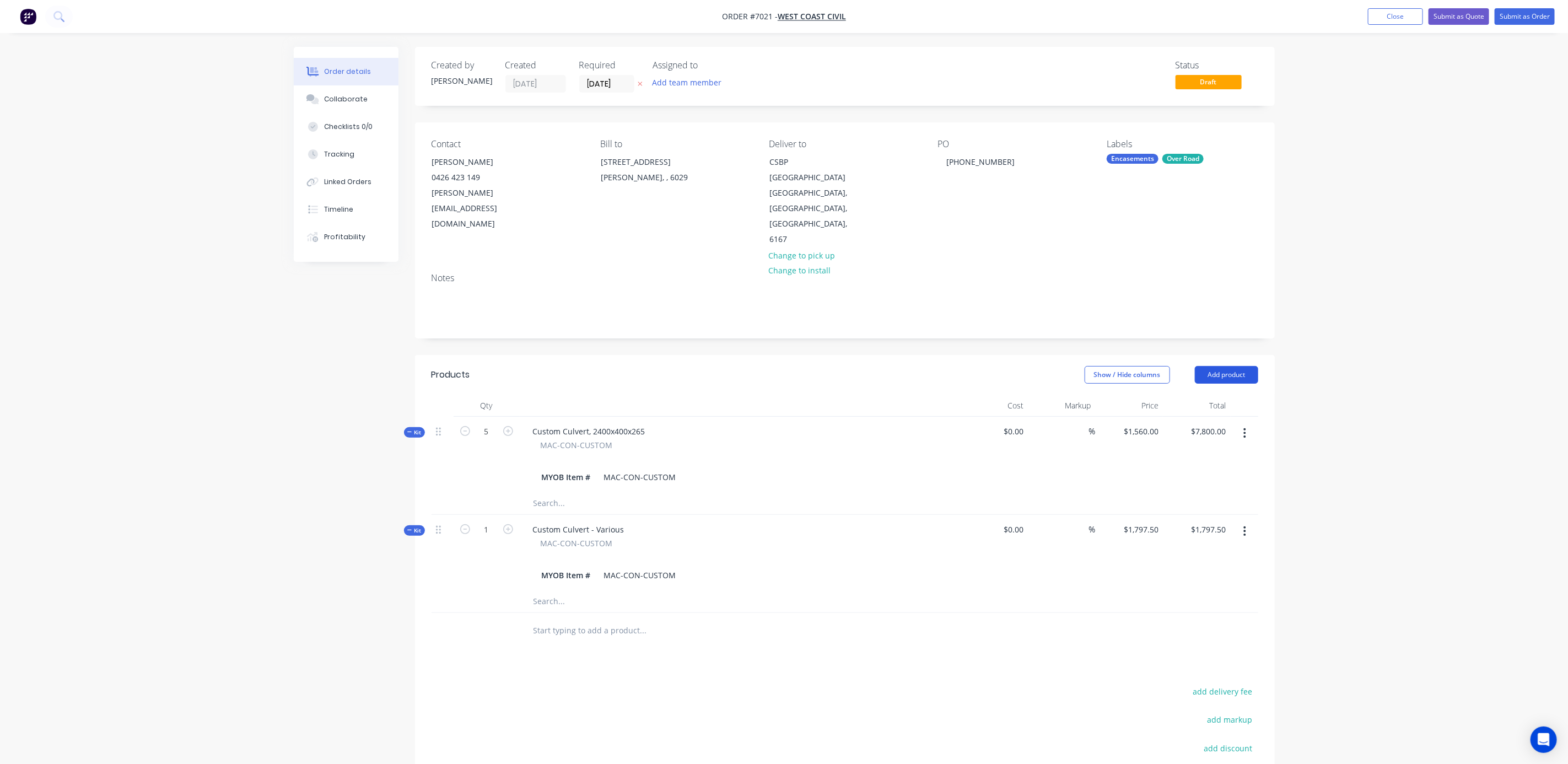
click at [1241, 366] on button "Add product" at bounding box center [1226, 374] width 63 height 18
click at [1199, 395] on div "Product catalogue" at bounding box center [1206, 403] width 85 height 16
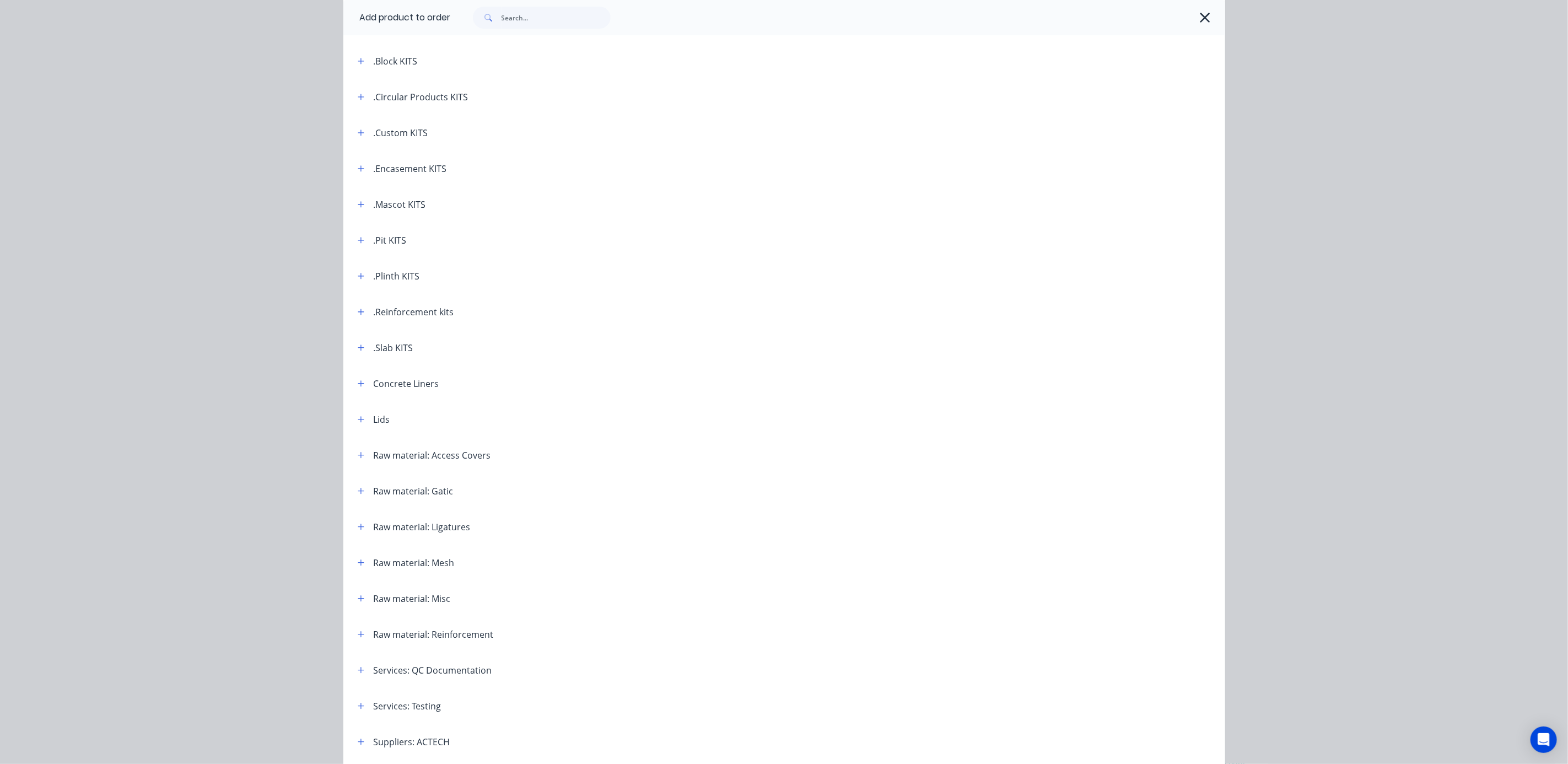
scroll to position [0, 0]
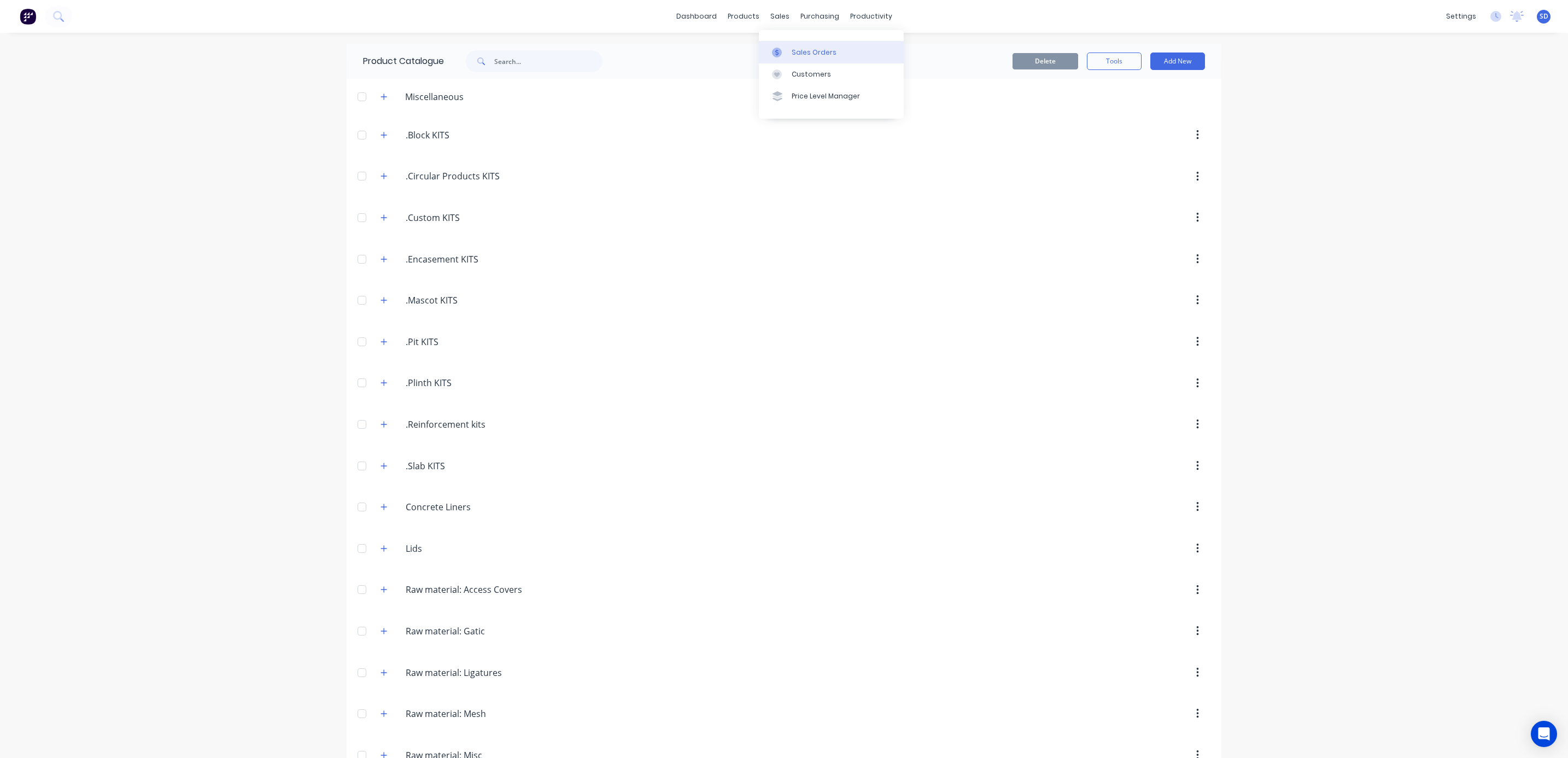
click at [802, 50] on div "Sales Orders" at bounding box center [814, 52] width 45 height 10
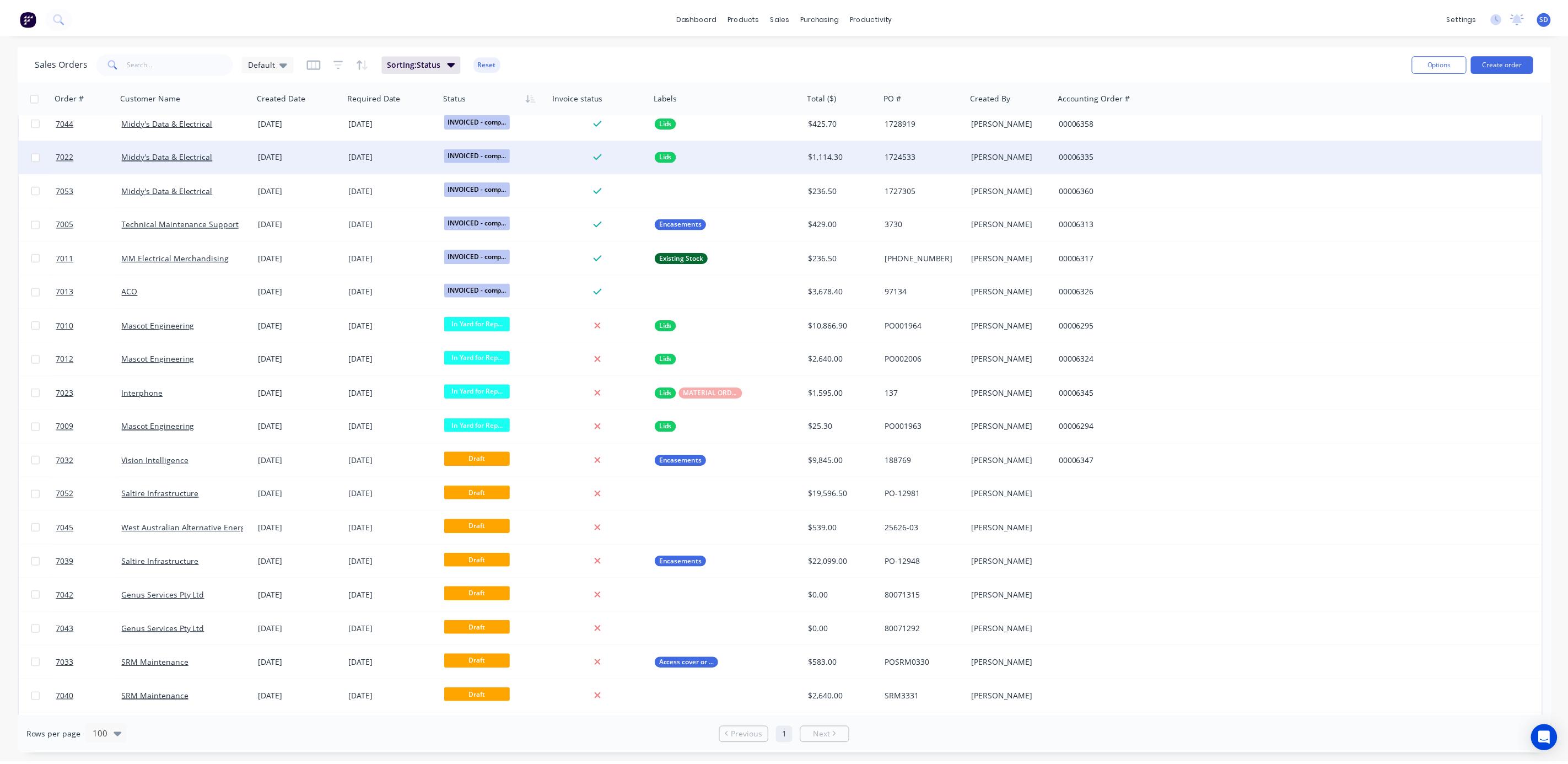
scroll to position [1057, 0]
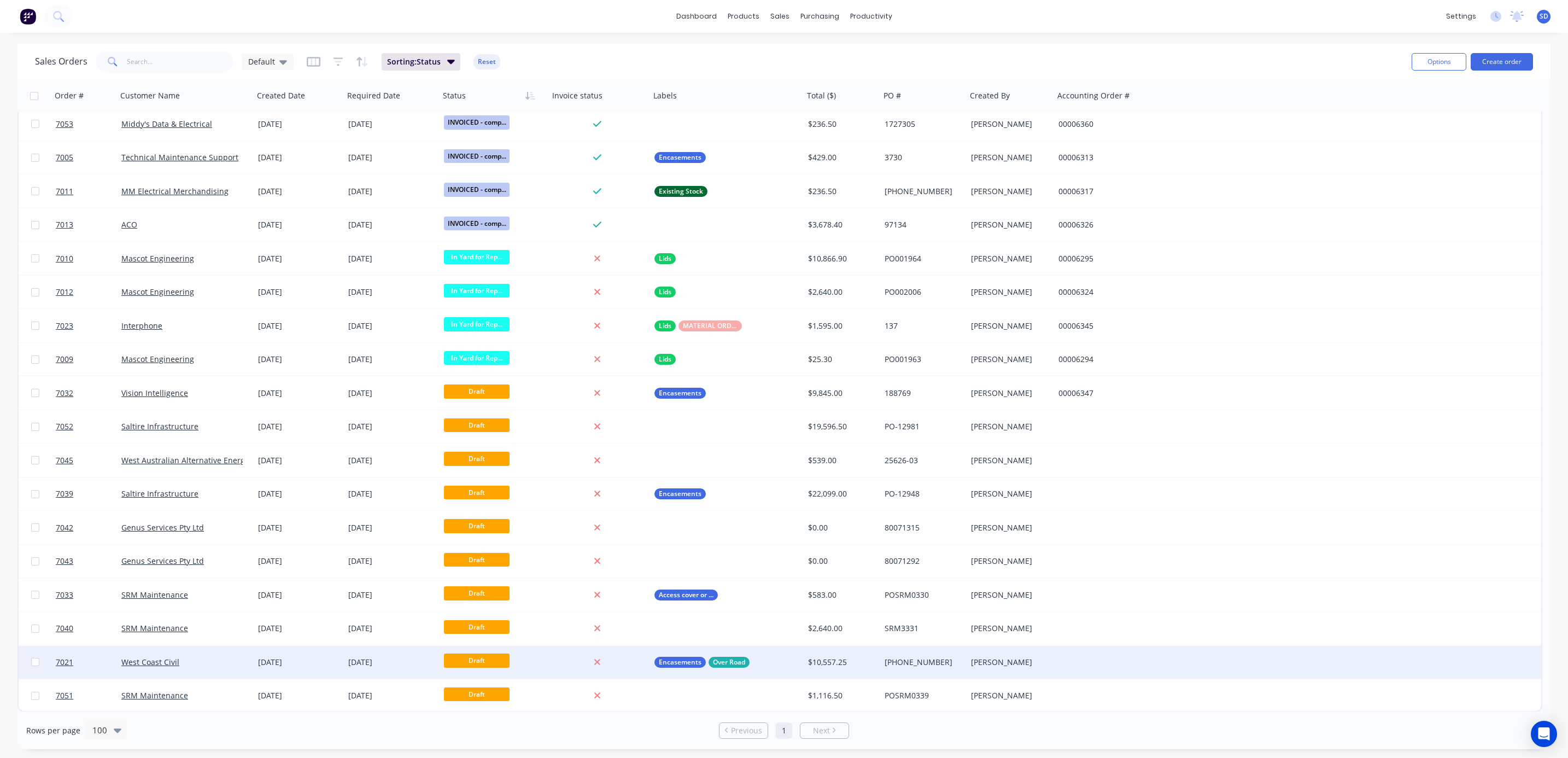
click at [200, 657] on div "West Coast Civil" at bounding box center [181, 662] width 121 height 11
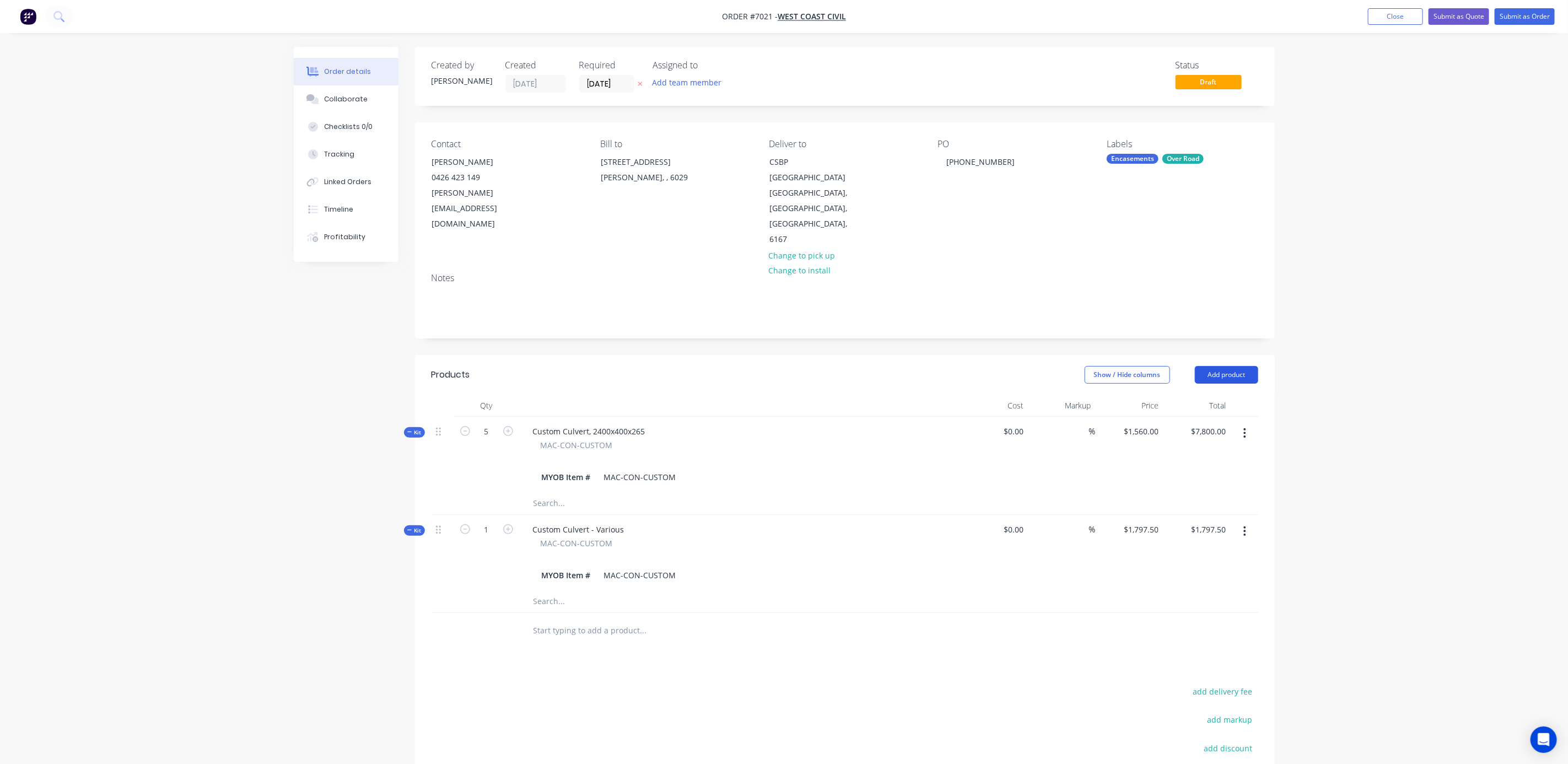
click at [1234, 366] on button "Add product" at bounding box center [1226, 374] width 63 height 18
click at [1208, 395] on div "Product catalogue" at bounding box center [1206, 403] width 85 height 16
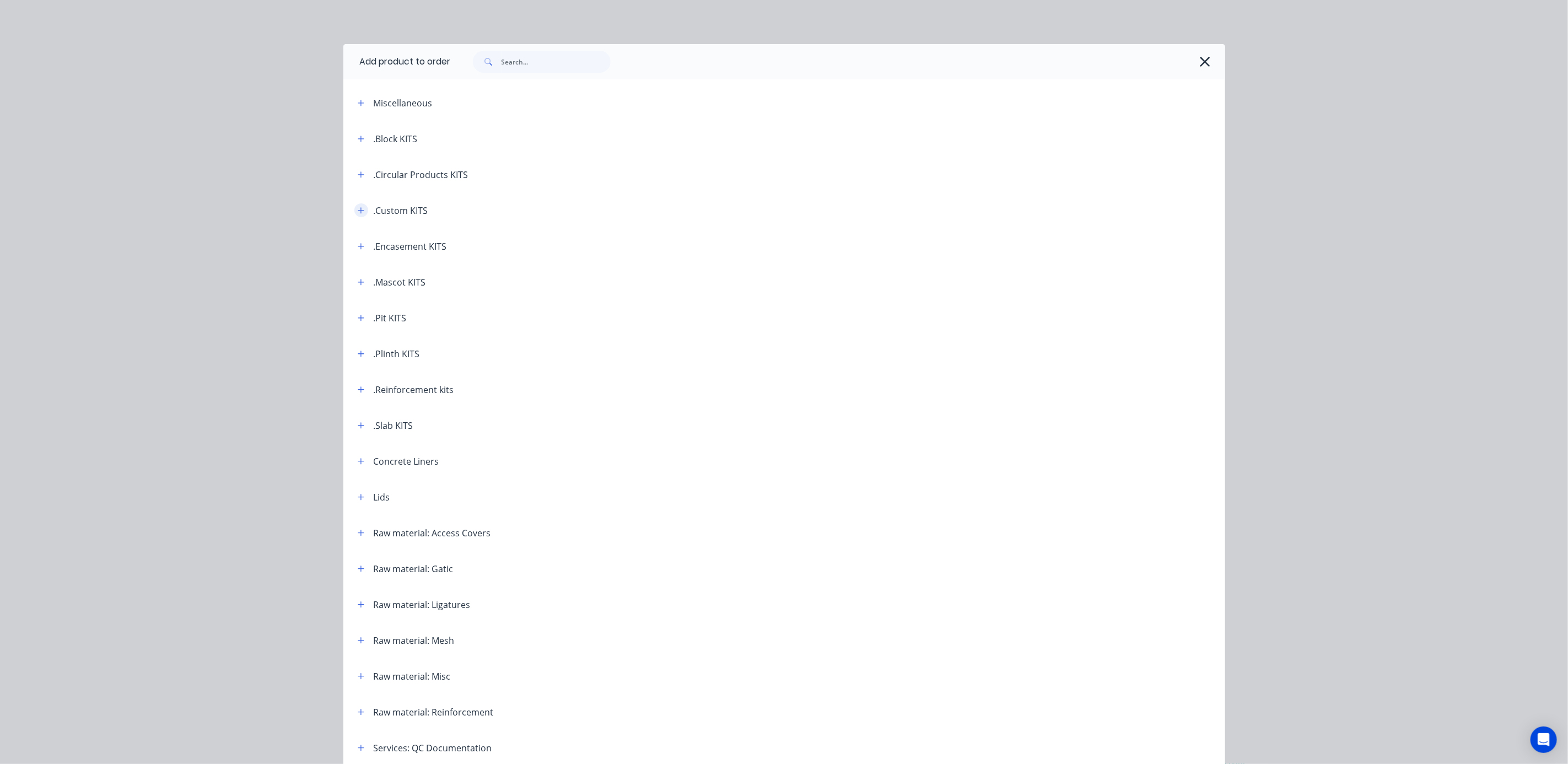
click at [358, 209] on icon "button" at bounding box center [361, 210] width 7 height 8
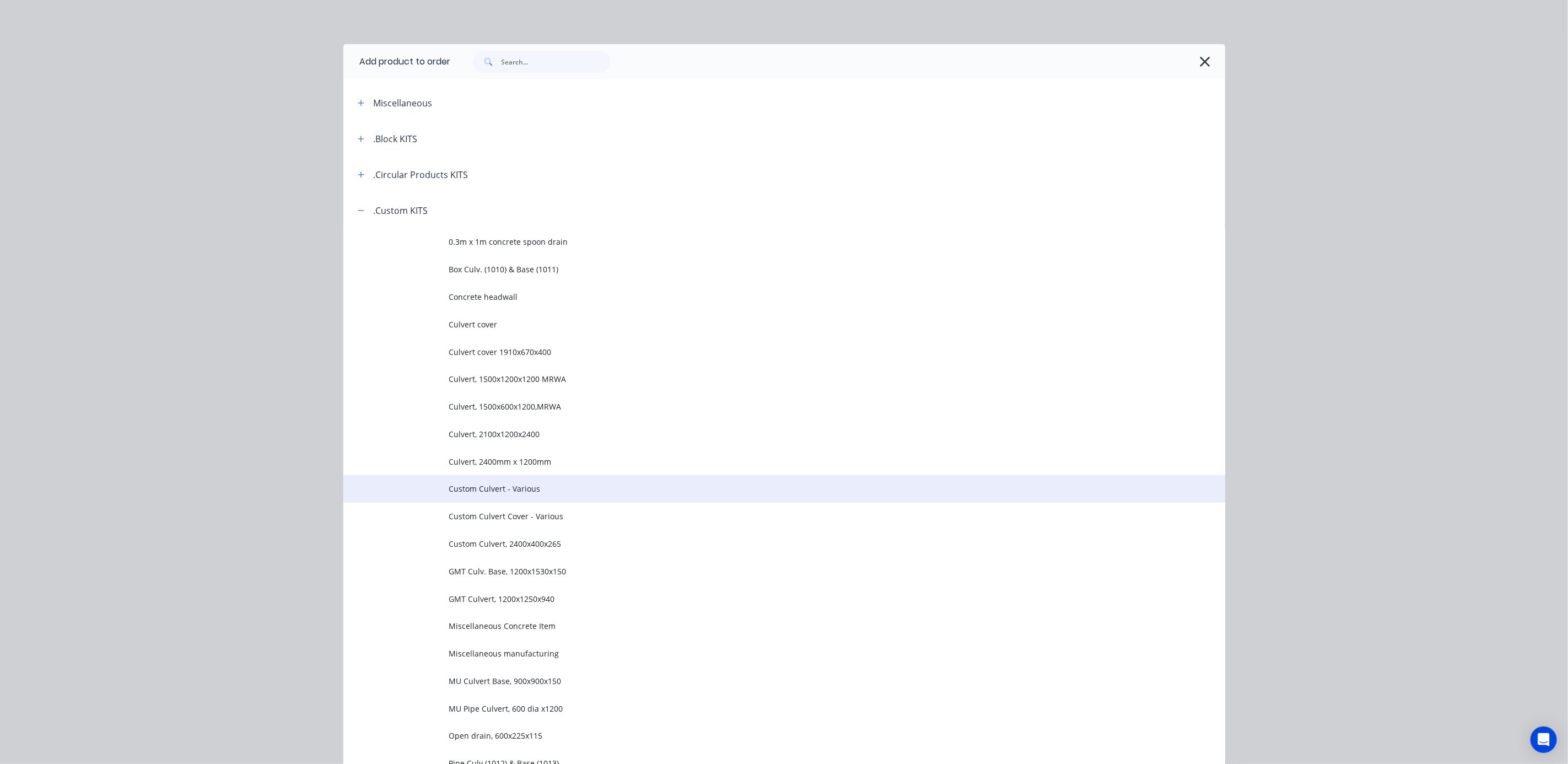
click at [516, 488] on span "Custom Culvert - Various" at bounding box center [759, 488] width 620 height 12
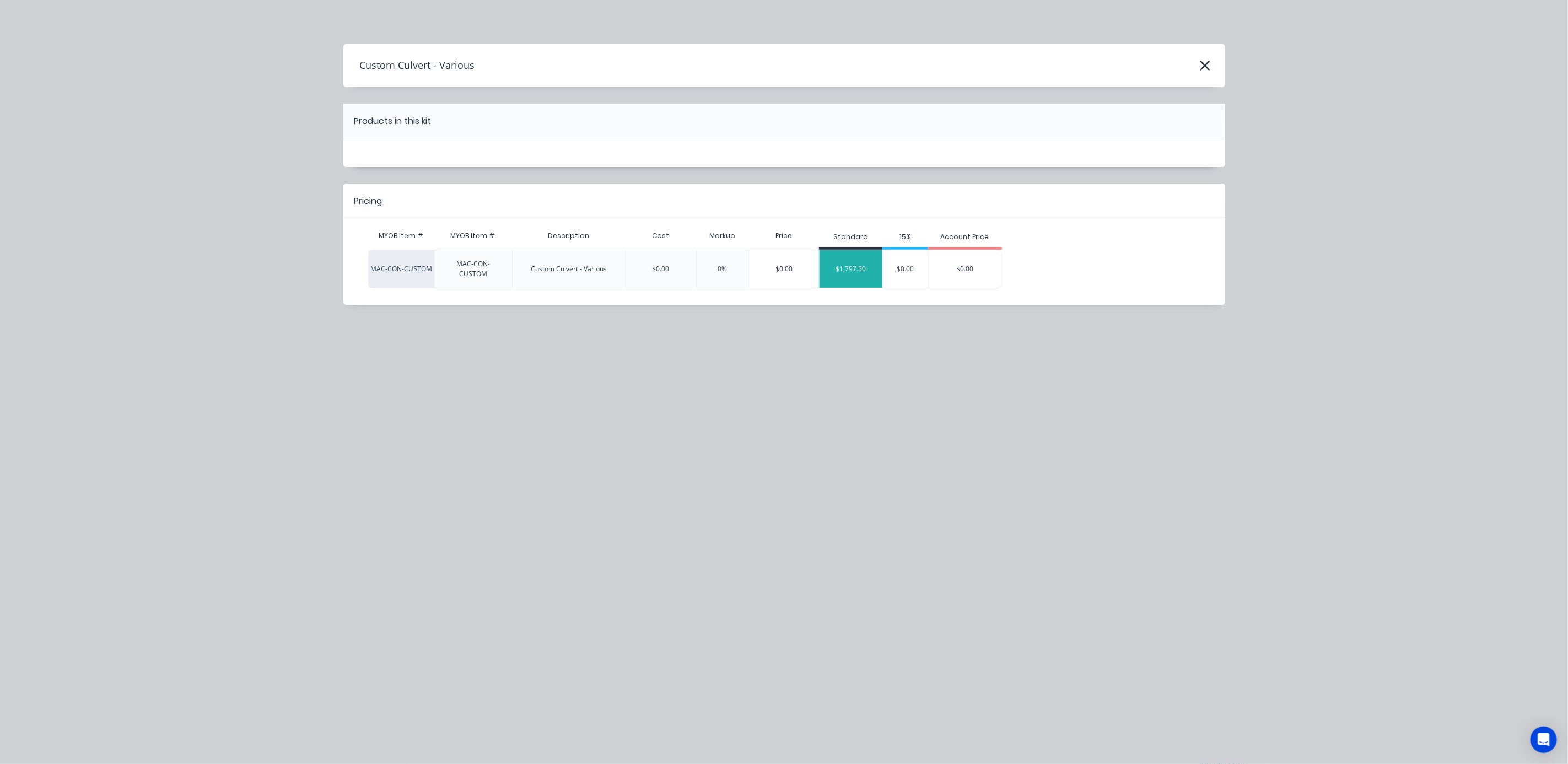
click at [855, 271] on div "$1,797.50" at bounding box center [851, 269] width 63 height 28
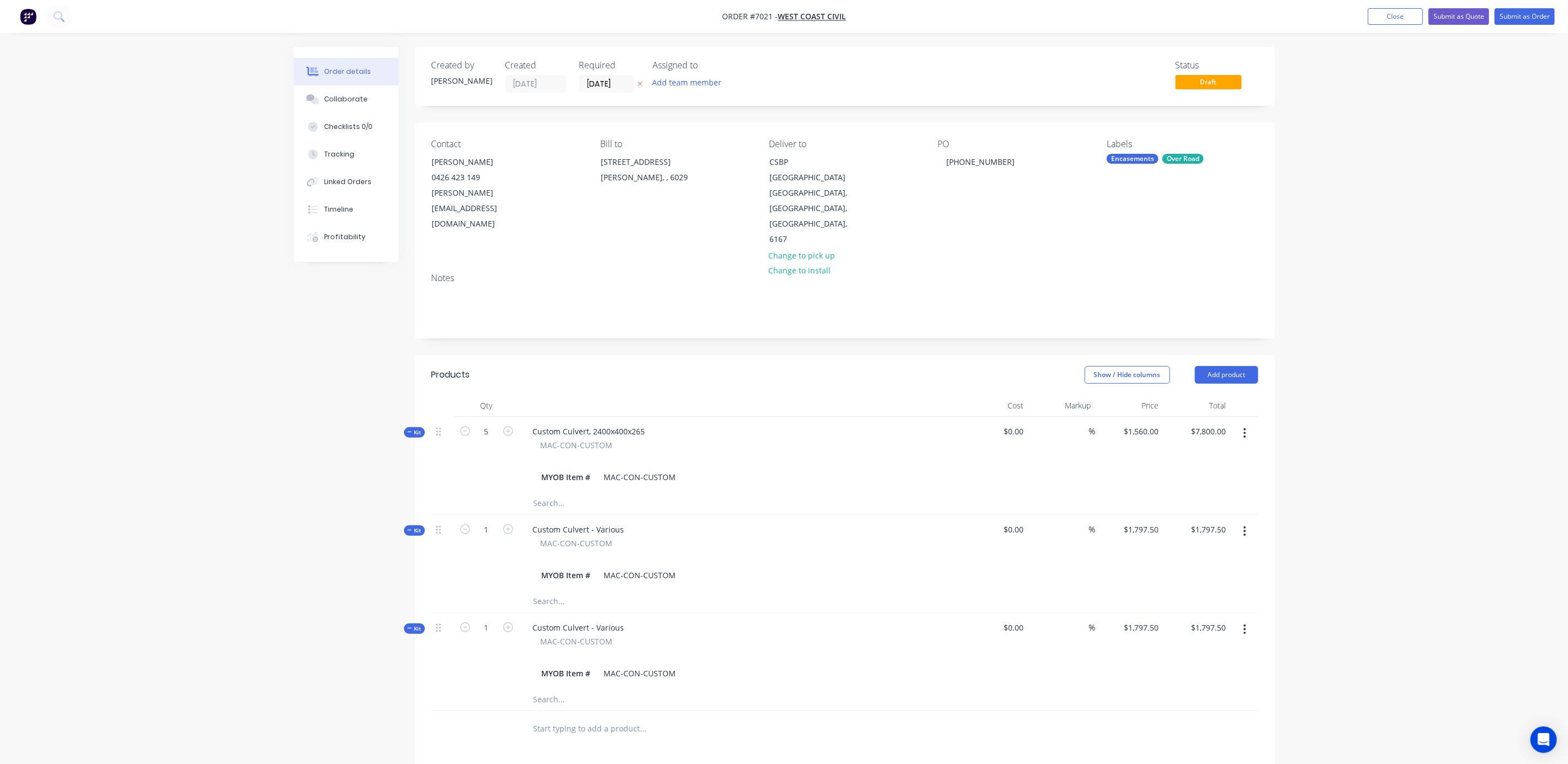
click at [1245, 625] on icon "button" at bounding box center [1245, 630] width 2 height 10
click at [1183, 739] on div "Delete" at bounding box center [1206, 747] width 85 height 16
click at [1229, 366] on button "Add product" at bounding box center [1226, 374] width 63 height 18
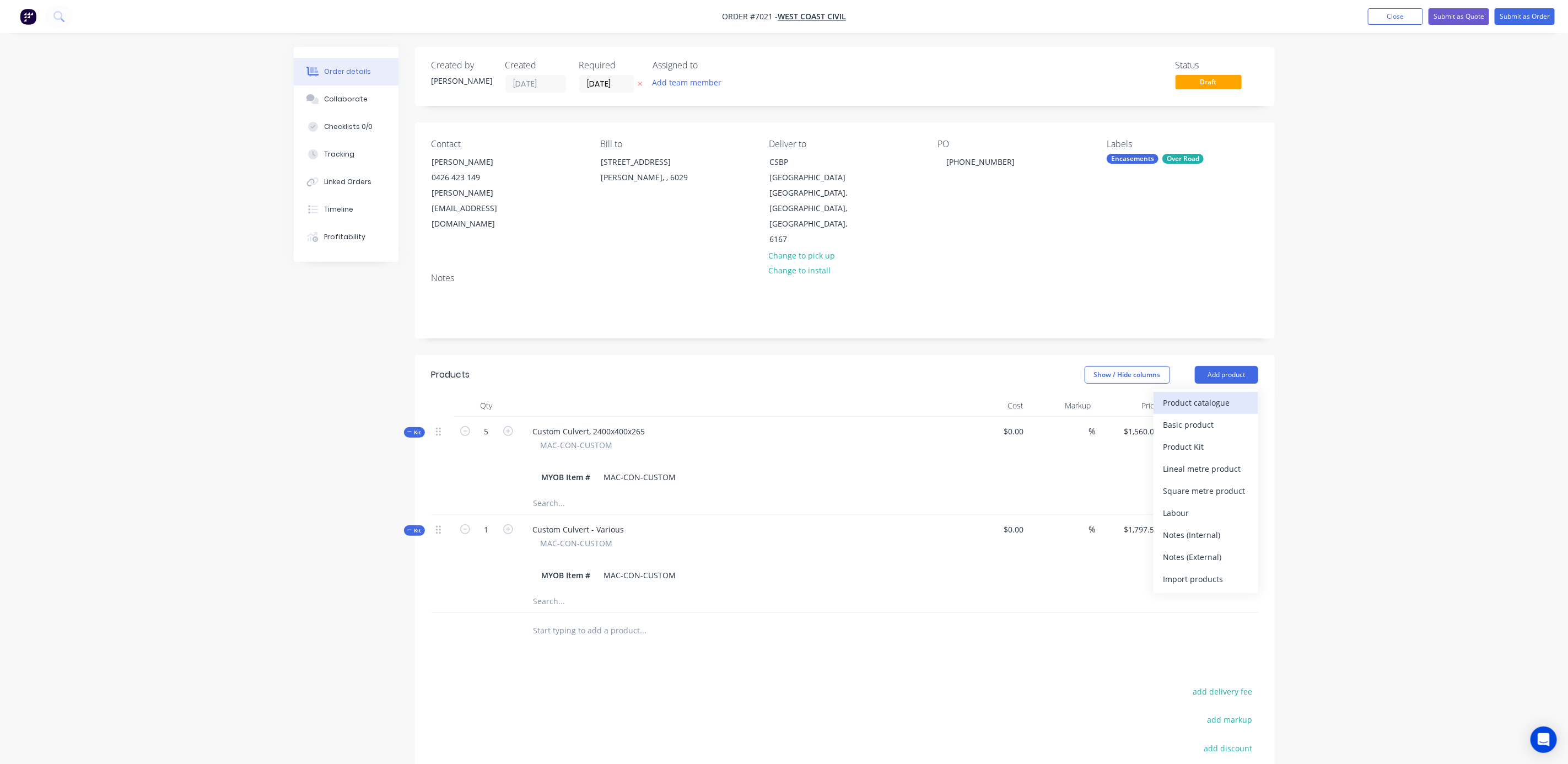
click at [1214, 395] on div "Product catalogue" at bounding box center [1206, 403] width 85 height 16
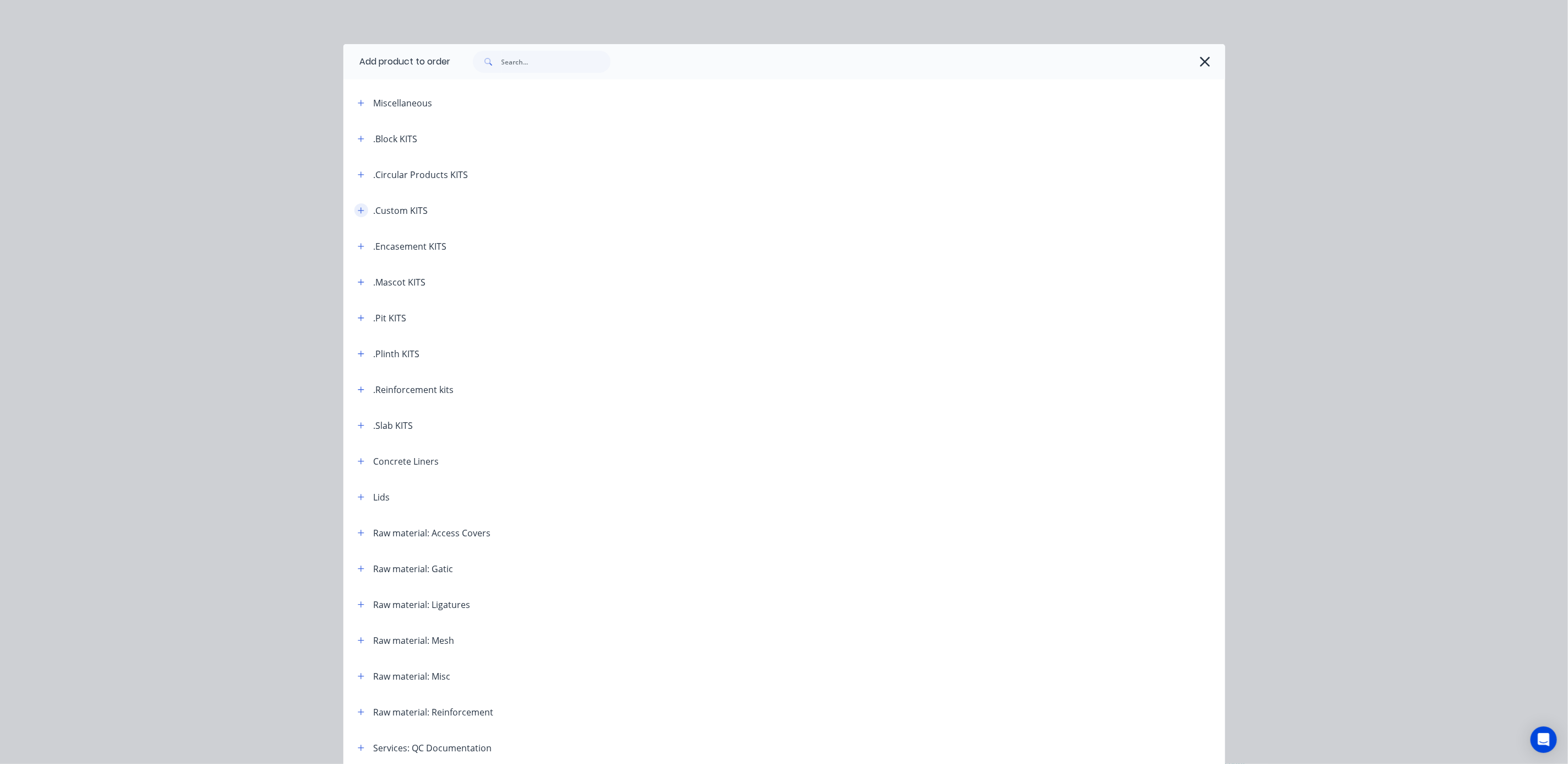
click at [358, 210] on icon "button" at bounding box center [361, 210] width 7 height 8
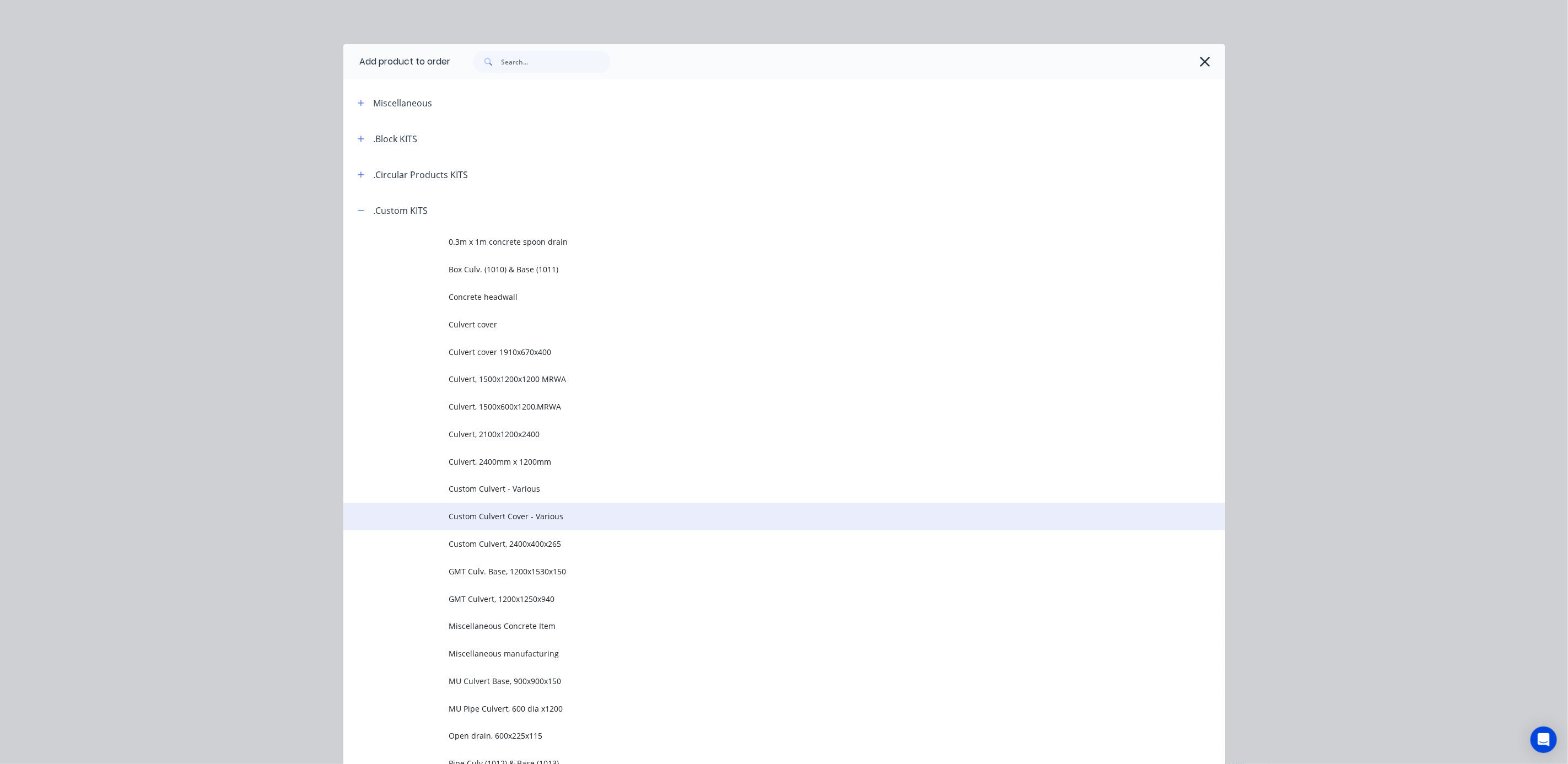
click at [541, 518] on span "Custom Culvert Cover - Various" at bounding box center [759, 516] width 620 height 12
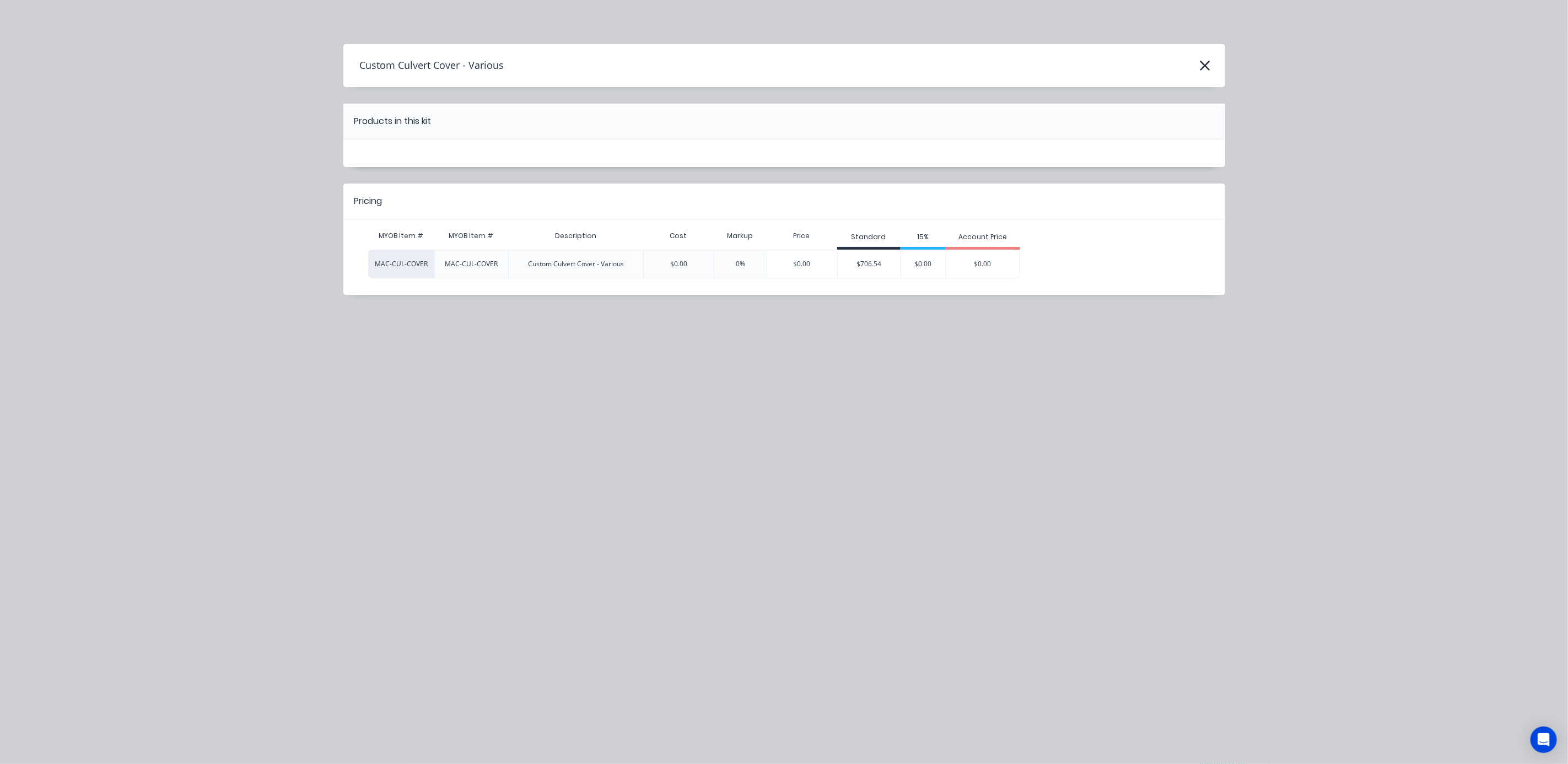
click at [858, 260] on div "$706.54" at bounding box center [869, 264] width 63 height 28
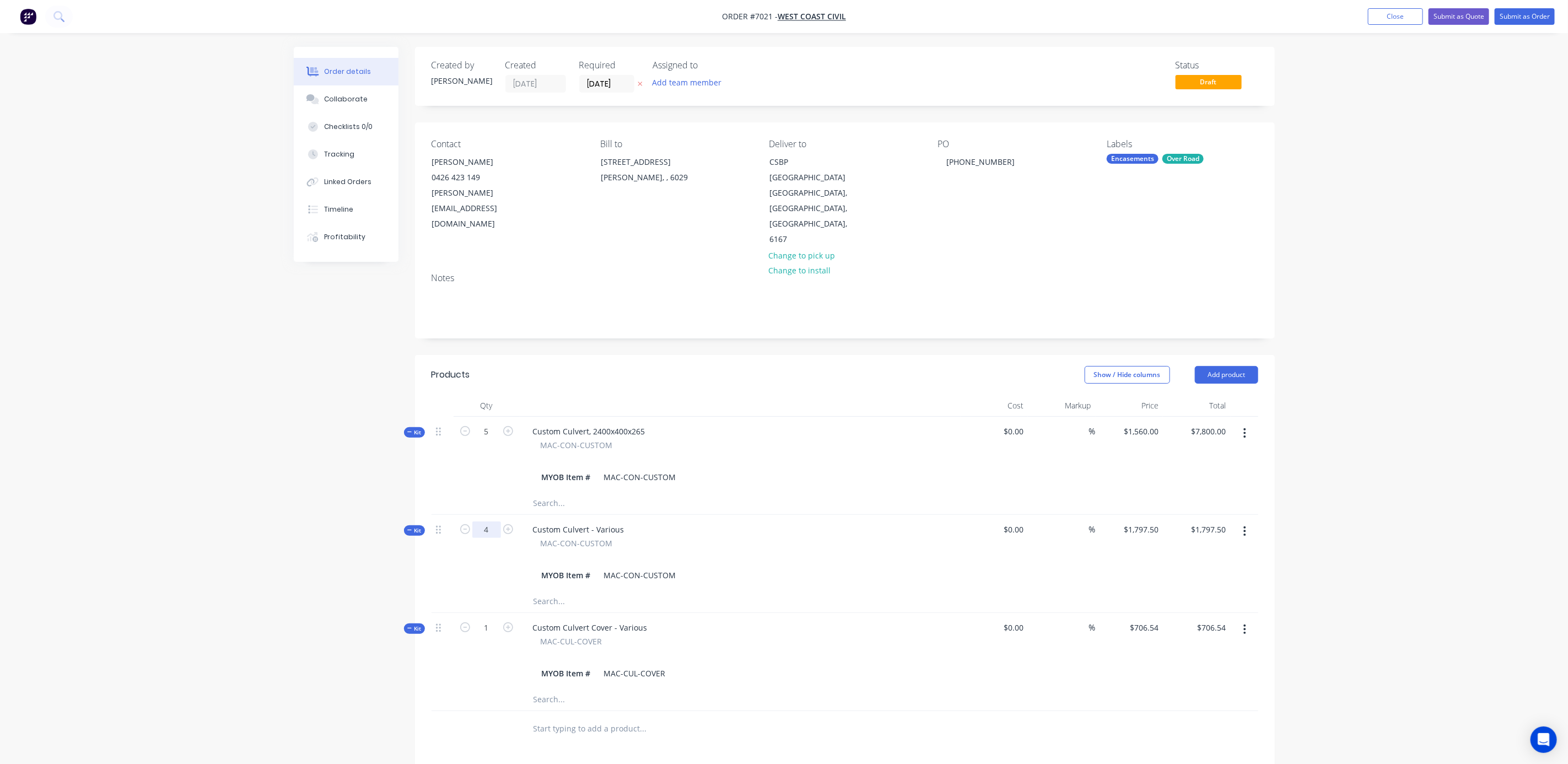
type input "4"
type input "$0.00"
click at [1148, 522] on div "0 $0.00" at bounding box center [1148, 530] width 30 height 16
type input "$1,797.50"
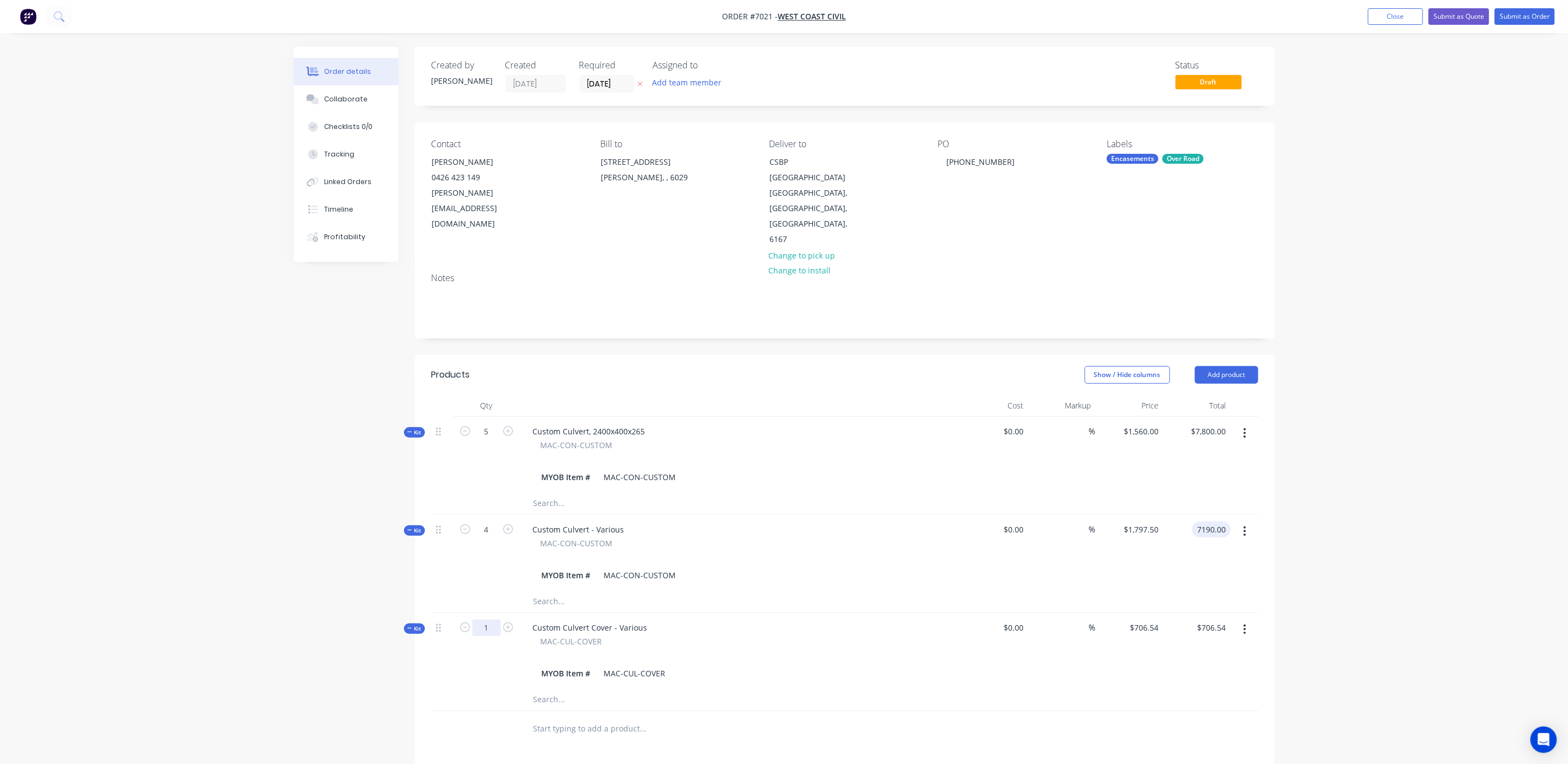
type input "$7,190.00"
click at [493, 620] on input "1" at bounding box center [487, 628] width 29 height 17
type input "13"
type input "$0.00"
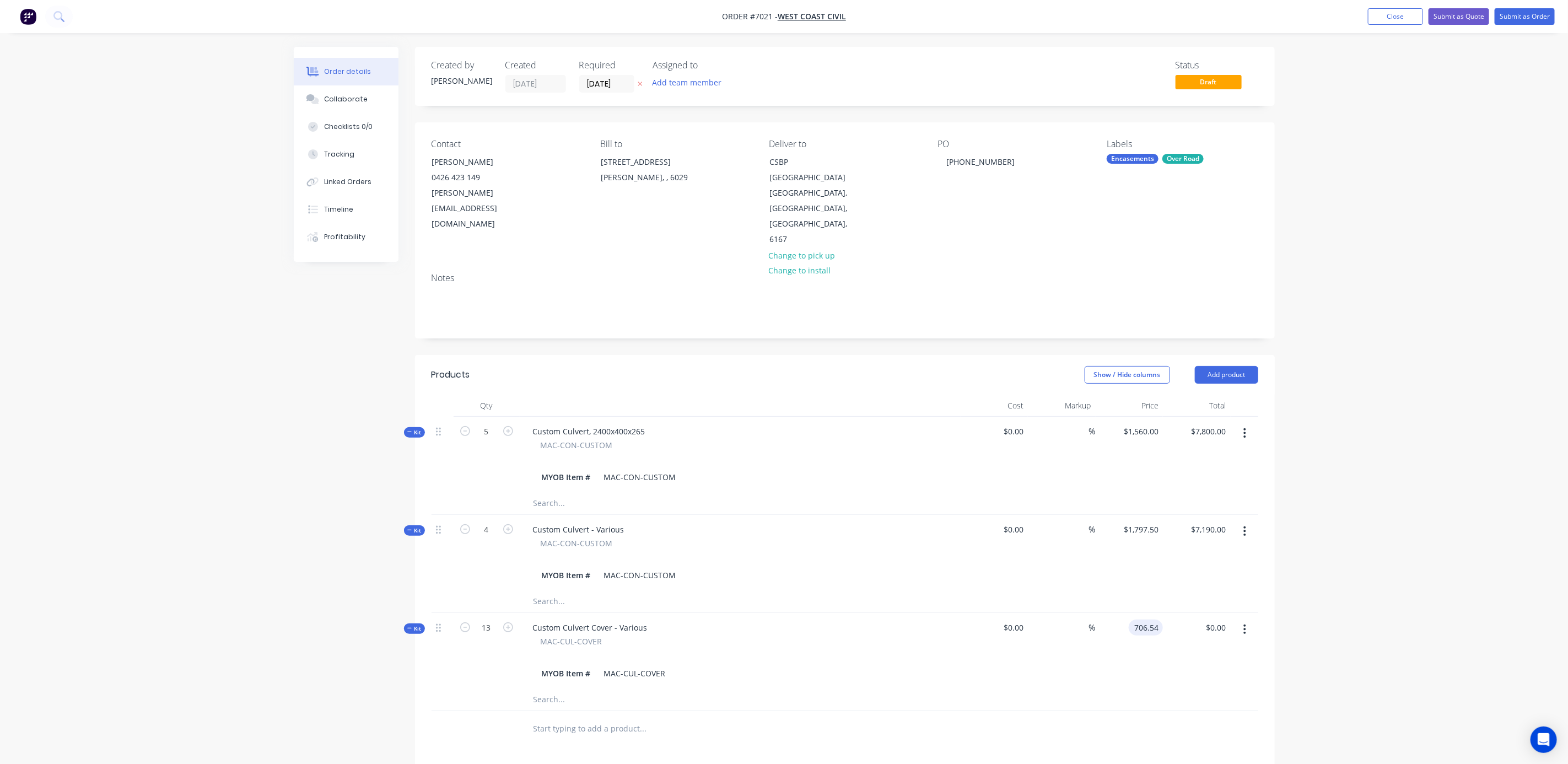
type input "$706.54"
type input "$9,185.02"
click at [1367, 665] on div "Order details Collaborate Checklists 0/0 Tracking Linked Orders Timeline Profit…" at bounding box center [784, 514] width 1568 height 1028
click at [1372, 611] on div "Order details Collaborate Checklists 0/0 Tracking Linked Orders Timeline Profit…" at bounding box center [784, 514] width 1568 height 1028
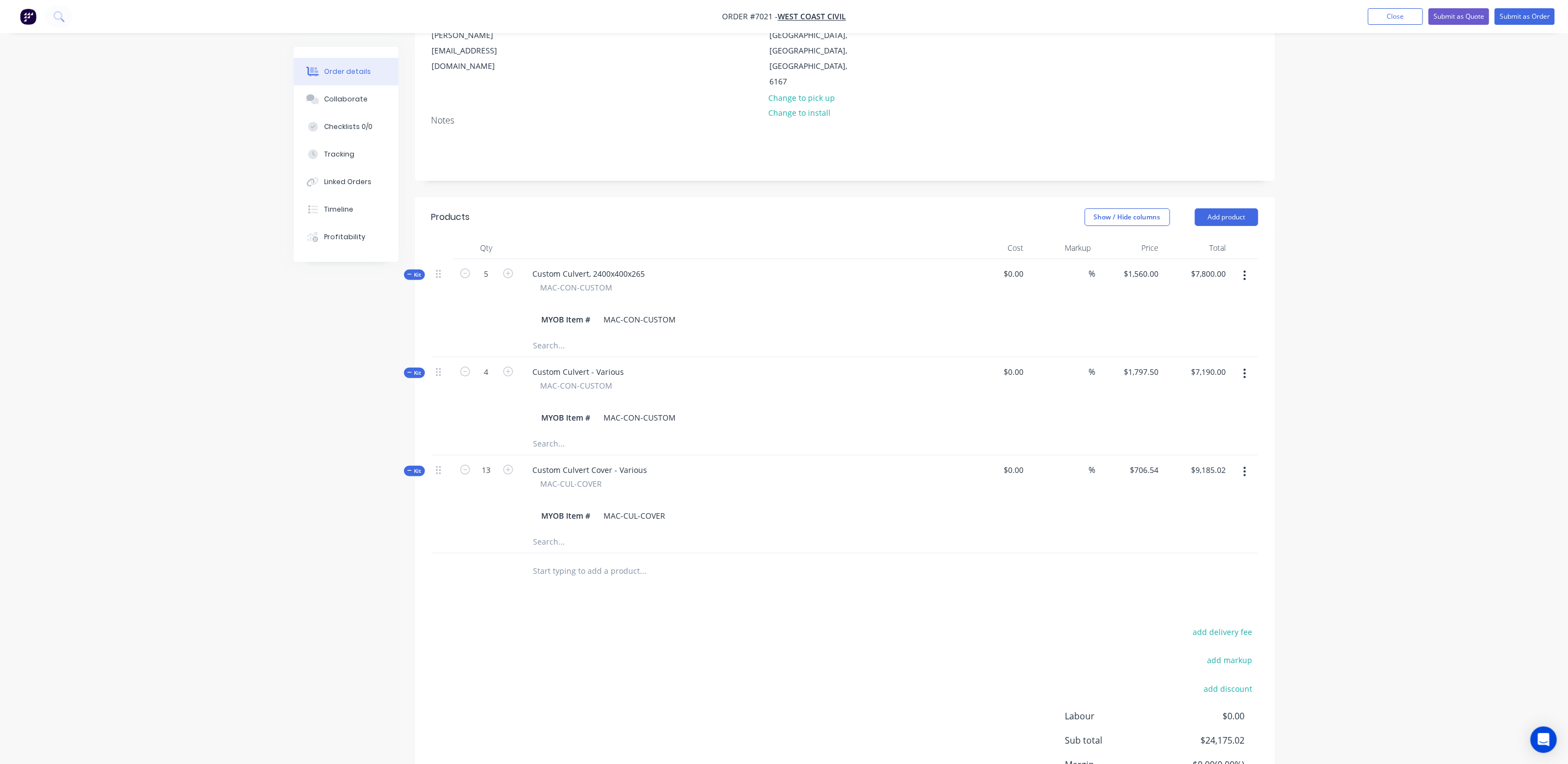
scroll to position [165, 0]
click at [1224, 617] on button "add delivery fee" at bounding box center [1223, 624] width 71 height 15
type input "900"
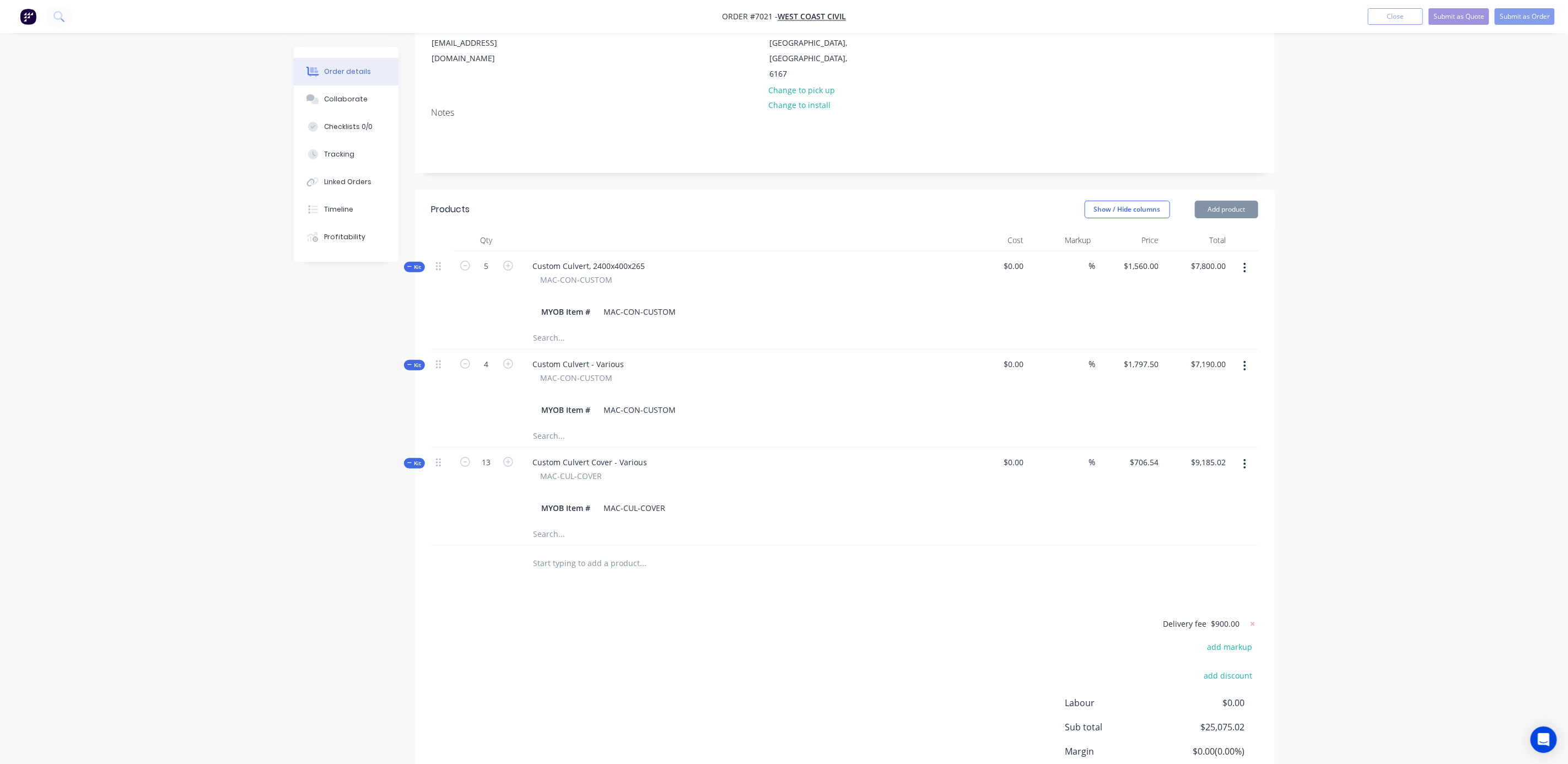
click at [1346, 555] on div "Order details Collaborate Checklists 0/0 Tracking Linked Orders Timeline Profit…" at bounding box center [784, 346] width 1568 height 1022
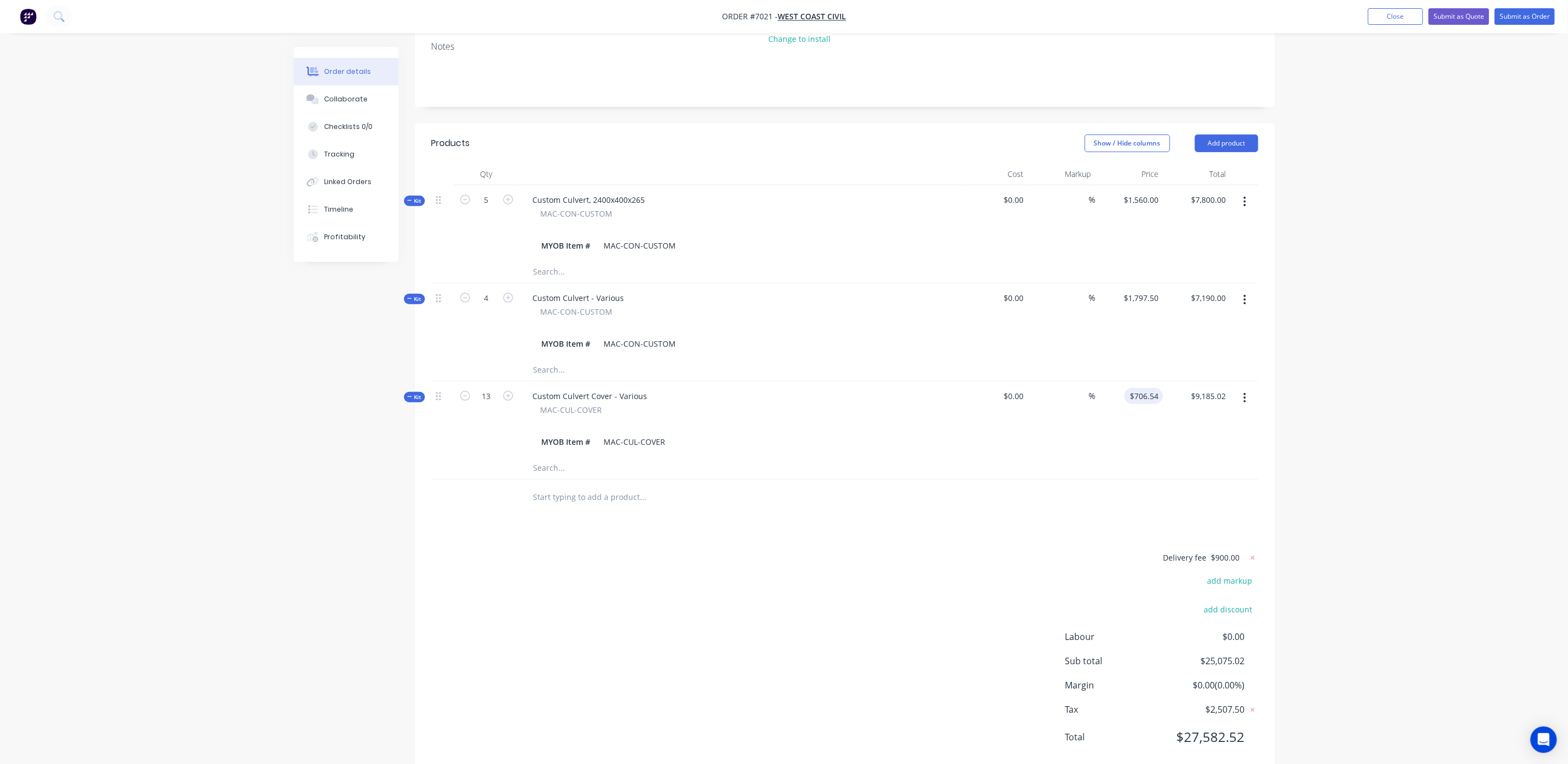
type input "706.54"
click at [1154, 388] on input "706.54" at bounding box center [1146, 396] width 34 height 16
click at [1154, 388] on input "706.54" at bounding box center [1148, 396] width 30 height 16
type input "$3.00"
type input "39.00"
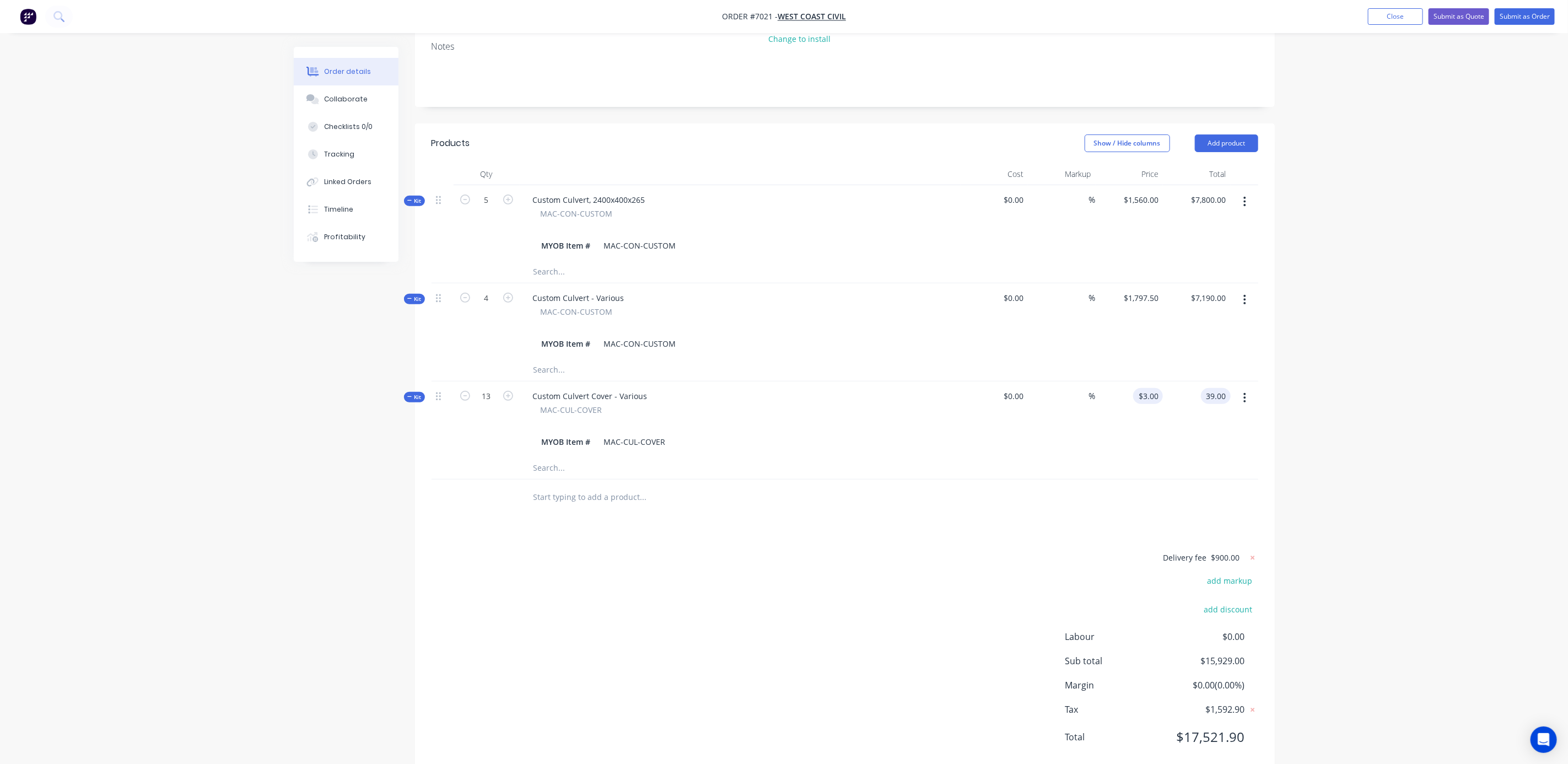
type input "3"
type input "$39.00"
type input "$3,706.54"
type input "$48,185.02"
click at [1143, 387] on div "$3,706.54 3706.54" at bounding box center [1130, 419] width 68 height 75
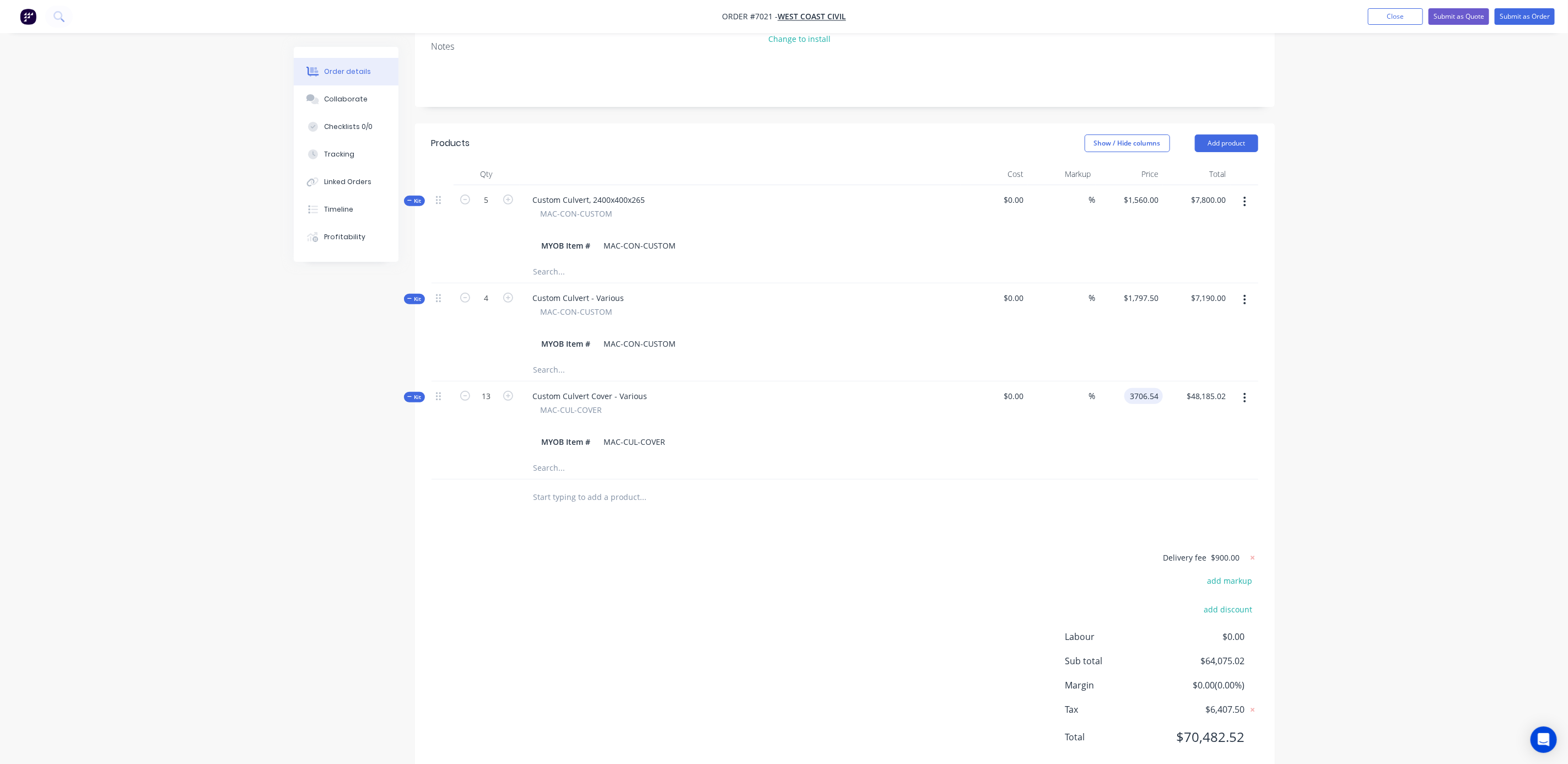
click at [1145, 388] on input "3706.54" at bounding box center [1146, 396] width 34 height 16
type input "$706.538"
type input "$9,184.99"
click at [1113, 415] on div "$706.538 706.538" at bounding box center [1130, 419] width 68 height 75
click at [1156, 388] on input "706.538" at bounding box center [1143, 396] width 39 height 16
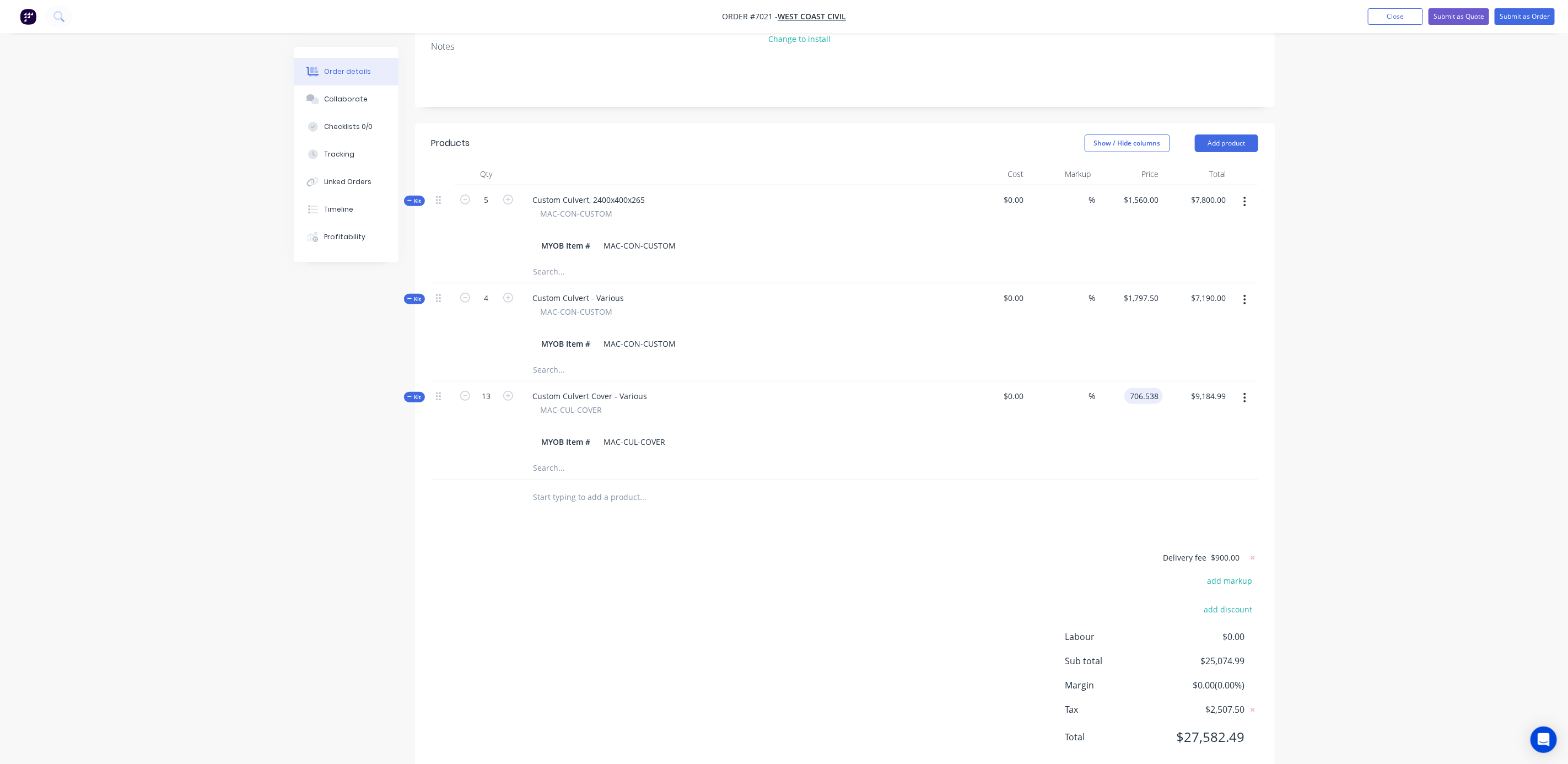
click at [1159, 388] on input "706.538" at bounding box center [1146, 396] width 34 height 16
click at [1157, 388] on input "706.538" at bounding box center [1146, 396] width 34 height 16
click at [1154, 388] on input "706.538" at bounding box center [1146, 396] width 34 height 16
type input "$706.5384"
type input "$9,185.00"
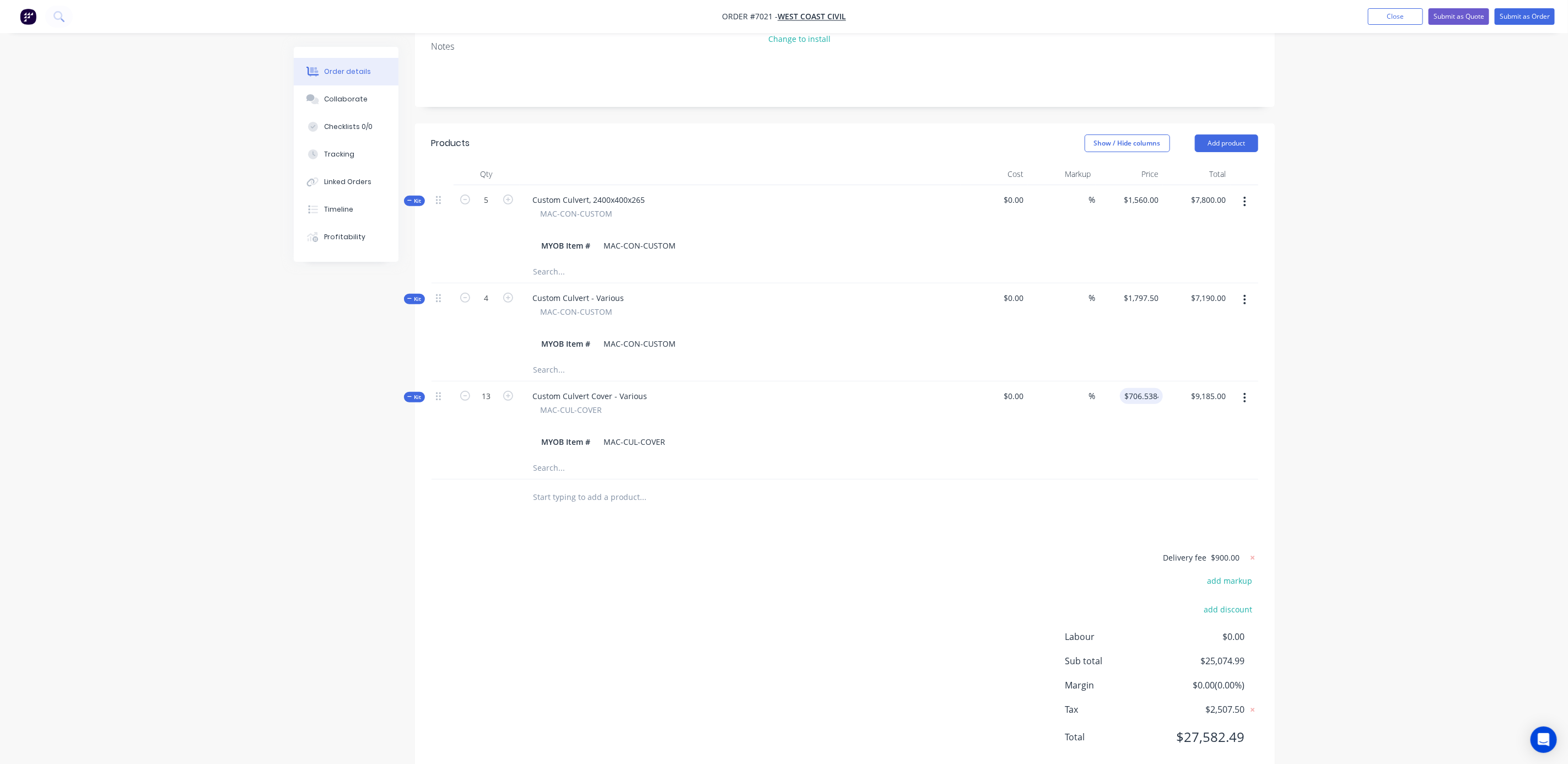
click at [1167, 422] on div "$9,185.00 $9,184.99" at bounding box center [1197, 419] width 68 height 75
click at [1312, 409] on div "Order details Collaborate Checklists 0/0 Tracking Linked Orders Timeline Profit…" at bounding box center [784, 280] width 1568 height 1022
click at [1383, 579] on div "Order details Collaborate Checklists 0/0 Tracking Linked Orders Timeline Profit…" at bounding box center [784, 280] width 1568 height 1022
click at [1522, 18] on button "Submit as Order" at bounding box center [1525, 16] width 60 height 17
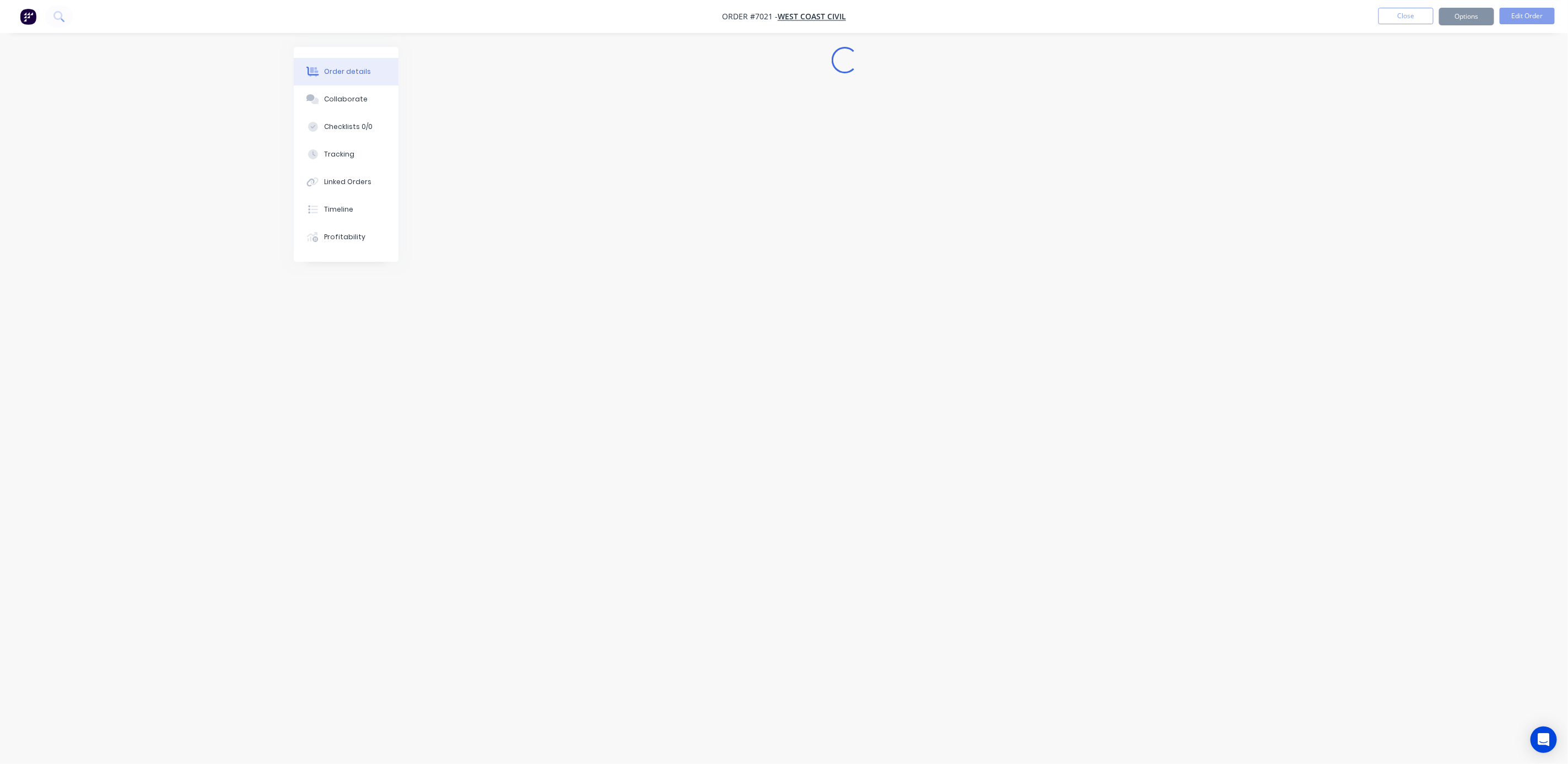
scroll to position [0, 0]
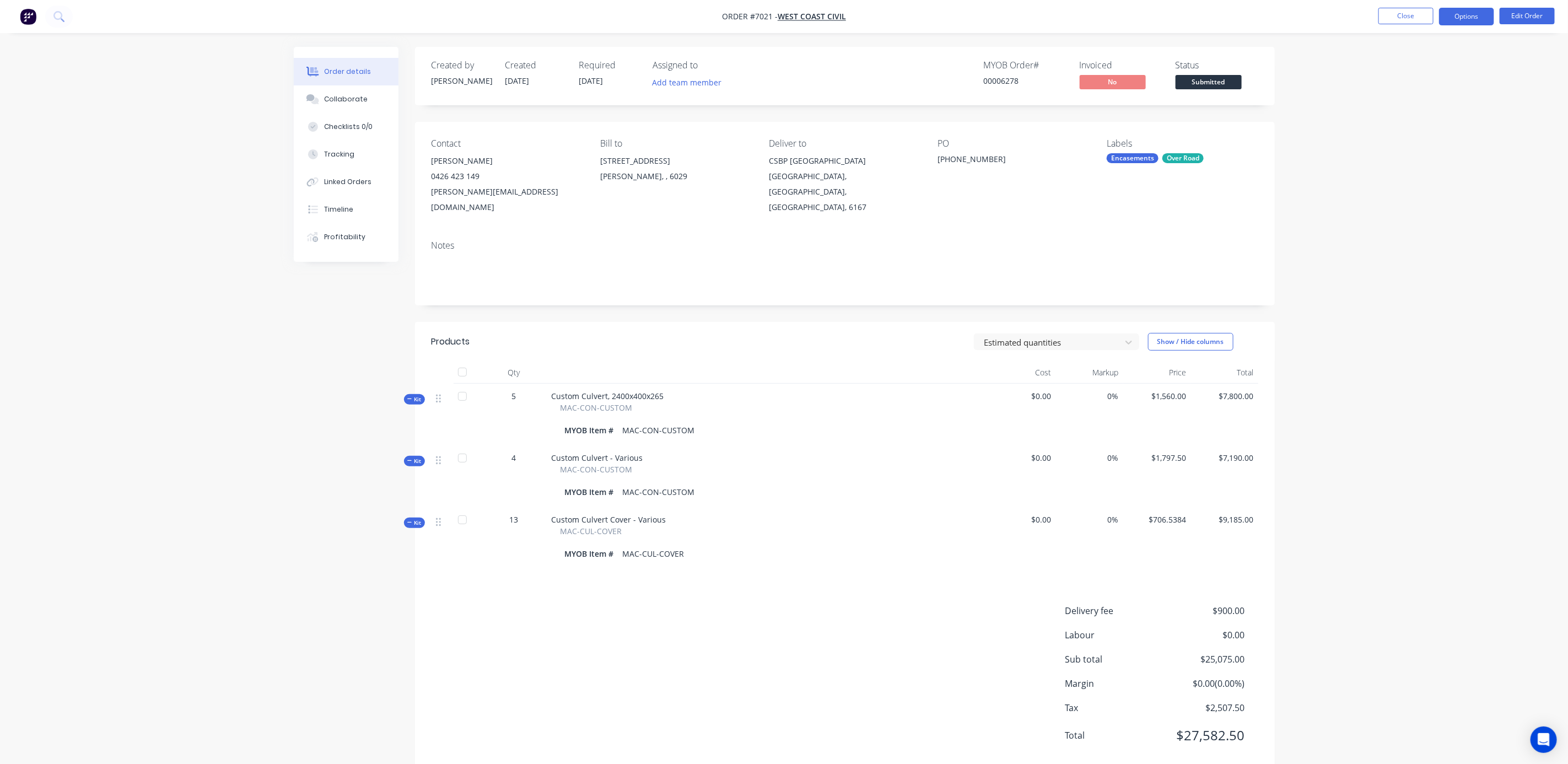
click at [1473, 17] on button "Options" at bounding box center [1467, 17] width 55 height 18
click at [1411, 70] on div "Invoice" at bounding box center [1434, 67] width 101 height 16
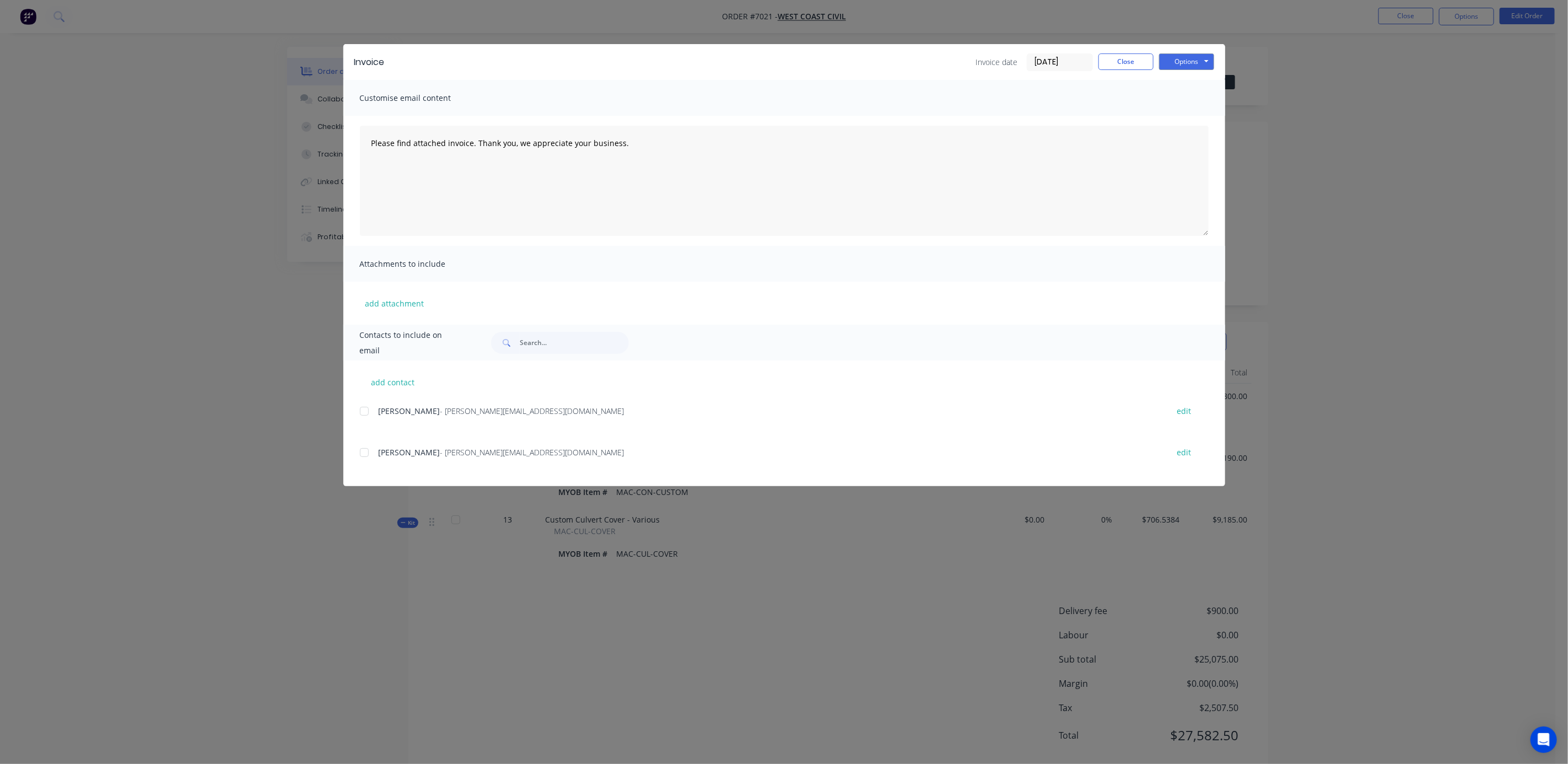
drag, startPoint x: 1052, startPoint y: 60, endPoint x: 1029, endPoint y: 60, distance: 23.0
click at [1029, 60] on input "[DATE]" at bounding box center [1060, 62] width 65 height 17
type input "[DATE]"
click at [1092, 115] on div "30" at bounding box center [1087, 117] width 17 height 17
click at [1200, 58] on button "Options" at bounding box center [1187, 61] width 55 height 17
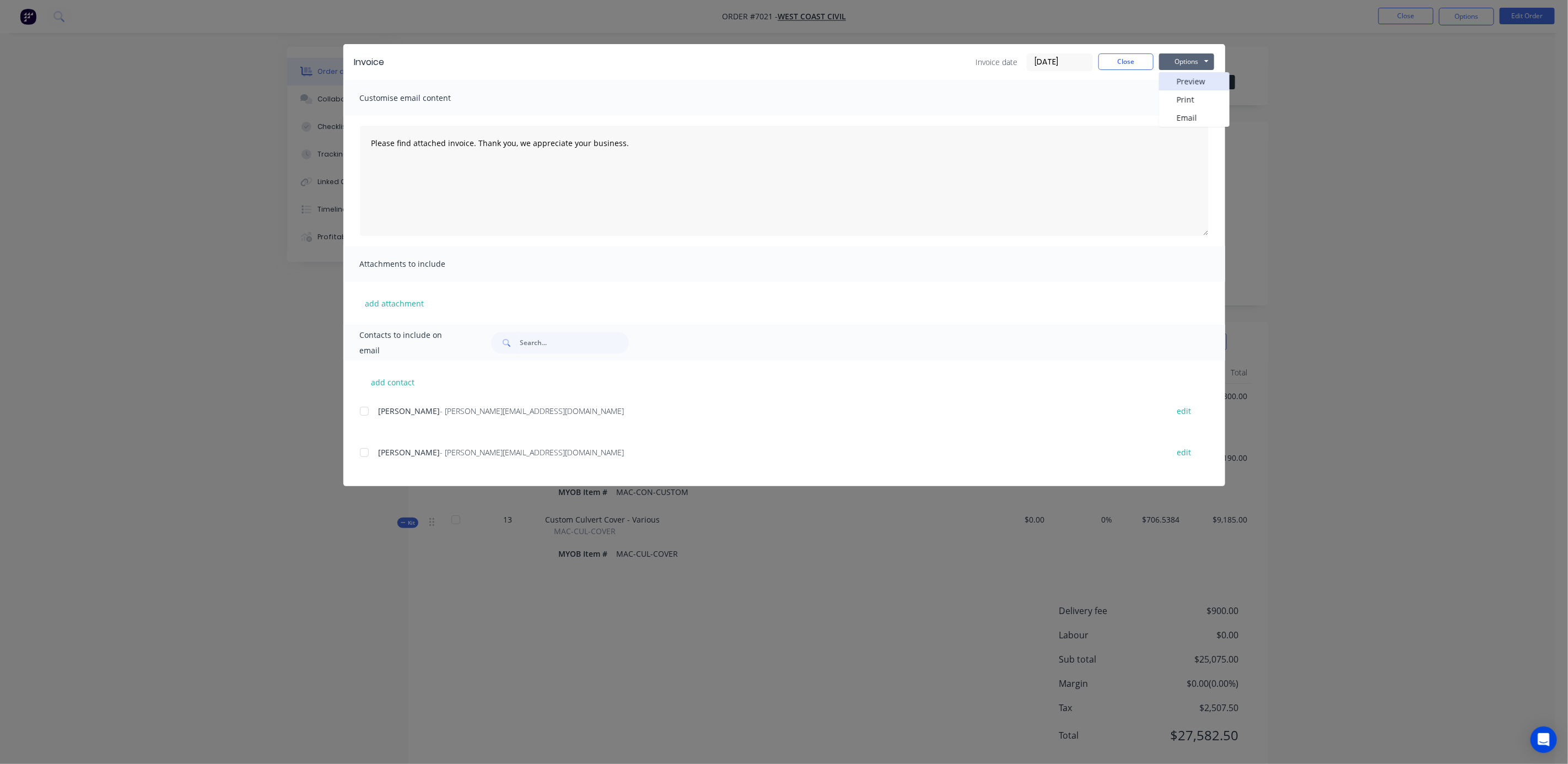
click at [1183, 83] on button "Preview" at bounding box center [1194, 82] width 71 height 18
click at [1122, 61] on button "Close" at bounding box center [1126, 61] width 55 height 17
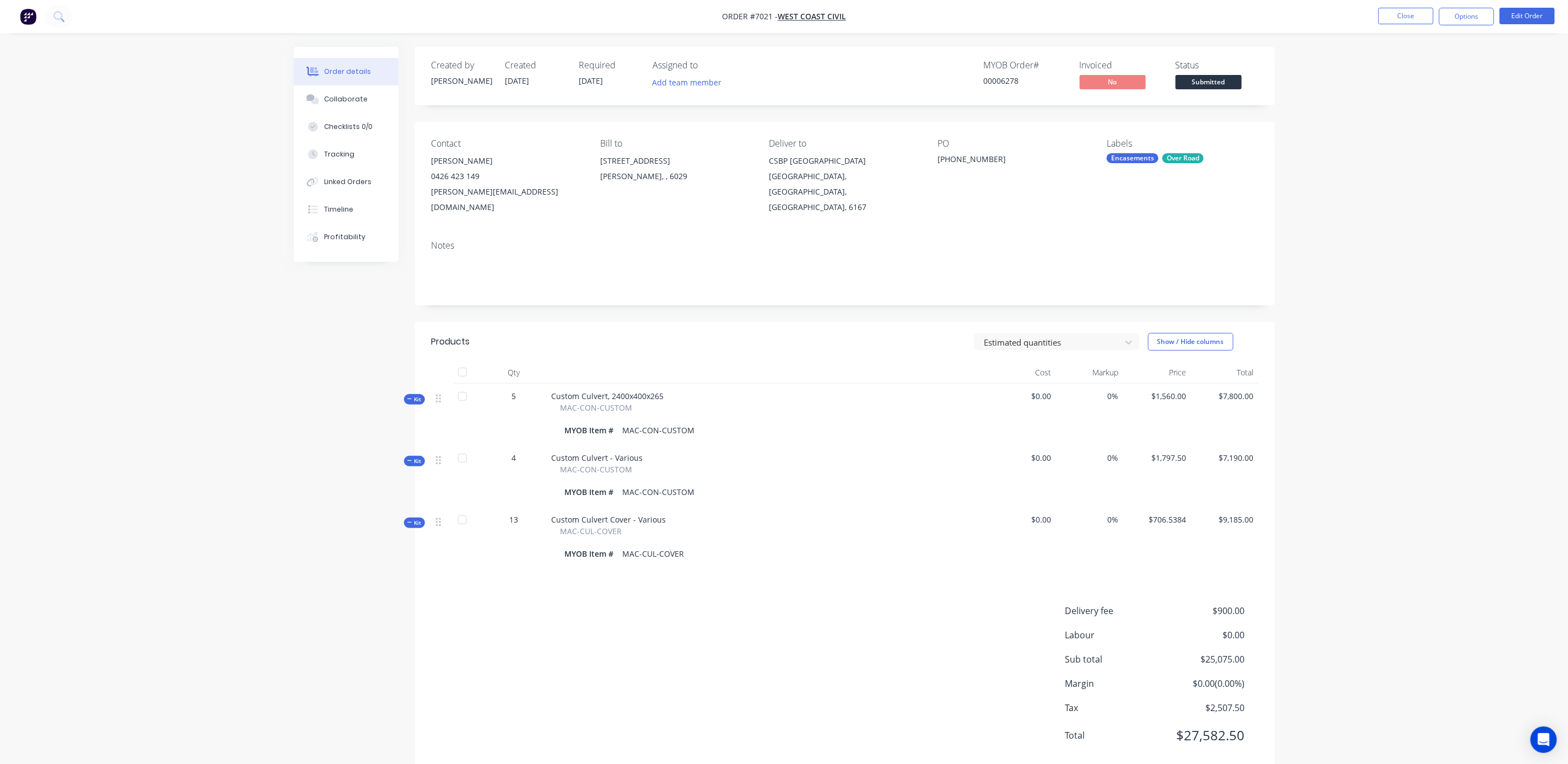
click at [1417, 230] on div "Order details Collaborate Checklists 0/0 Tracking Linked Orders Timeline Profit…" at bounding box center [784, 395] width 1568 height 789
click at [1406, 20] on button "Close" at bounding box center [1406, 16] width 55 height 17
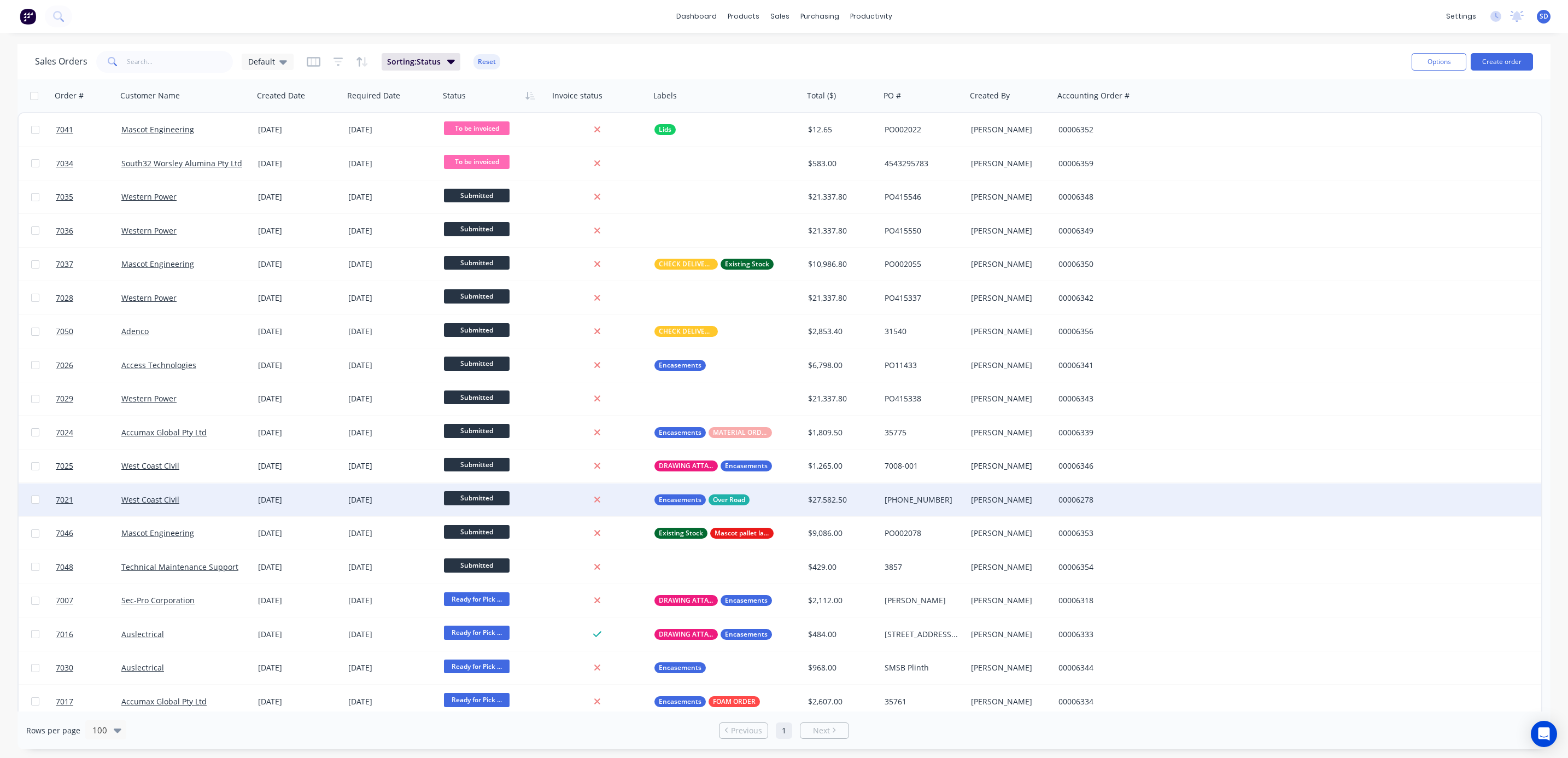
click at [466, 497] on span "Submitted" at bounding box center [477, 498] width 66 height 13
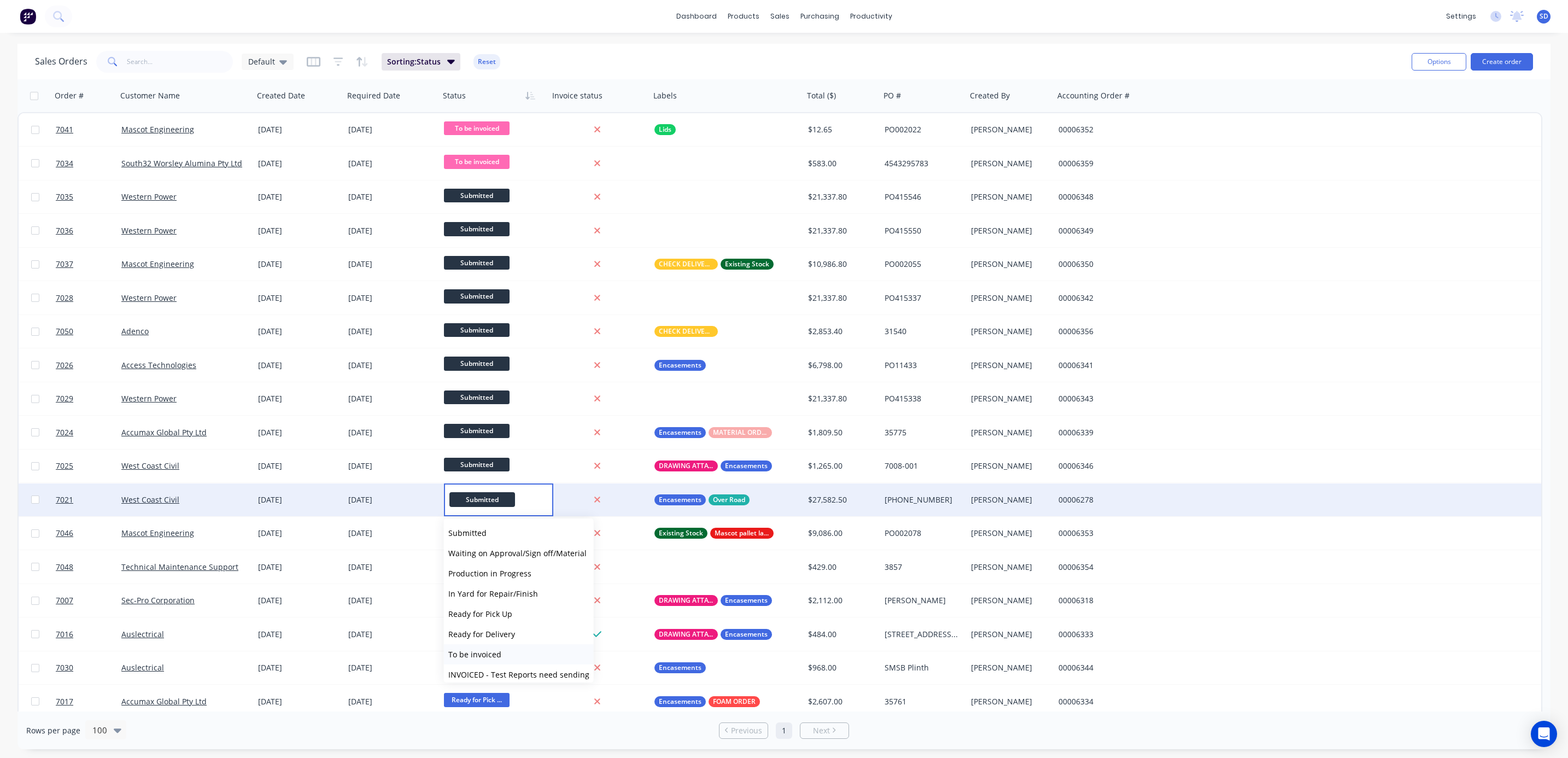
click at [479, 654] on span "To be invoiced" at bounding box center [475, 654] width 53 height 10
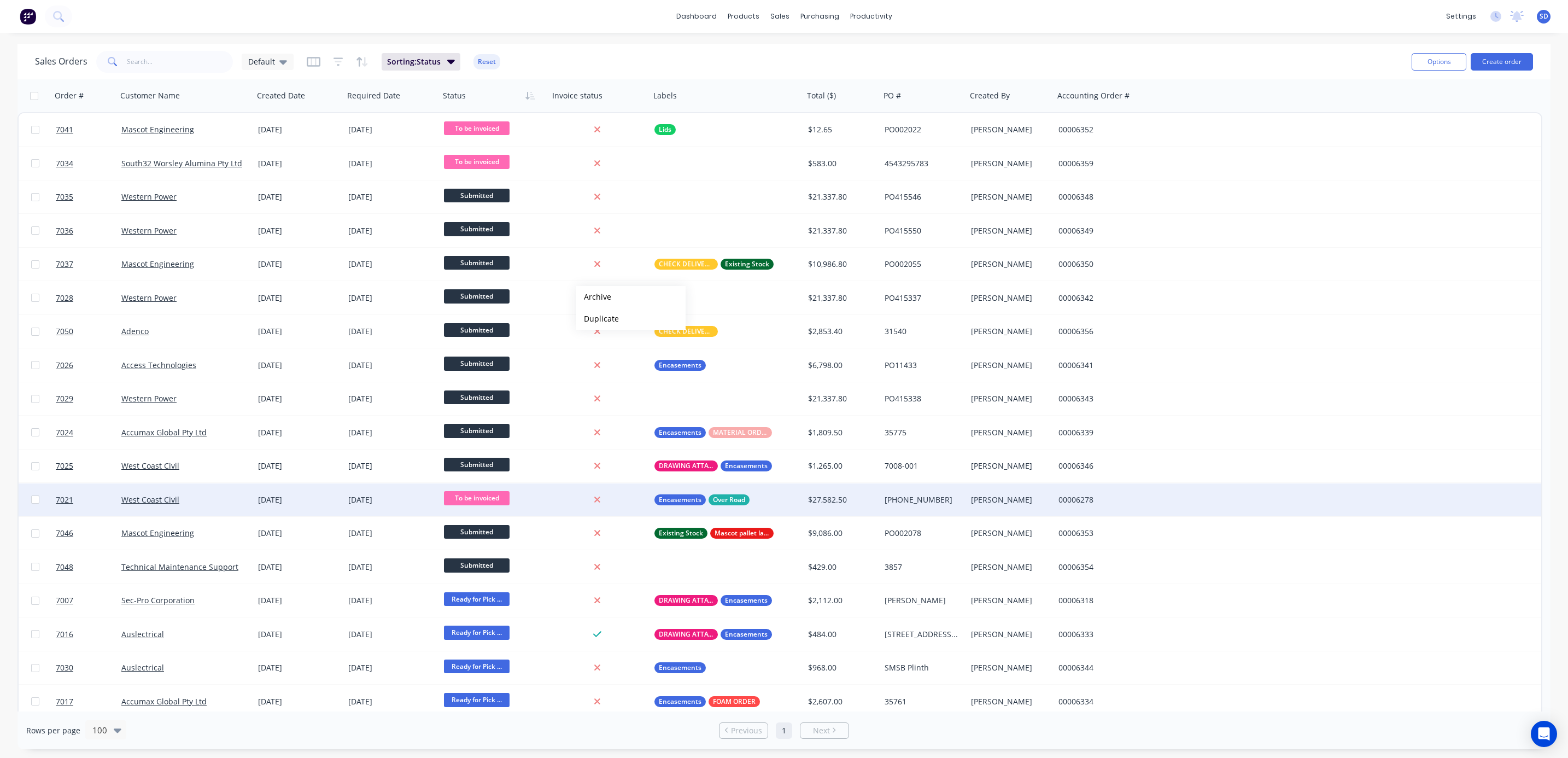
click at [1292, 55] on div "Sales Orders Default Sorting: Status Reset" at bounding box center [718, 61] width 1368 height 27
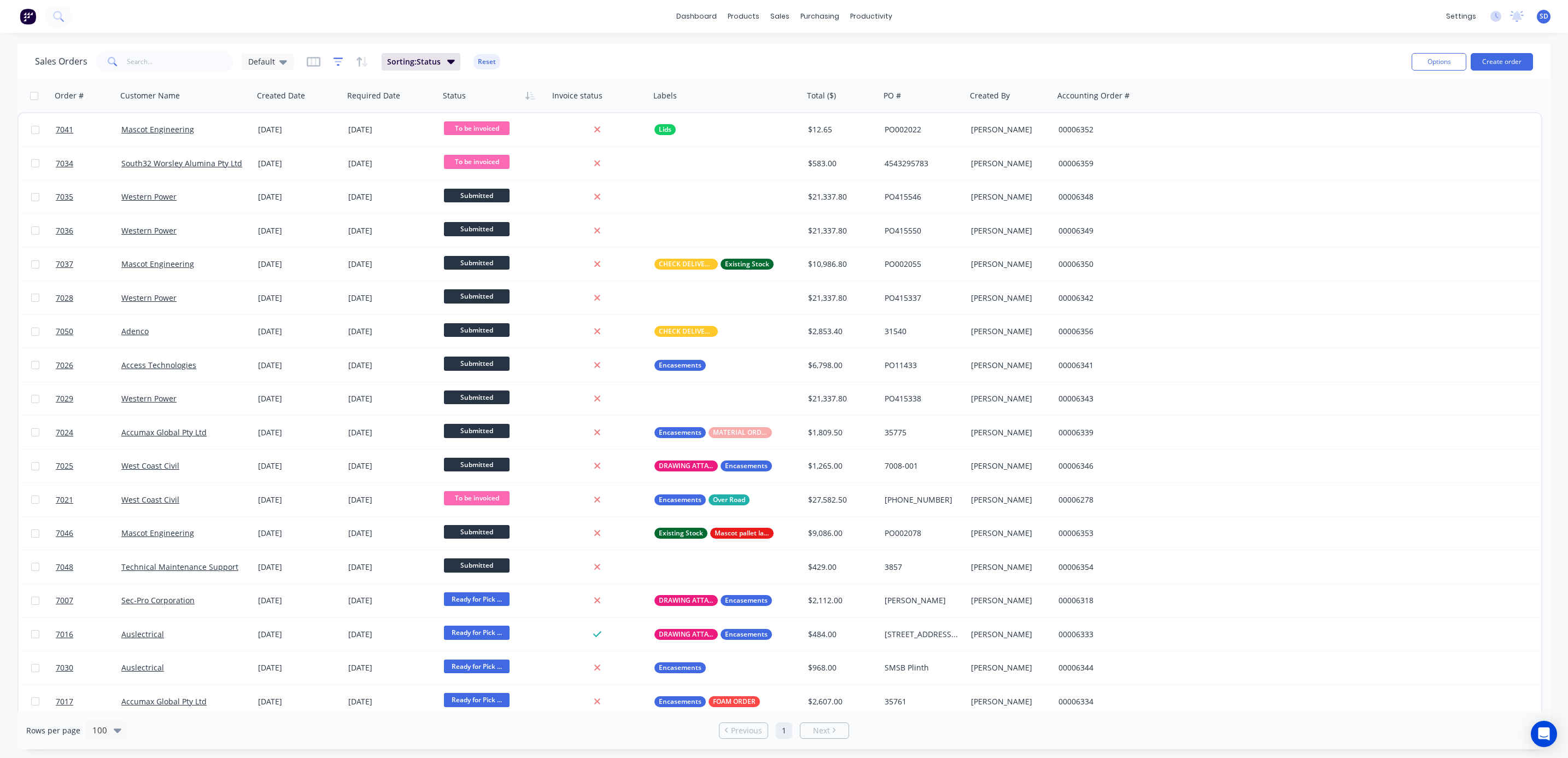
click at [334, 64] on icon "button" at bounding box center [338, 62] width 10 height 11
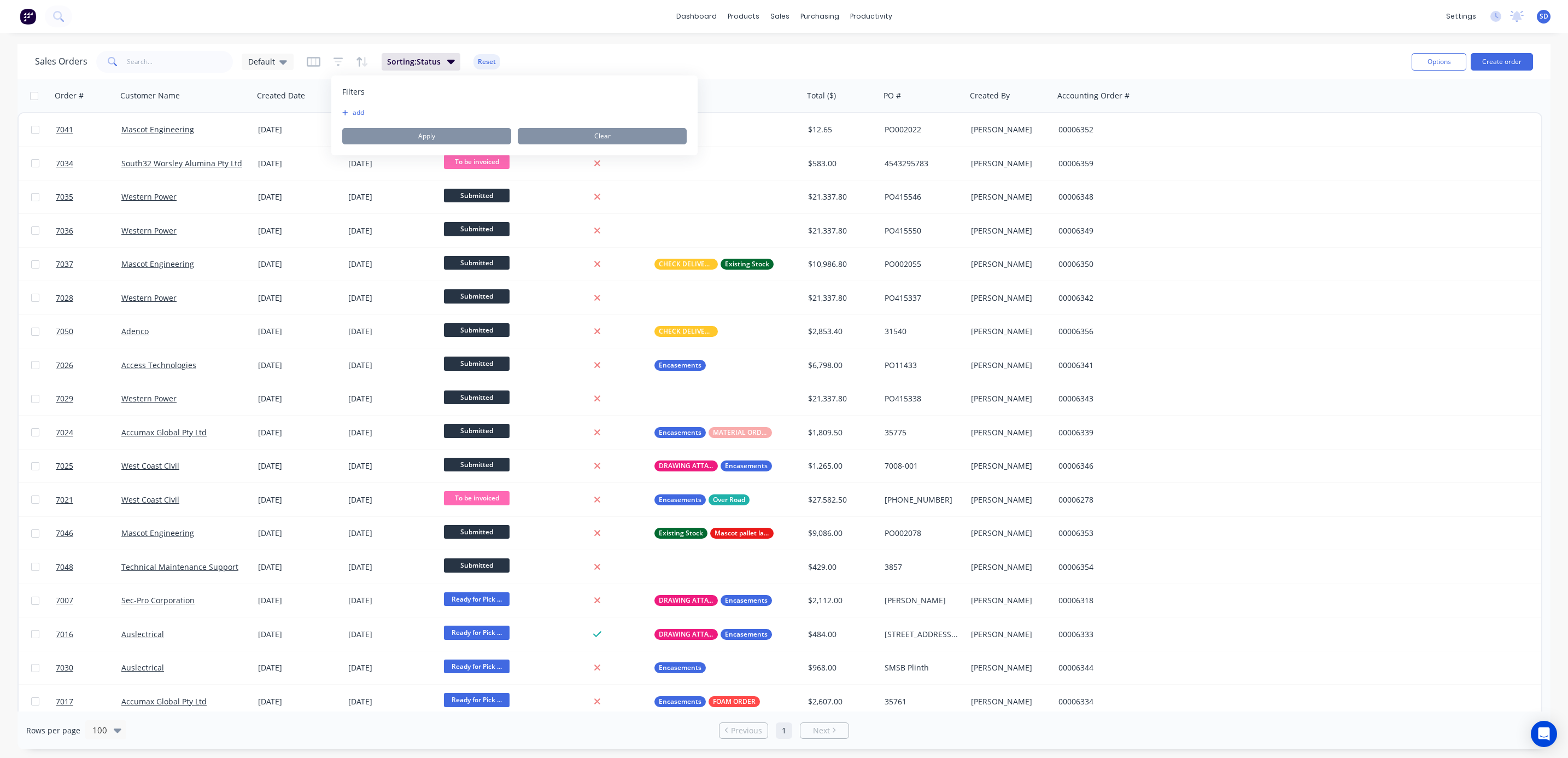
click at [346, 110] on icon "button" at bounding box center [345, 113] width 6 height 7
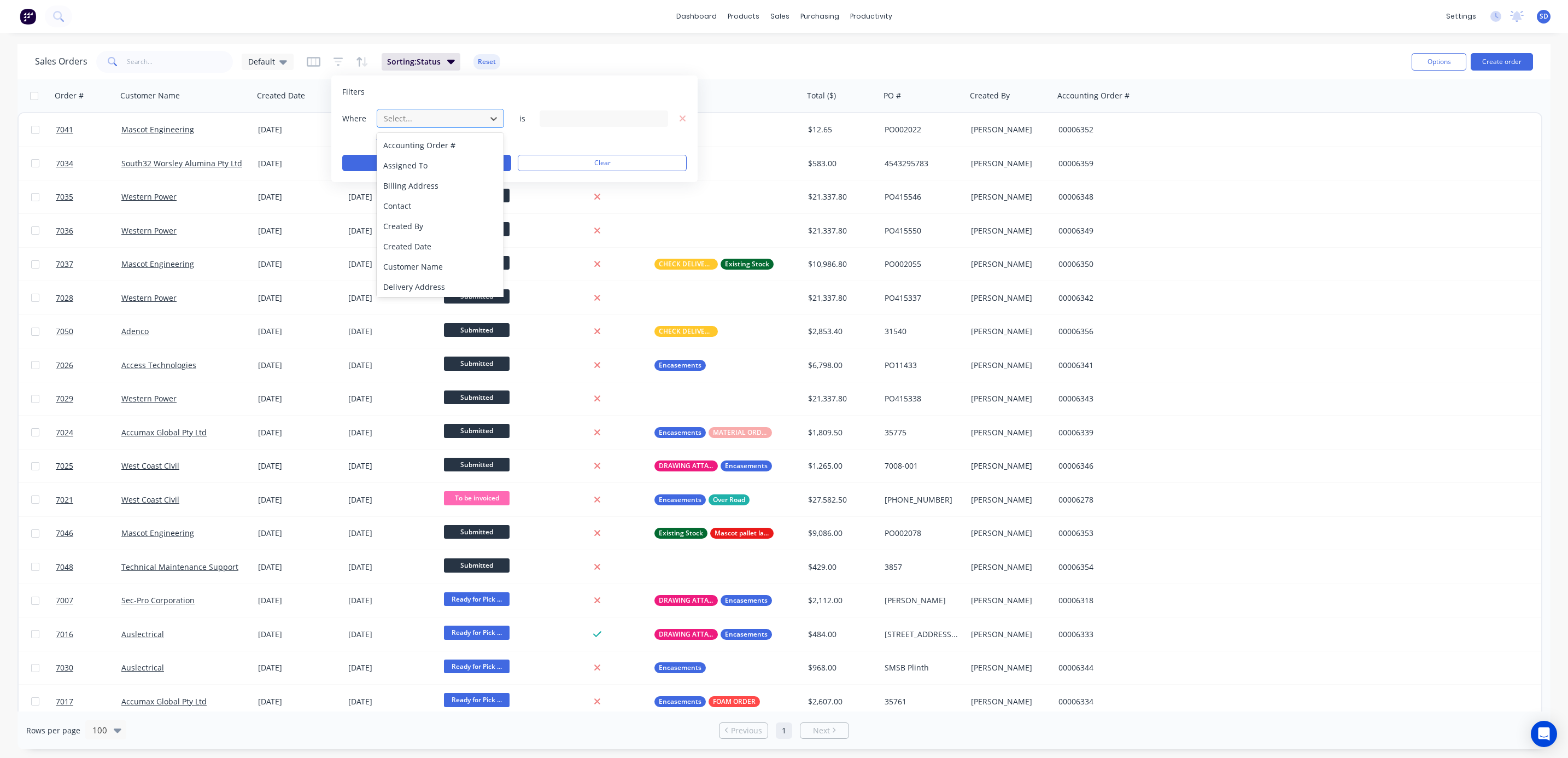
click at [425, 118] on div at bounding box center [432, 118] width 98 height 13
click at [425, 276] on div "Status" at bounding box center [440, 285] width 127 height 20
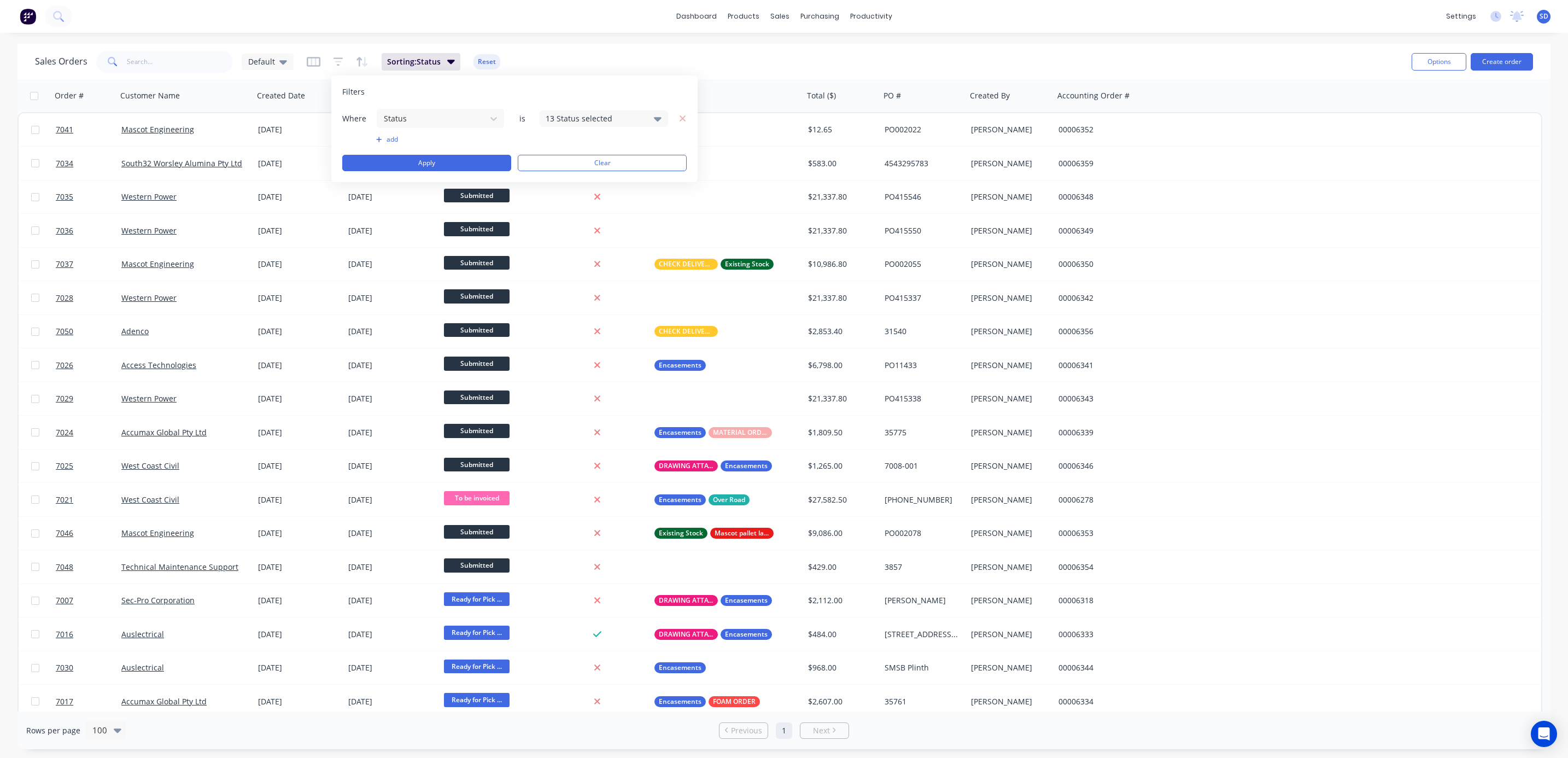
click at [578, 115] on div "13 Status selected" at bounding box center [595, 118] width 99 height 12
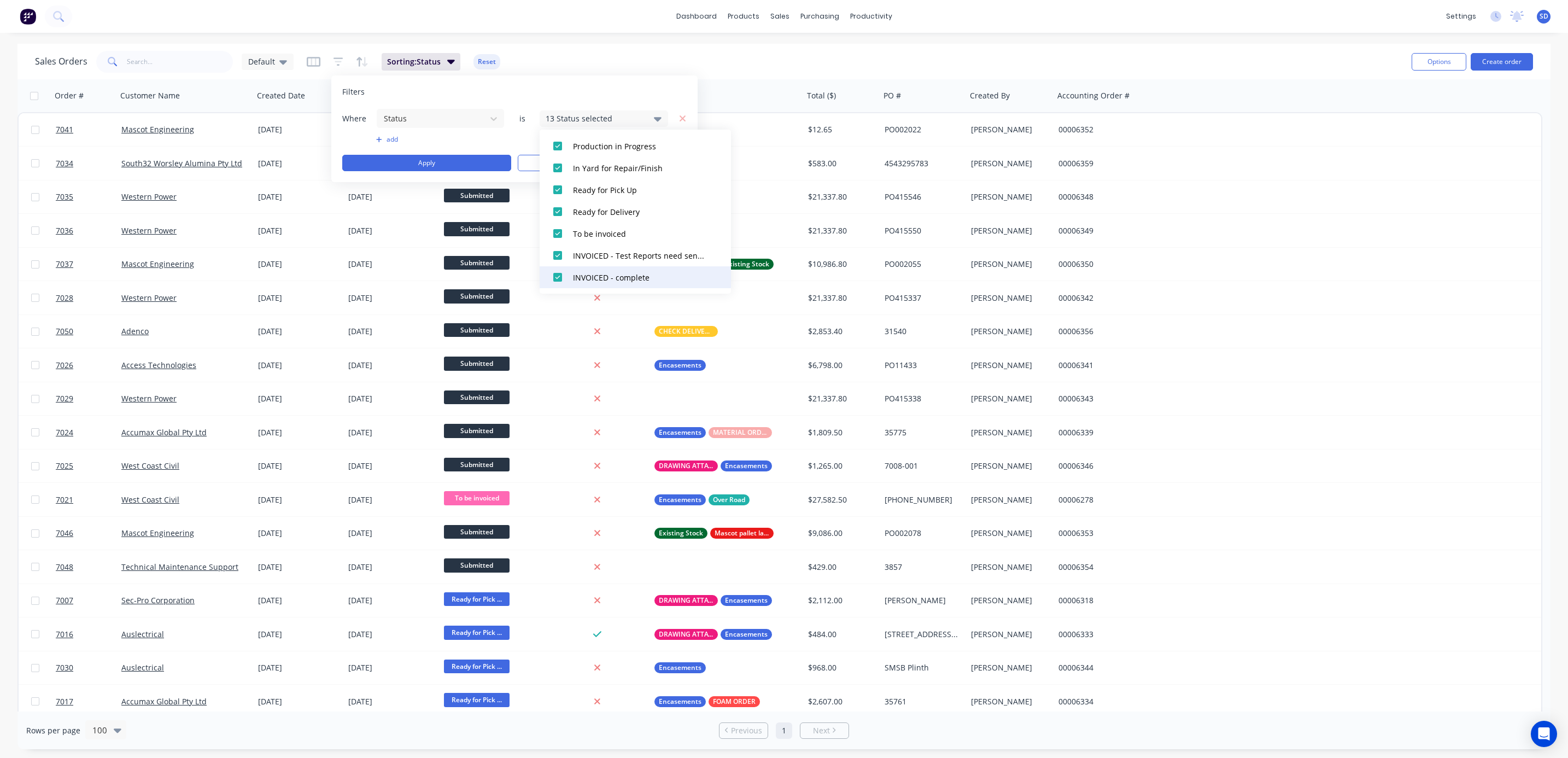
scroll to position [207, 0]
click at [562, 63] on div "Sales Orders Default Sorting: Status Reset" at bounding box center [718, 61] width 1368 height 27
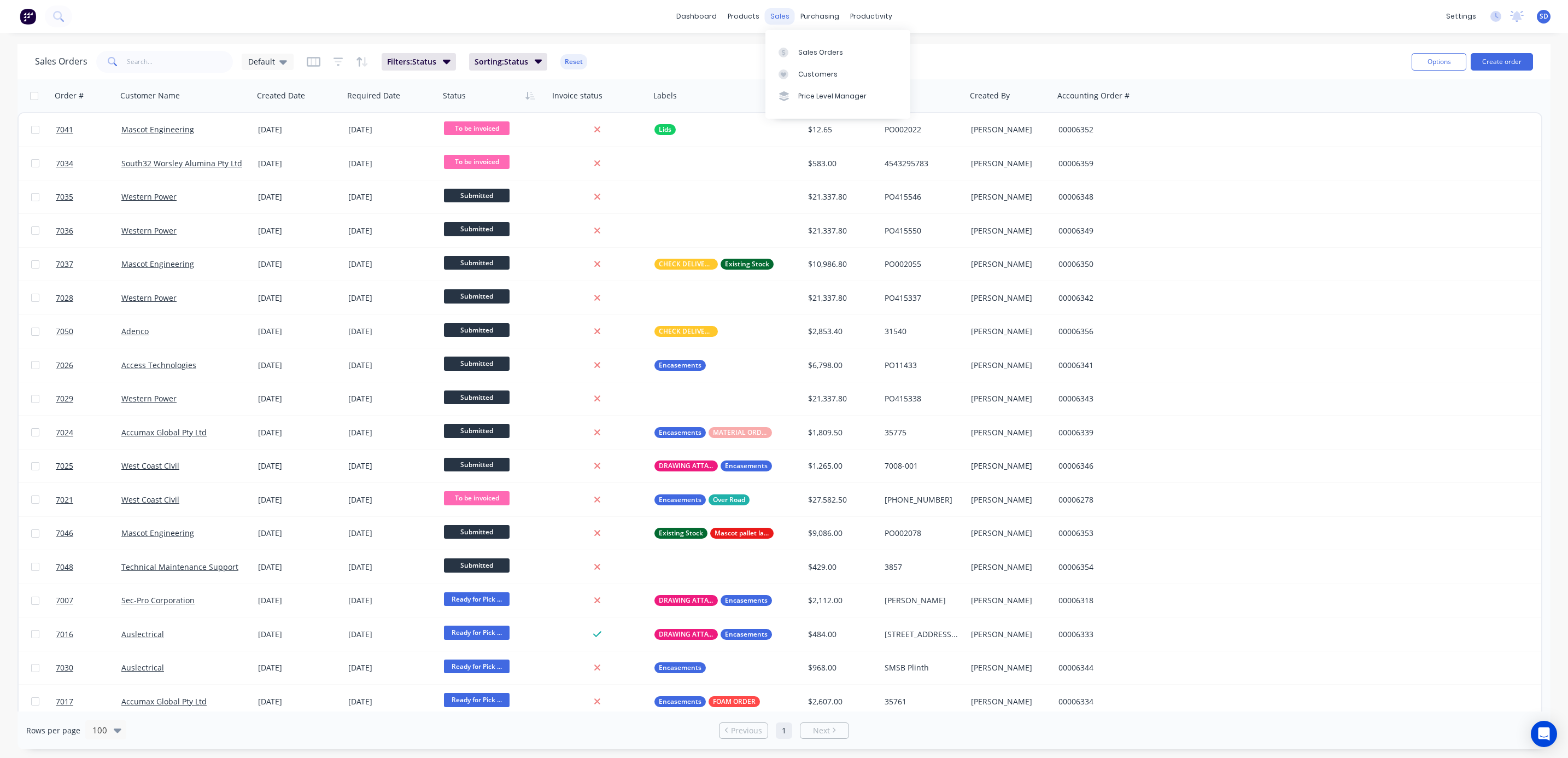
click at [780, 12] on div "sales" at bounding box center [780, 16] width 30 height 16
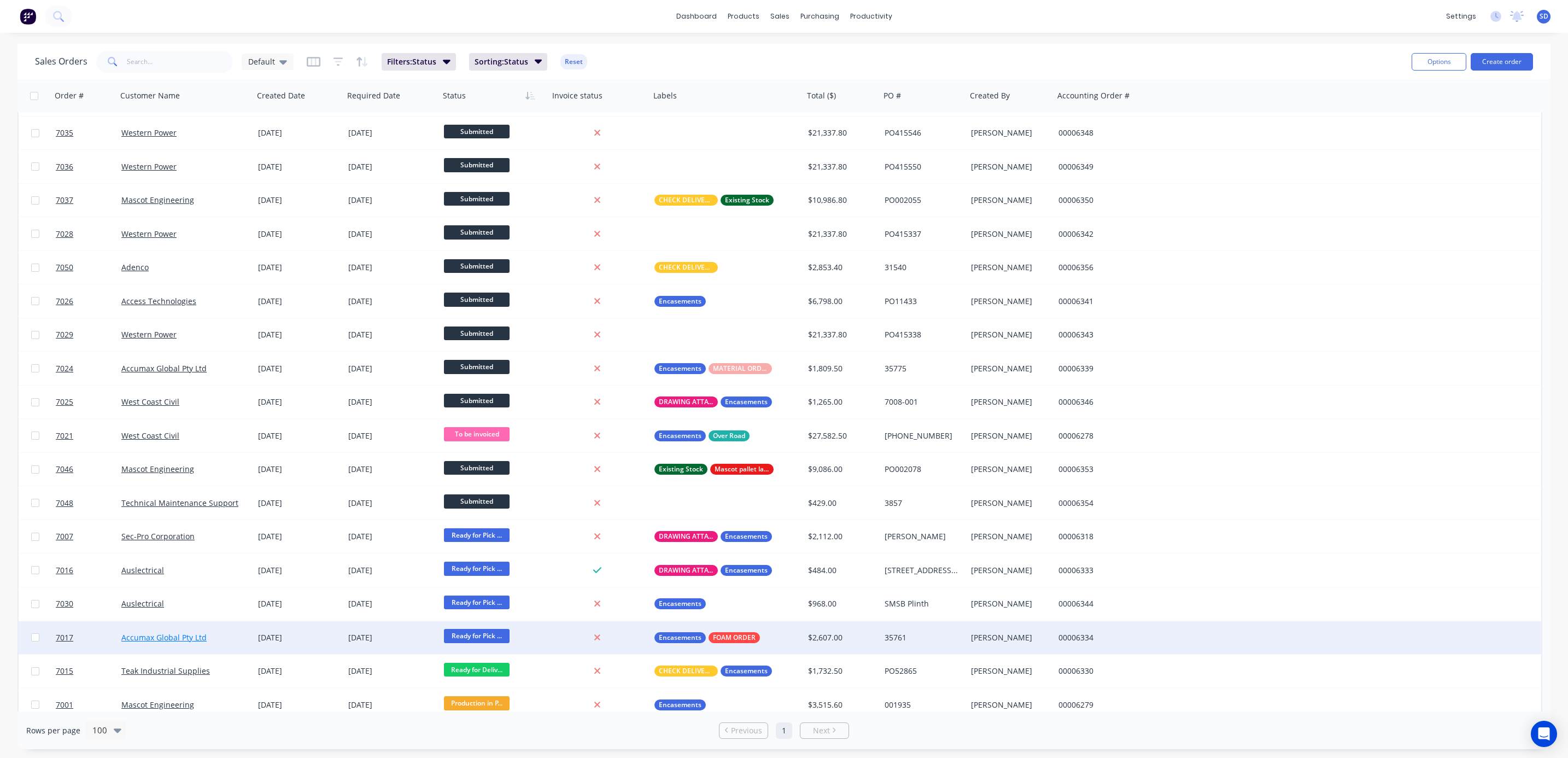
scroll to position [0, 0]
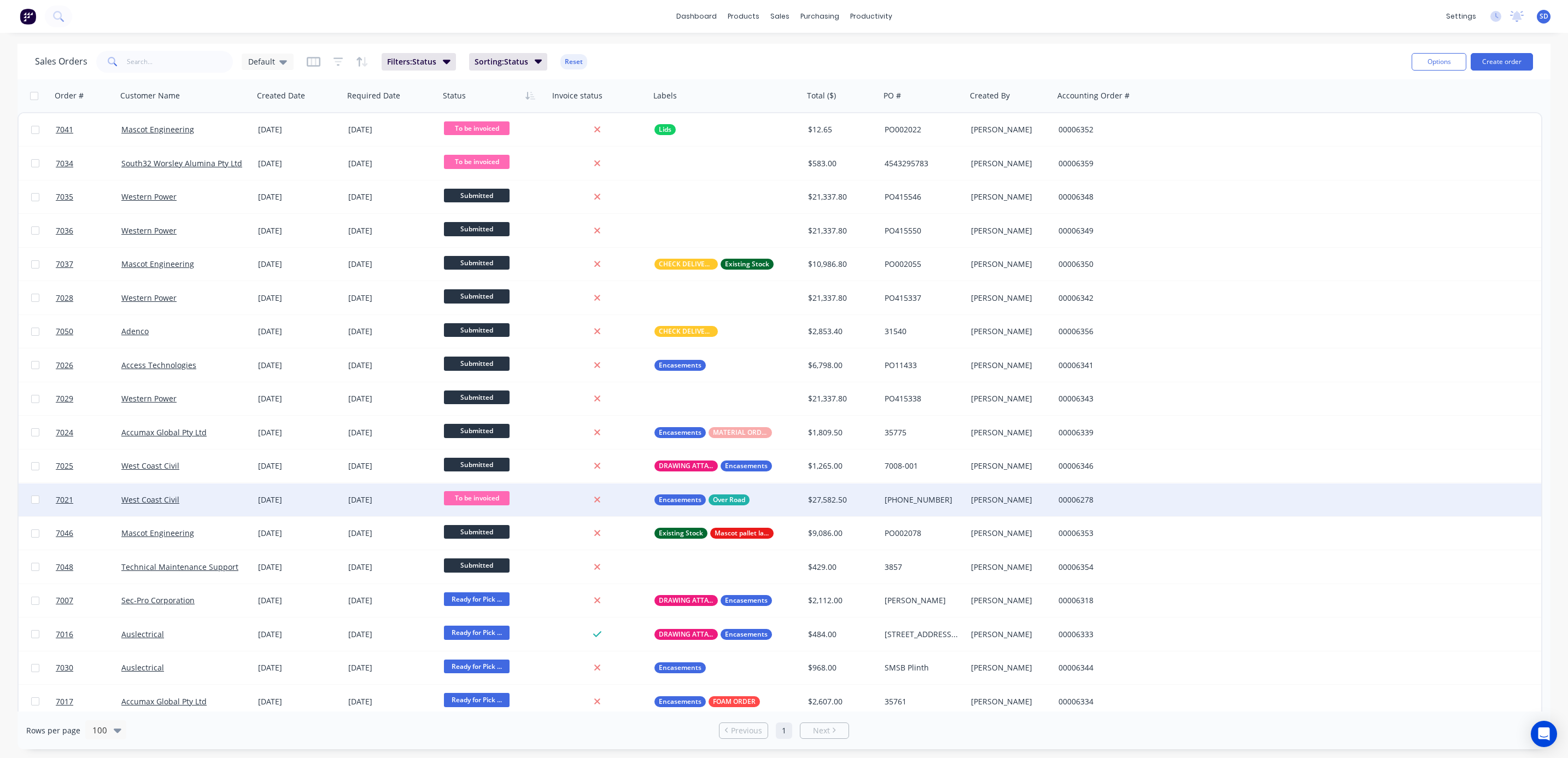
click at [197, 499] on div "West Coast Civil" at bounding box center [181, 500] width 121 height 11
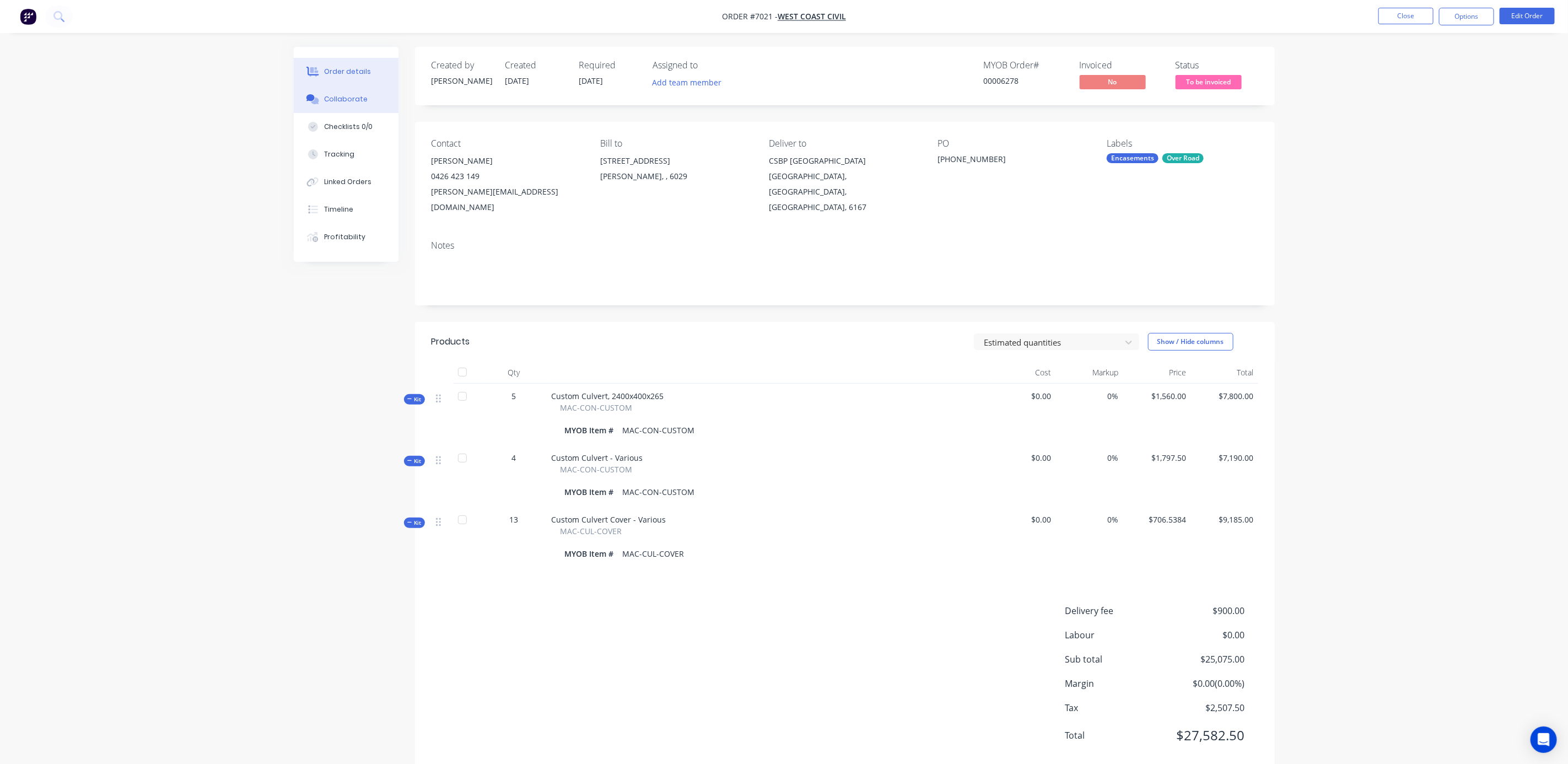
click at [338, 101] on div "Collaborate" at bounding box center [346, 99] width 44 height 10
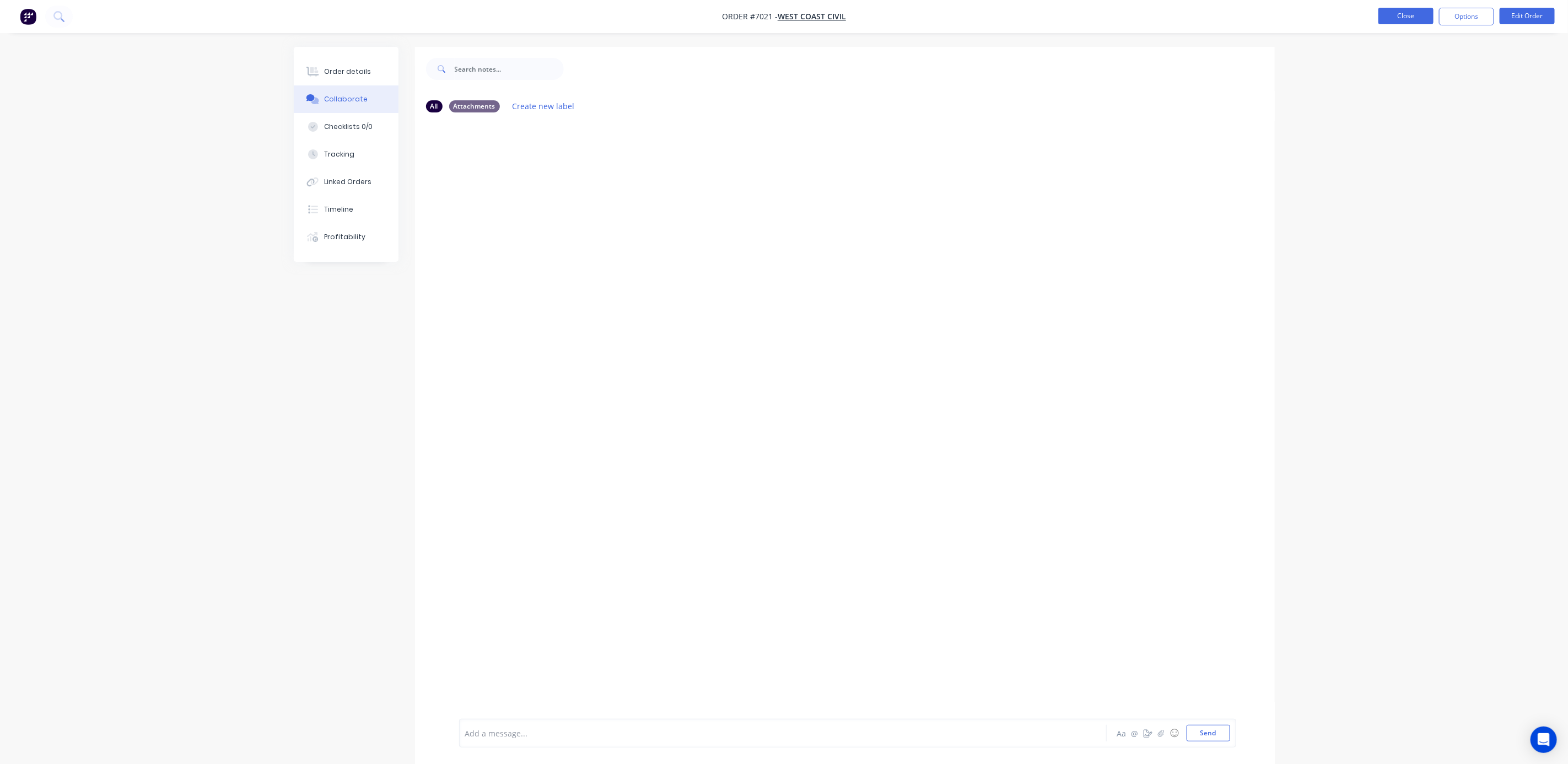
click at [1417, 15] on button "Close" at bounding box center [1406, 16] width 55 height 17
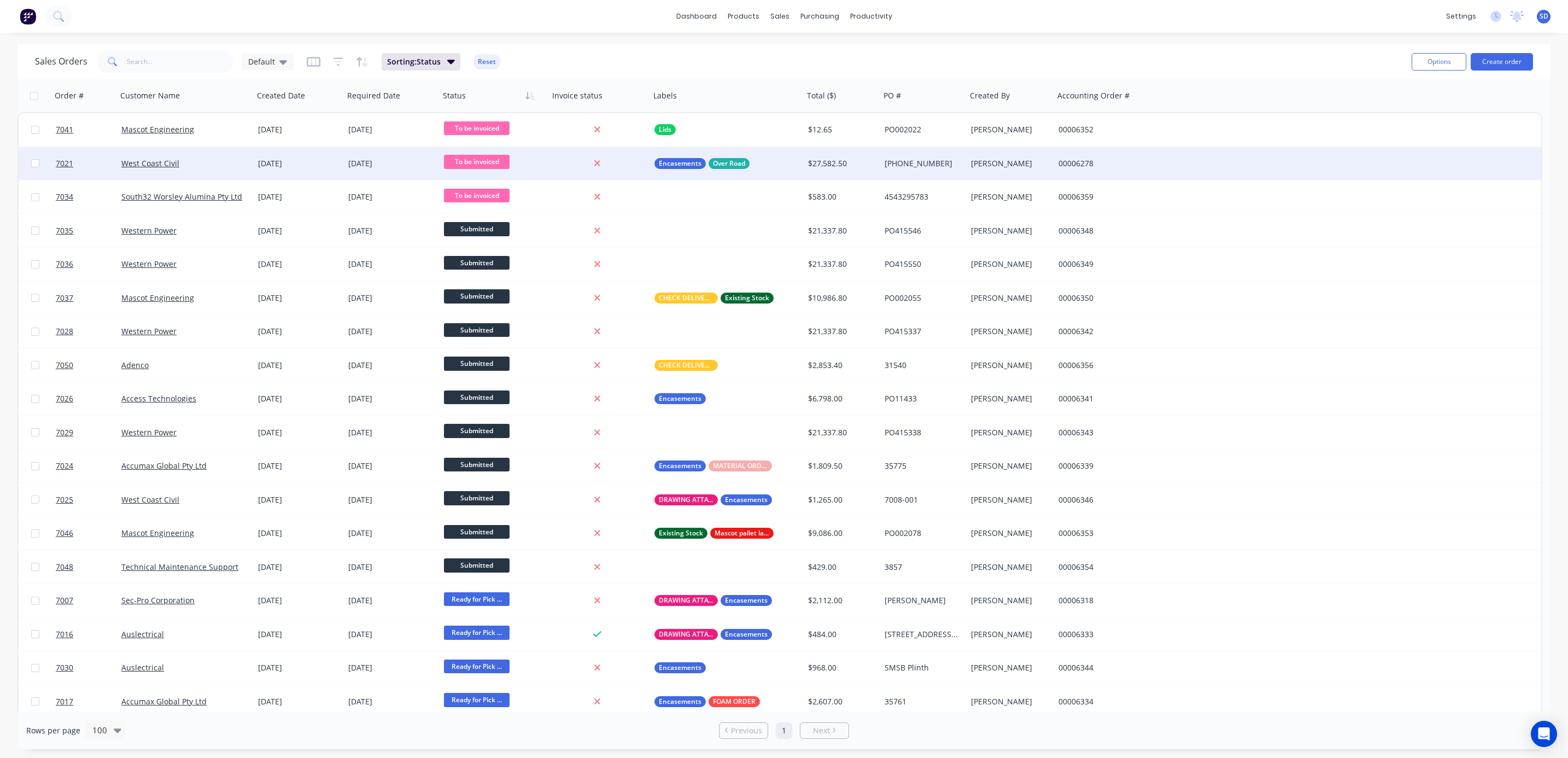
click at [198, 158] on div "West Coast Civil" at bounding box center [181, 164] width 121 height 11
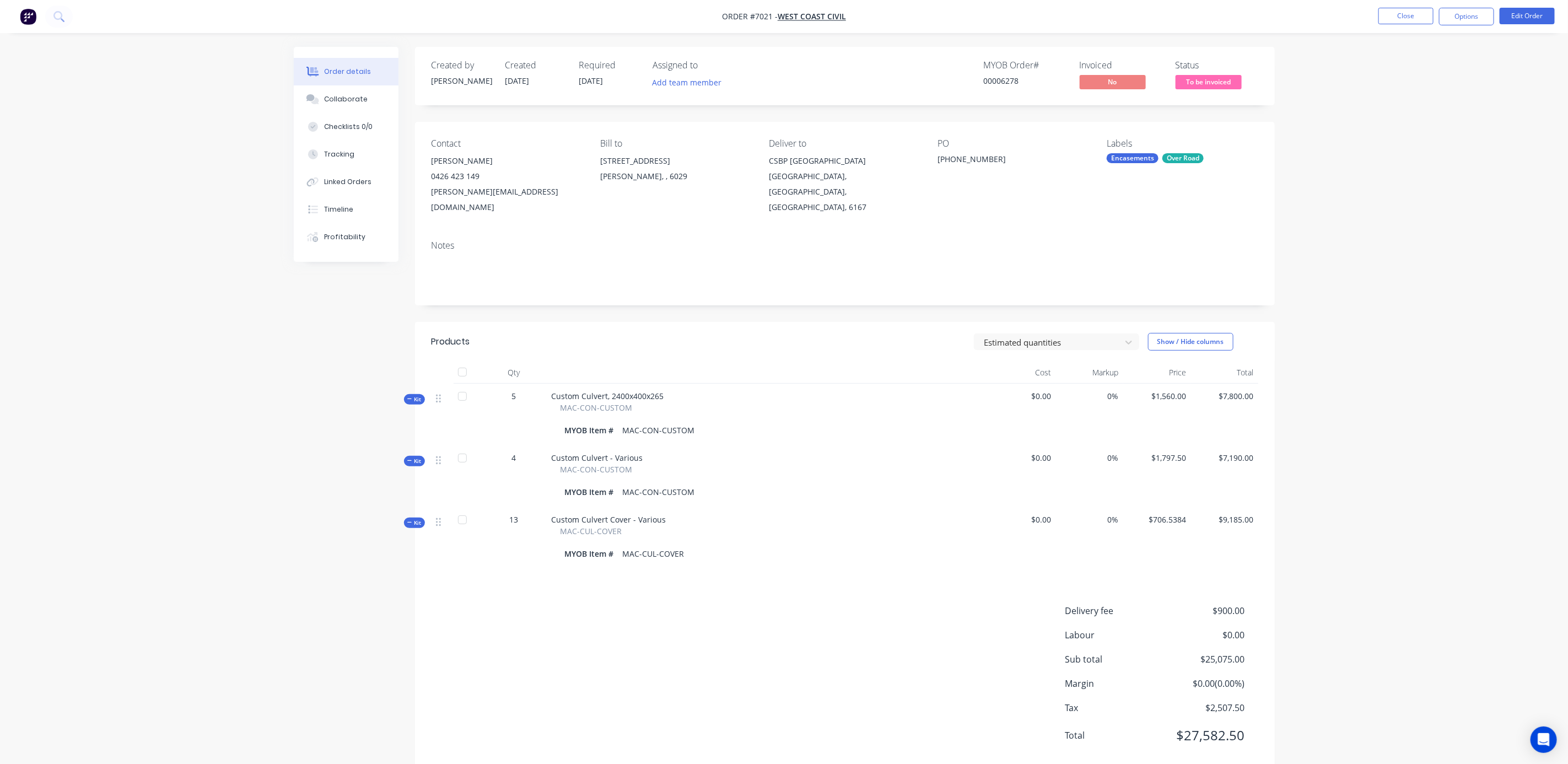
click at [1373, 354] on div "Order details Collaborate Checklists 0/0 Tracking Linked Orders Timeline Profit…" at bounding box center [784, 395] width 1568 height 789
click at [1413, 15] on button "Close" at bounding box center [1406, 16] width 55 height 17
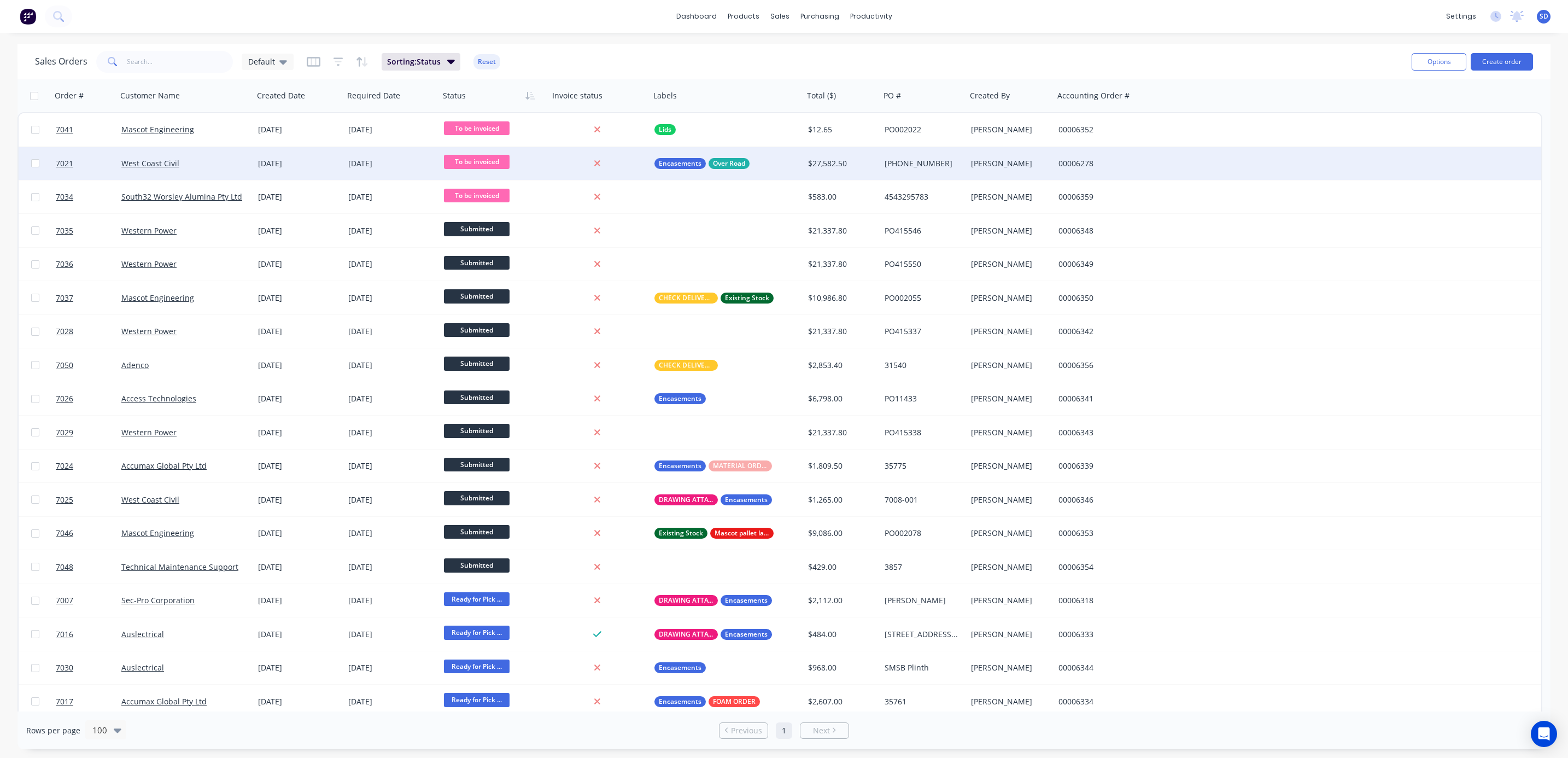
click at [475, 158] on span "To be invoiced" at bounding box center [477, 161] width 66 height 13
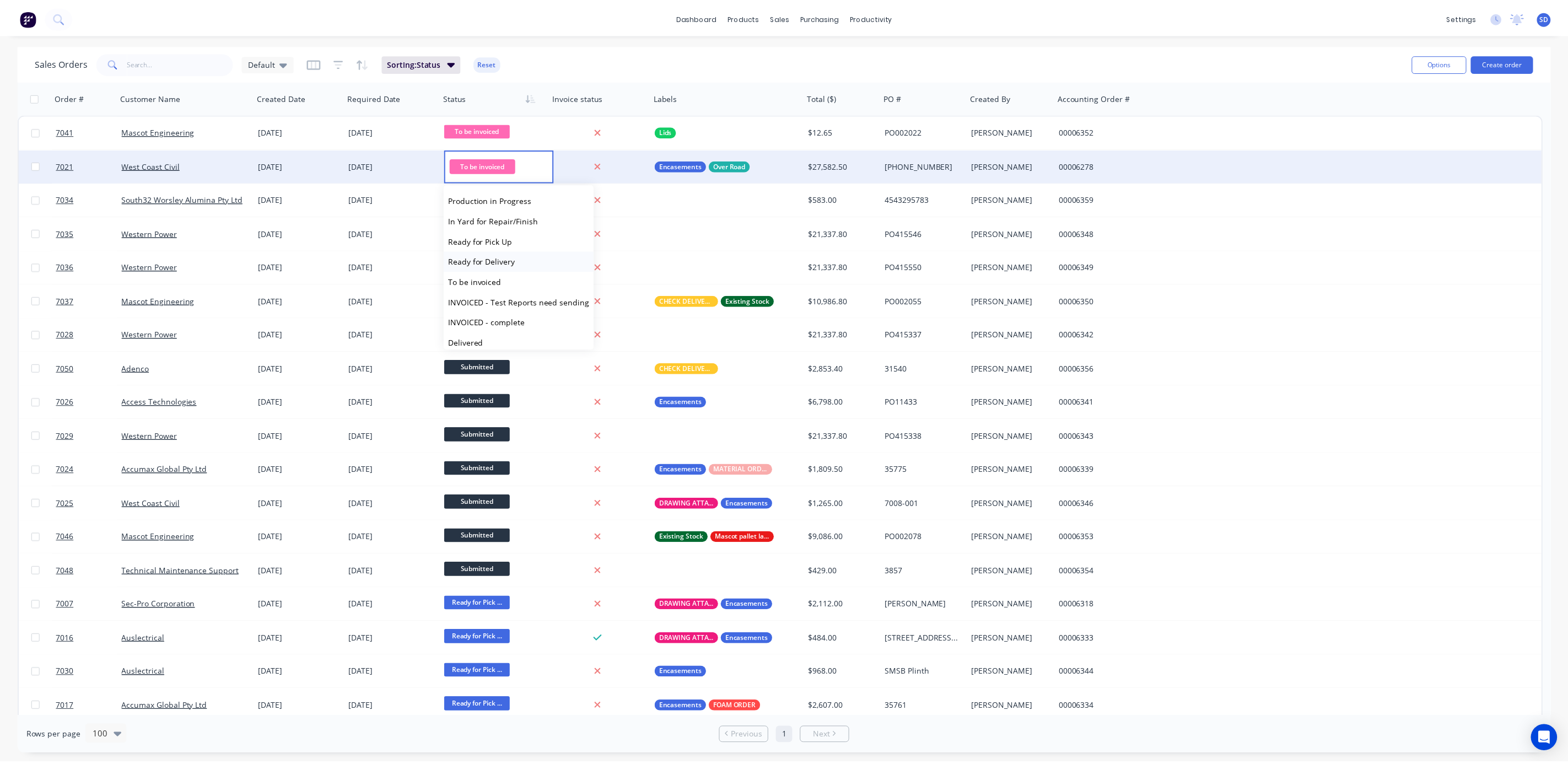
scroll to position [68, 0]
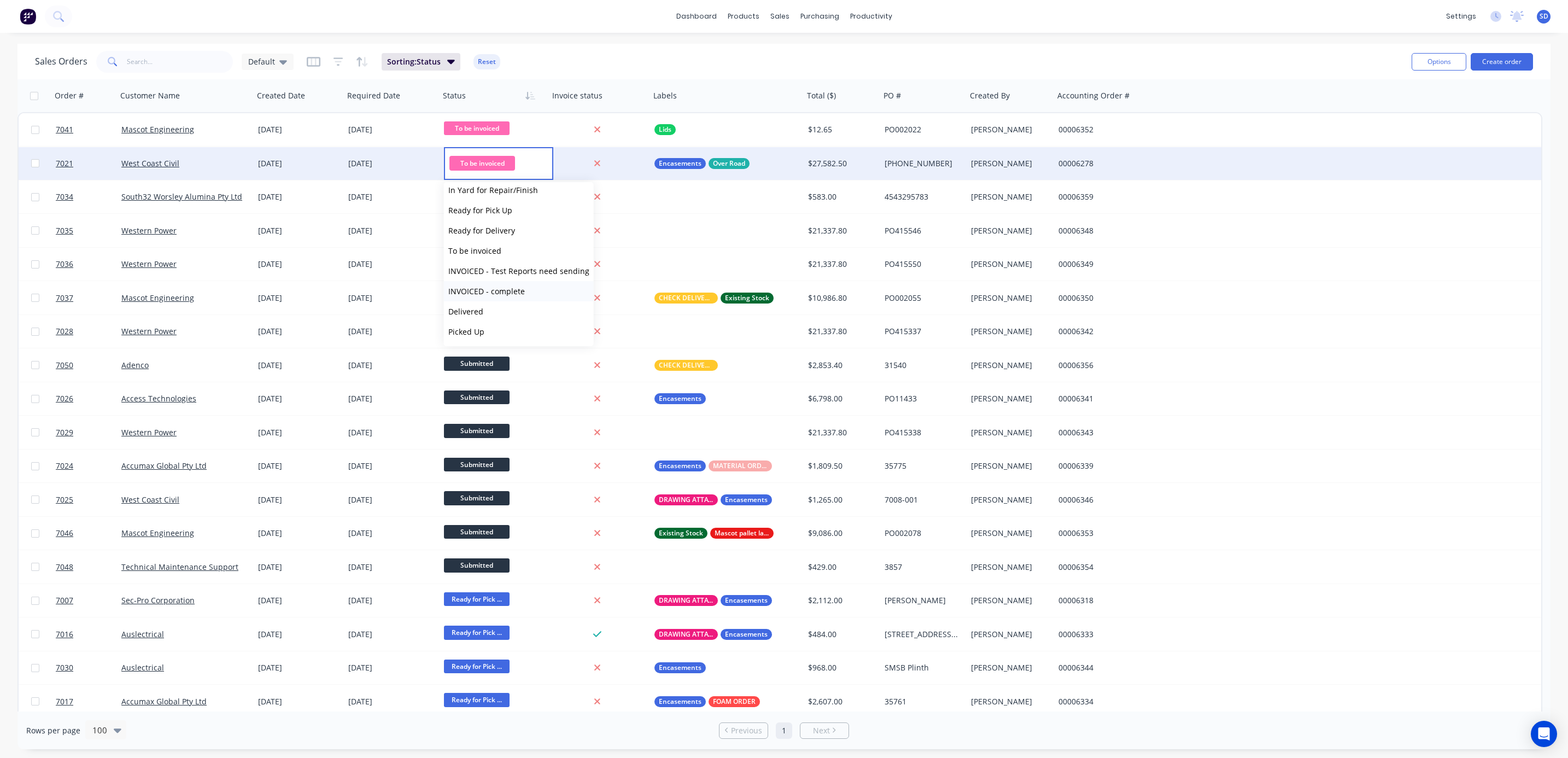
click at [512, 289] on span "INVOICED - complete" at bounding box center [487, 291] width 77 height 10
click at [569, 163] on div at bounding box center [597, 163] width 88 height 10
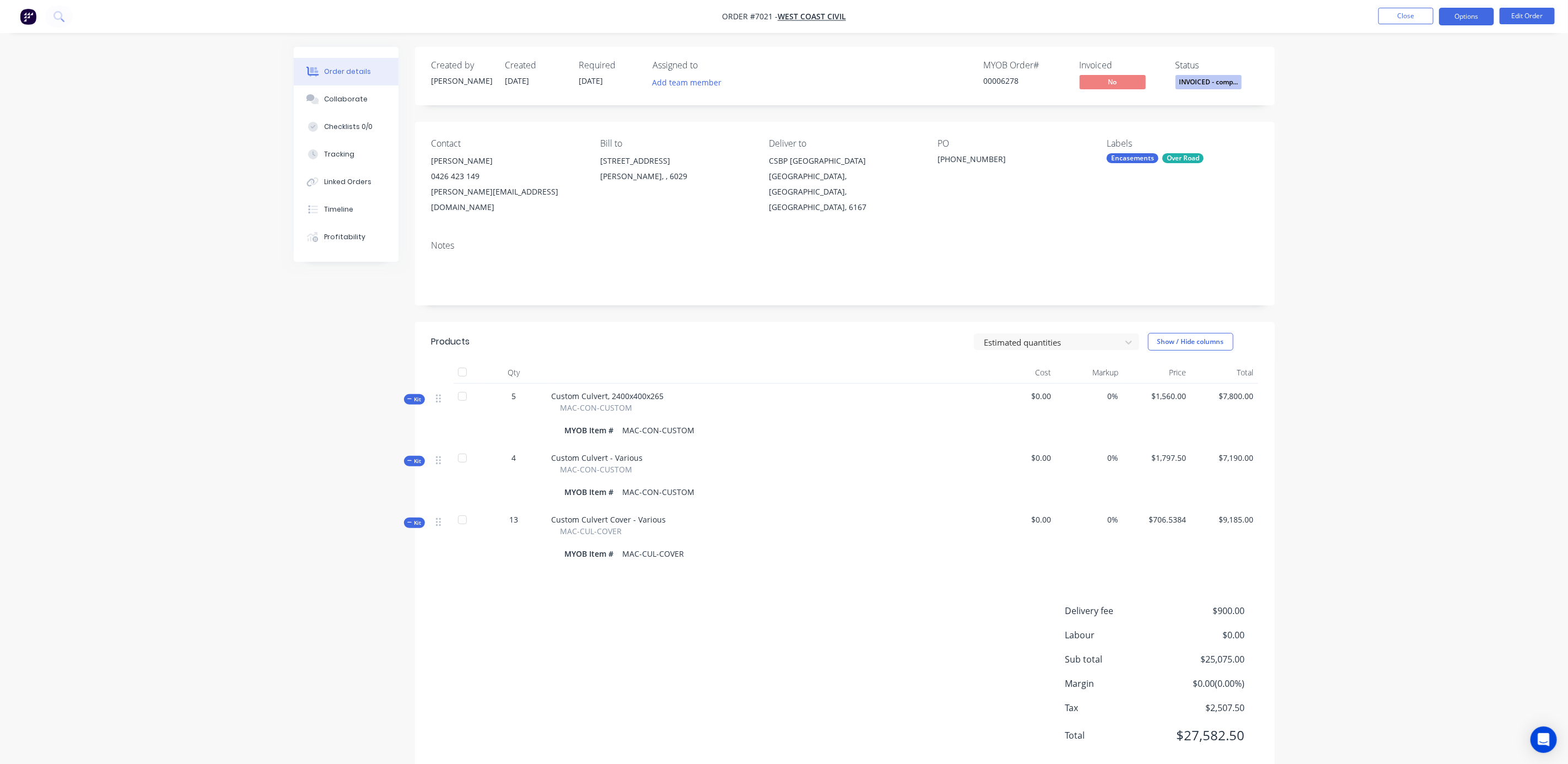
click at [1470, 17] on button "Options" at bounding box center [1467, 17] width 55 height 18
click at [1444, 73] on div "Invoice" at bounding box center [1434, 67] width 101 height 16
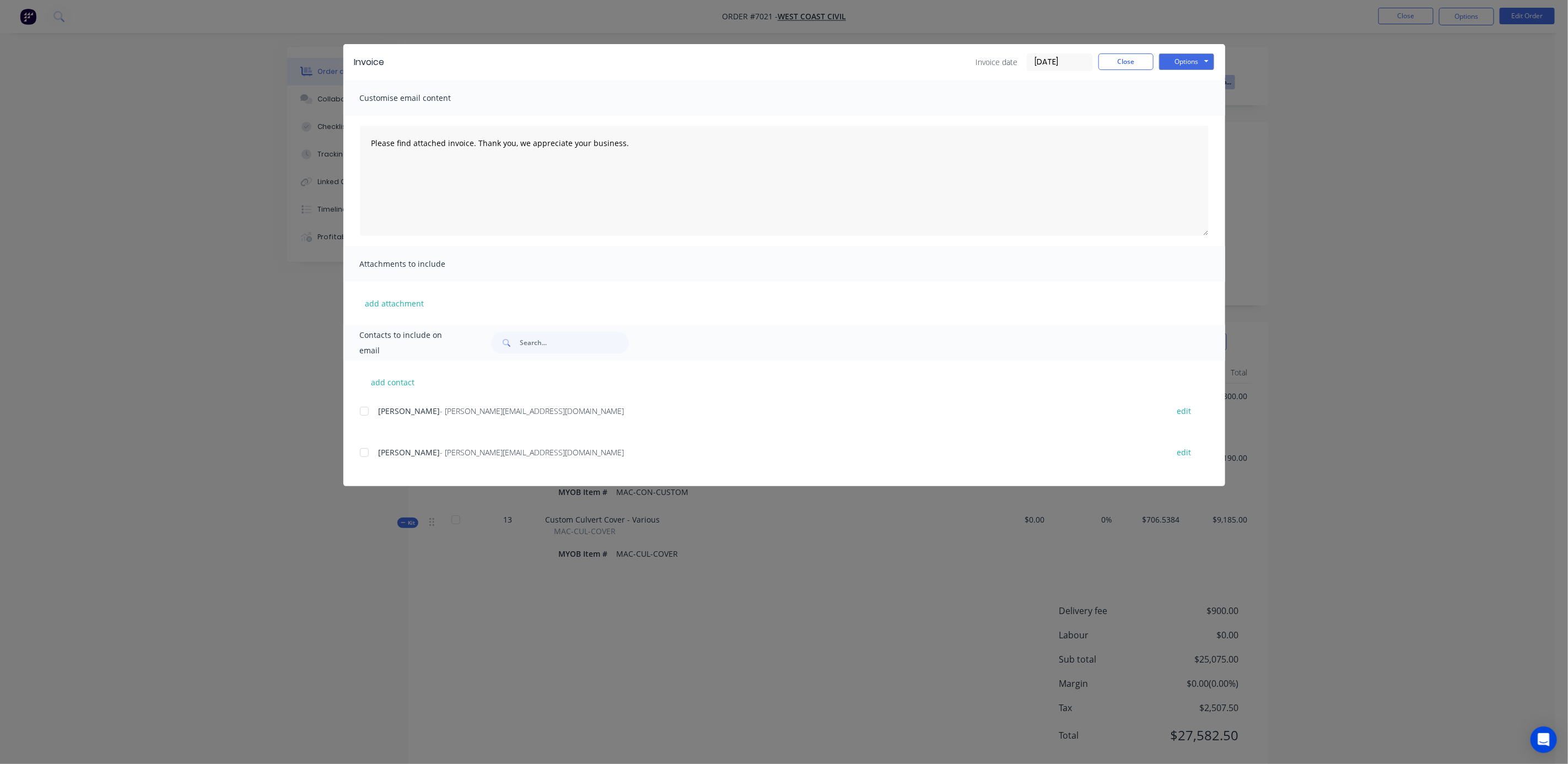
drag, startPoint x: 1052, startPoint y: 61, endPoint x: 1026, endPoint y: 60, distance: 26.0
click at [1025, 60] on div "Invoice date [DATE]" at bounding box center [1035, 62] width 117 height 18
type input "[DATE]"
click at [1451, 275] on div "Invoice Invoice date [DATE] Close Options Preview Print Email Customise email c…" at bounding box center [784, 382] width 1568 height 764
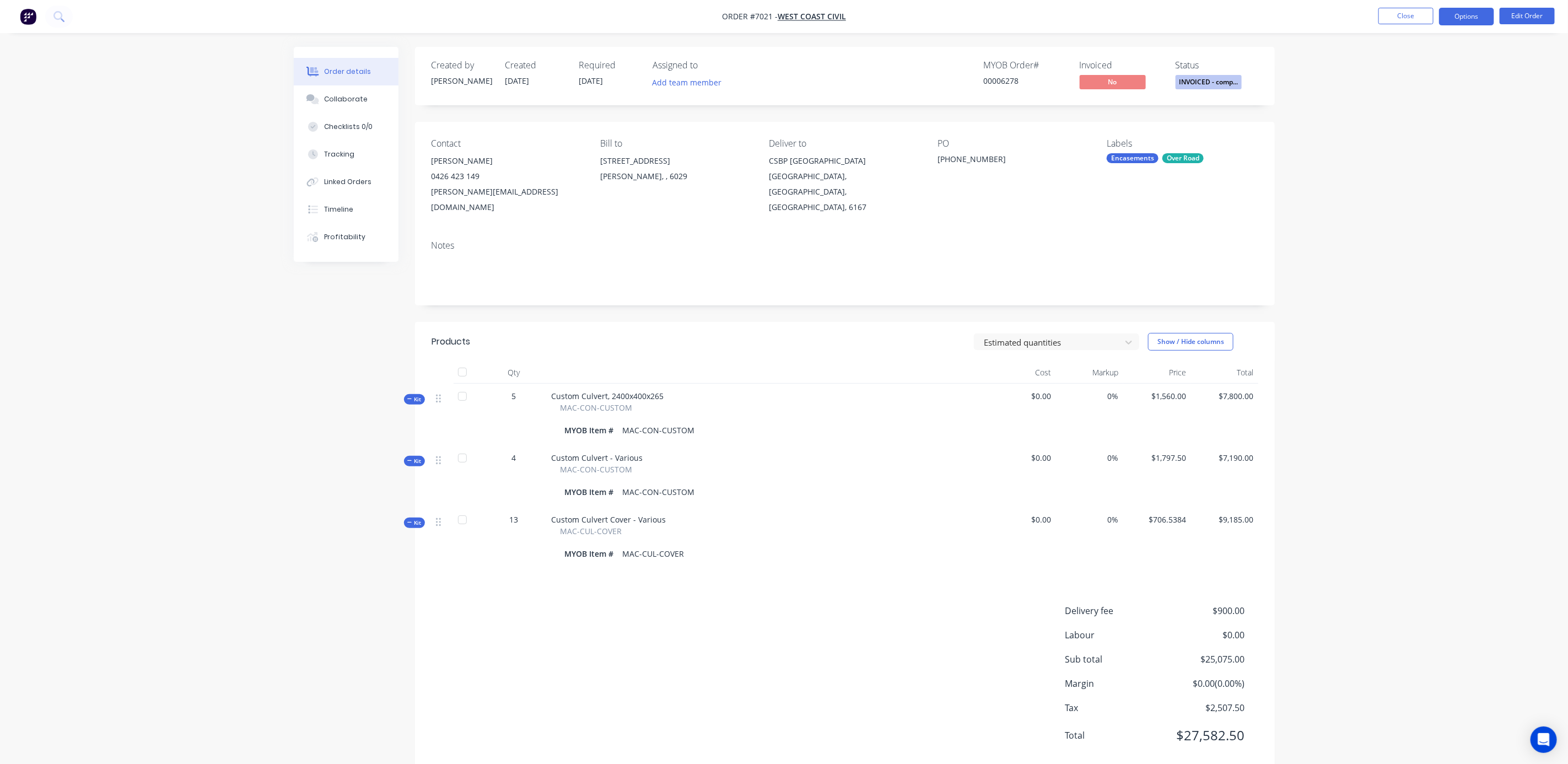
click at [1475, 10] on button "Options" at bounding box center [1467, 17] width 55 height 18
click at [1415, 57] on button "Invoice" at bounding box center [1434, 67] width 122 height 22
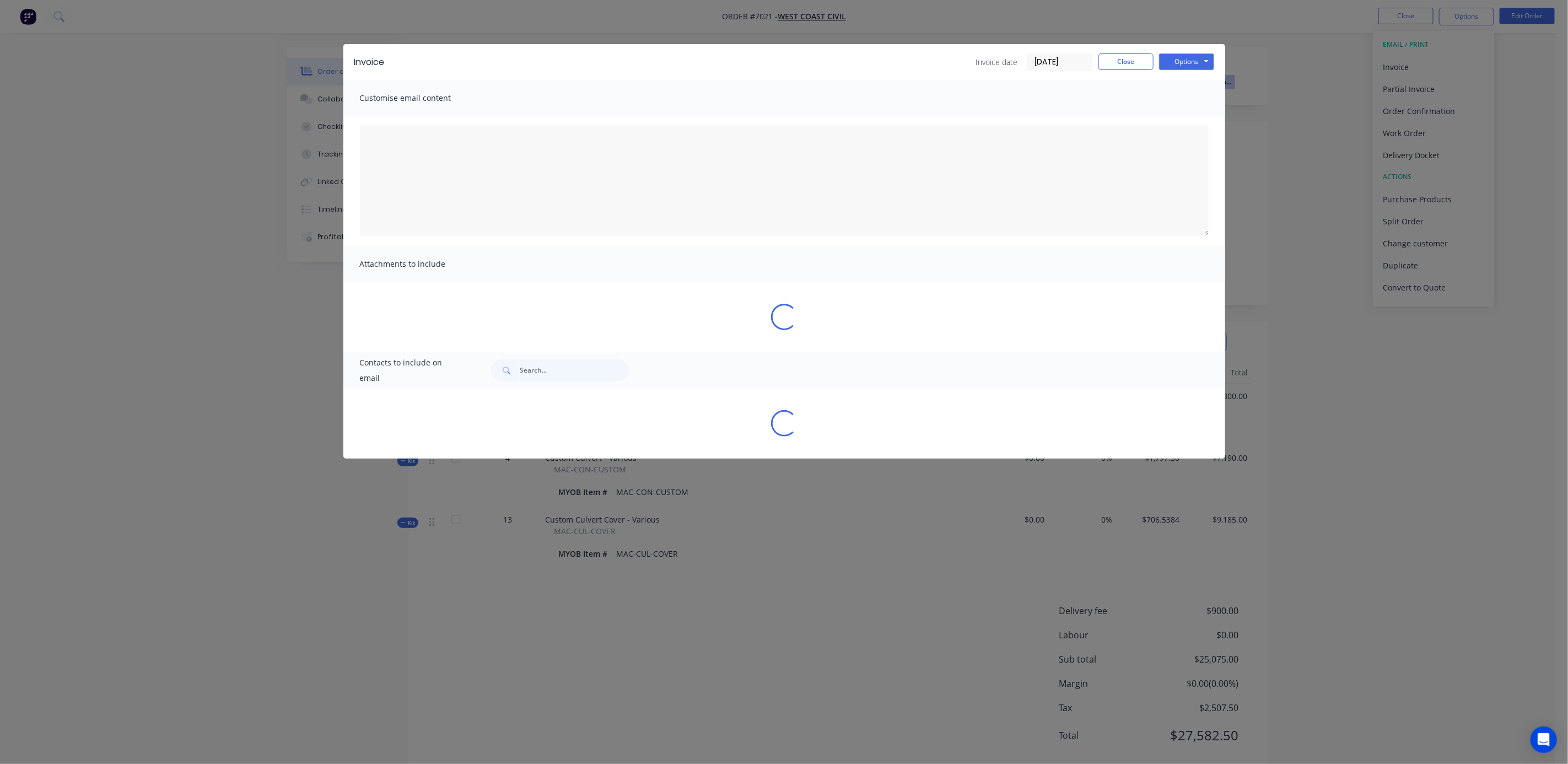
type textarea "Please find attached invoice. Thank you, we appreciate your business."
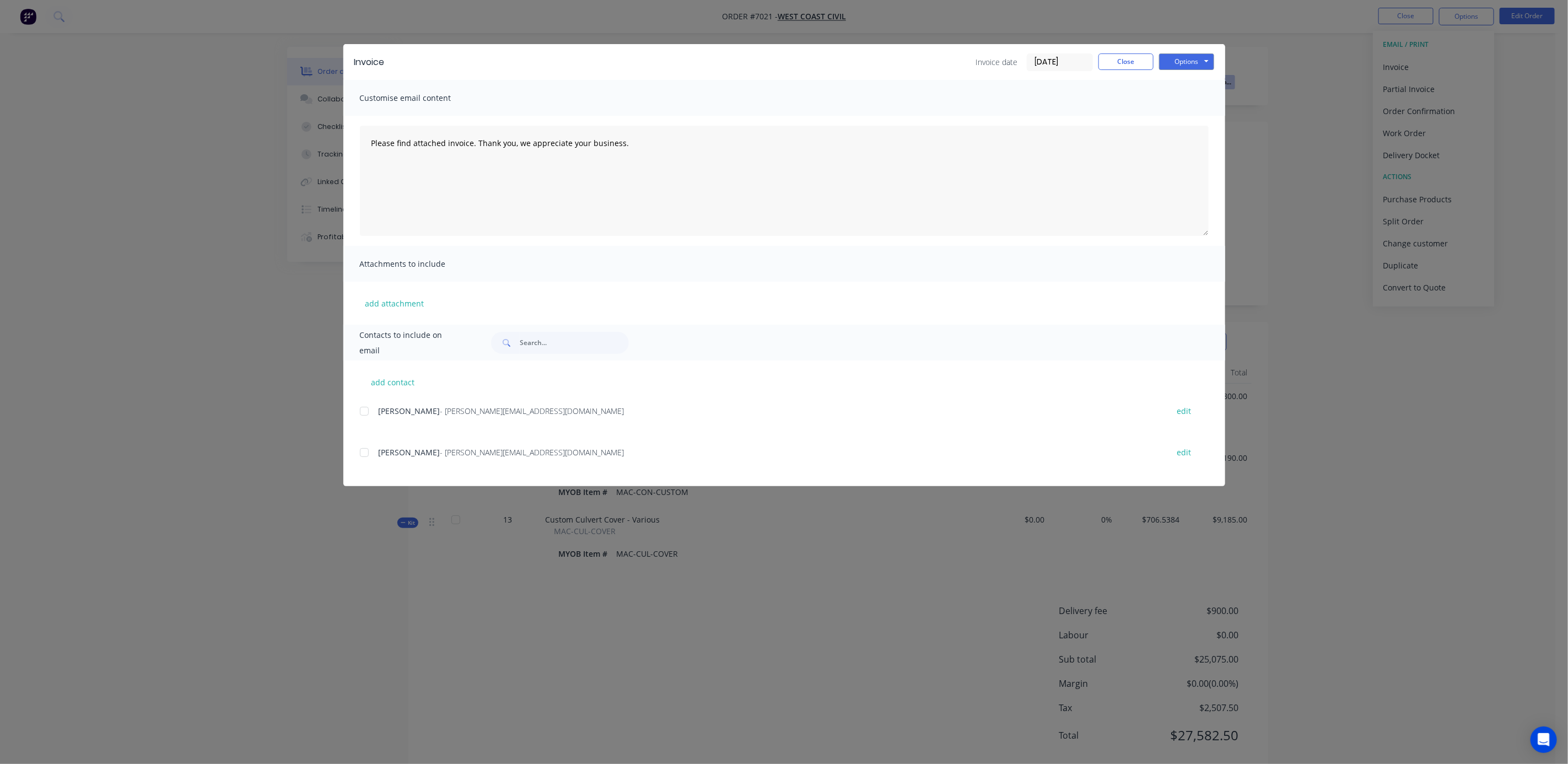
scroll to position [10, 0]
click at [1129, 60] on button "Close" at bounding box center [1126, 61] width 55 height 17
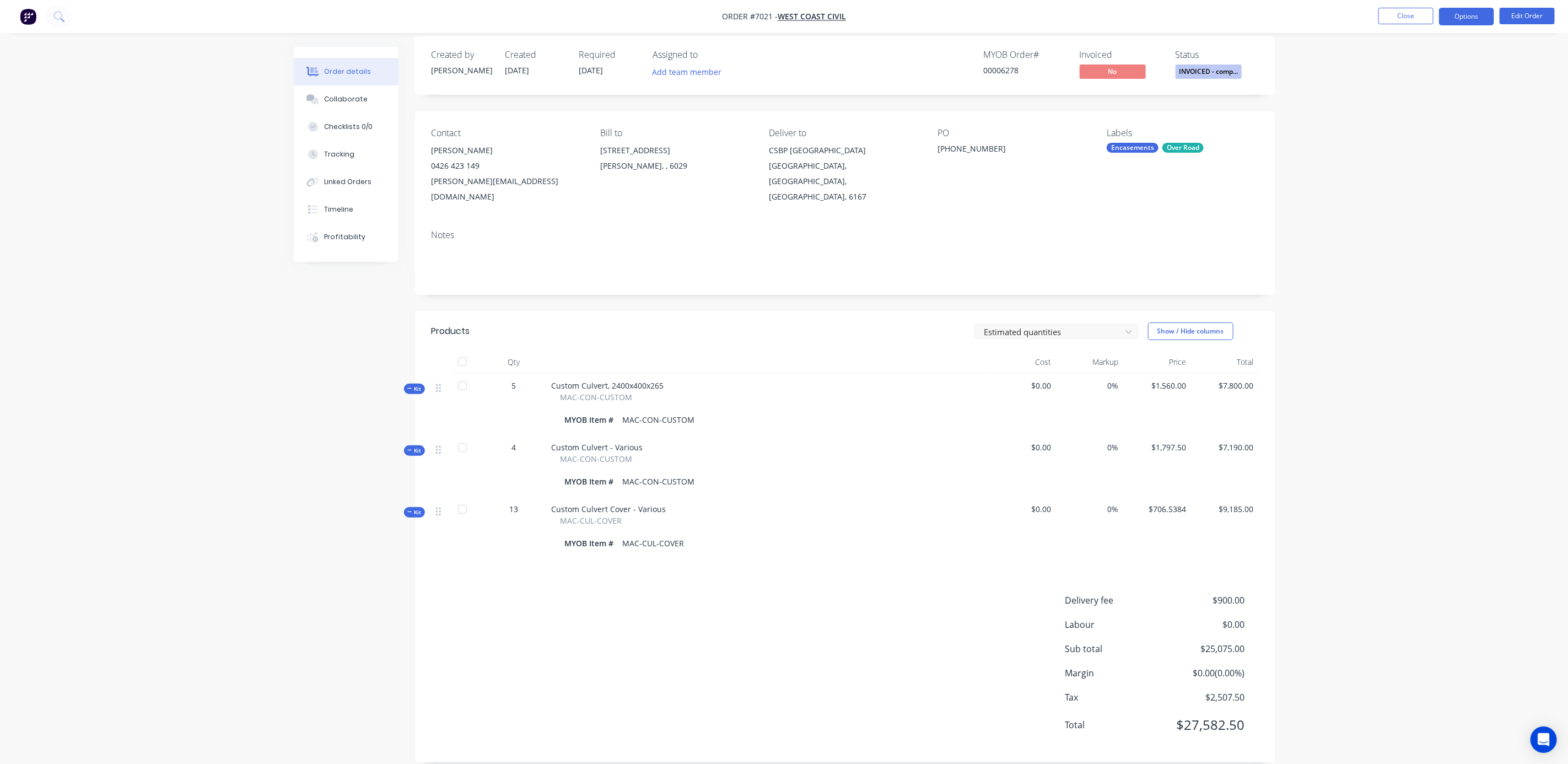
click at [1477, 15] on button "Options" at bounding box center [1467, 17] width 55 height 18
click at [1547, 735] on icon "Open Intercom Messenger" at bounding box center [1543, 739] width 13 height 14
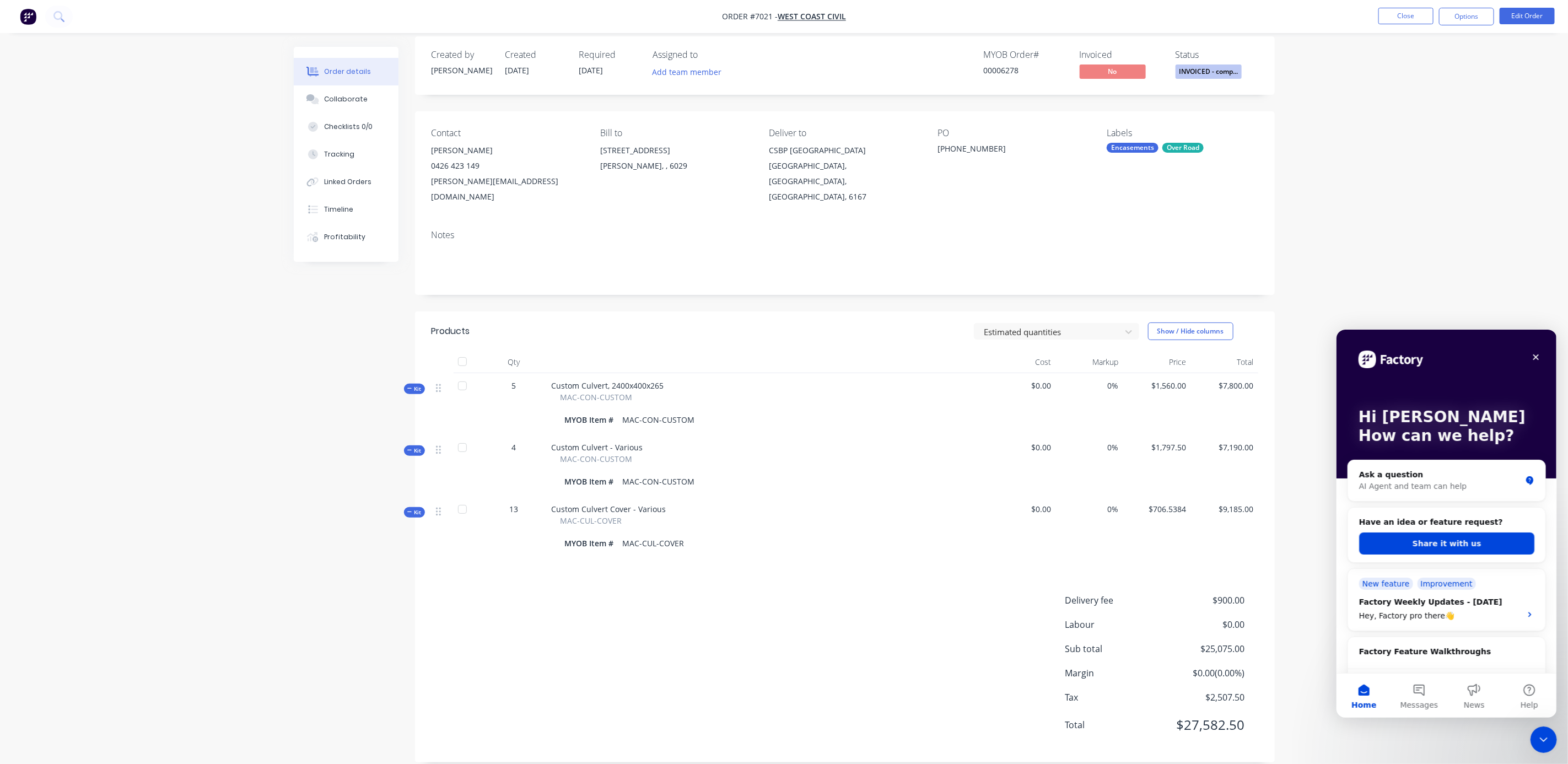
scroll to position [0, 0]
click at [1394, 482] on div "AI Agent and team can help" at bounding box center [1440, 485] width 162 height 12
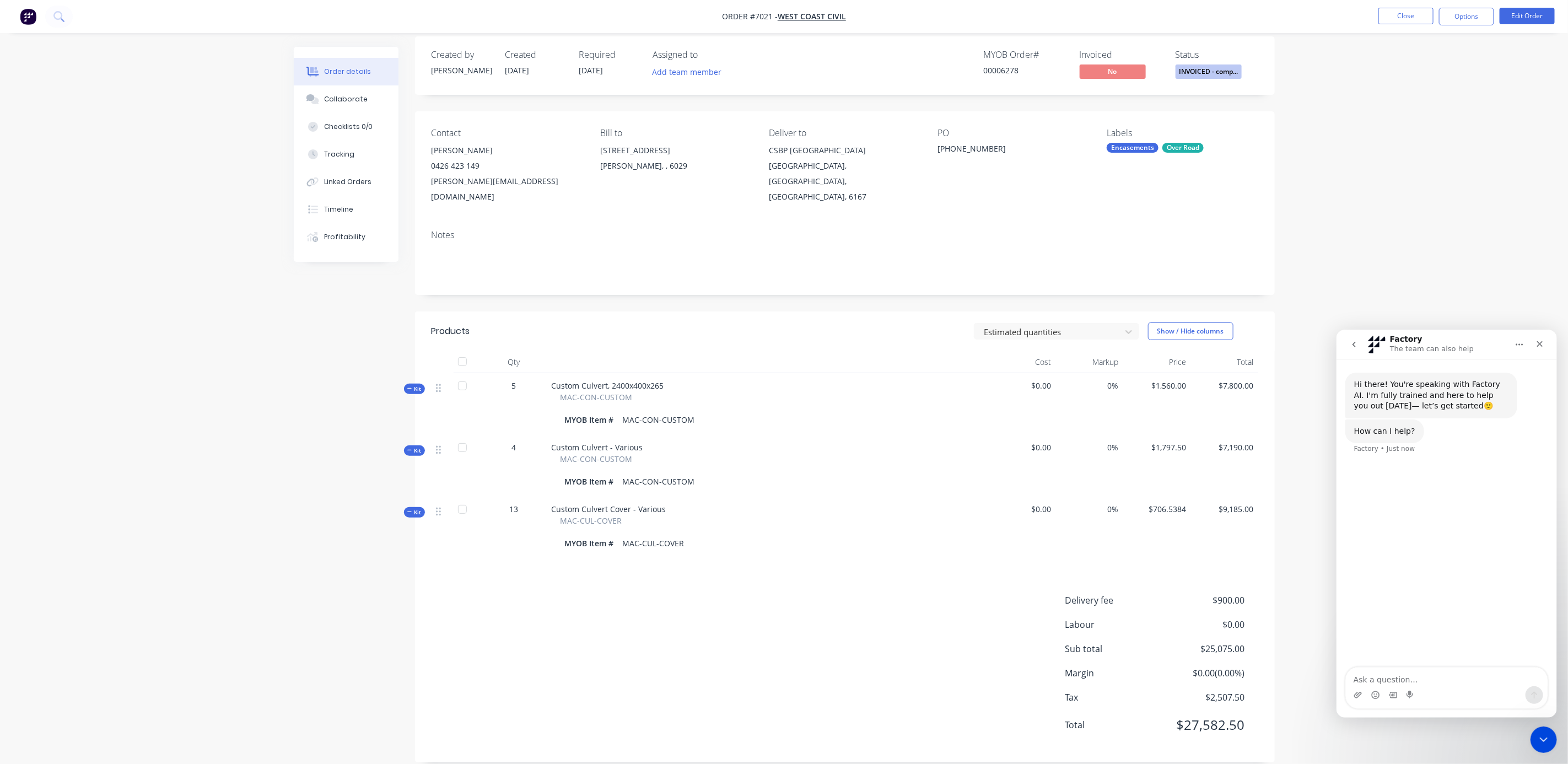
click at [1370, 679] on textarea "Ask a question…" at bounding box center [1446, 676] width 202 height 19
drag, startPoint x: 1370, startPoint y: 668, endPoint x: 1357, endPoint y: 658, distance: 16.4
click at [1357, 658] on textarea "An order has been invoiced in MYOB. How can I change it in Factory to show that…" at bounding box center [1446, 665] width 202 height 41
click at [1462, 689] on div "Intercom messenger" at bounding box center [1446, 694] width 202 height 18
click at [1445, 686] on div "Intercom messenger" at bounding box center [1446, 694] width 202 height 18
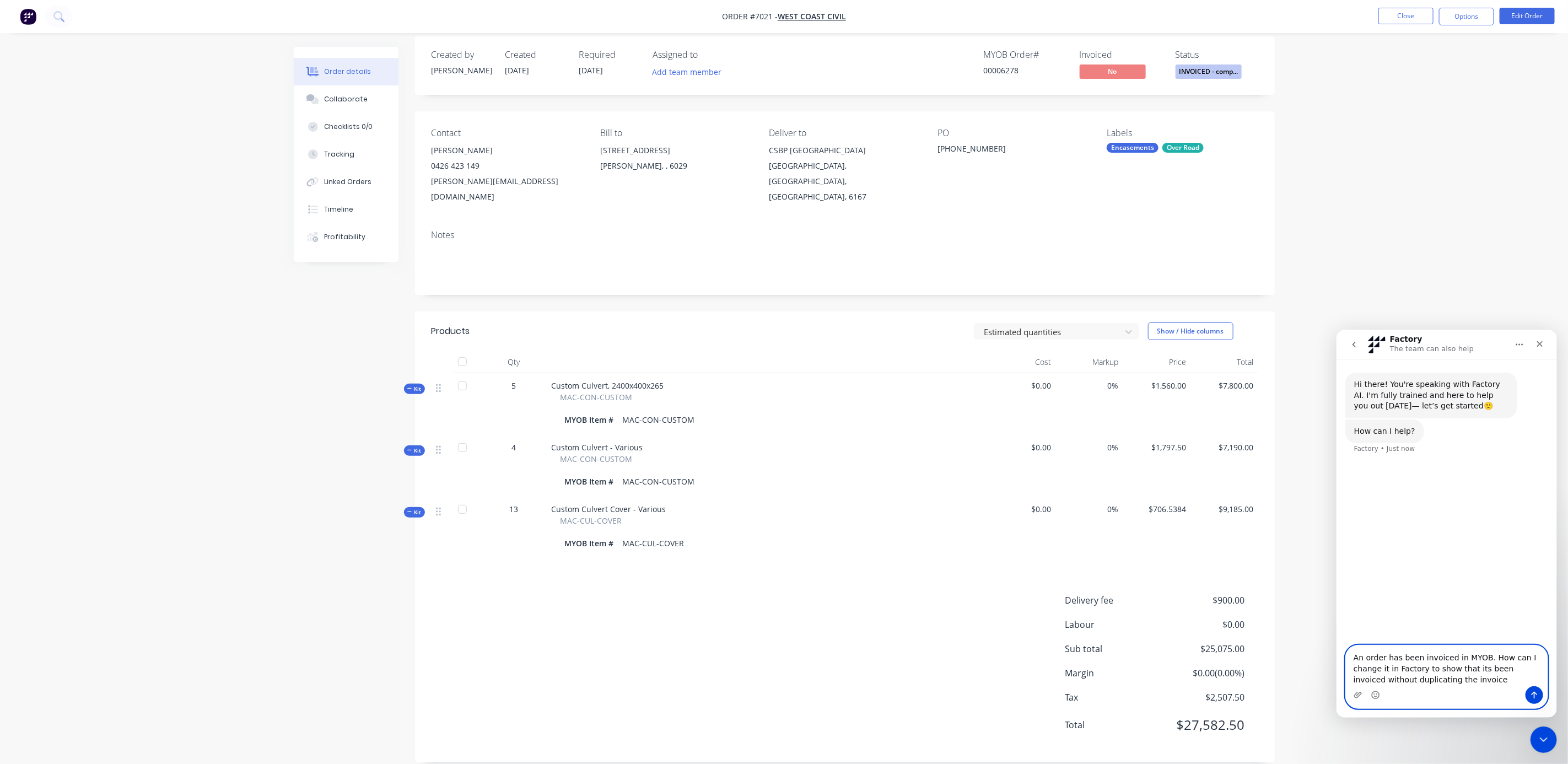
click at [1432, 680] on textarea "An order has been invoiced in MYOB. How can I change it in Factory to show that…" at bounding box center [1446, 665] width 202 height 41
drag, startPoint x: 1434, startPoint y: 677, endPoint x: 1410, endPoint y: 679, distance: 24.1
click at [1410, 679] on textarea "An order has been invoiced in MYOB. How can I change it in Factory to show that…" at bounding box center [1446, 665] width 202 height 41
click at [1436, 681] on textarea "An order has been invoiced in MYOB. How can I change it in Factory to show that…" at bounding box center [1446, 665] width 202 height 41
type textarea "An order has been invoiced in MYOB. How can I change it in Factory to show that…"
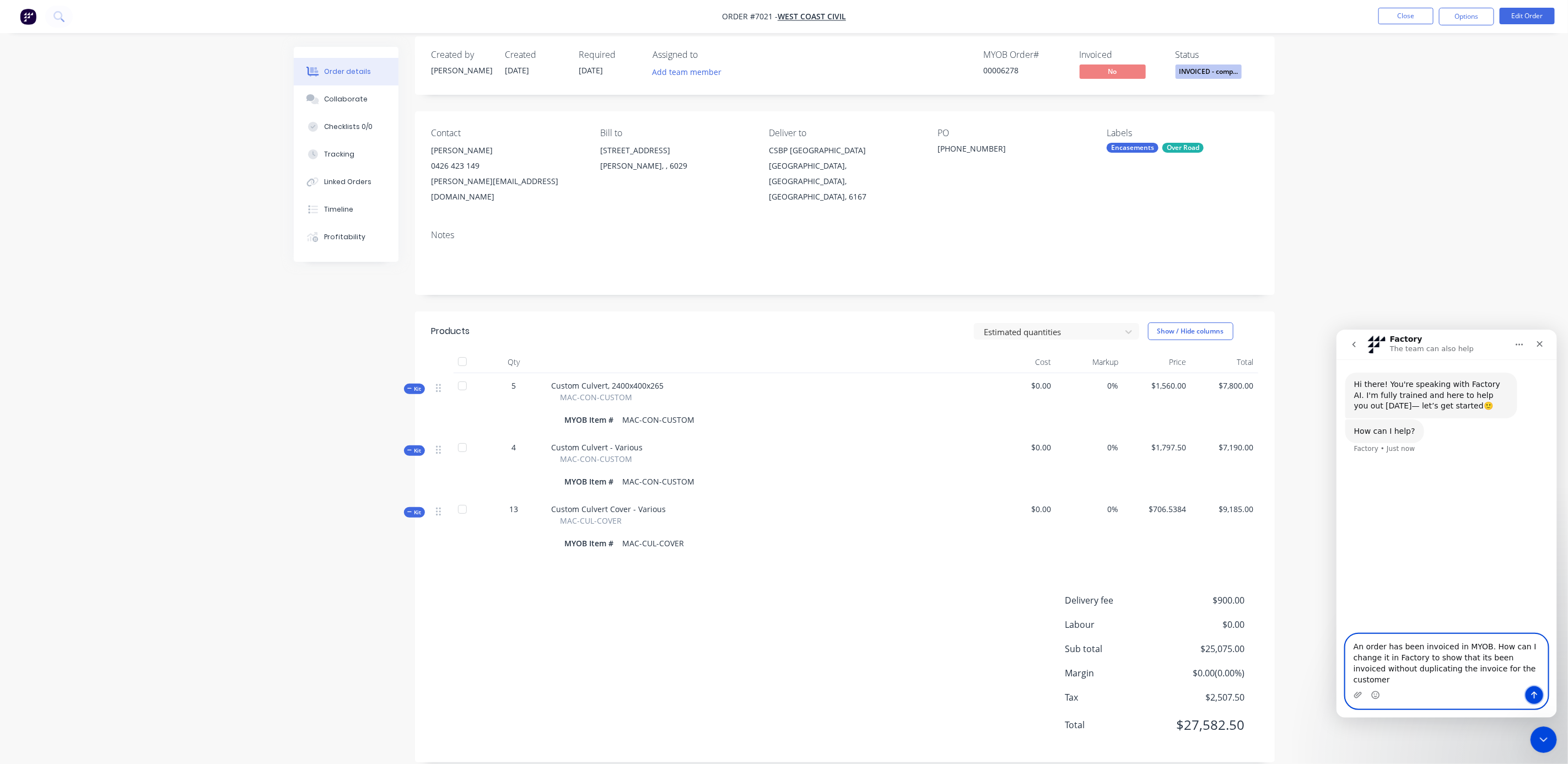
click at [1534, 693] on icon "Send a message…" at bounding box center [1534, 695] width 9 height 9
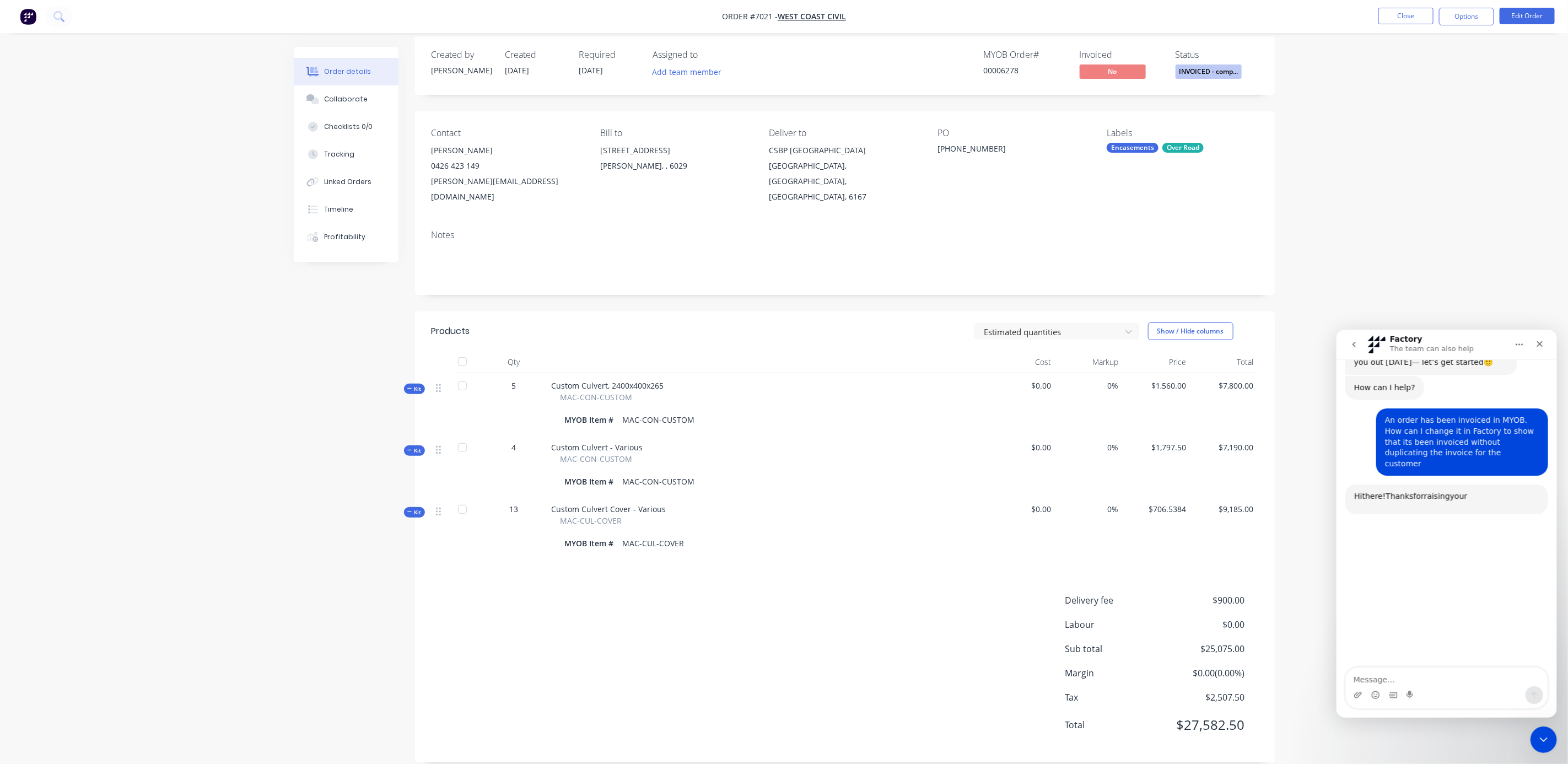
scroll to position [96, 0]
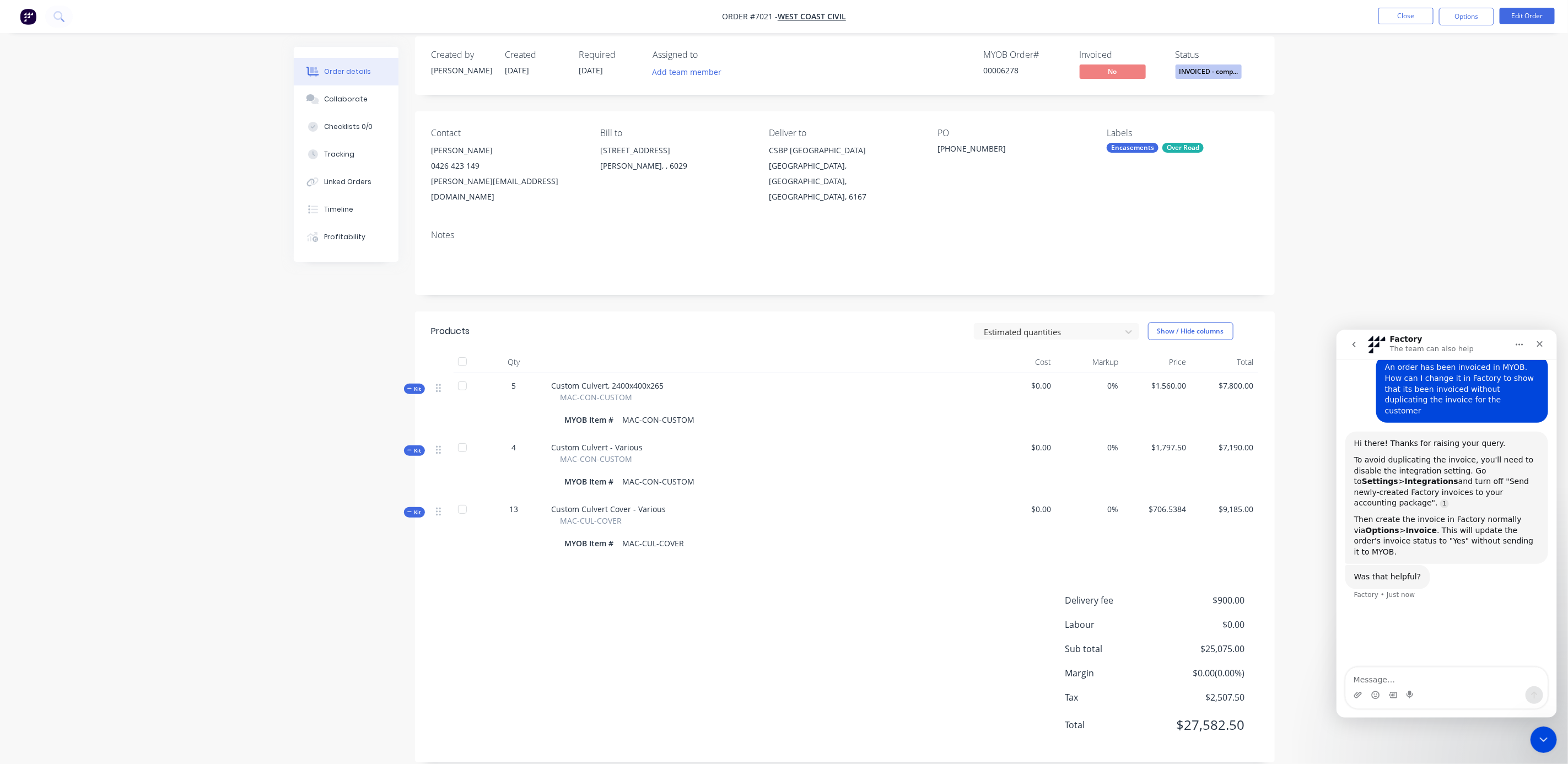
click at [1392, 683] on textarea "Message…" at bounding box center [1446, 676] width 202 height 19
type textarea "Yes, thank you"
click at [1415, 204] on div "Order details Collaborate Checklists 0/0 Tracking Linked Orders Timeline Profit…" at bounding box center [784, 384] width 1568 height 789
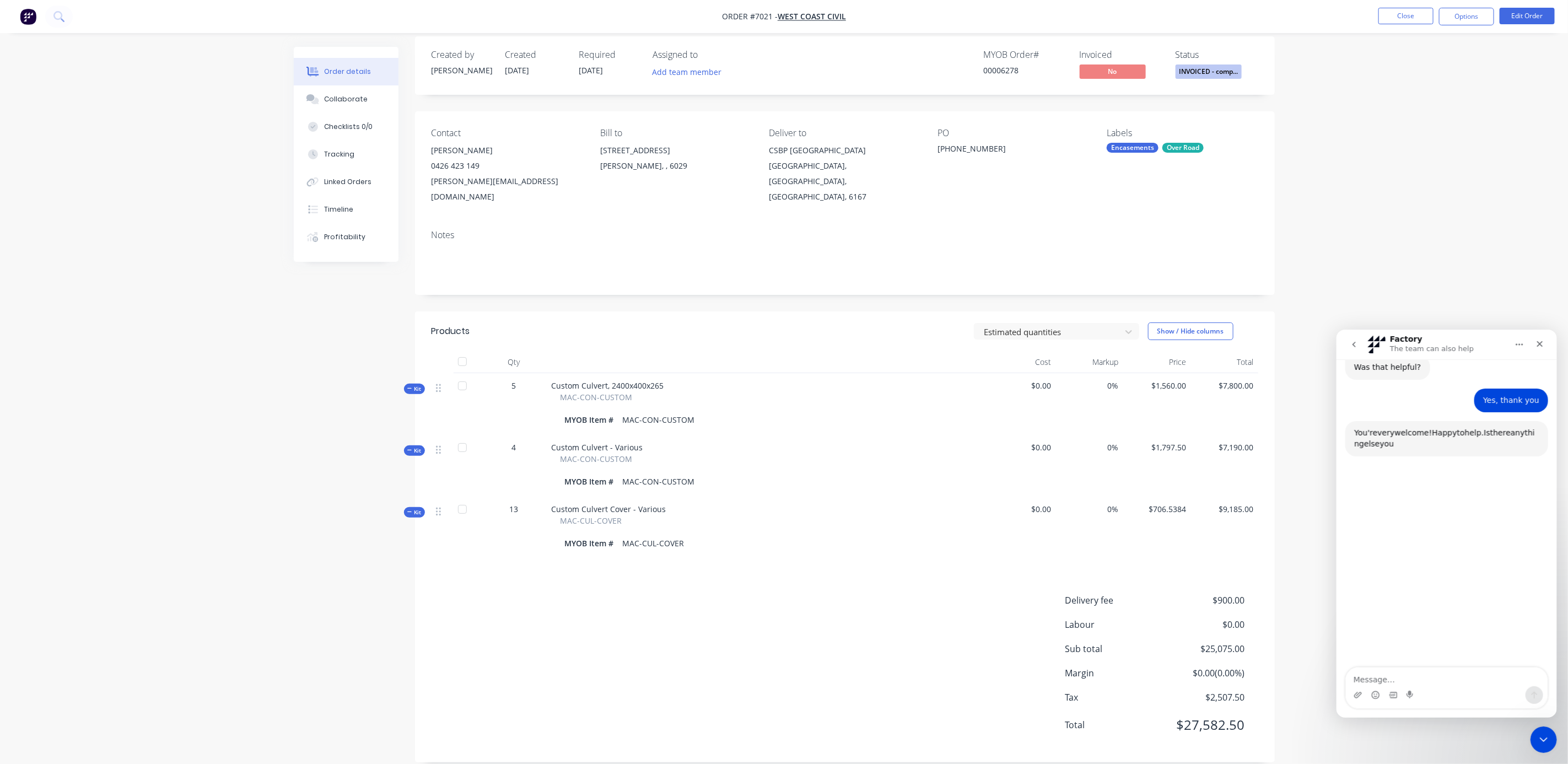
scroll to position [306, 0]
click at [1567, 149] on div "Order details Collaborate Checklists 0/0 Tracking Linked Orders Timeline Profit…" at bounding box center [784, 384] width 1568 height 789
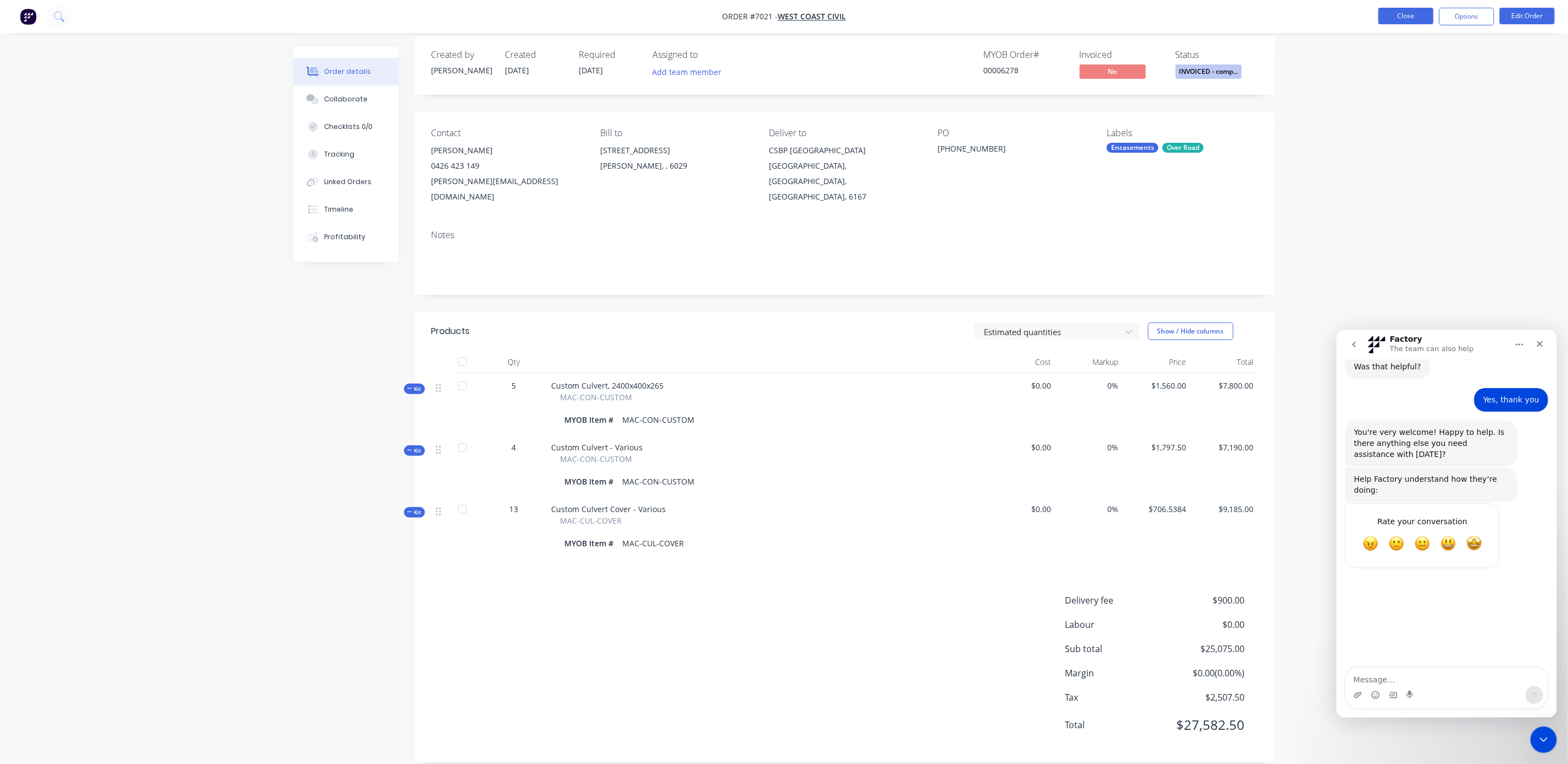
click at [1407, 22] on button "Close" at bounding box center [1406, 16] width 55 height 17
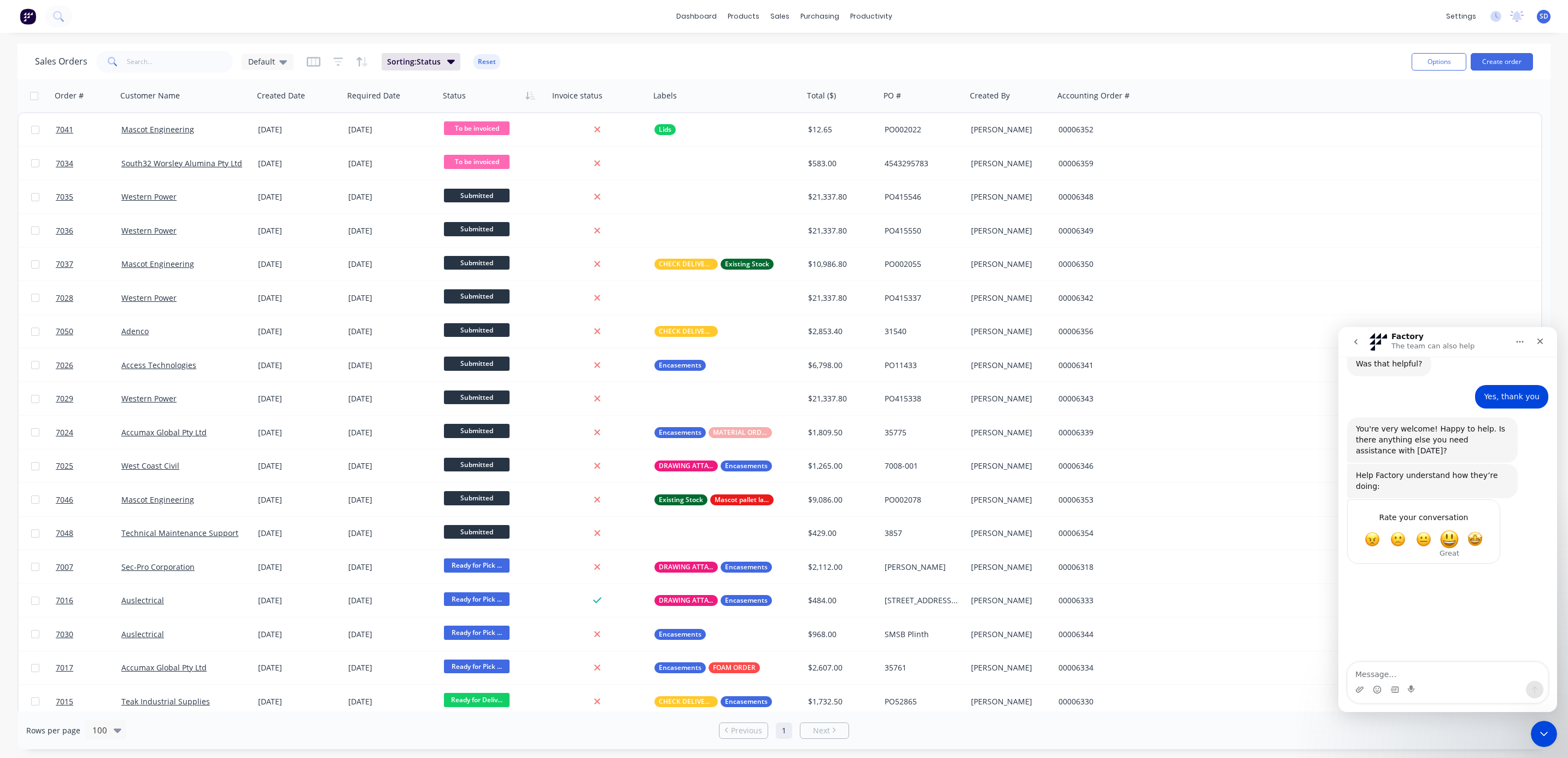
click at [1444, 530] on span "Great" at bounding box center [1449, 539] width 19 height 19
click at [1457, 22] on div "settings" at bounding box center [1461, 16] width 41 height 16
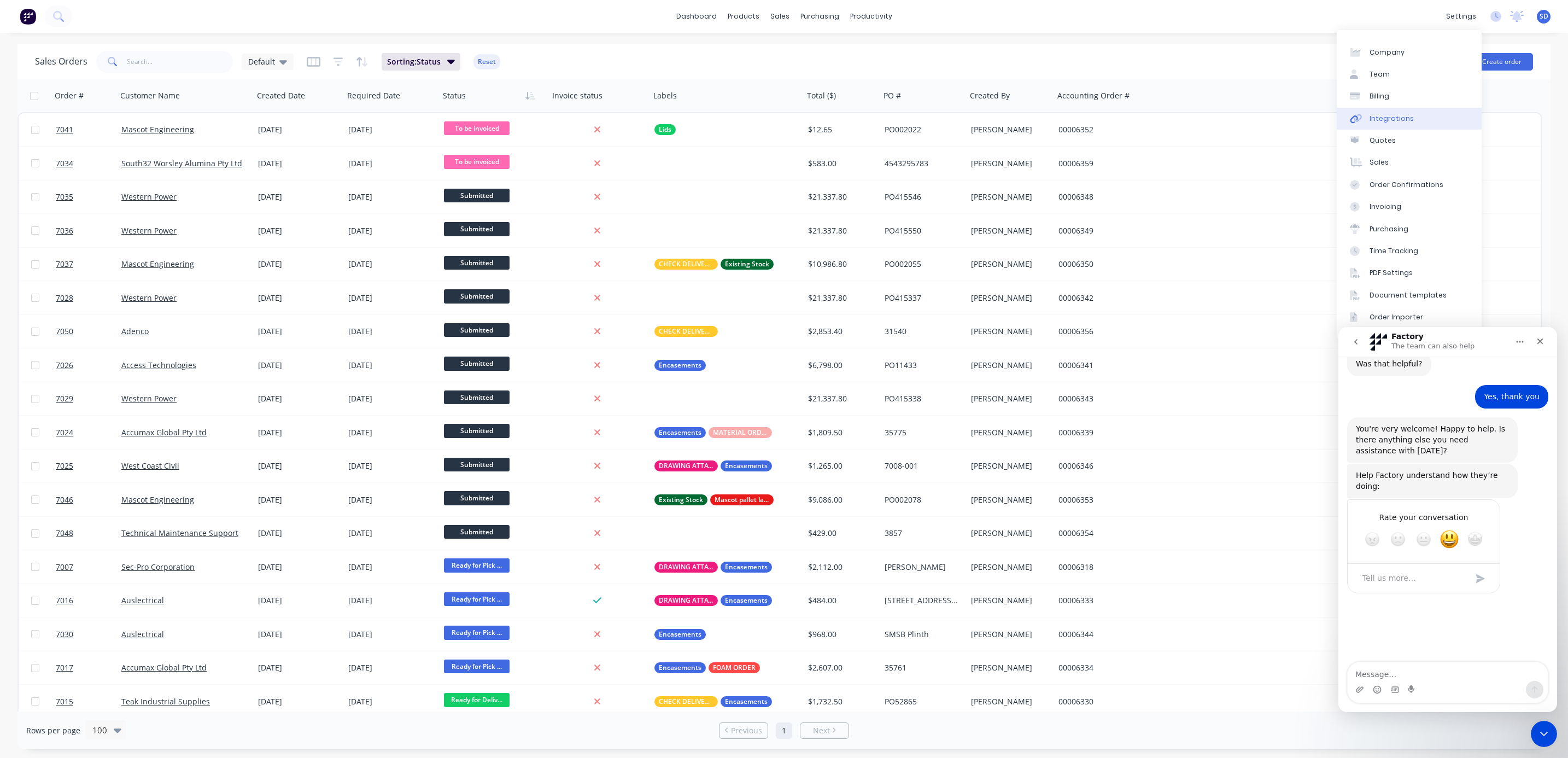
click at [1382, 121] on div "Integrations" at bounding box center [1391, 119] width 44 height 10
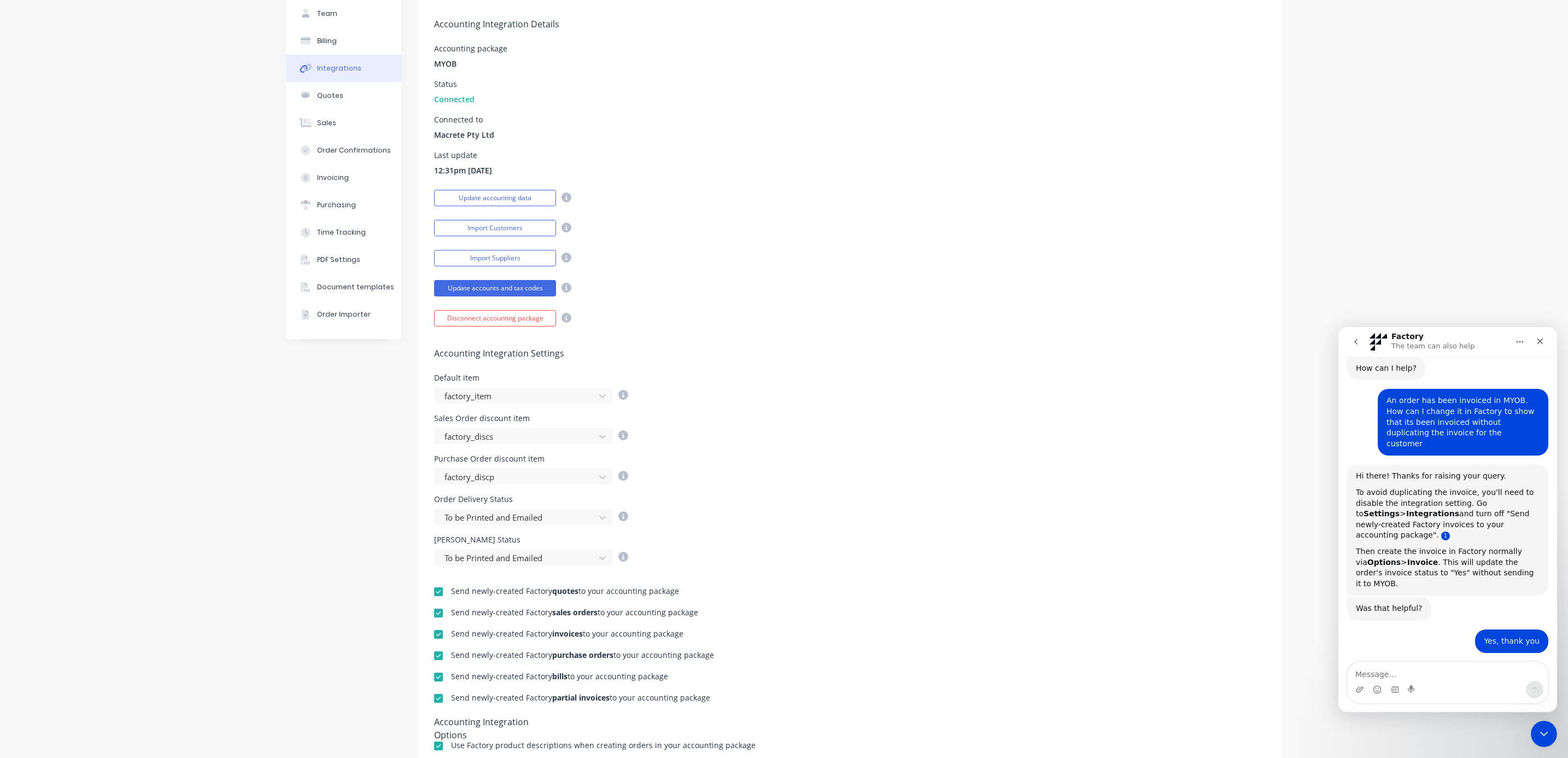
scroll to position [57, 0]
click at [432, 636] on div at bounding box center [438, 634] width 22 height 22
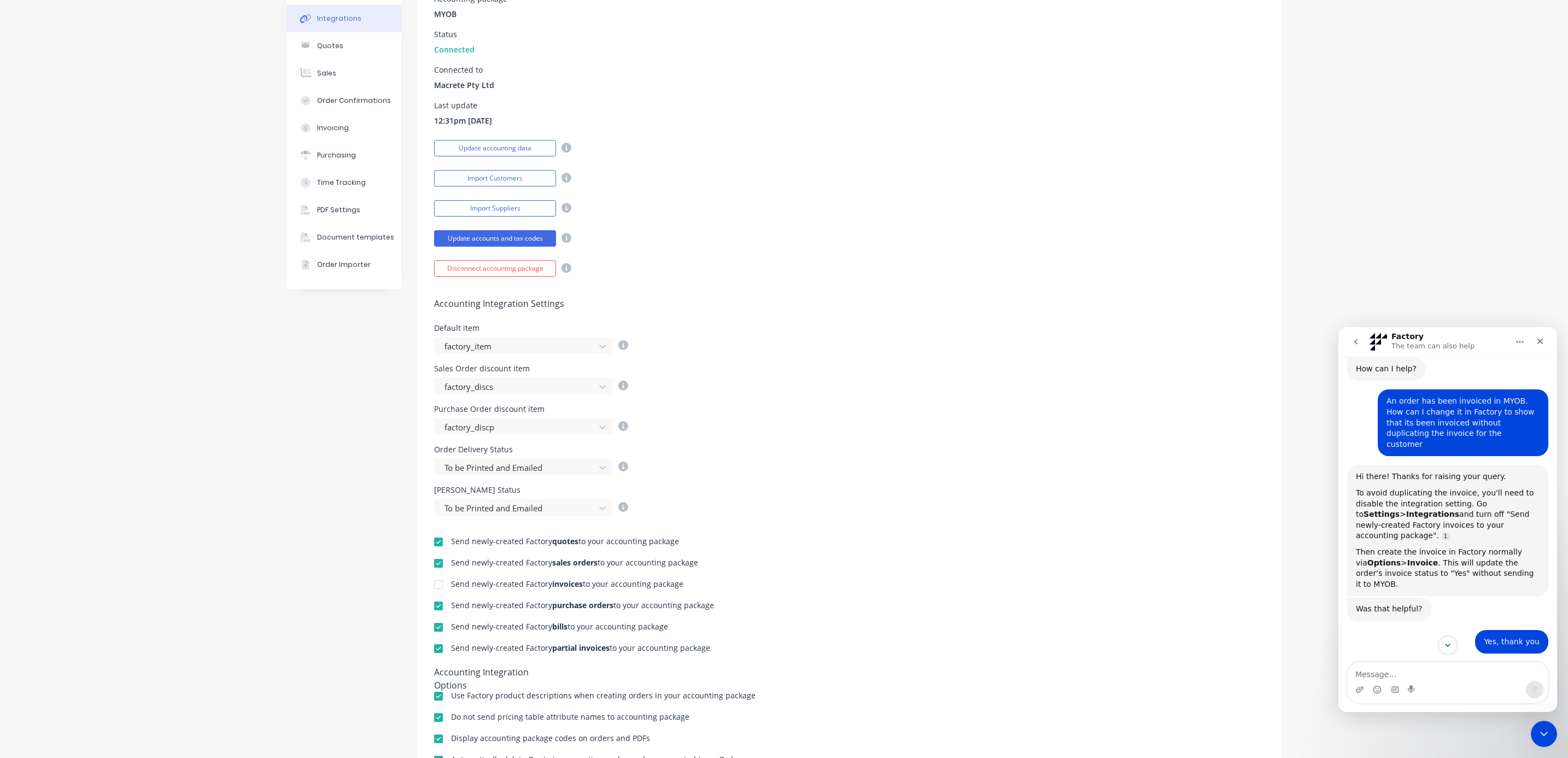
scroll to position [0, 0]
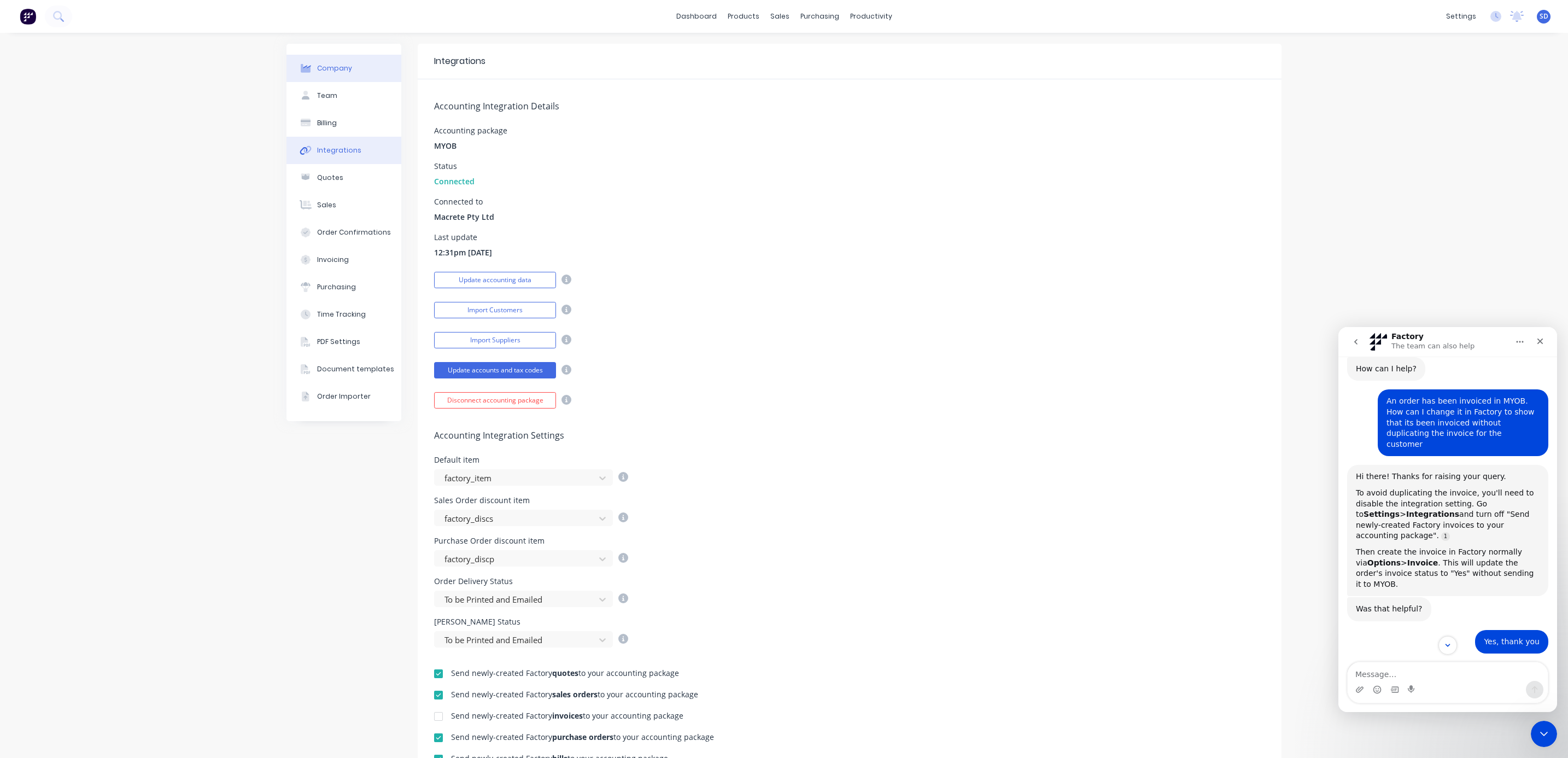
click at [317, 66] on div "Company" at bounding box center [334, 68] width 35 height 10
select select "AU"
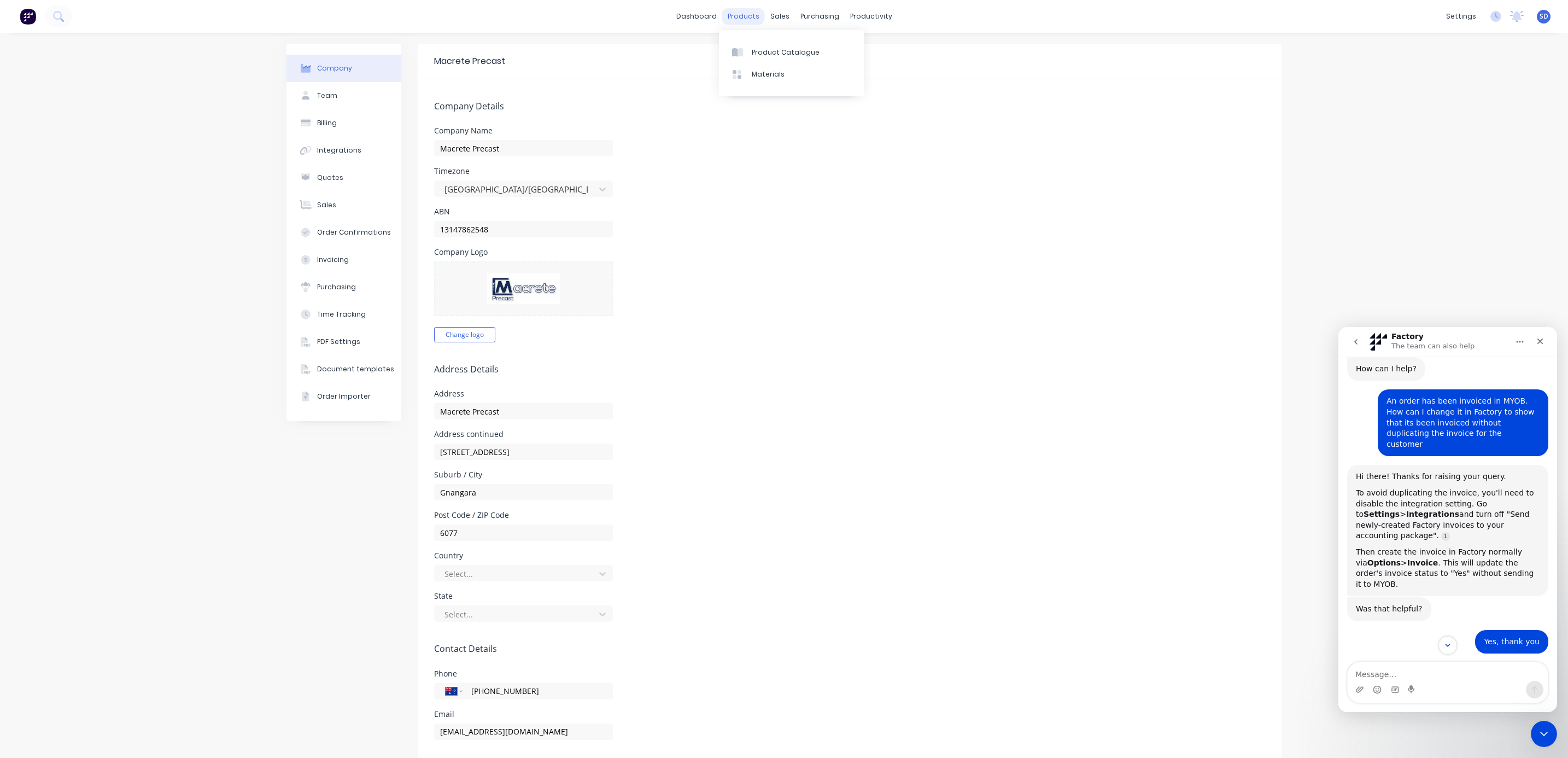
click at [742, 13] on div "products" at bounding box center [744, 16] width 43 height 16
click at [773, 56] on div "Product Catalogue" at bounding box center [785, 52] width 68 height 10
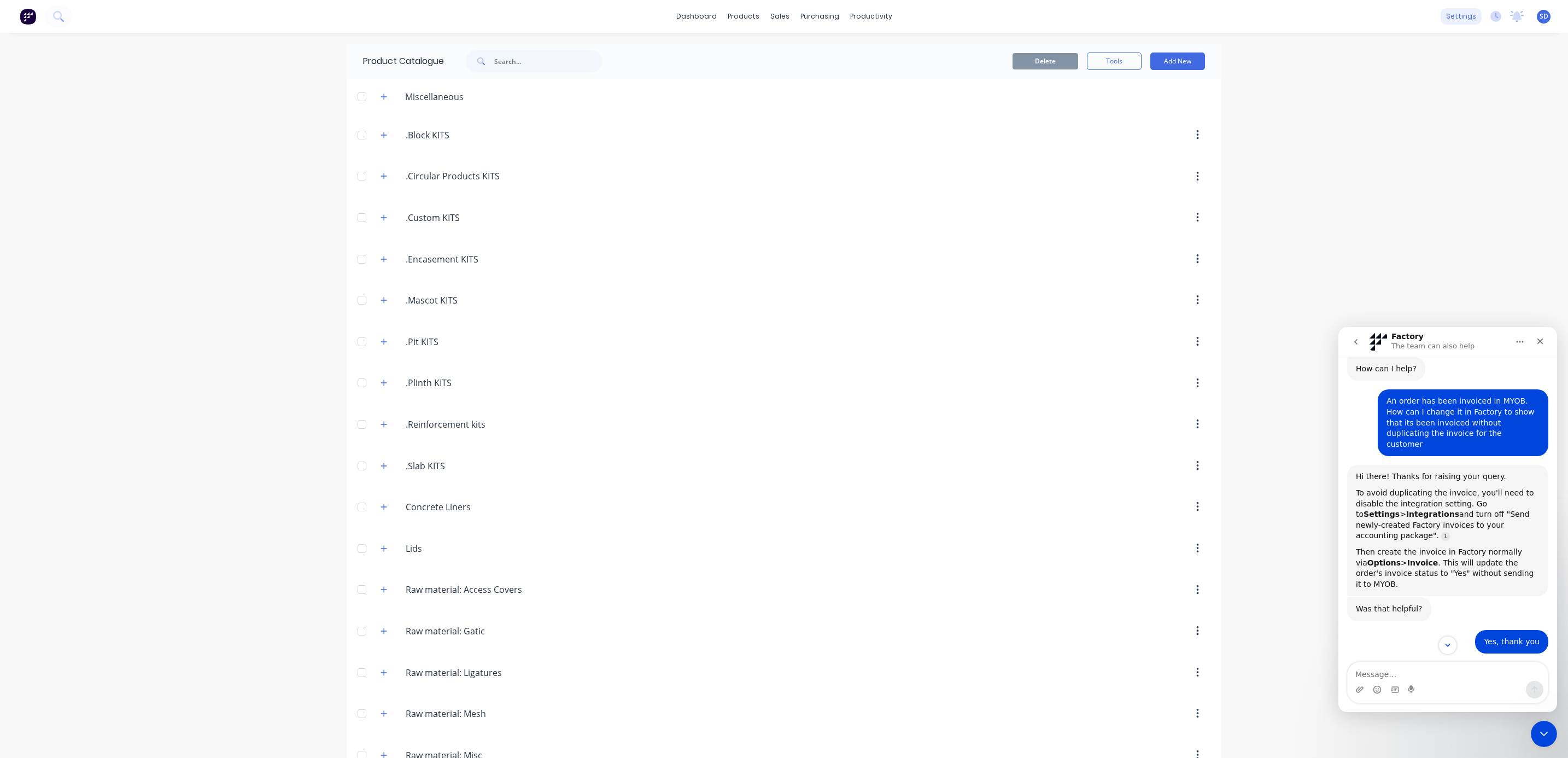
click at [1441, 17] on div "settings" at bounding box center [1461, 16] width 41 height 16
click at [1375, 201] on link "Invoicing" at bounding box center [1397, 207] width 145 height 22
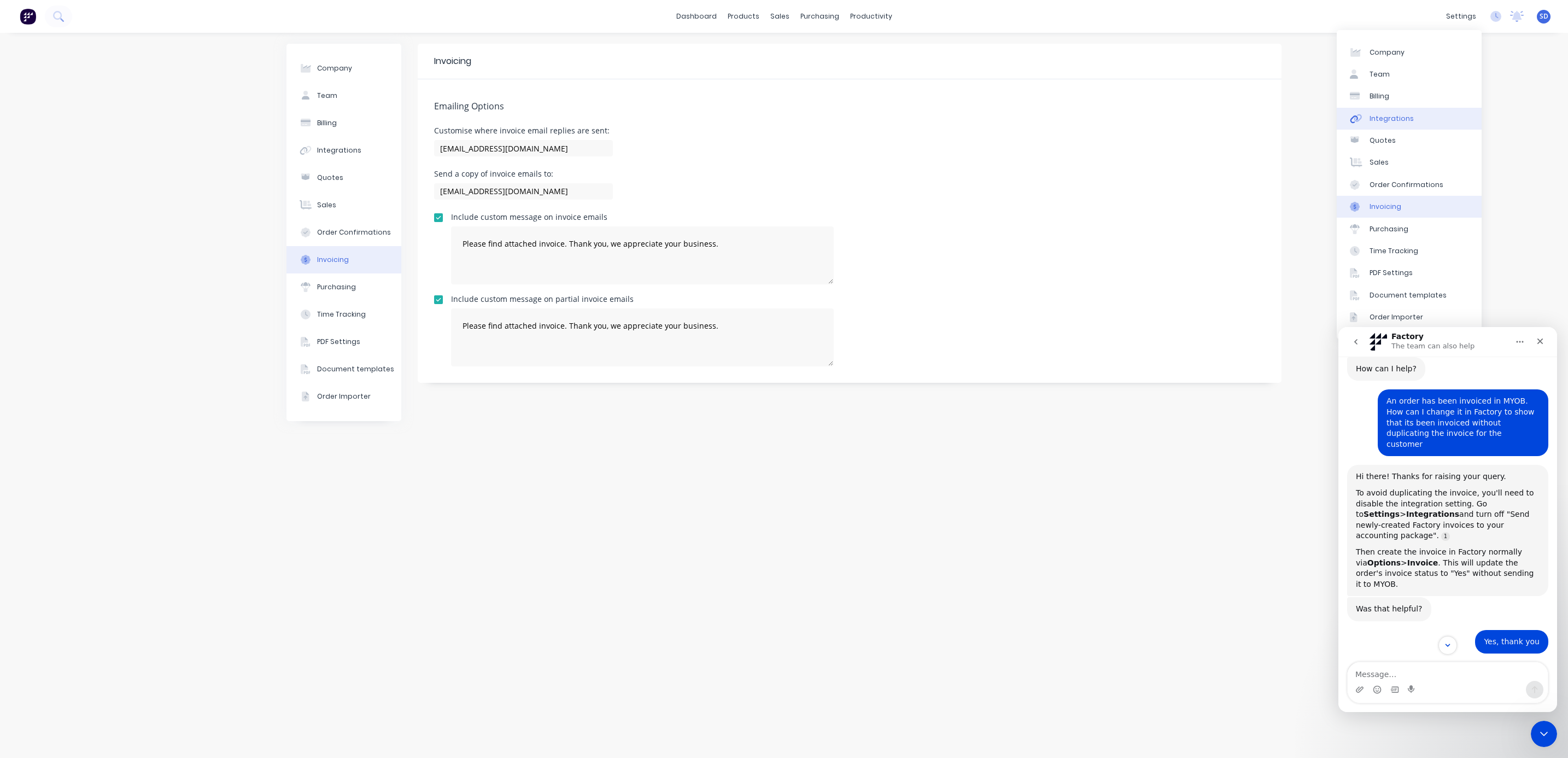
click at [1389, 117] on div "Integrations" at bounding box center [1391, 119] width 44 height 10
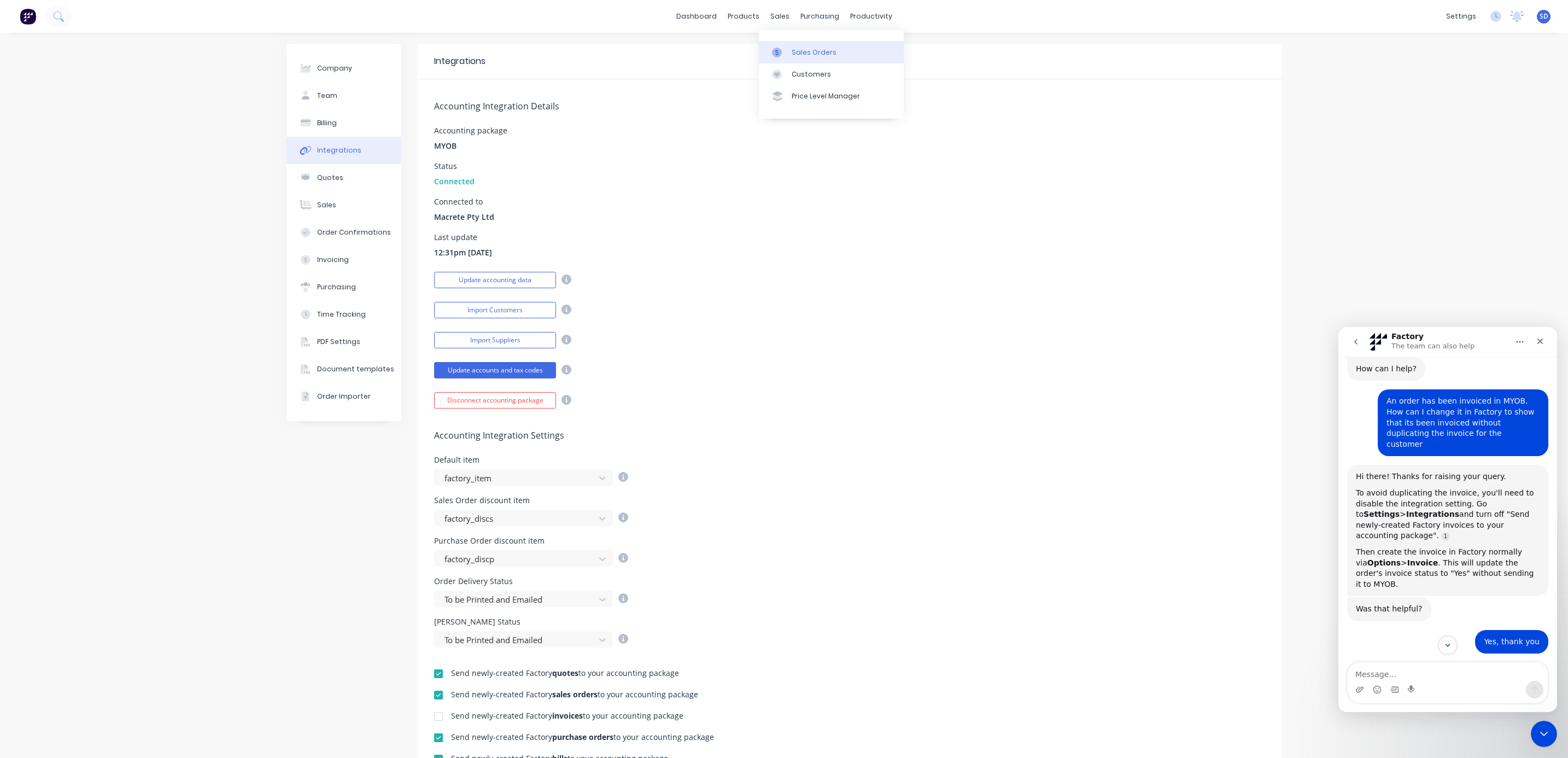
click at [797, 46] on link "Sales Orders" at bounding box center [831, 52] width 145 height 22
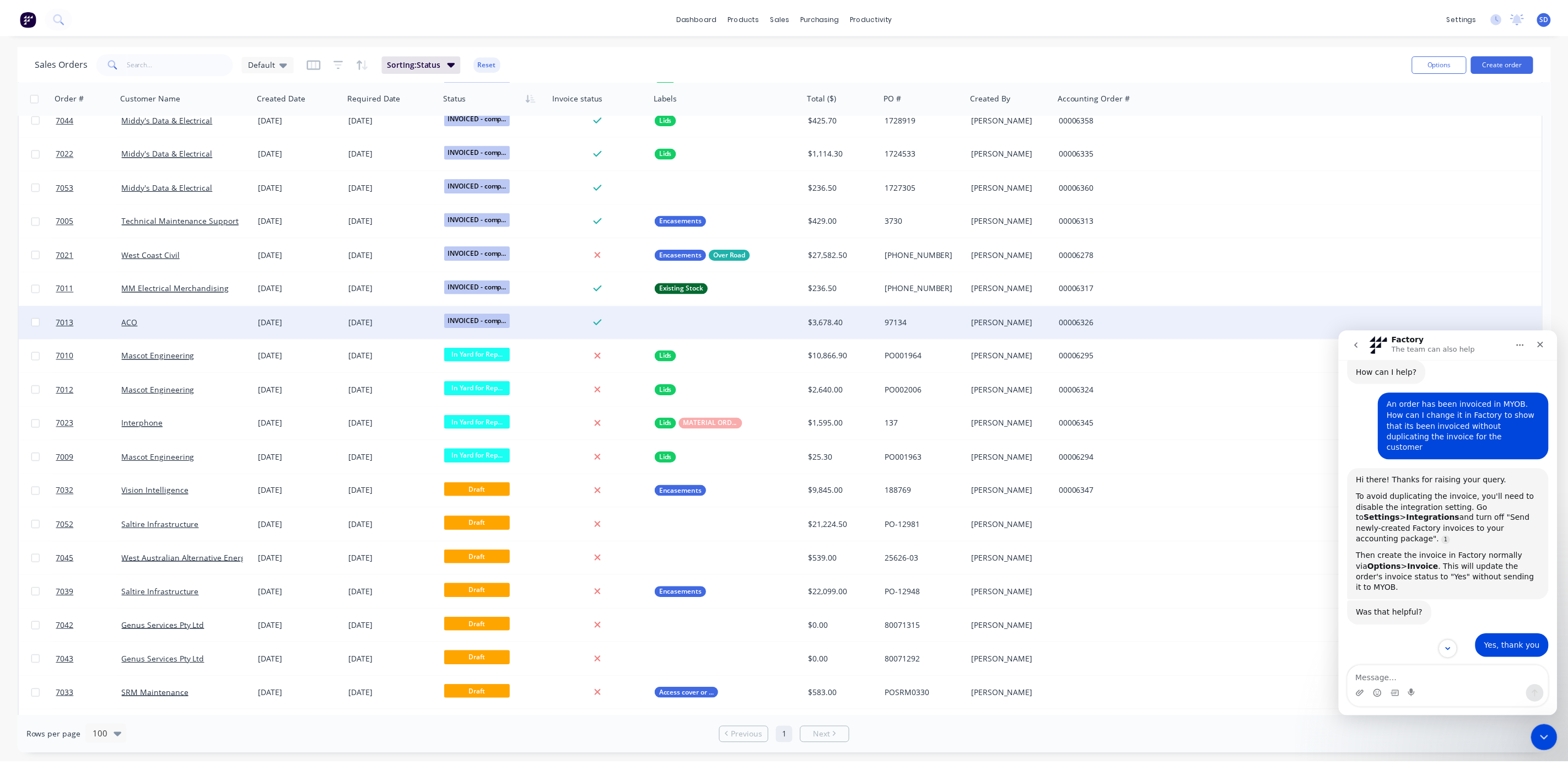
scroll to position [891, 0]
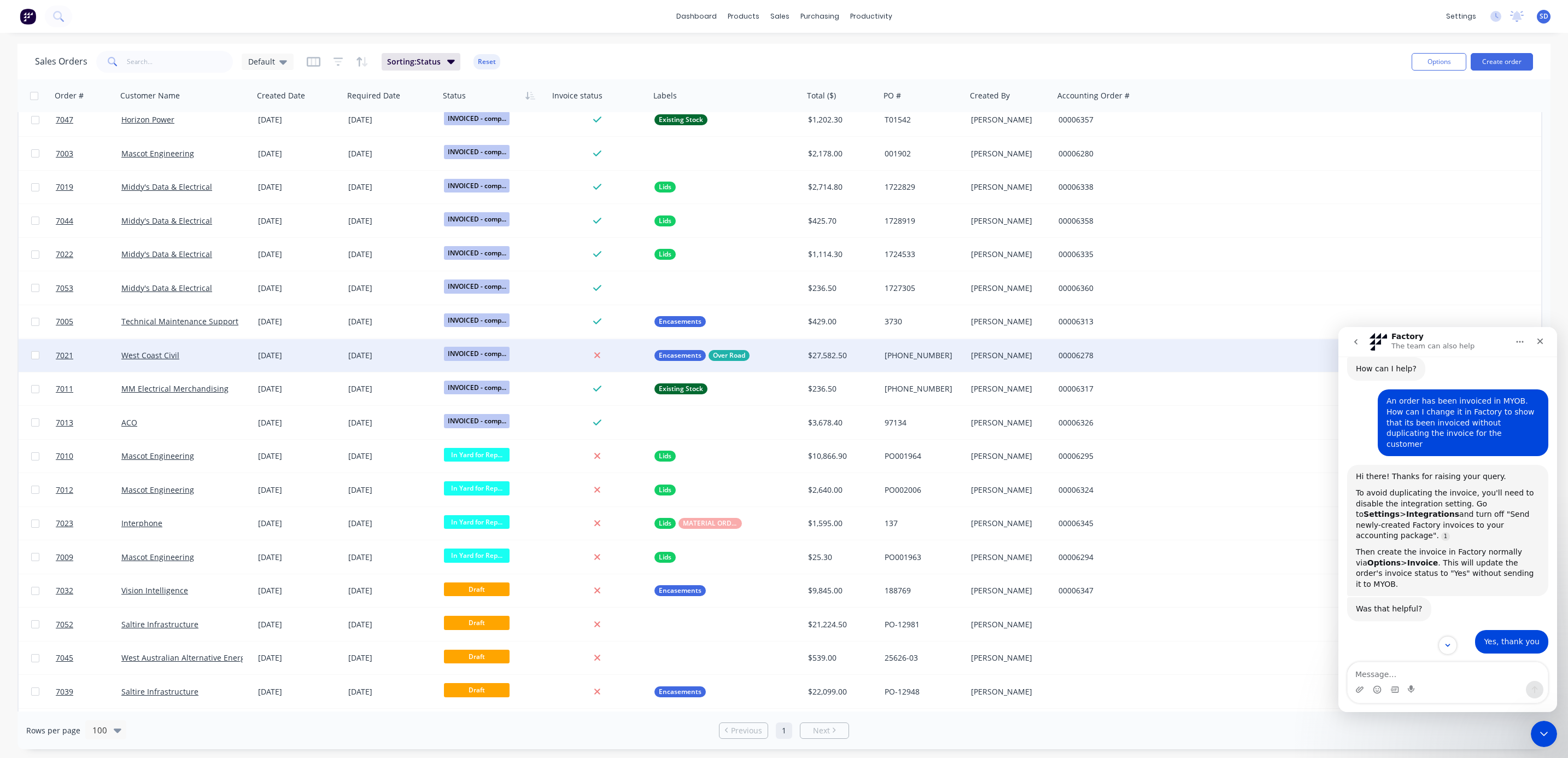
click at [198, 346] on div "West Coast Civil" at bounding box center [185, 356] width 137 height 33
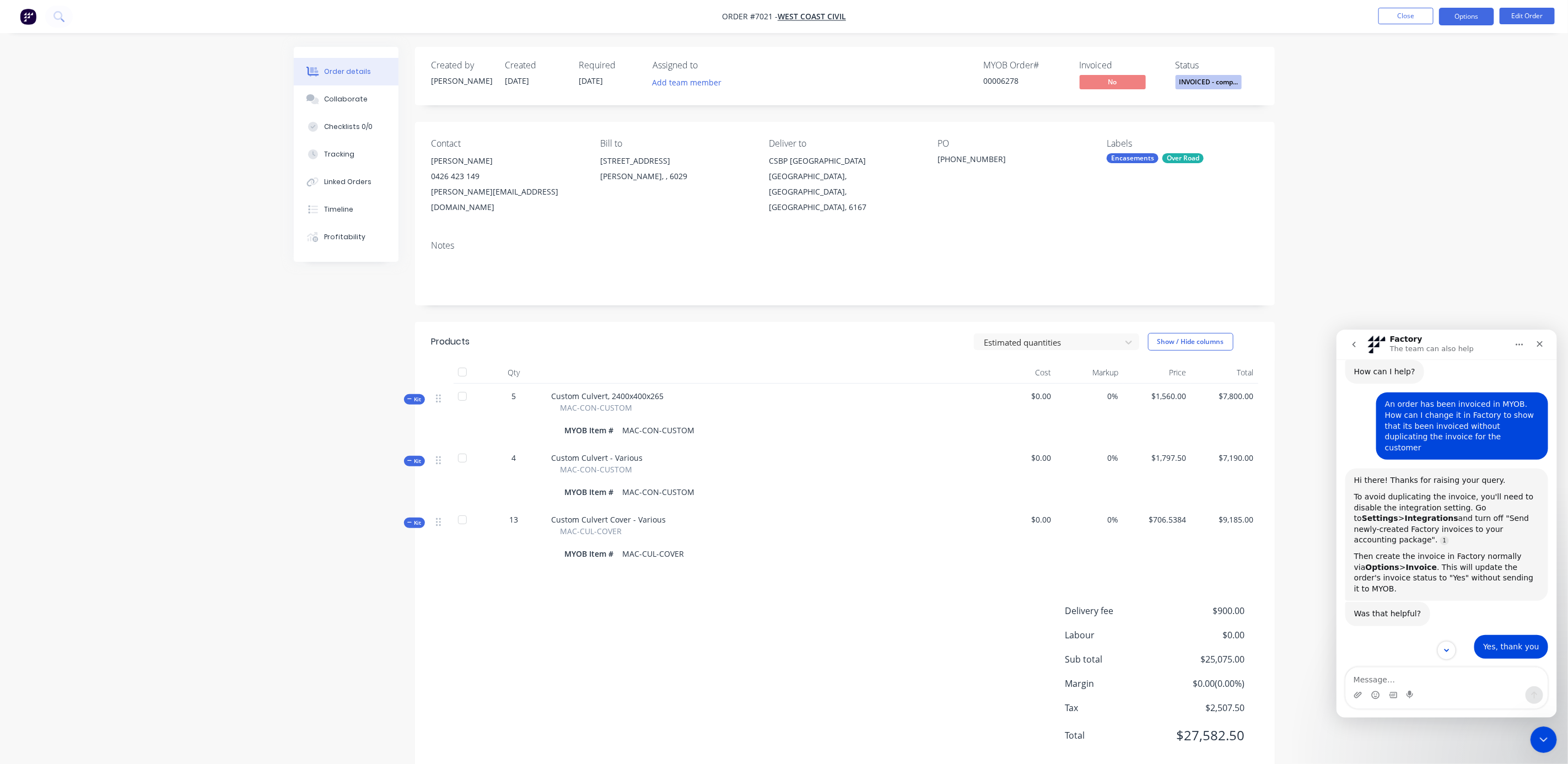
click at [1470, 14] on button "Options" at bounding box center [1467, 17] width 55 height 18
click at [1423, 66] on div "Invoice" at bounding box center [1434, 67] width 101 height 16
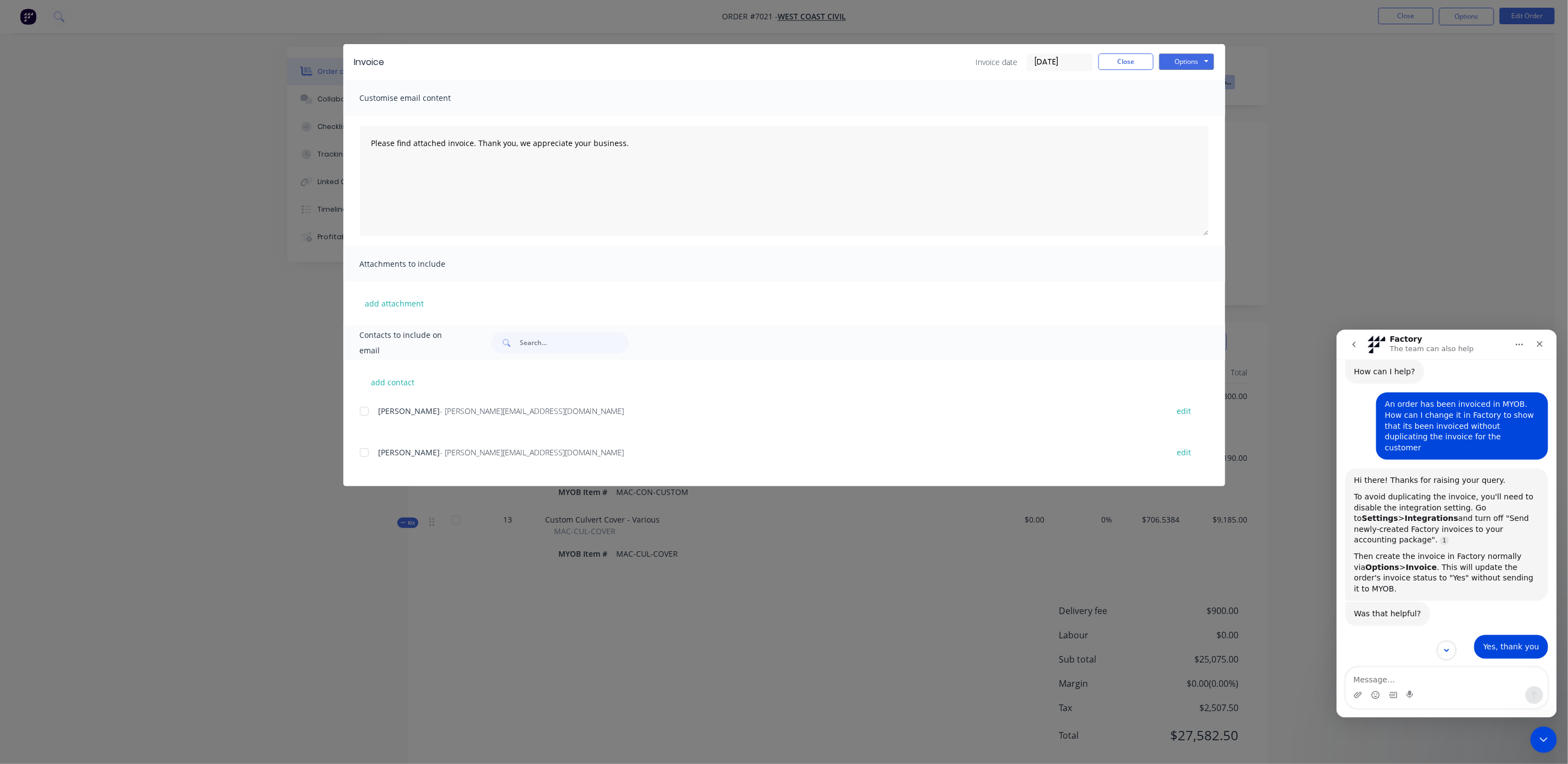
drag, startPoint x: 1052, startPoint y: 61, endPoint x: 1030, endPoint y: 60, distance: 22.0
click at [1030, 60] on input "[DATE]" at bounding box center [1060, 62] width 65 height 17
type input "[DATE]"
click at [941, 53] on div "Invoice date [DATE] Close Options Preview Print Email" at bounding box center [805, 62] width 819 height 18
click at [1089, 197] on div "30" at bounding box center [1087, 203] width 22 height 21
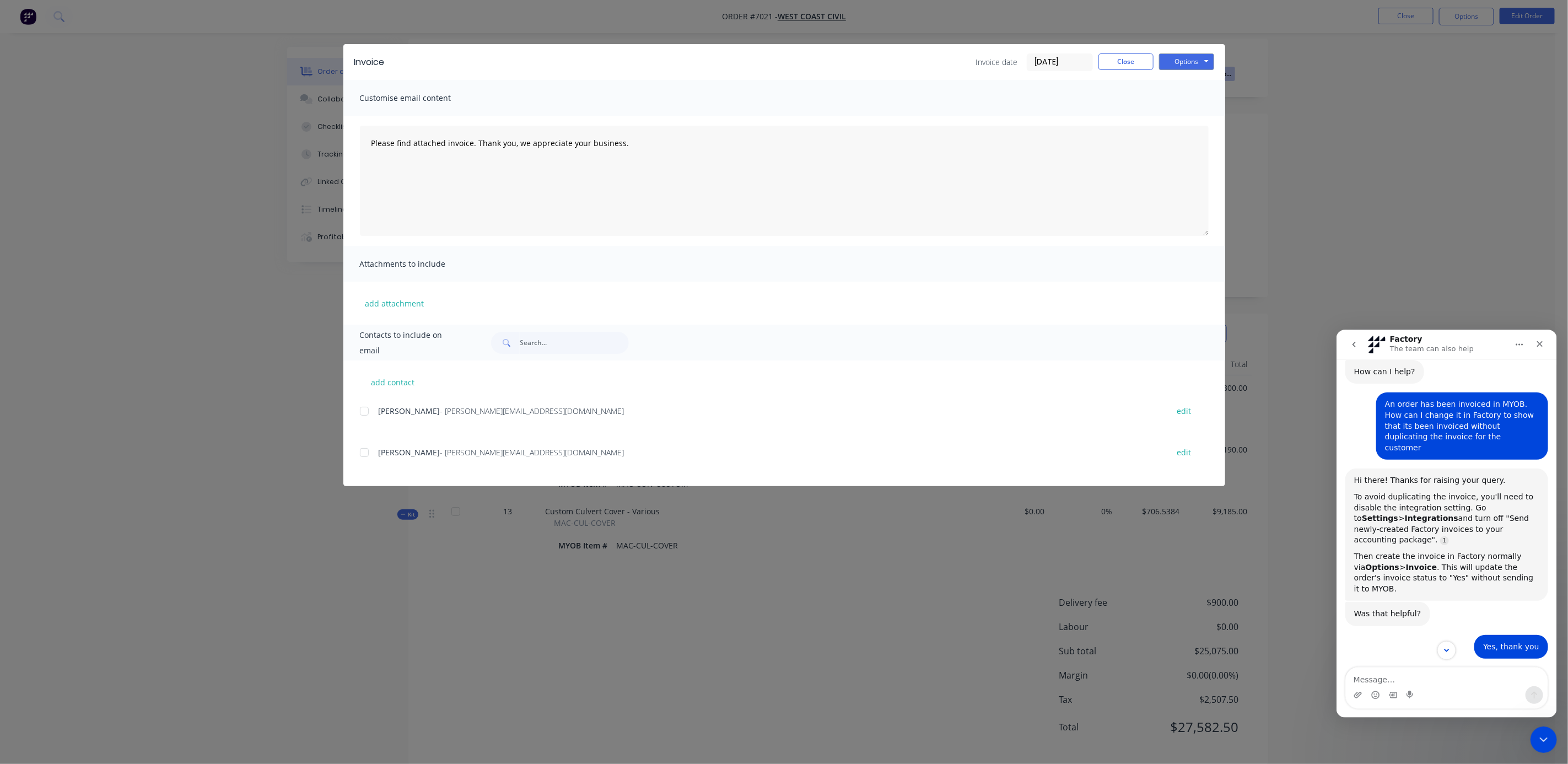
scroll to position [10, 0]
click at [1202, 53] on button "Options" at bounding box center [1187, 61] width 55 height 17
click at [1195, 98] on button "Print" at bounding box center [1194, 99] width 71 height 18
click at [1120, 71] on div "Invoice Invoice date [DATE] Close Options Preview Print Email" at bounding box center [784, 62] width 882 height 36
drag, startPoint x: 1120, startPoint y: 66, endPoint x: 1127, endPoint y: 80, distance: 15.7
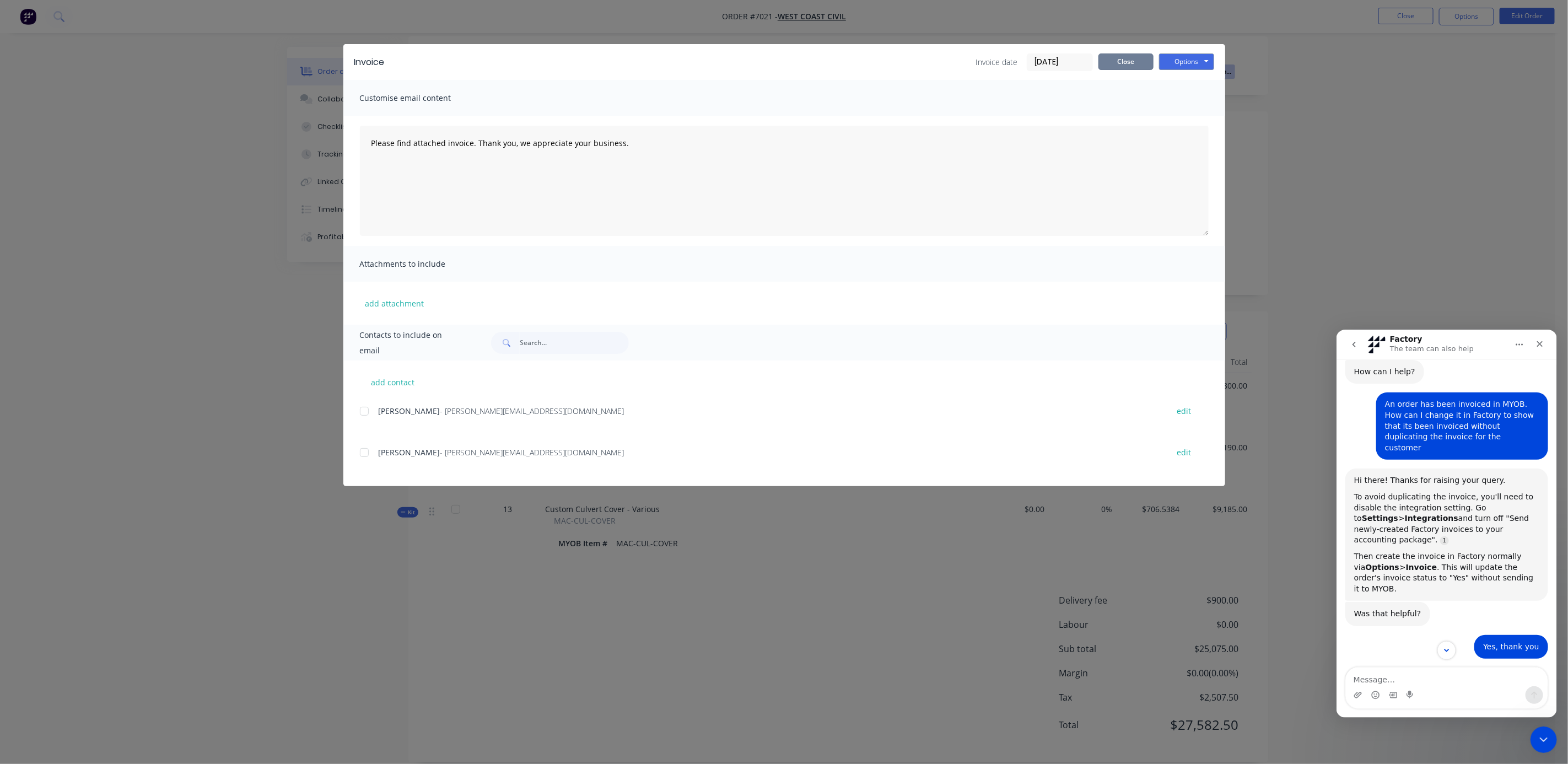
click at [1120, 65] on button "Close" at bounding box center [1126, 61] width 55 height 17
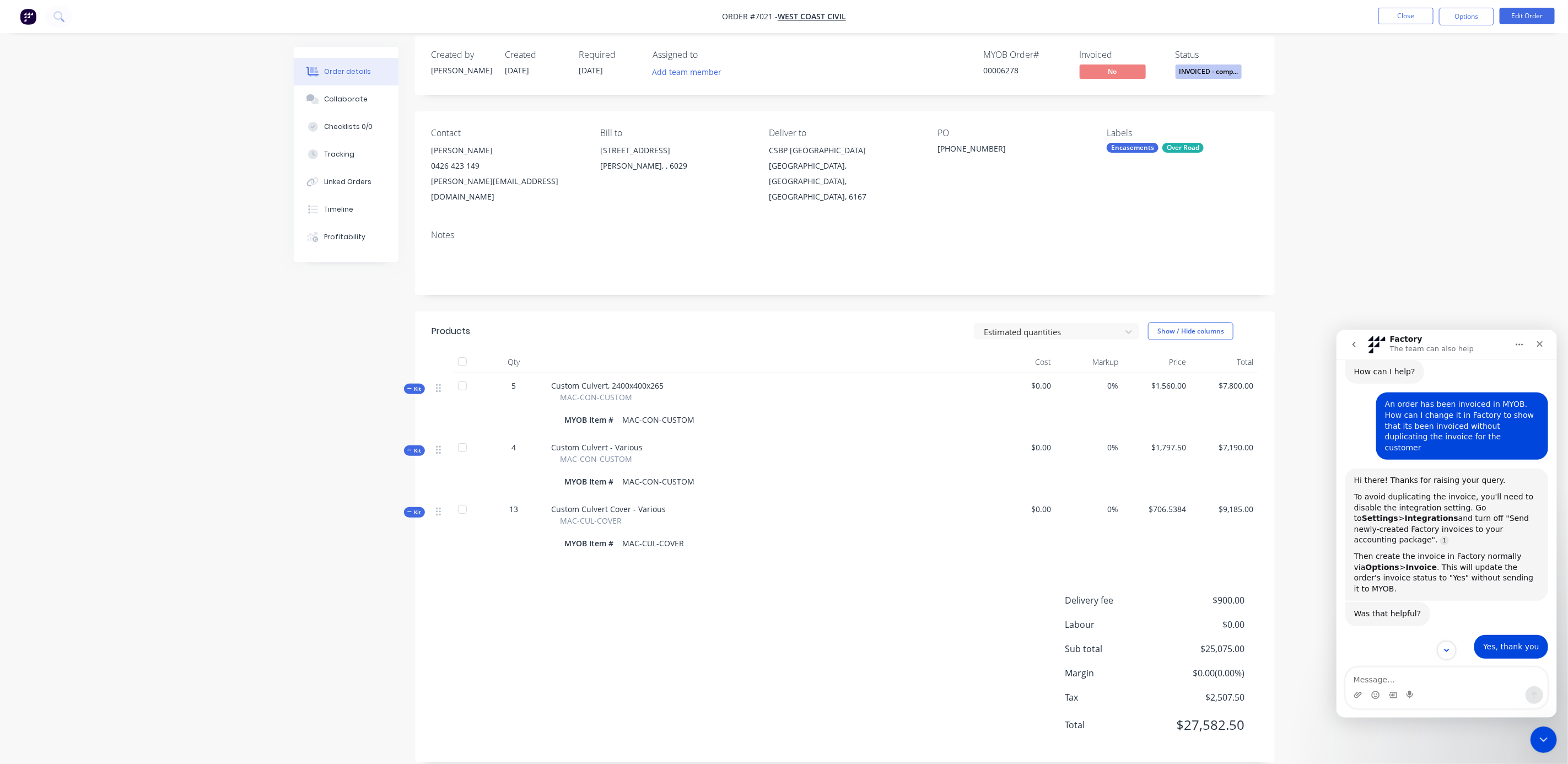
click at [1366, 144] on div "Order details Collaborate Checklists 0/0 Tracking Linked Orders Timeline Profit…" at bounding box center [784, 384] width 1568 height 789
click at [1475, 258] on div "Order details Collaborate Checklists 0/0 Tracking Linked Orders Timeline Profit…" at bounding box center [784, 384] width 1568 height 789
click at [1472, 15] on button "Options" at bounding box center [1467, 17] width 55 height 18
click at [1532, 102] on div "Order details Collaborate Checklists 0/0 Tracking Linked Orders Timeline Profit…" at bounding box center [784, 384] width 1568 height 789
click at [1447, 15] on button "Options" at bounding box center [1467, 17] width 55 height 18
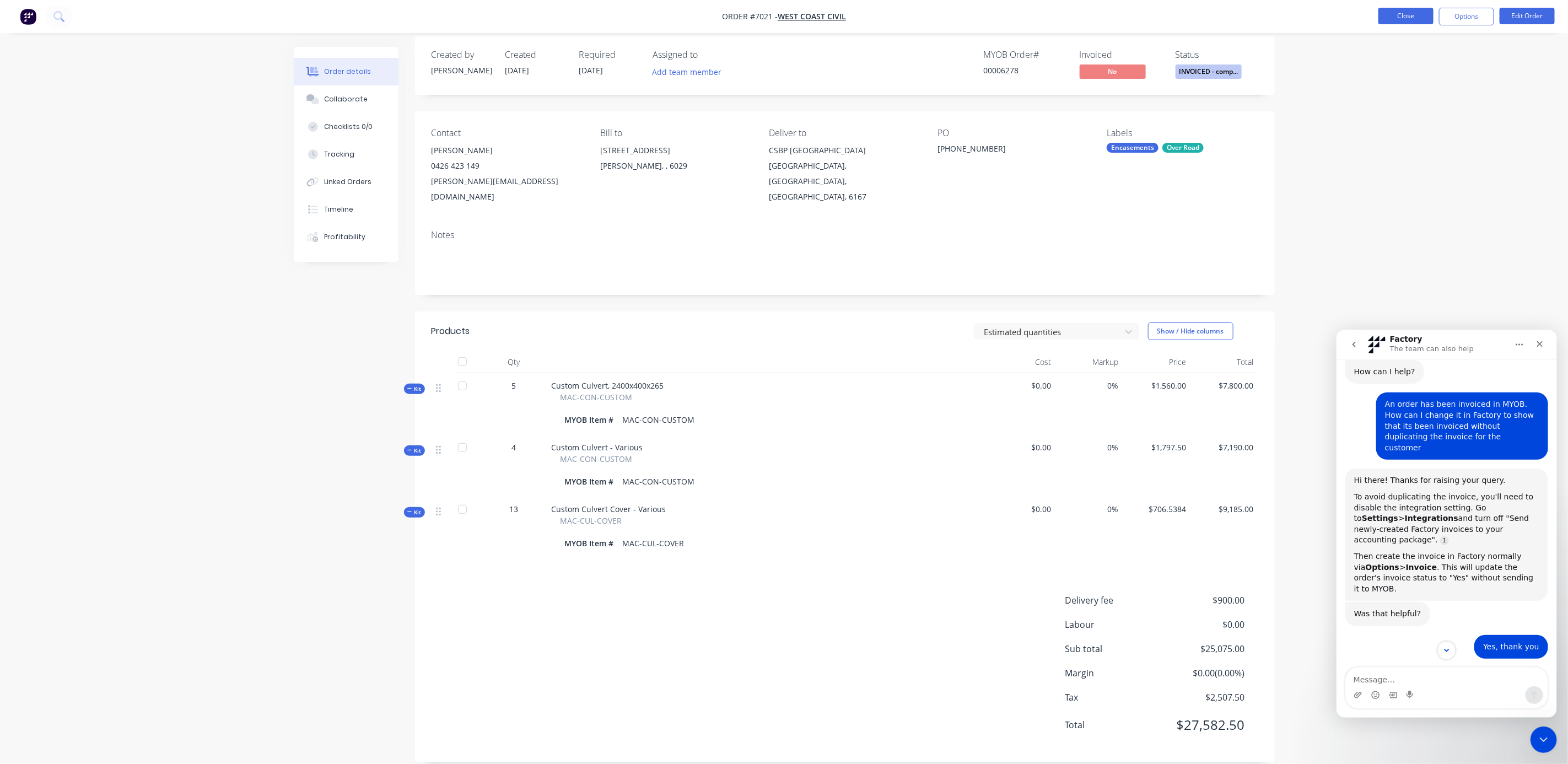
click at [1411, 9] on button "Close" at bounding box center [1406, 16] width 55 height 17
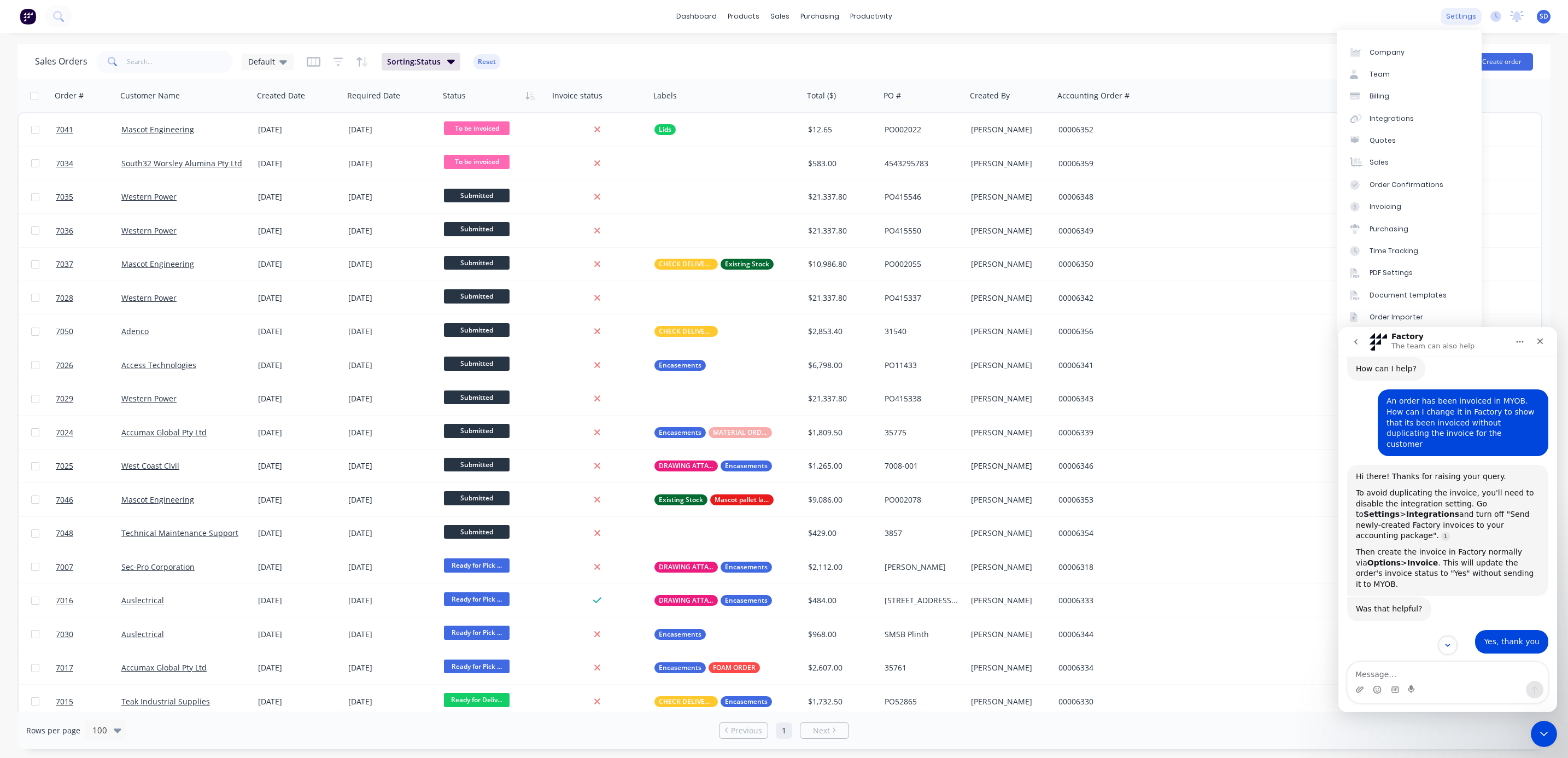
click at [1466, 12] on div "settings" at bounding box center [1461, 16] width 41 height 16
click at [1394, 118] on div "Integrations" at bounding box center [1391, 119] width 44 height 10
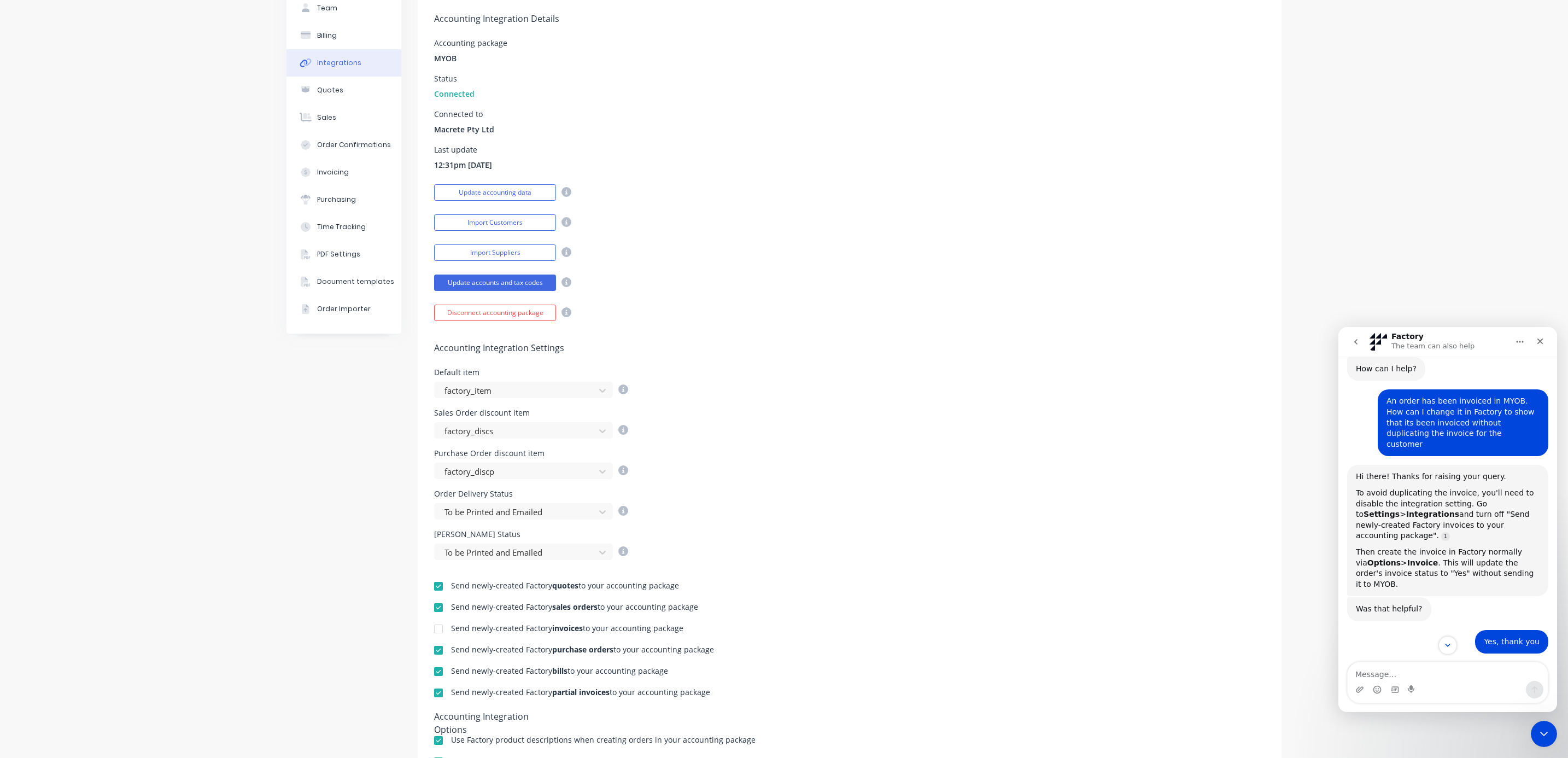
scroll to position [164, 0]
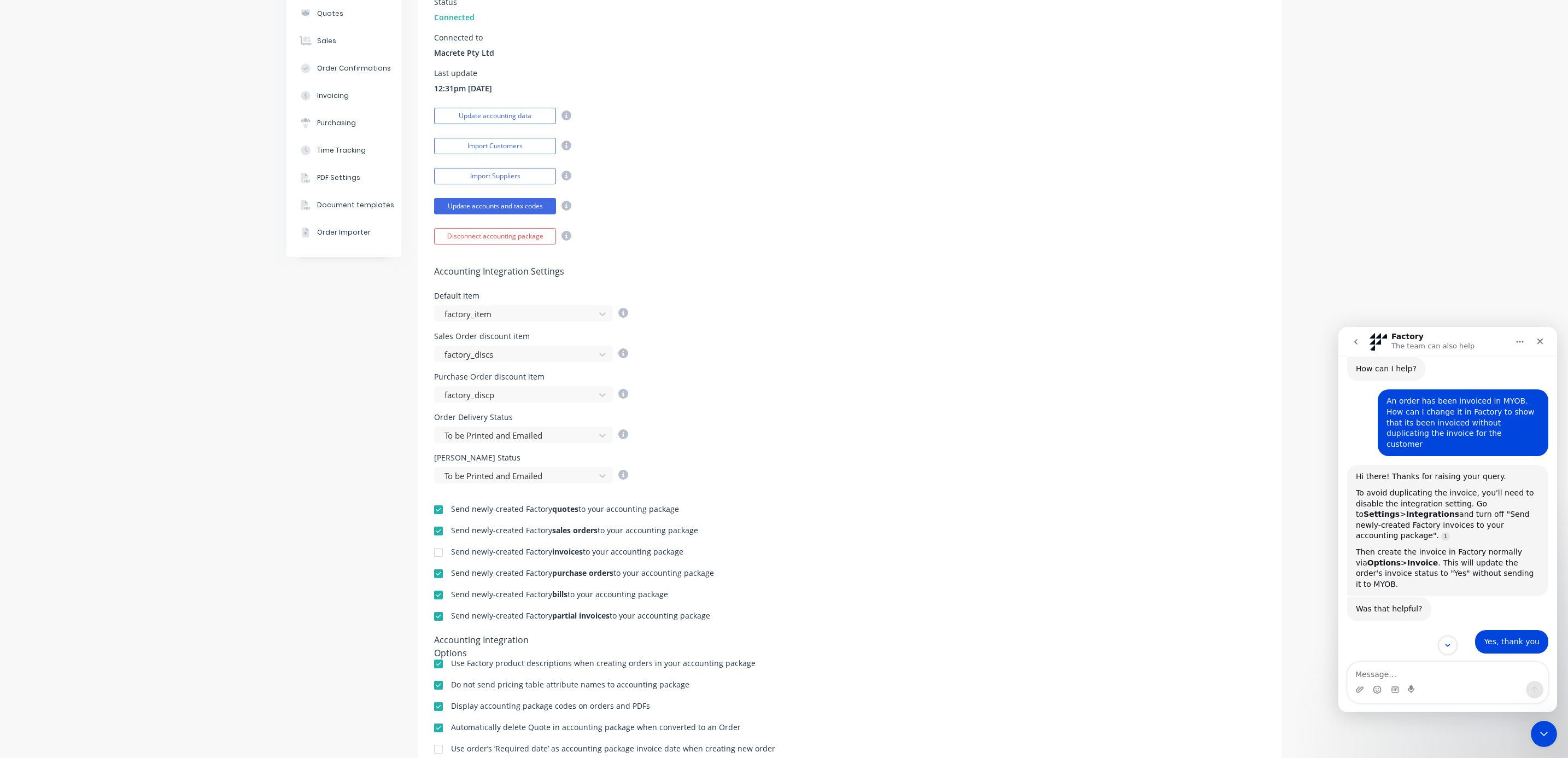
click at [436, 553] on div at bounding box center [438, 552] width 22 height 22
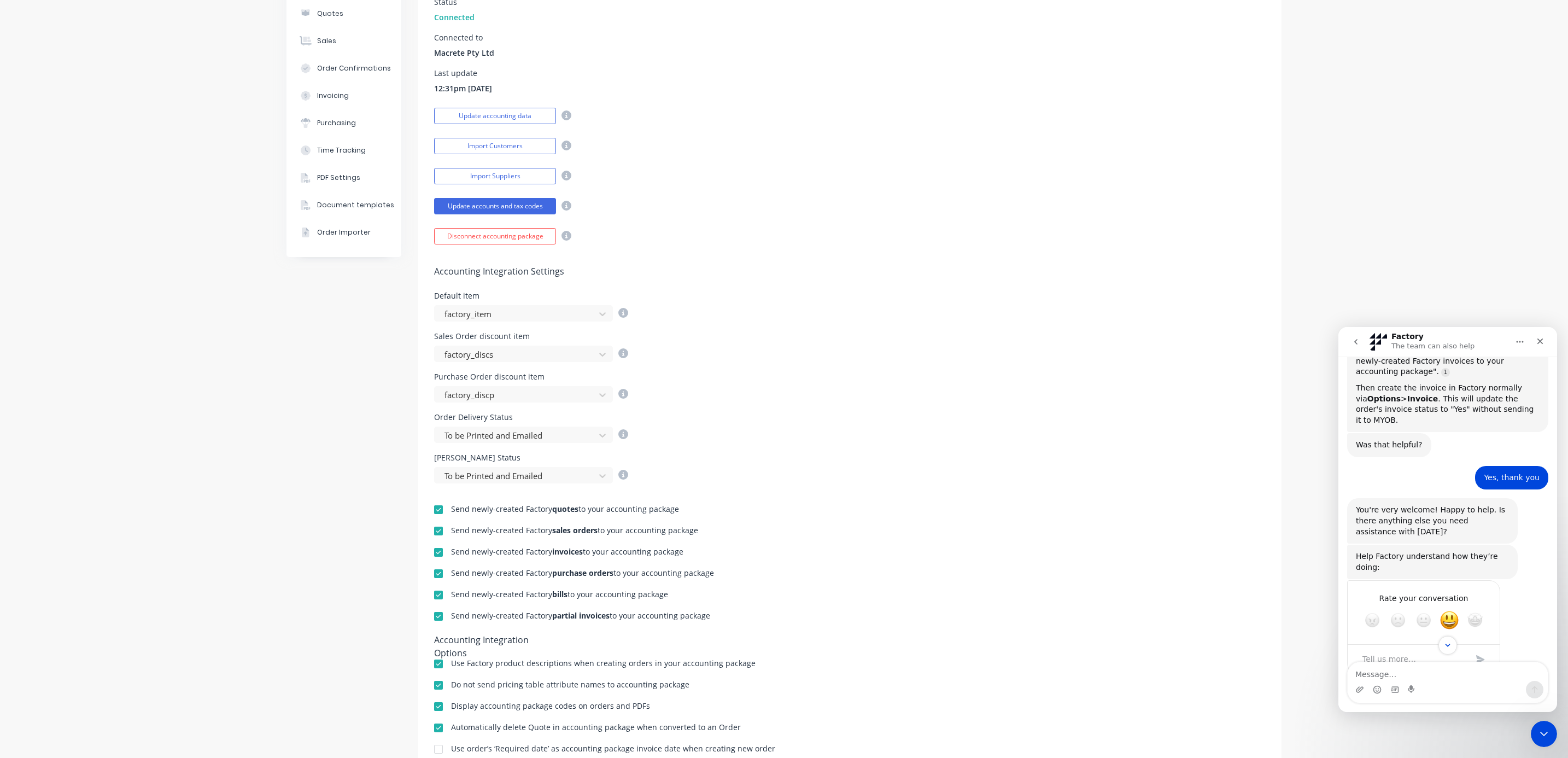
scroll to position [303, 0]
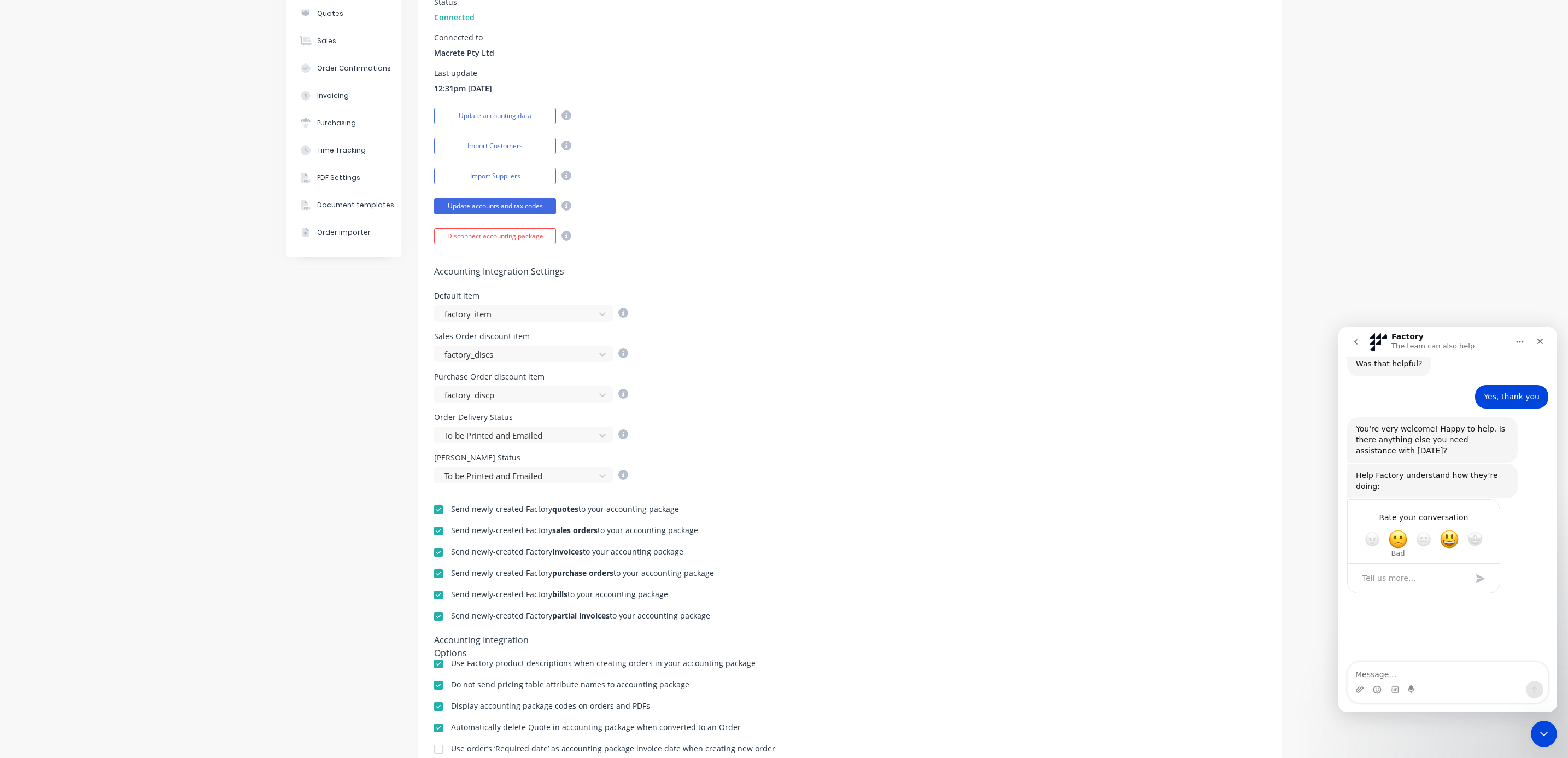
click at [1393, 530] on span "Bad" at bounding box center [1398, 539] width 19 height 19
click at [1385, 567] on textarea "Tell us more…" at bounding box center [1413, 578] width 114 height 24
click at [1468, 567] on textarea "Didnt work" at bounding box center [1413, 578] width 114 height 24
type textarea "Didnt work"
click at [1480, 567] on div "Submit" at bounding box center [1480, 578] width 22 height 22
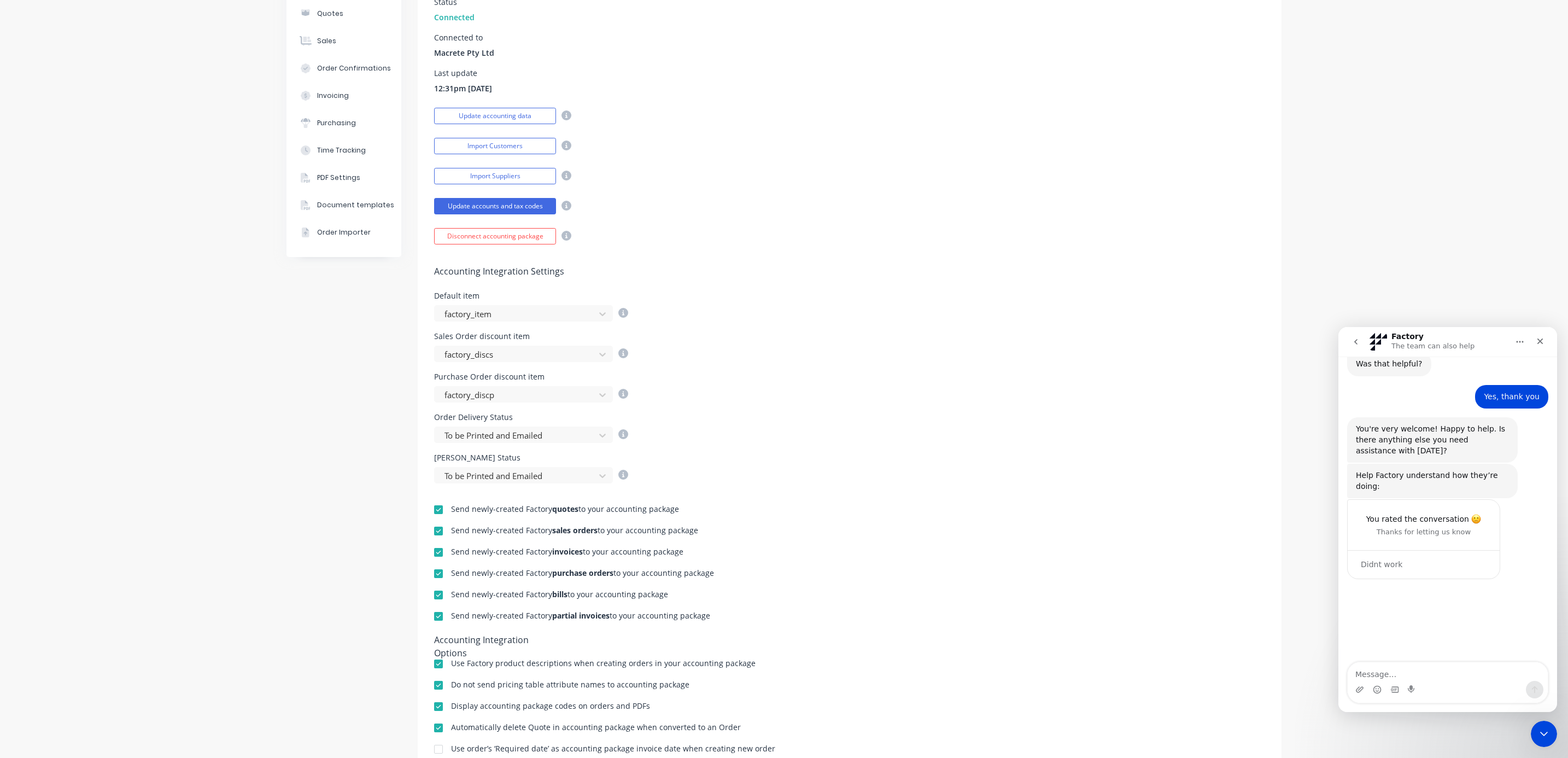
click at [1398, 240] on div "Company Team Billing Integrations Quotes Sales Order Confirmations Invoicing Pu…" at bounding box center [784, 365] width 1568 height 994
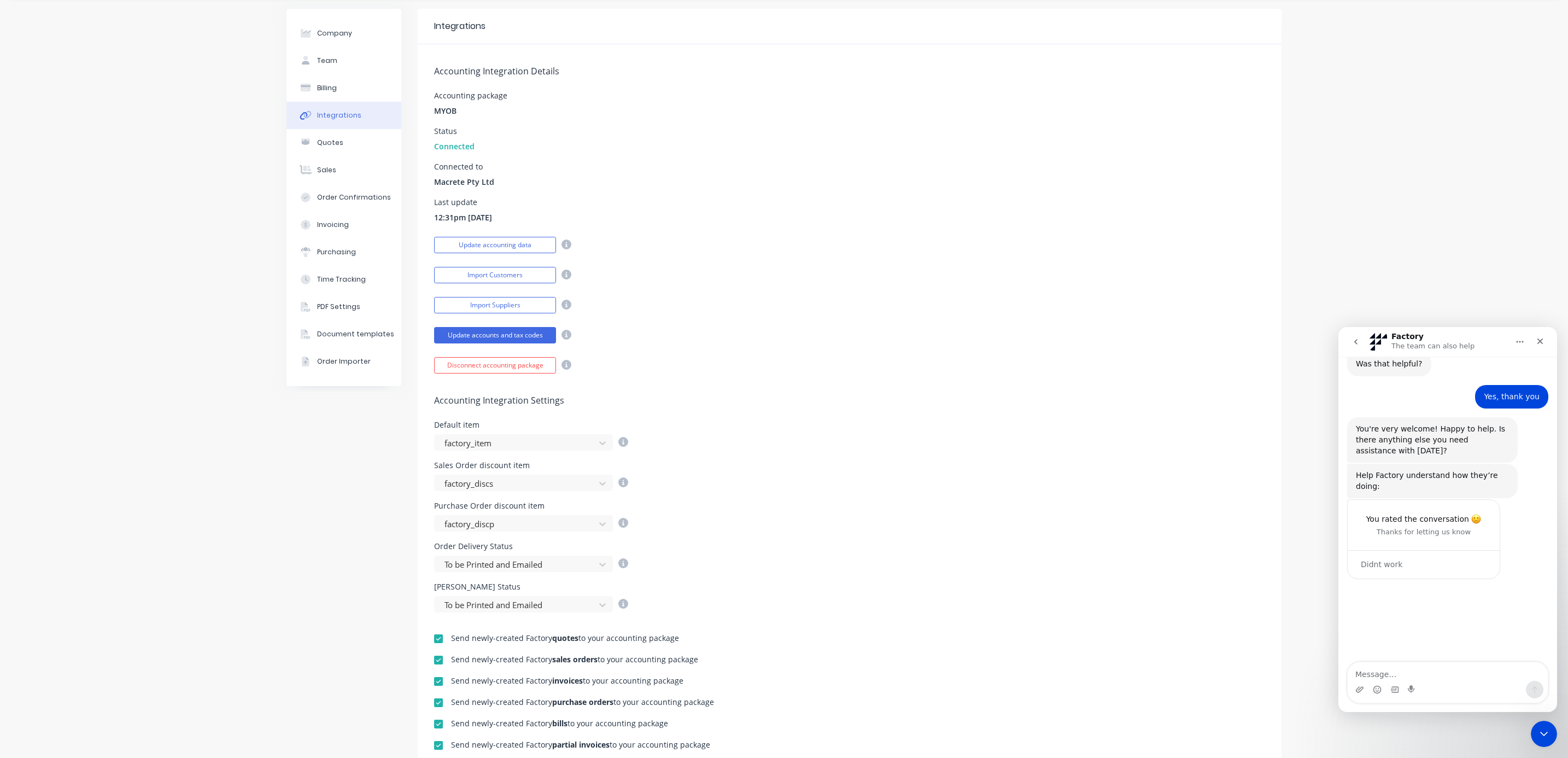
scroll to position [0, 0]
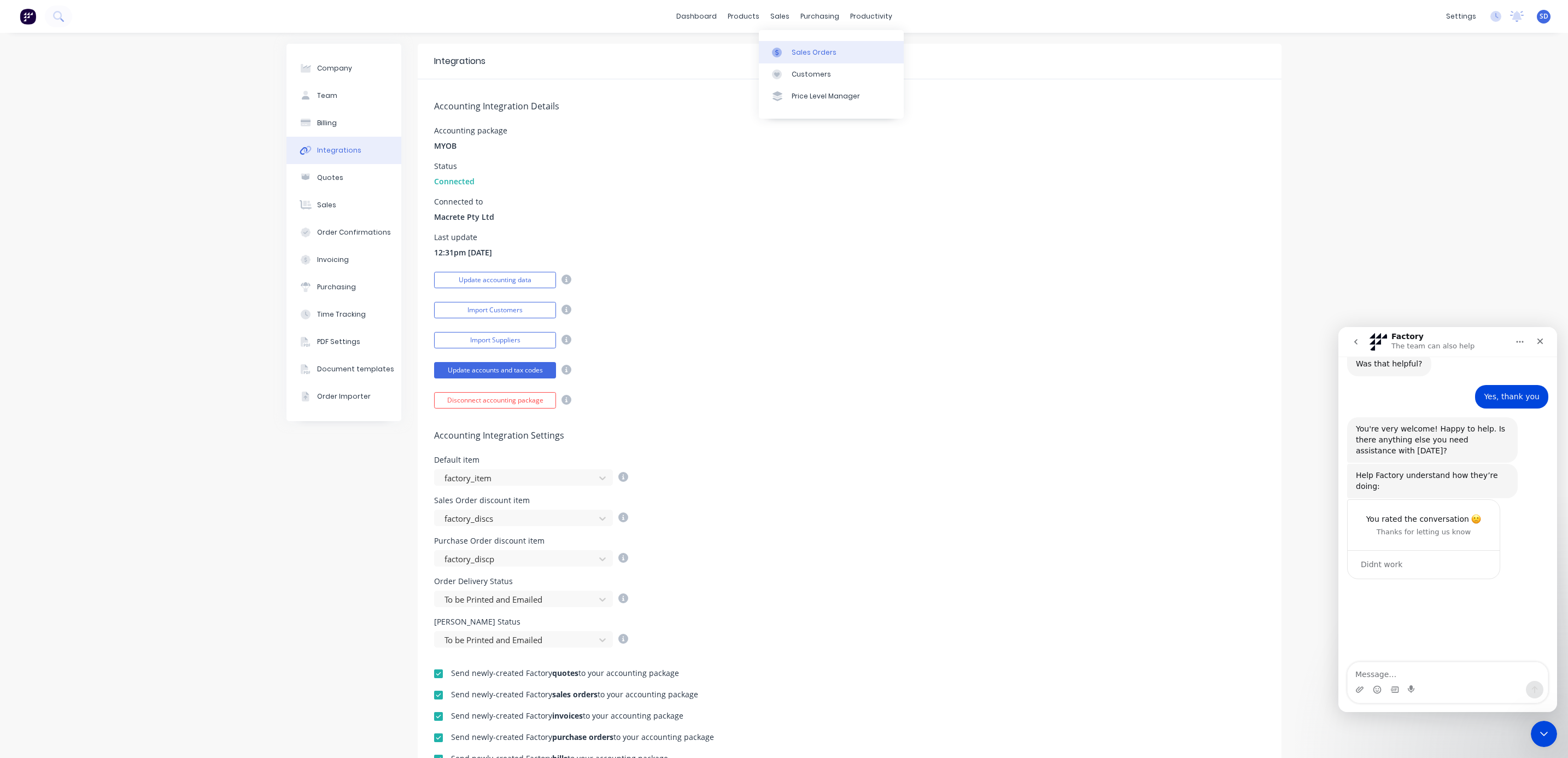
click at [803, 51] on div "Sales Orders" at bounding box center [814, 52] width 45 height 10
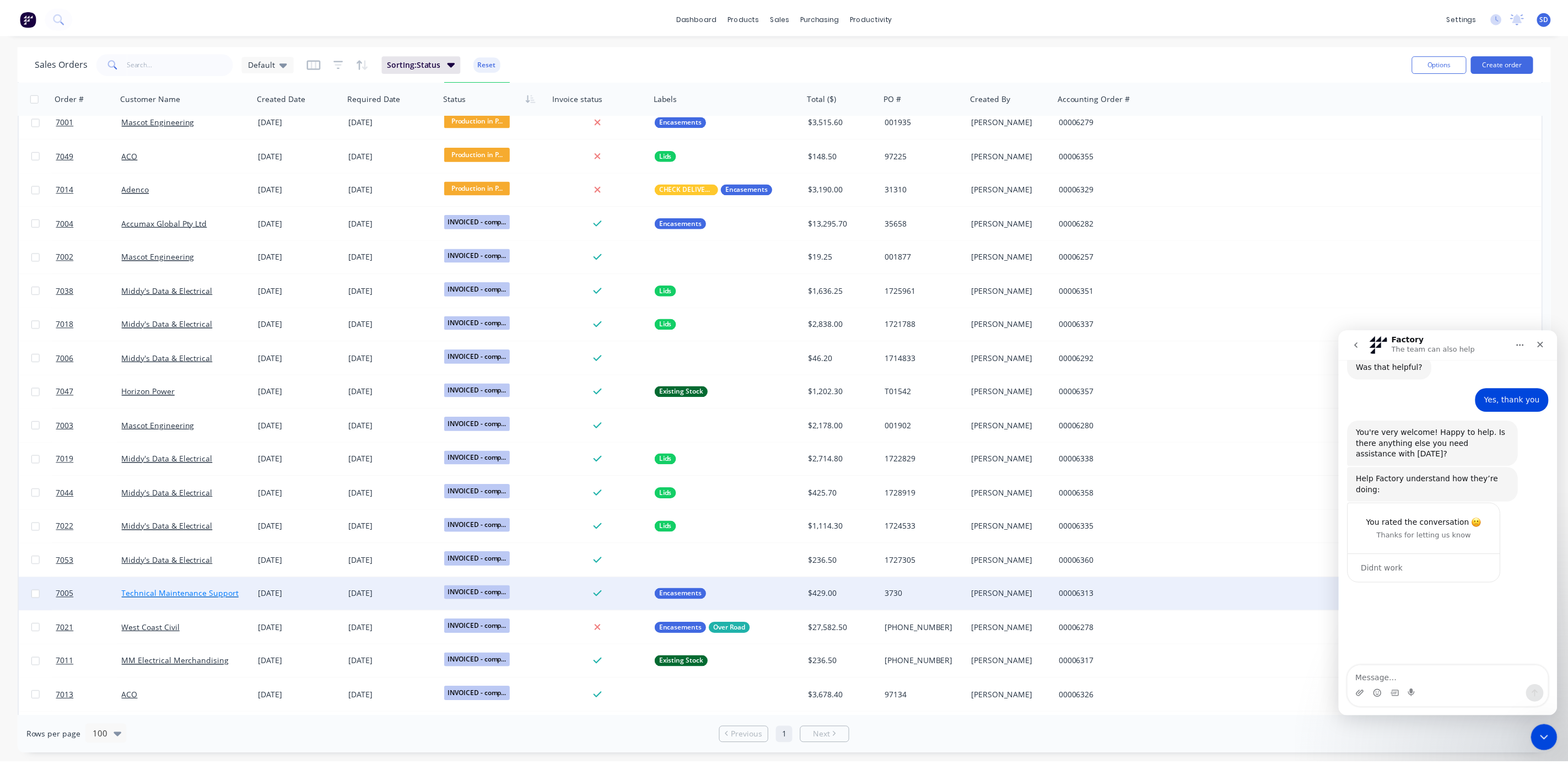
scroll to position [662, 0]
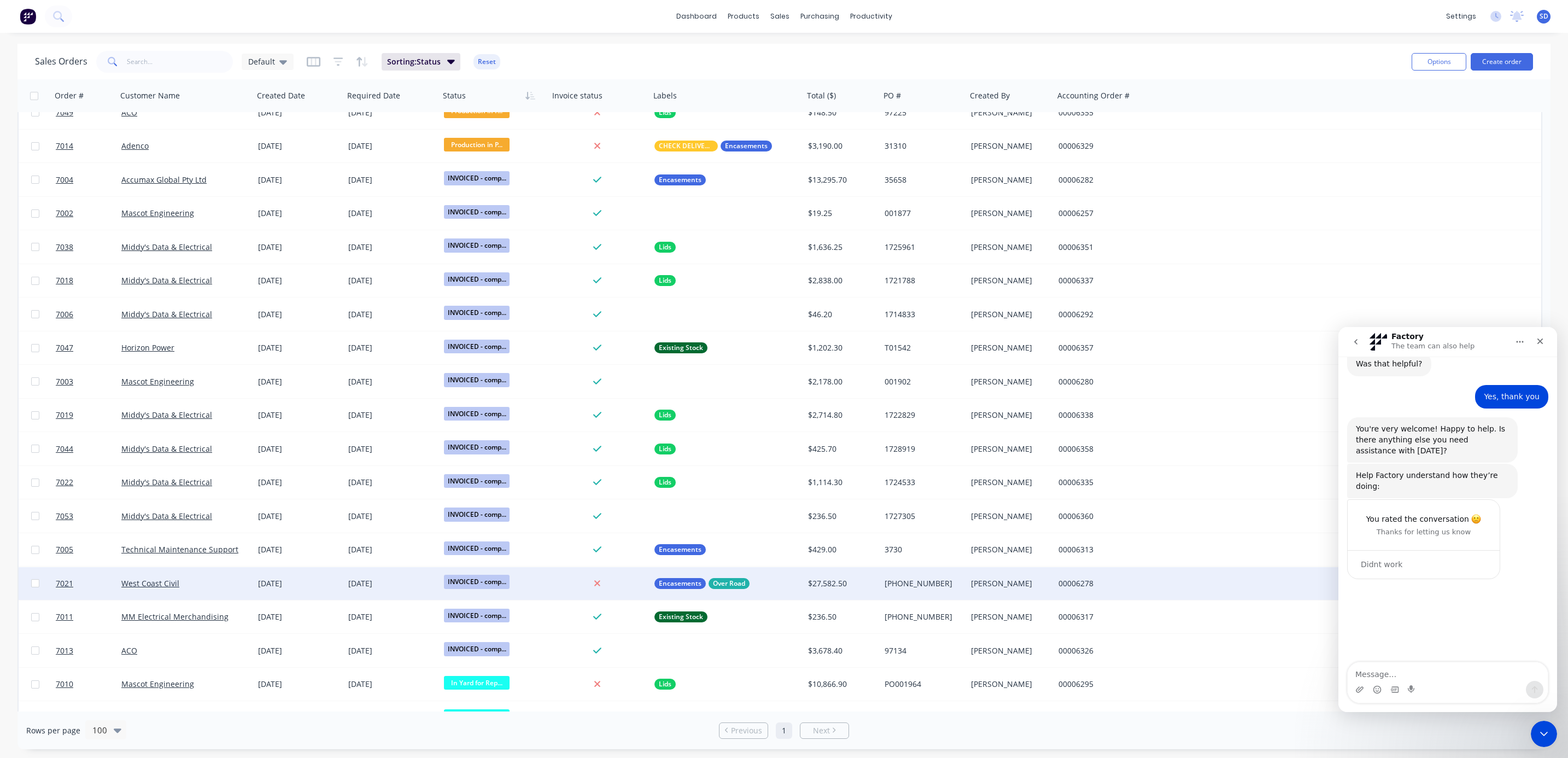
click at [207, 589] on div "West Coast Civil" at bounding box center [185, 583] width 137 height 33
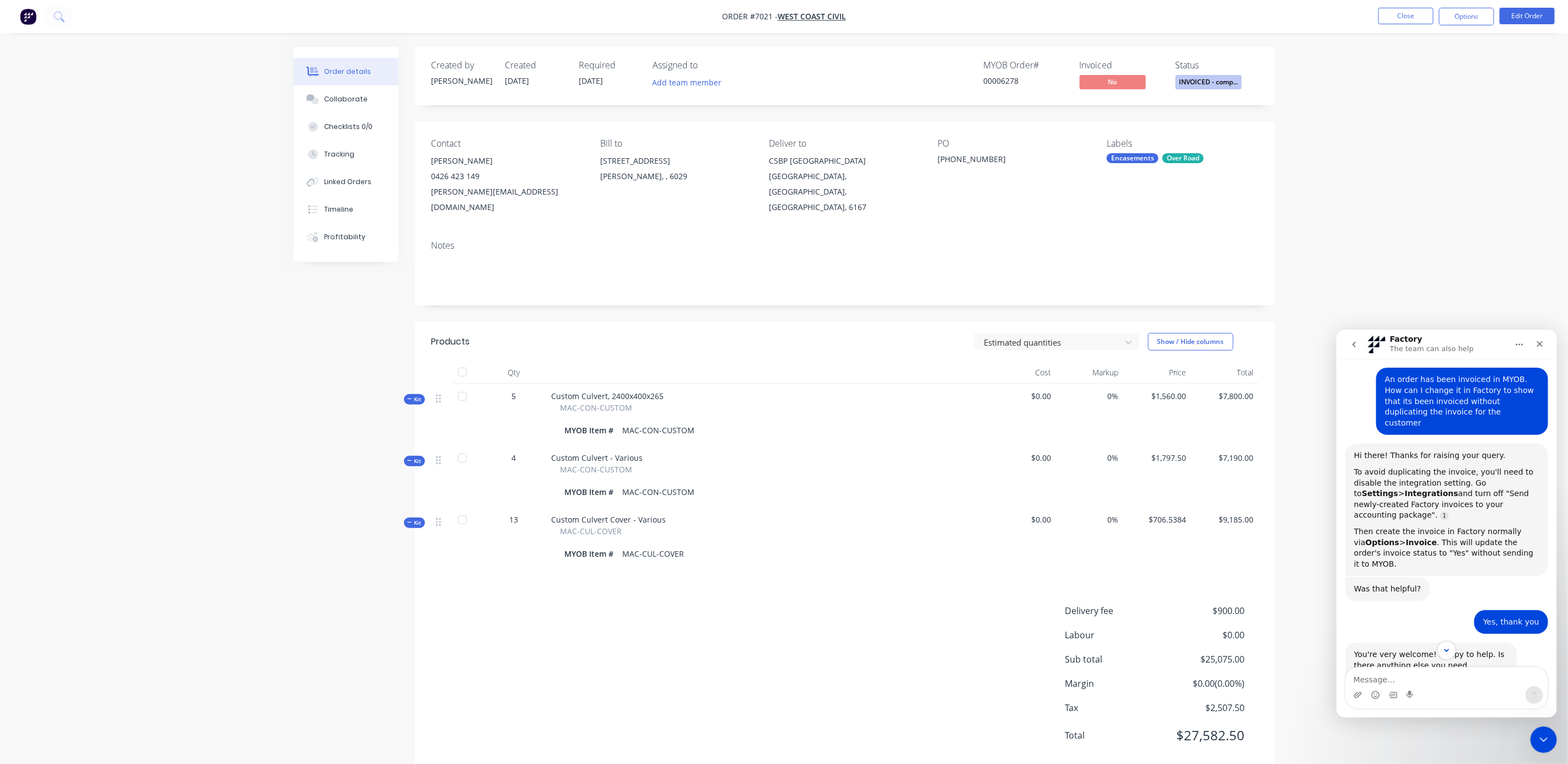
scroll to position [58, 0]
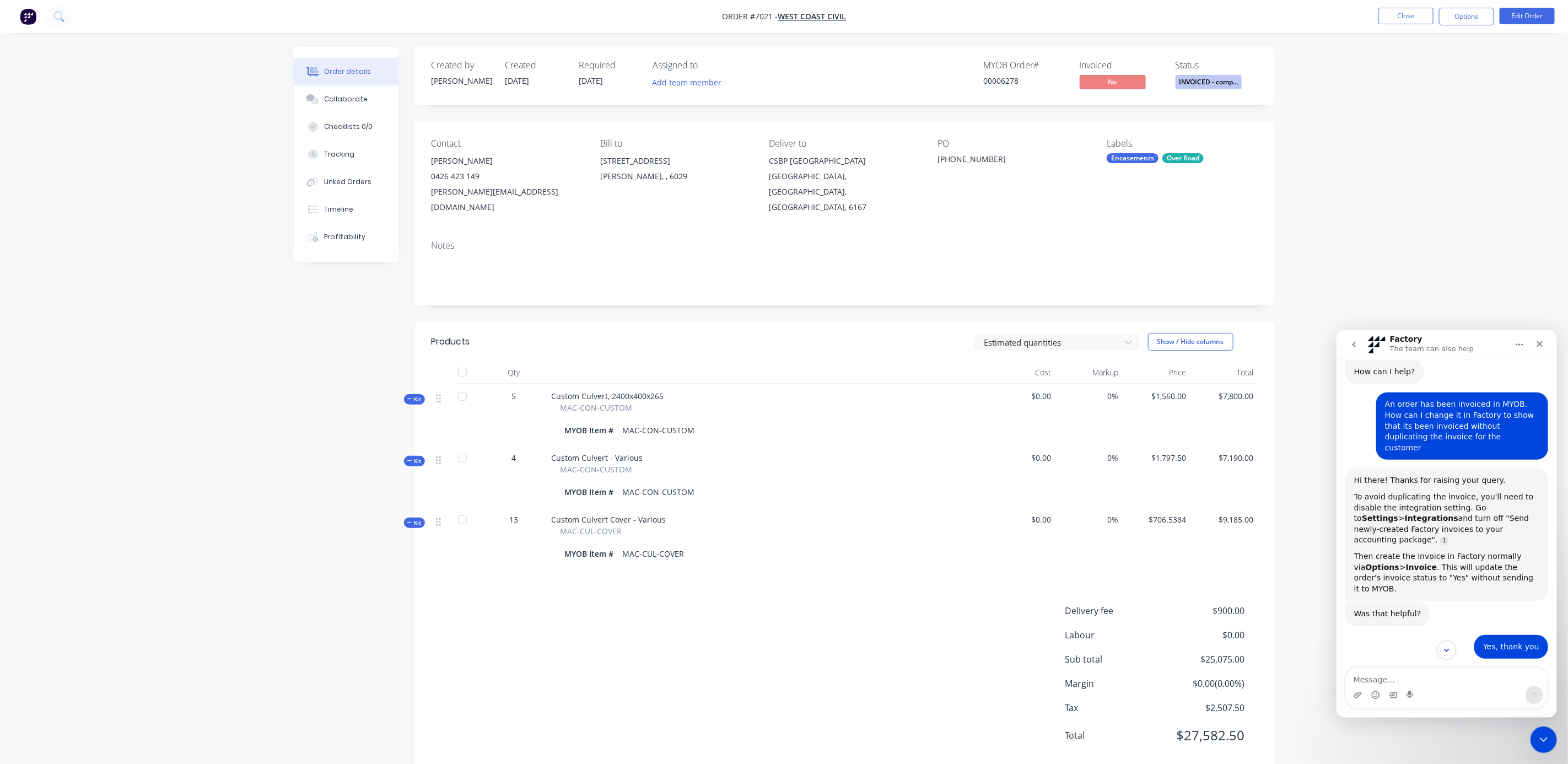
click at [1513, 284] on div "Order details Collaborate Checklists 0/0 Tracking Linked Orders Timeline Profit…" at bounding box center [784, 395] width 1568 height 789
click at [1534, 336] on div "Close" at bounding box center [1539, 343] width 20 height 20
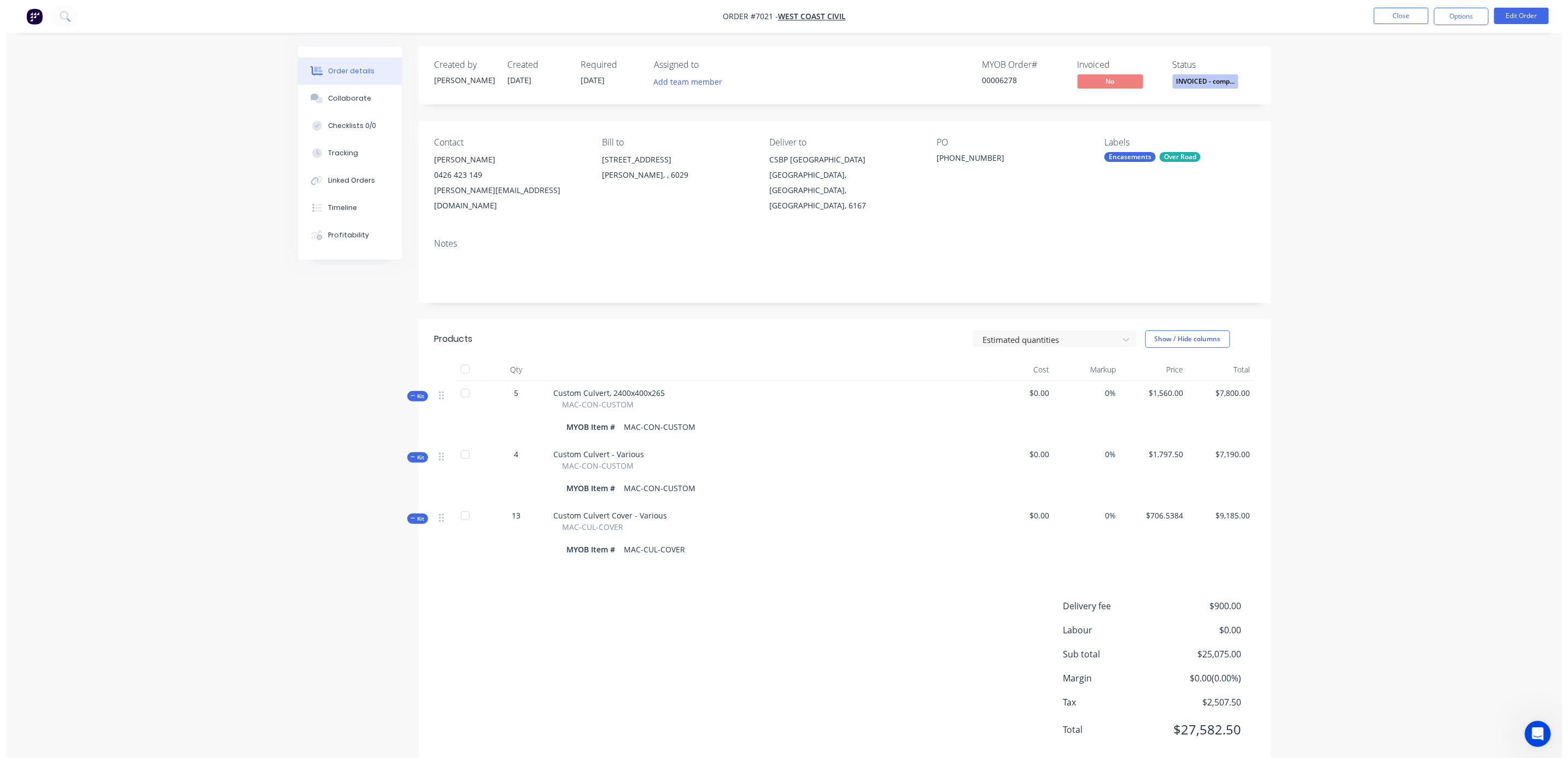
scroll to position [192, 0]
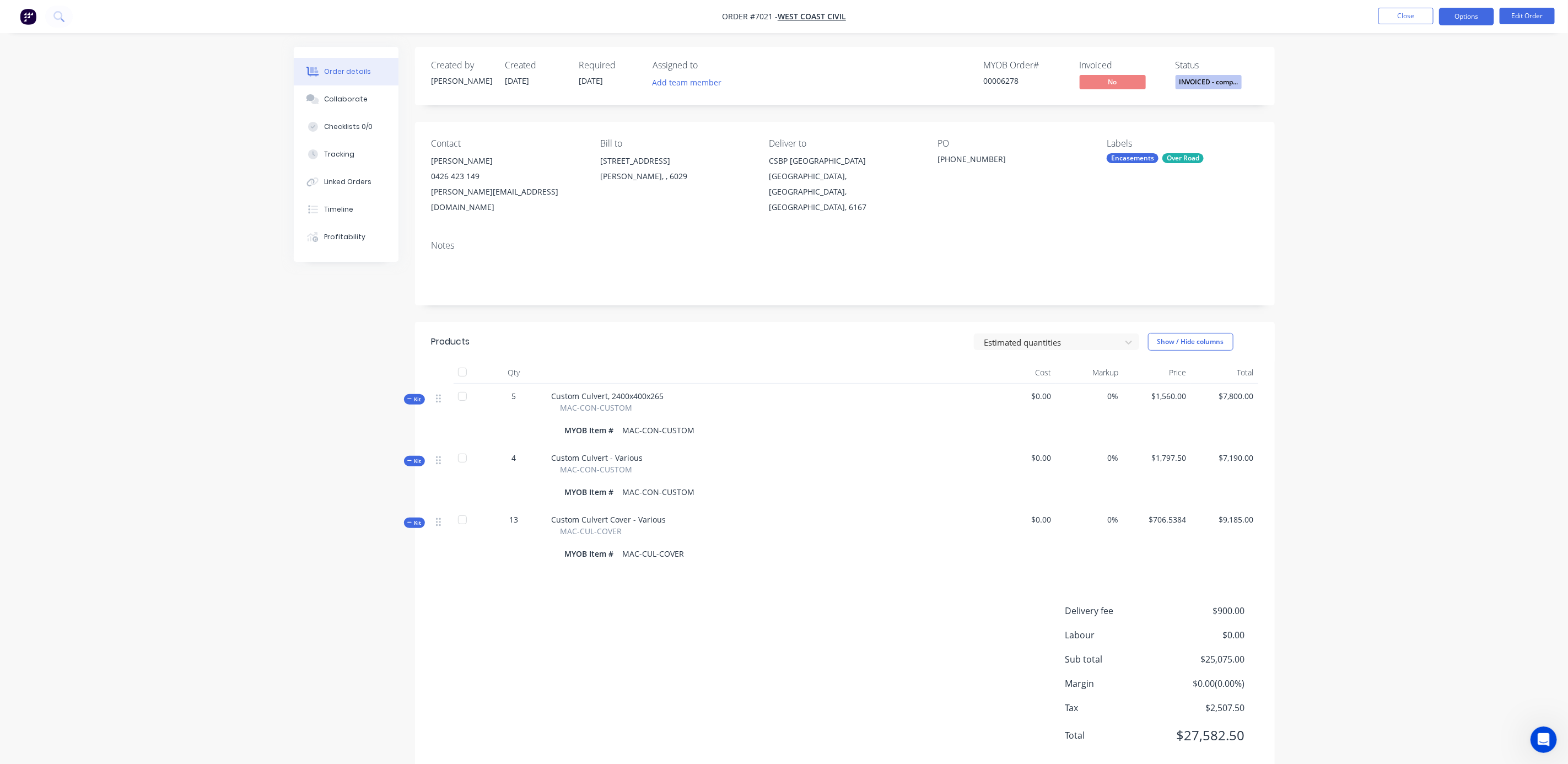
click at [1469, 20] on button "Options" at bounding box center [1467, 17] width 55 height 18
click at [1416, 63] on div "Invoice" at bounding box center [1434, 67] width 101 height 16
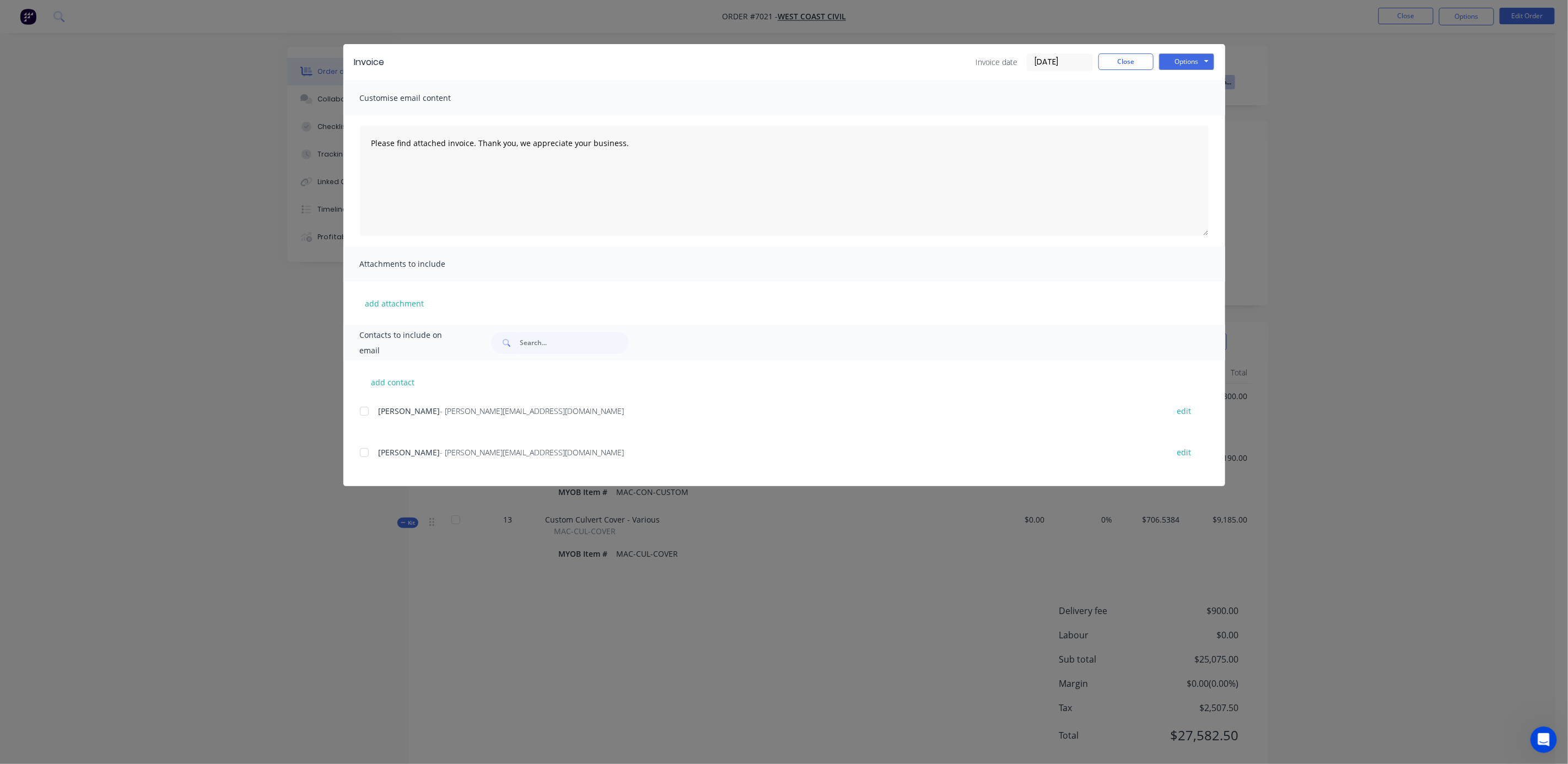
drag, startPoint x: 1051, startPoint y: 58, endPoint x: 1004, endPoint y: 58, distance: 47.0
click at [1004, 58] on div "Invoice date [DATE]" at bounding box center [1035, 62] width 117 height 18
type input "[DATE]"
click at [1125, 63] on button "Close" at bounding box center [1126, 61] width 55 height 17
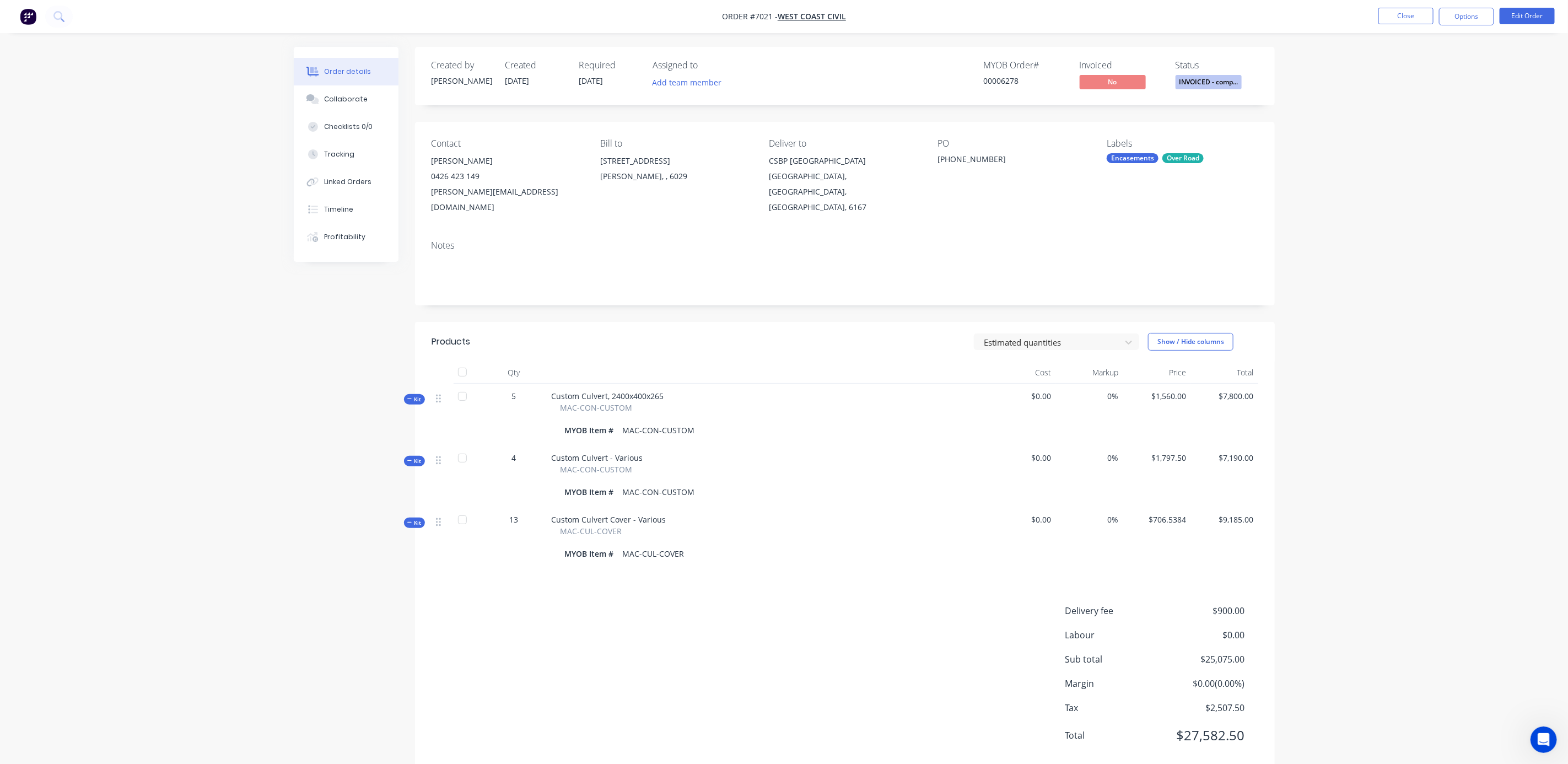
click at [1450, 193] on div "Order details Collaborate Checklists 0/0 Tracking Linked Orders Timeline Profit…" at bounding box center [784, 395] width 1568 height 789
click at [1418, 19] on button "Close" at bounding box center [1406, 16] width 55 height 17
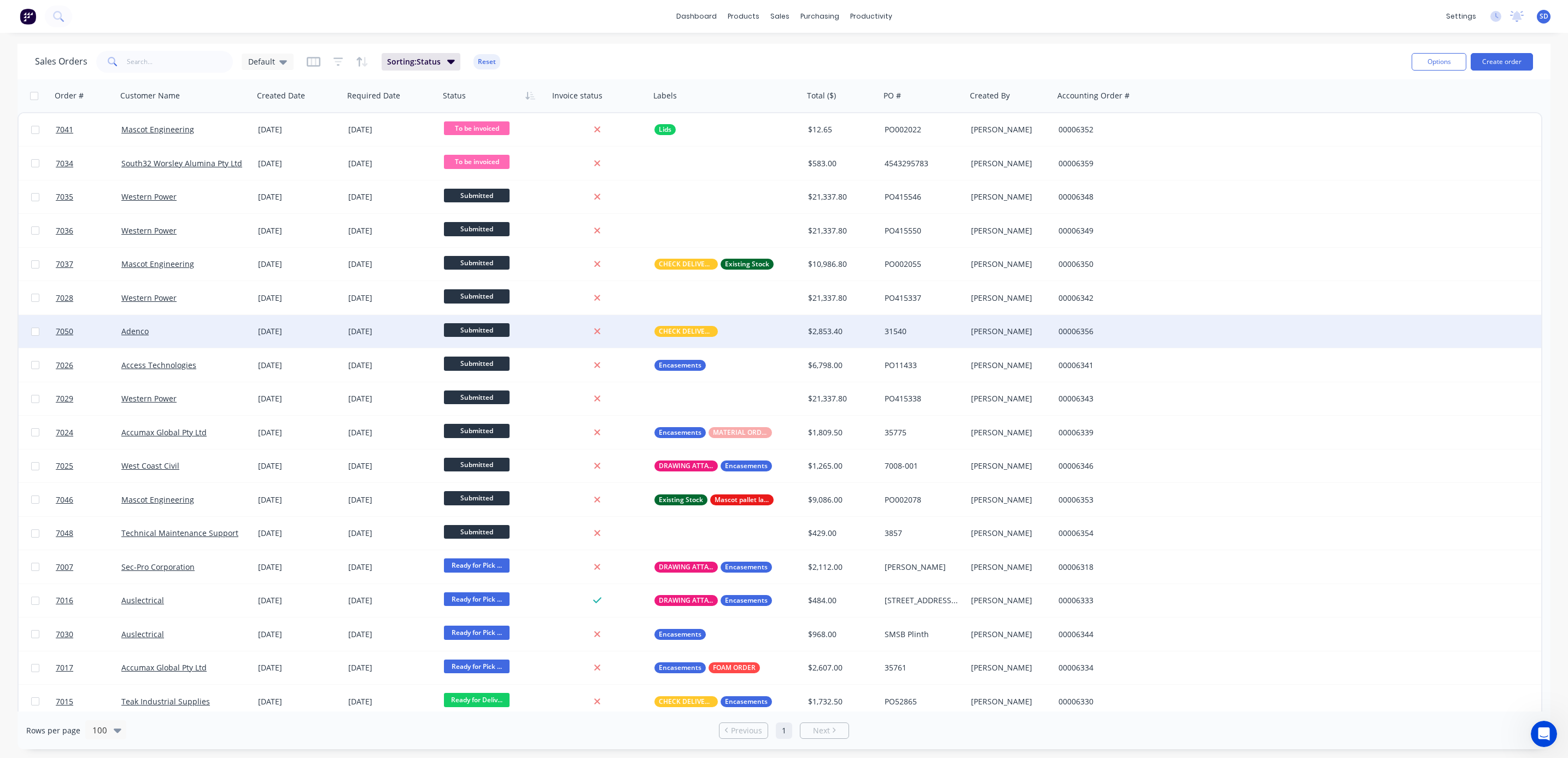
click at [200, 337] on div "Adenco" at bounding box center [185, 331] width 137 height 33
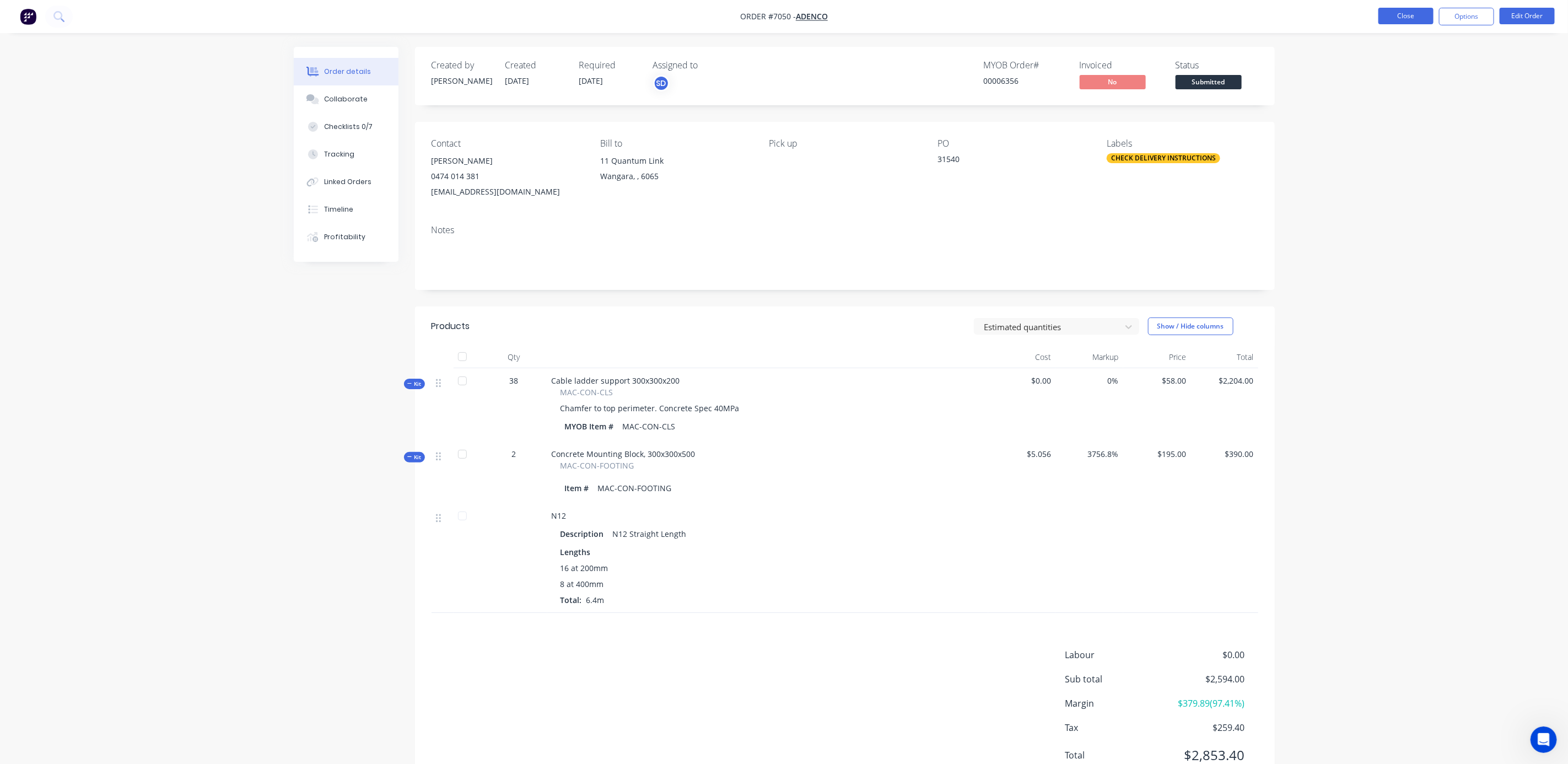
click at [1410, 14] on button "Close" at bounding box center [1406, 16] width 55 height 17
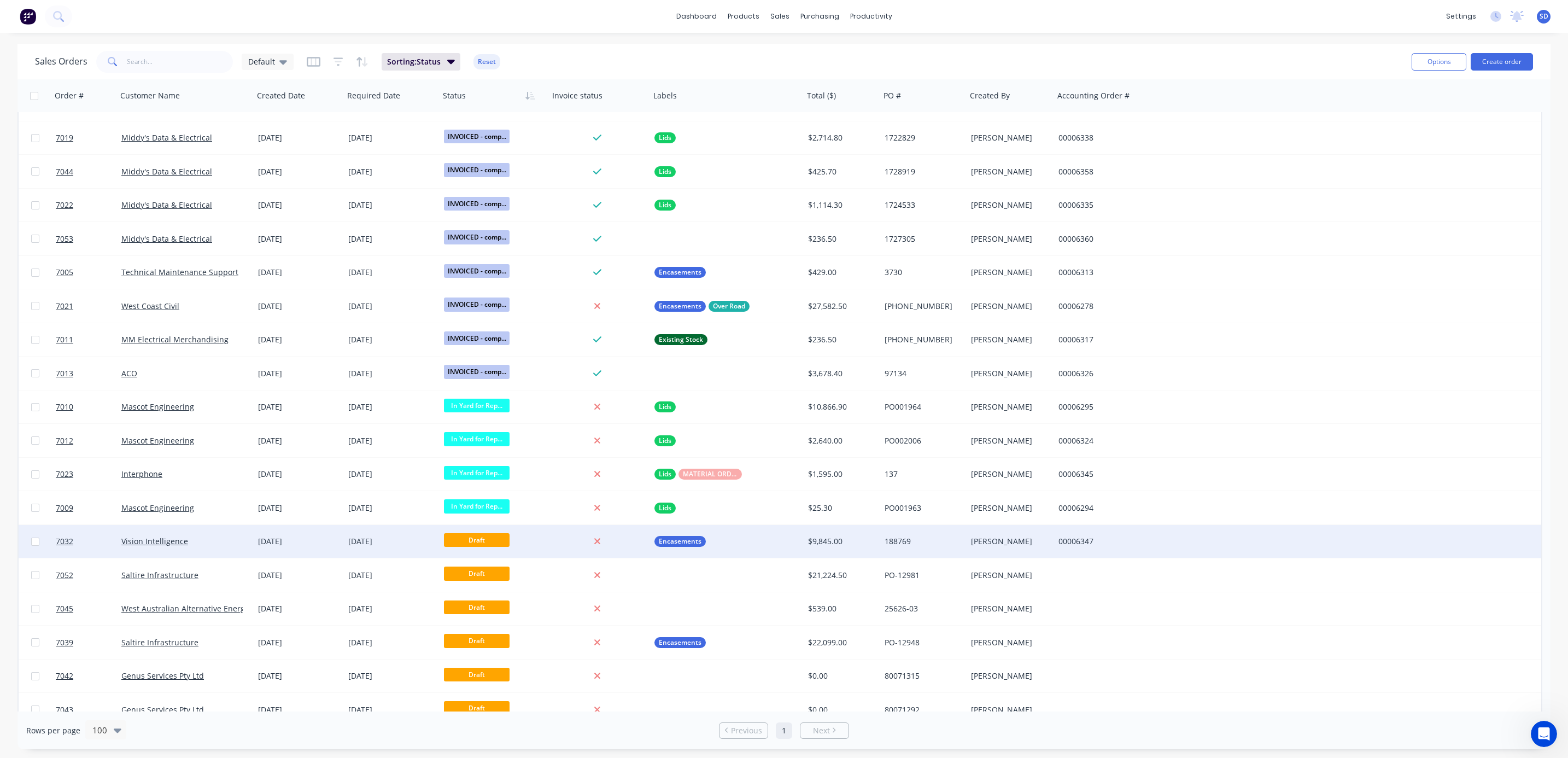
scroll to position [1048, 0]
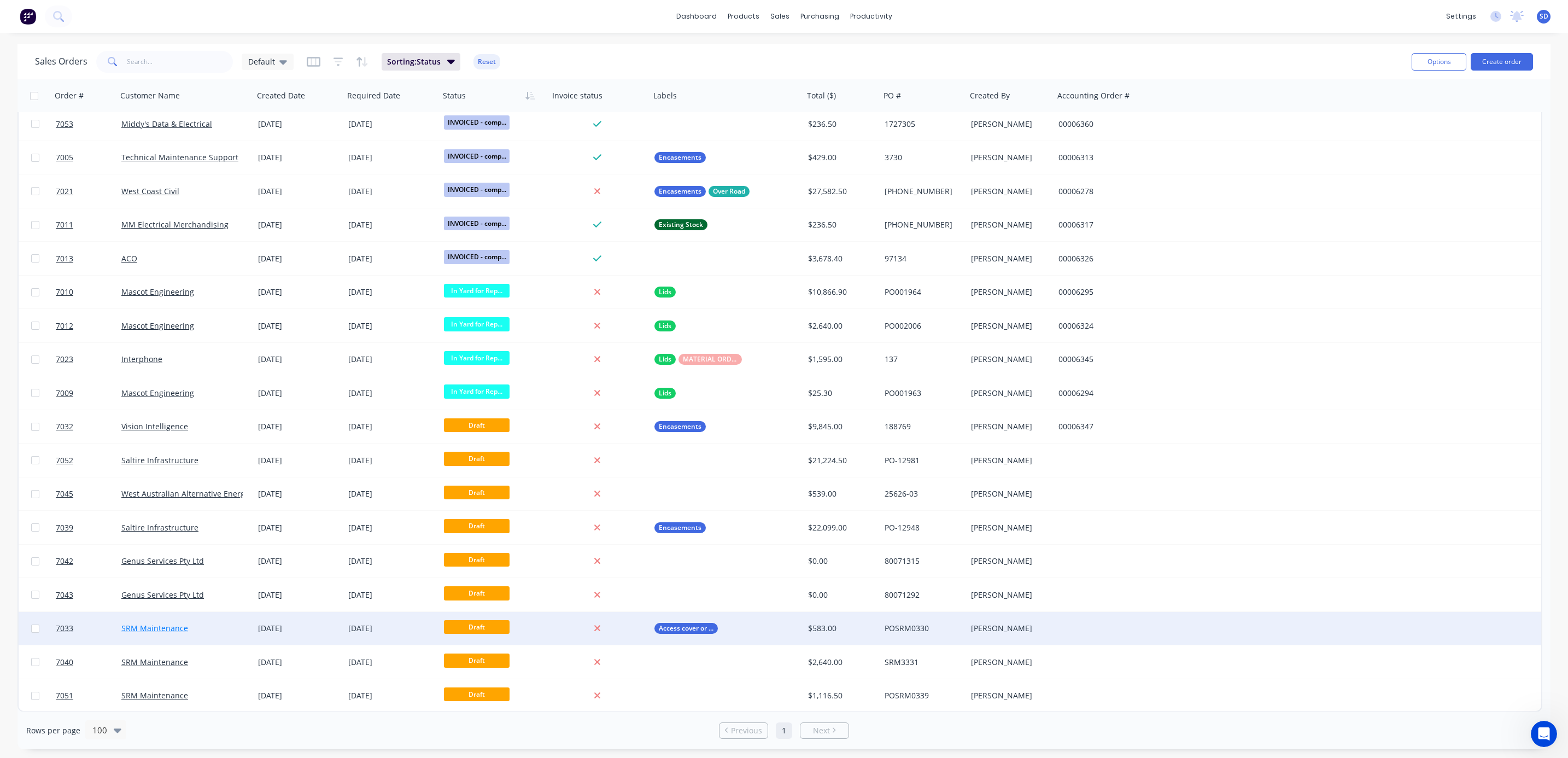
click at [171, 626] on link "SRM Maintenance" at bounding box center [155, 628] width 67 height 10
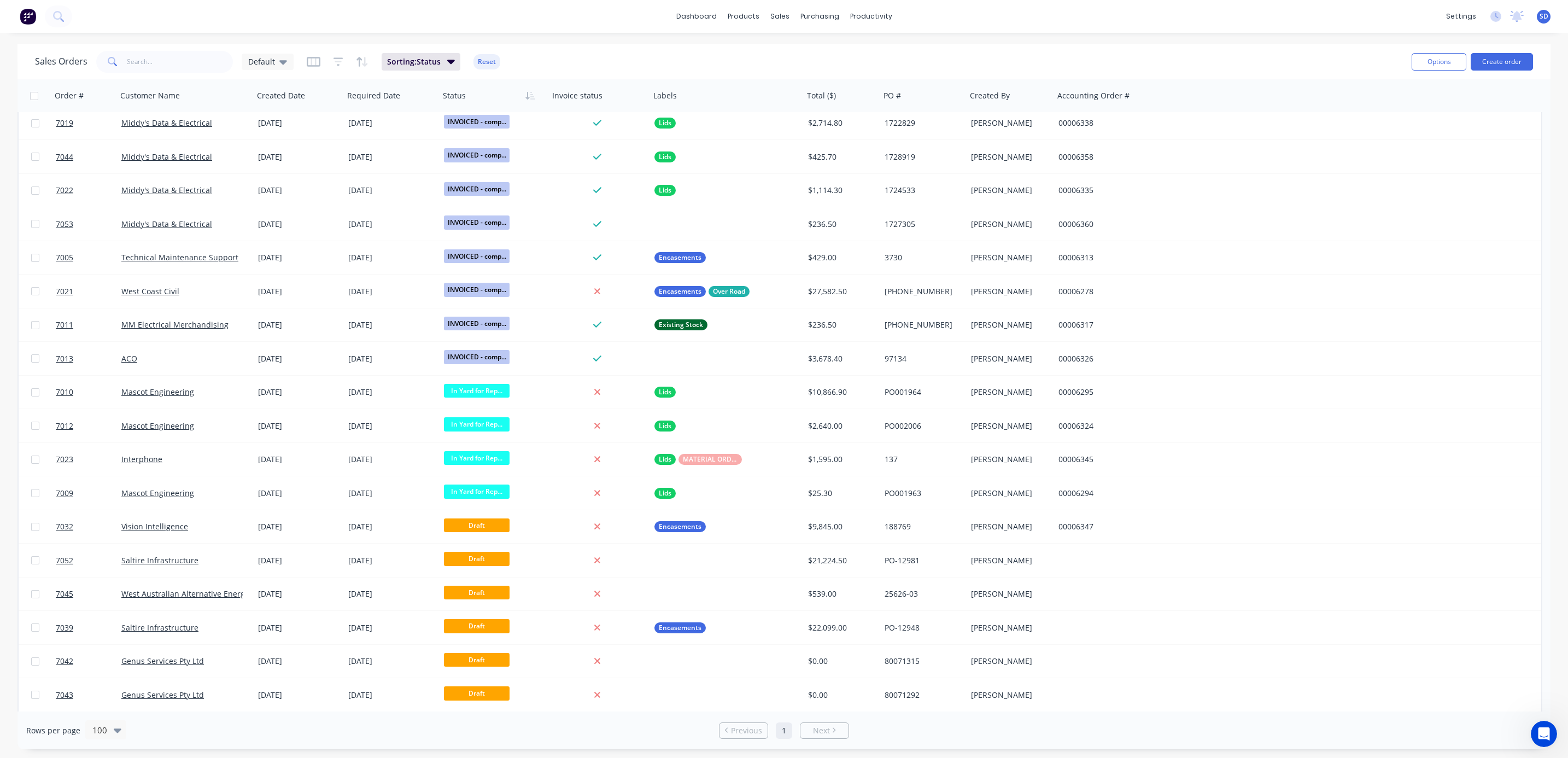
scroll to position [1048, 0]
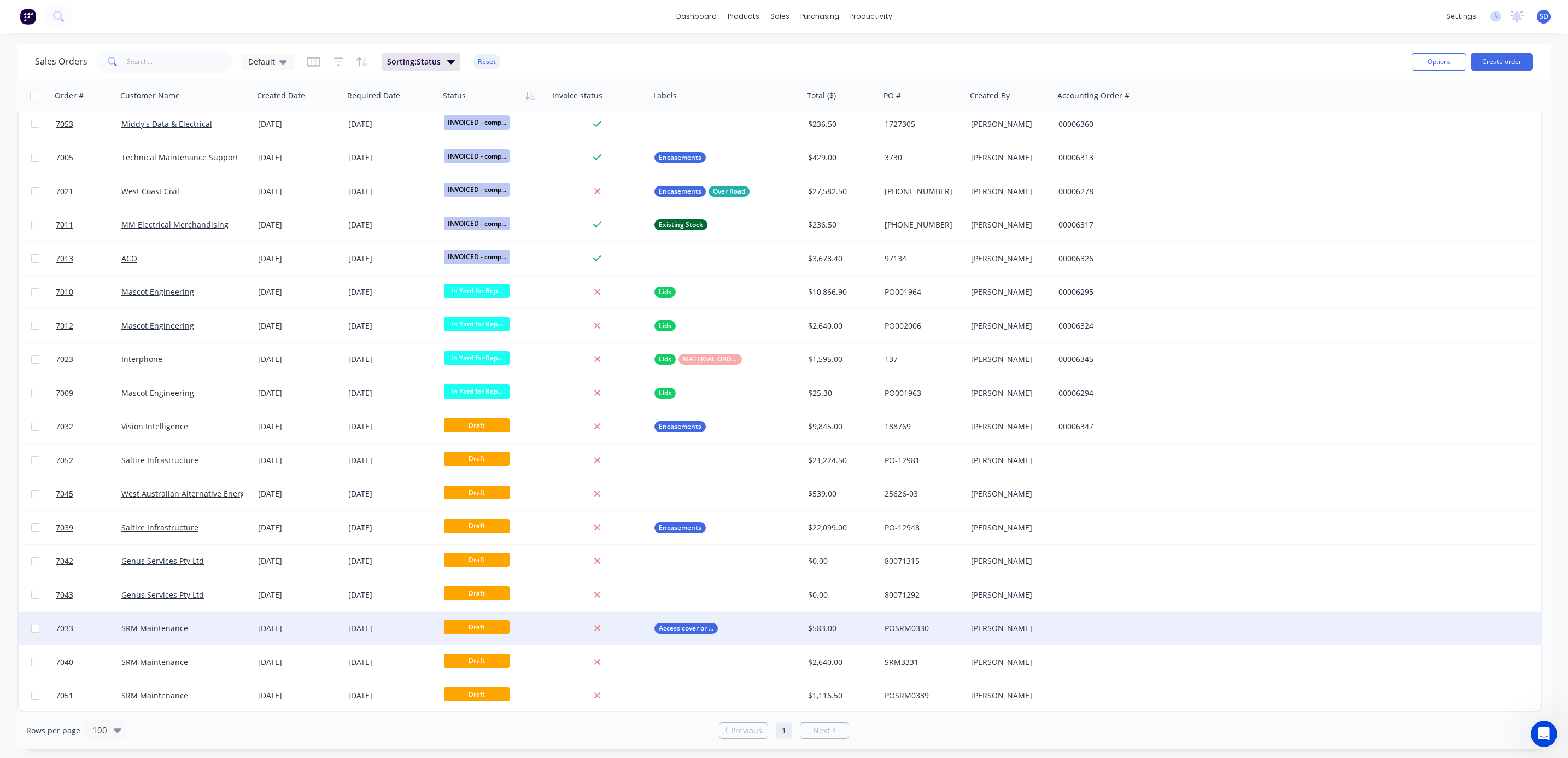
click at [223, 634] on div "SRM Maintenance" at bounding box center [185, 628] width 137 height 33
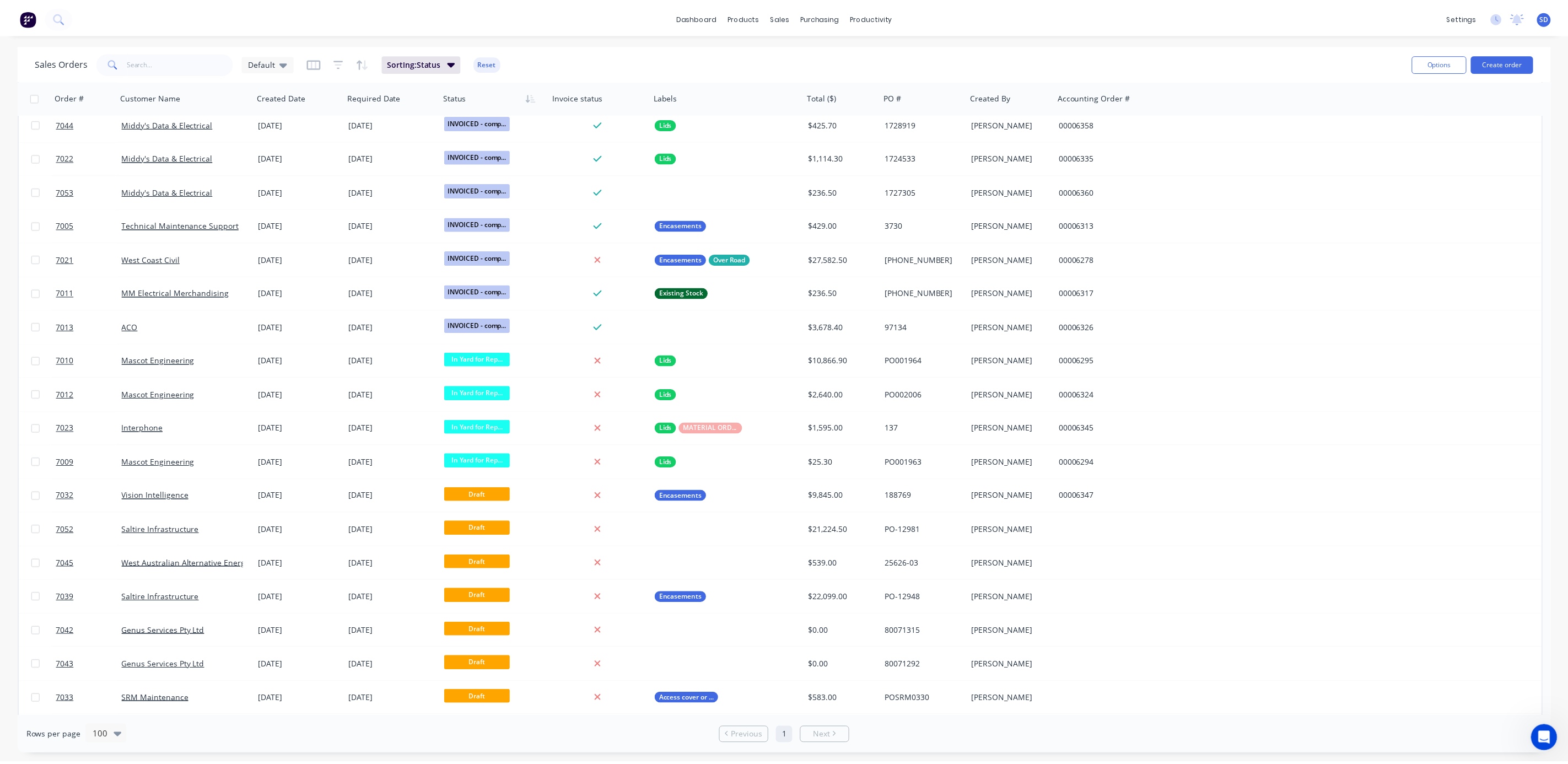
scroll to position [1057, 0]
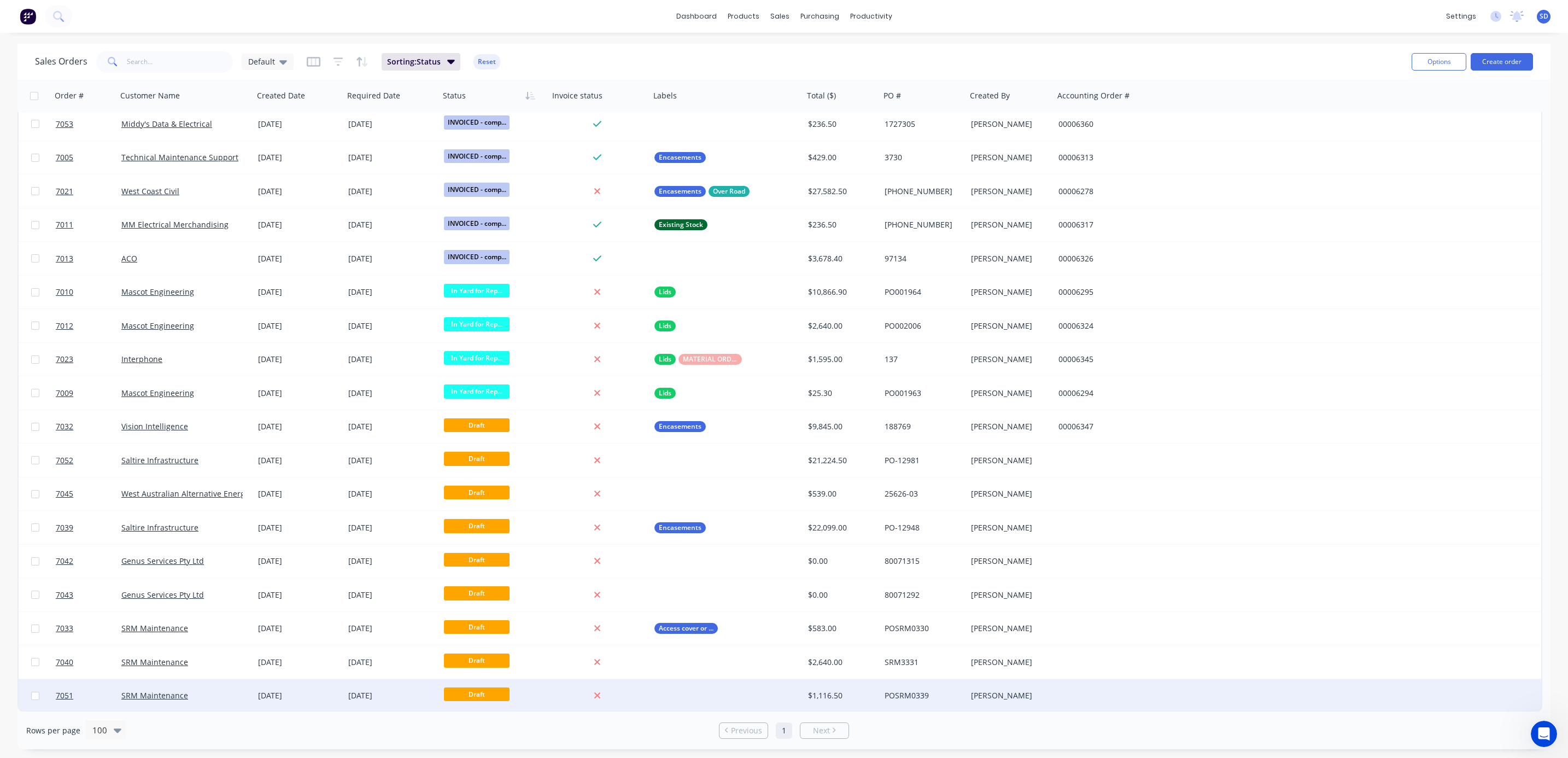
click at [219, 695] on div "SRM Maintenance" at bounding box center [181, 696] width 121 height 11
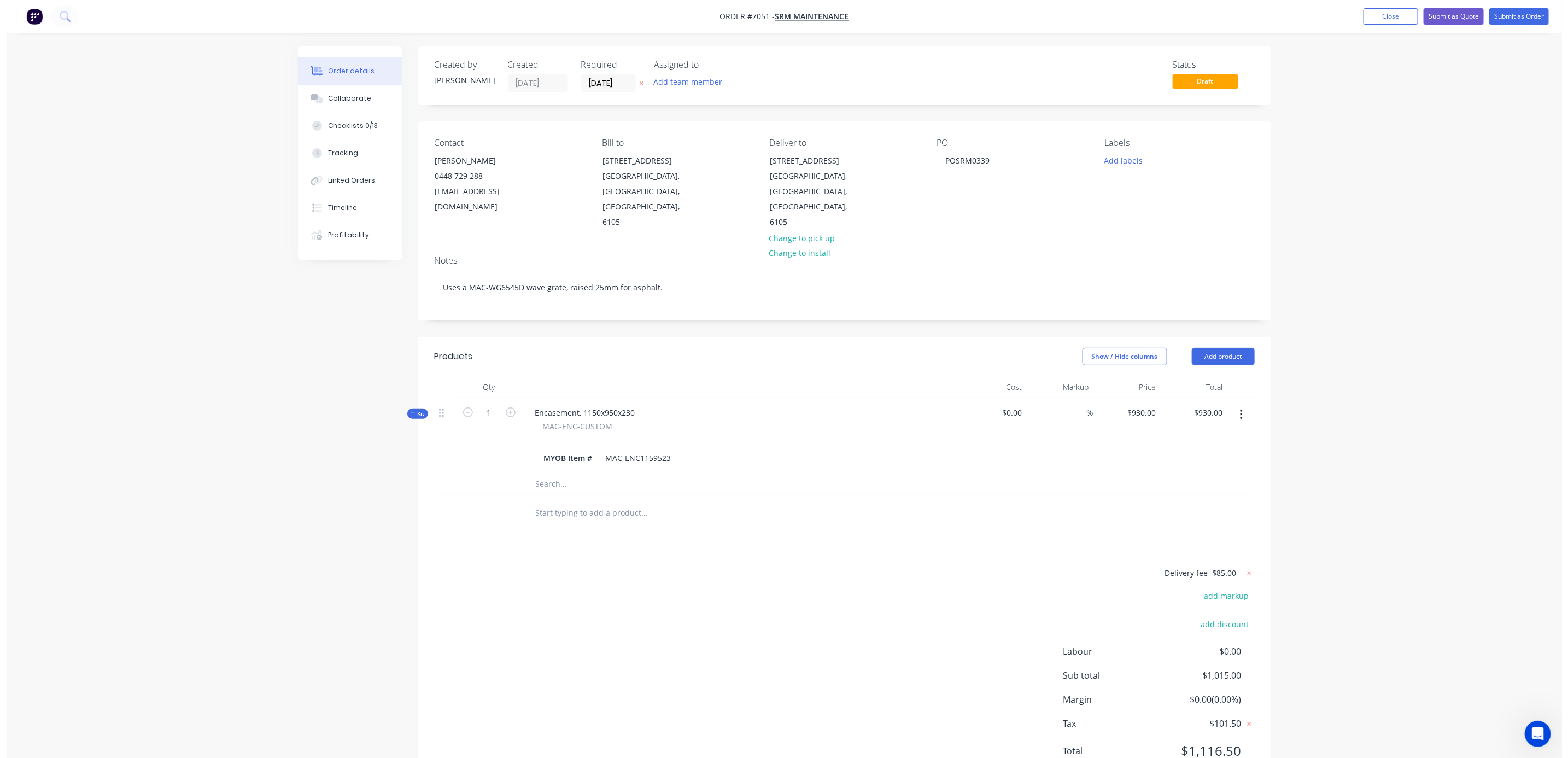
scroll to position [192, 0]
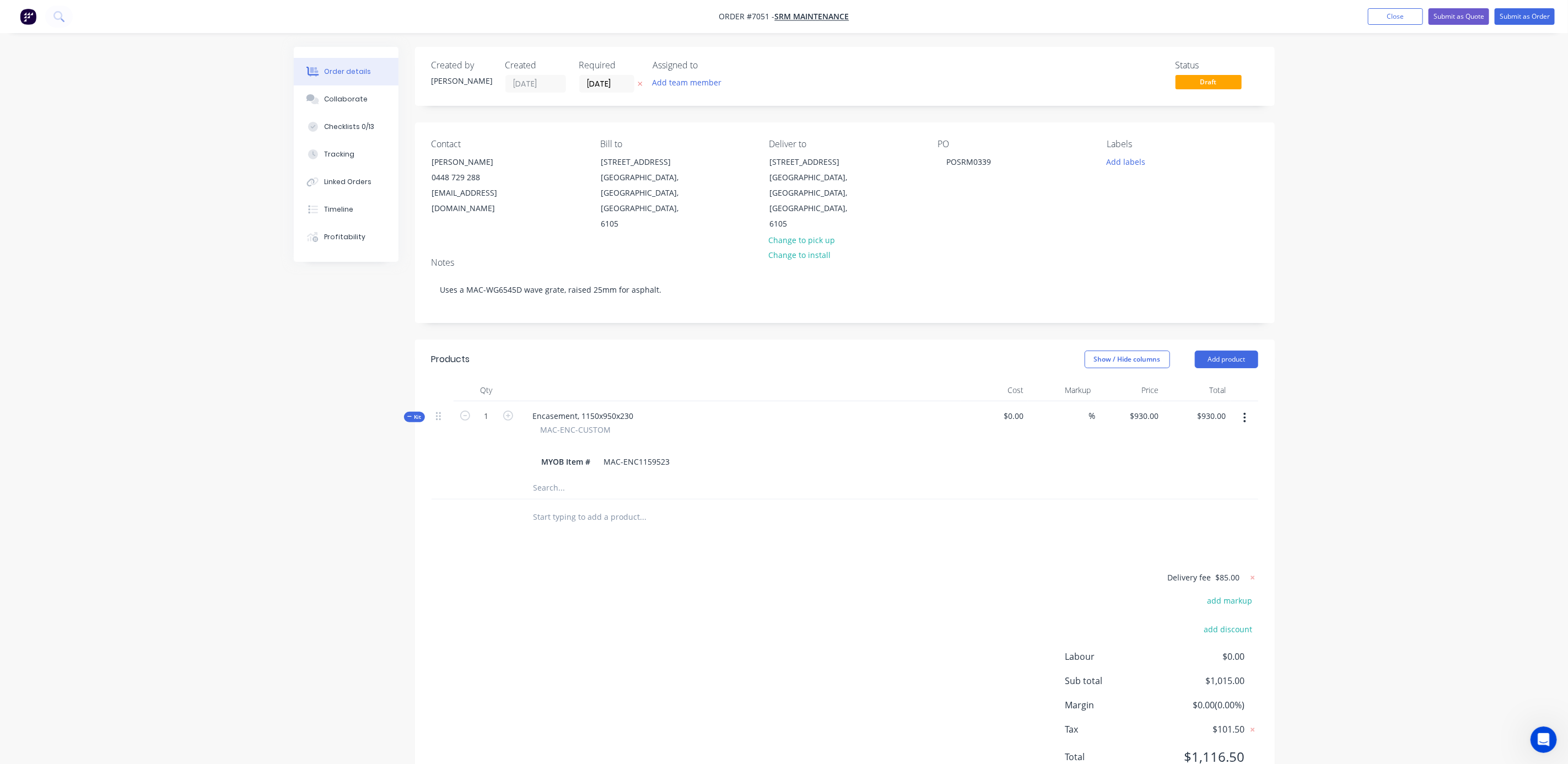
drag, startPoint x: 1401, startPoint y: 17, endPoint x: 1214, endPoint y: 77, distance: 196.4
click at [1401, 17] on button "Close" at bounding box center [1396, 16] width 55 height 17
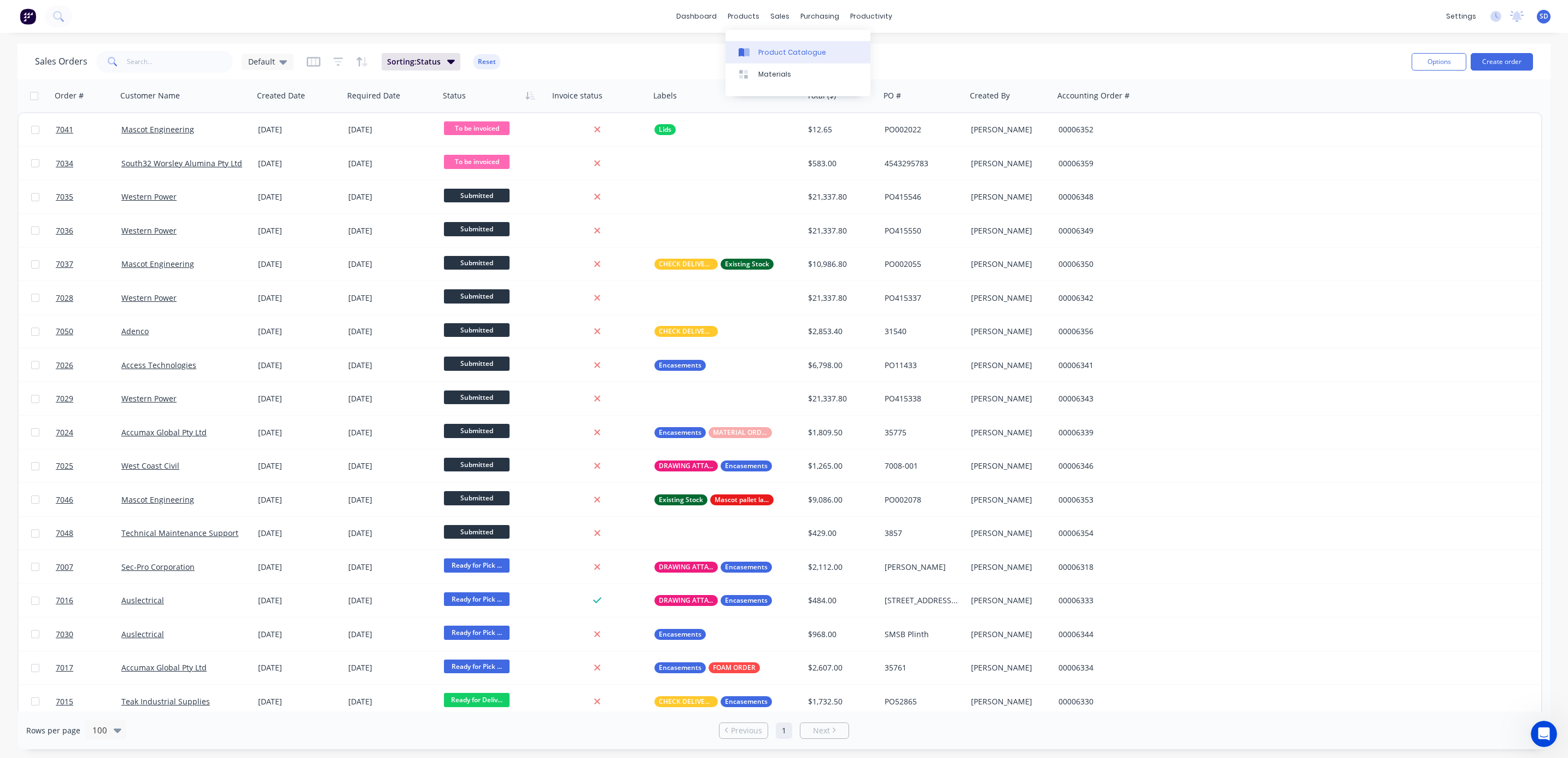
click at [751, 45] on link "Product Catalogue" at bounding box center [798, 52] width 145 height 22
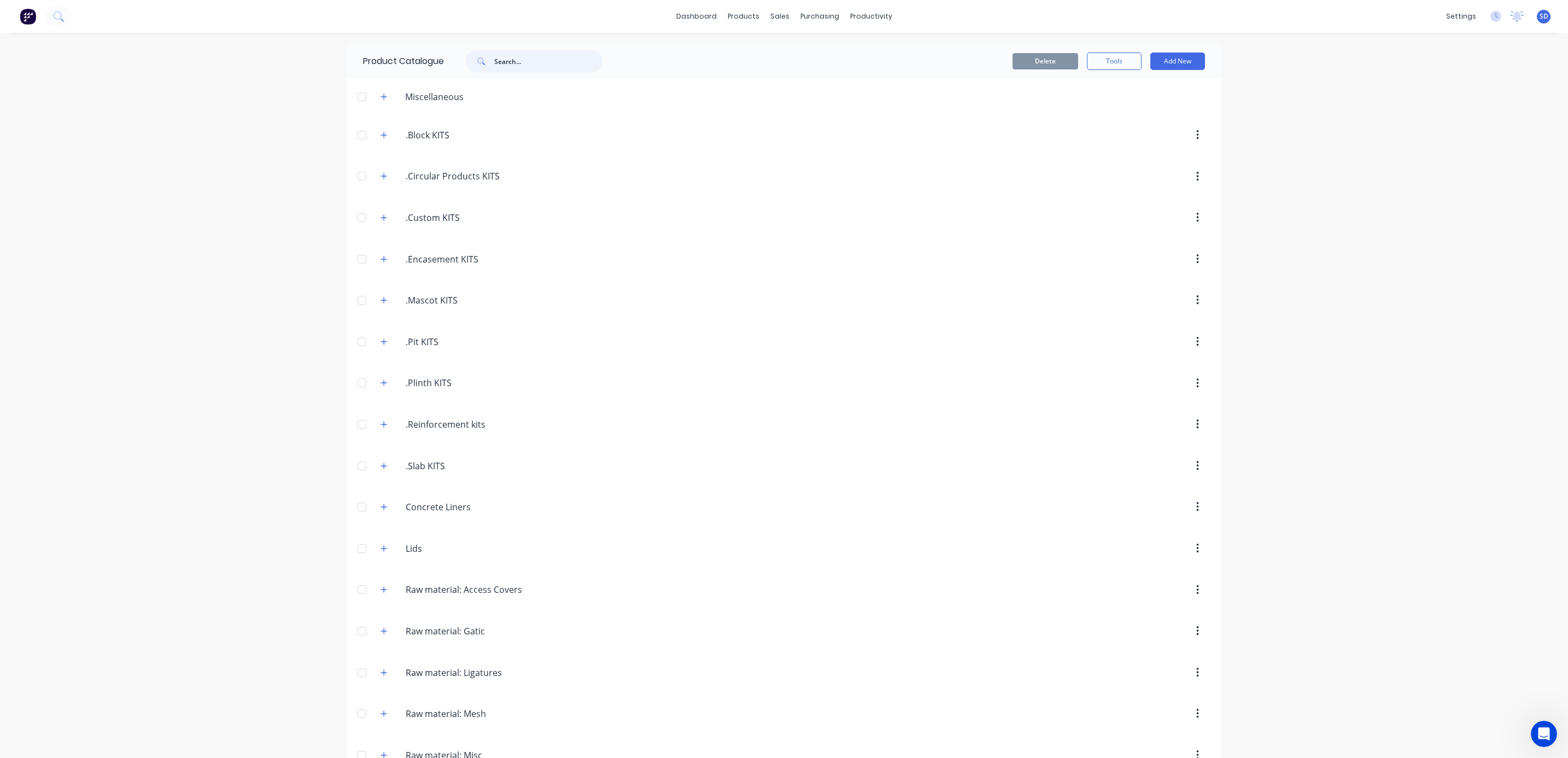
click at [512, 57] on input "text" at bounding box center [548, 61] width 108 height 22
click at [537, 61] on input "ENCASEMENT 1150" at bounding box center [548, 61] width 108 height 22
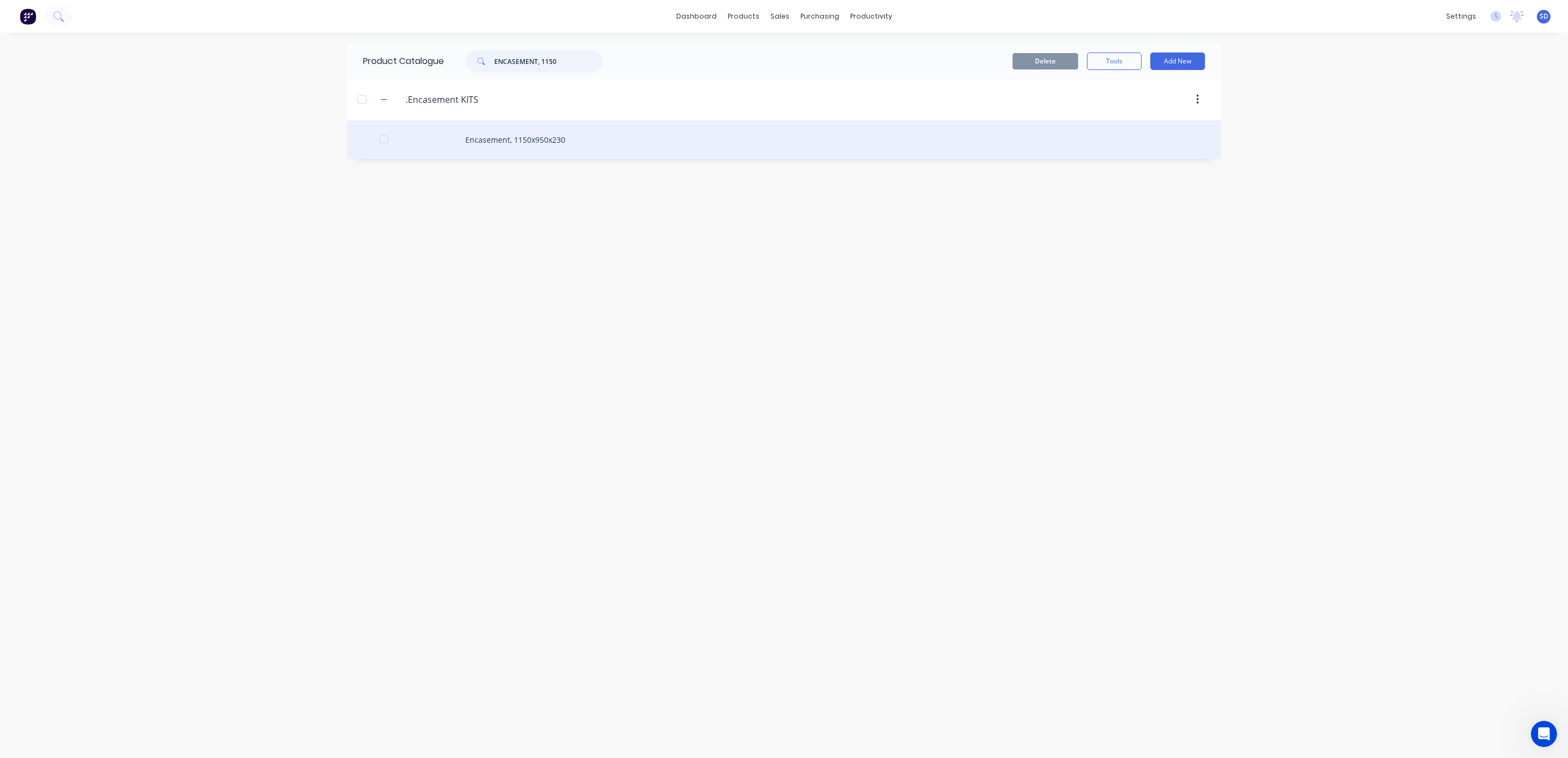
type input "ENCASEMENT, 1150"
click at [537, 140] on div "Encasement, 1150x950x230" at bounding box center [783, 140] width 875 height 39
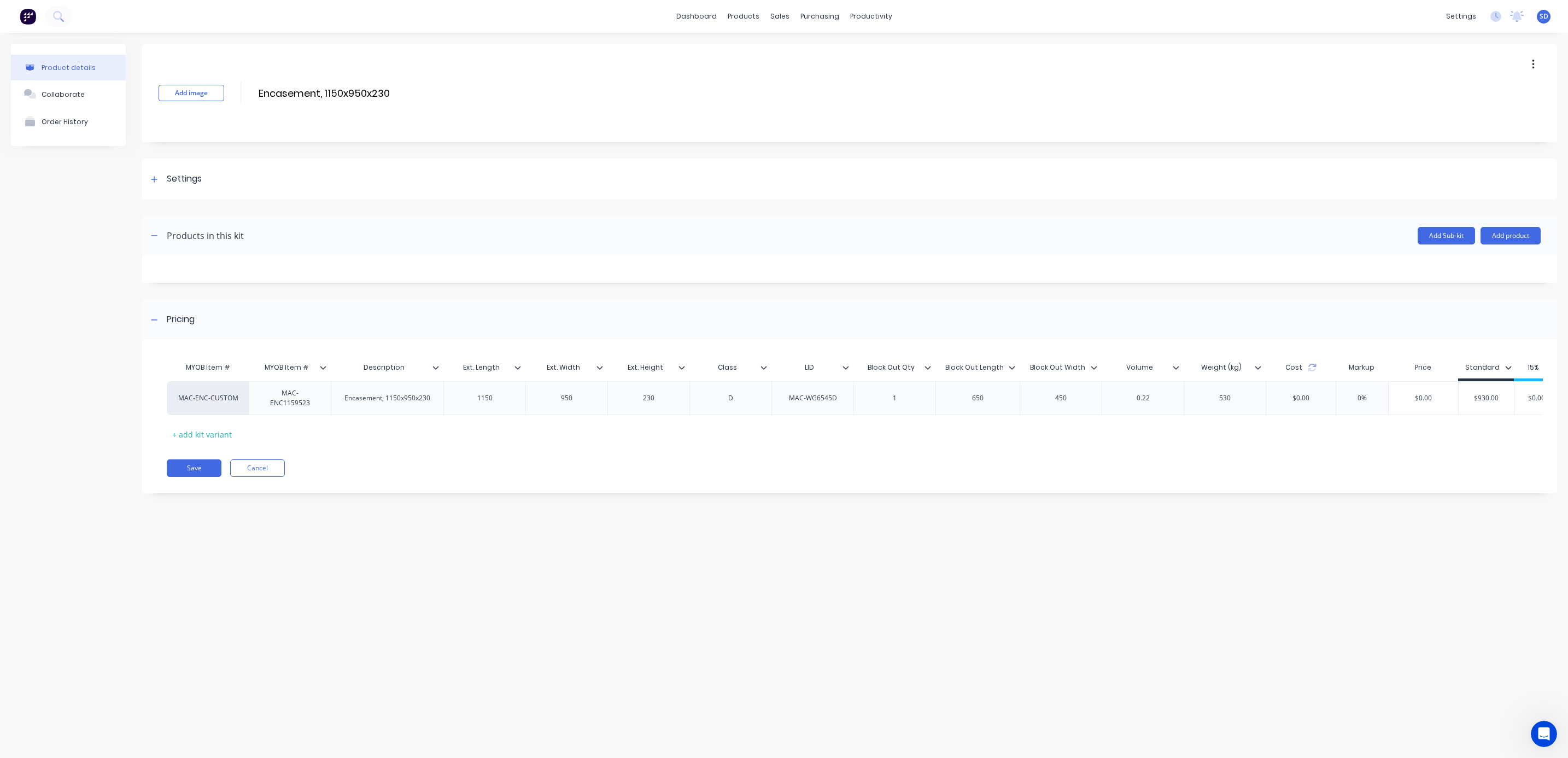
drag, startPoint x: 670, startPoint y: 441, endPoint x: 704, endPoint y: 443, distance: 34.1
click at [704, 443] on div "MYOB Item # MYOB Item # Description Ext. Length Ext. Width Ext. Height Class LI…" at bounding box center [842, 400] width 1351 height 86
click at [1529, 64] on button "button" at bounding box center [1533, 65] width 26 height 19
click at [1216, 48] on div "Add image Encasement, 1150x950x230 Encasement, 1150x950x230 Enter kit name Dupl…" at bounding box center [850, 93] width 1415 height 99
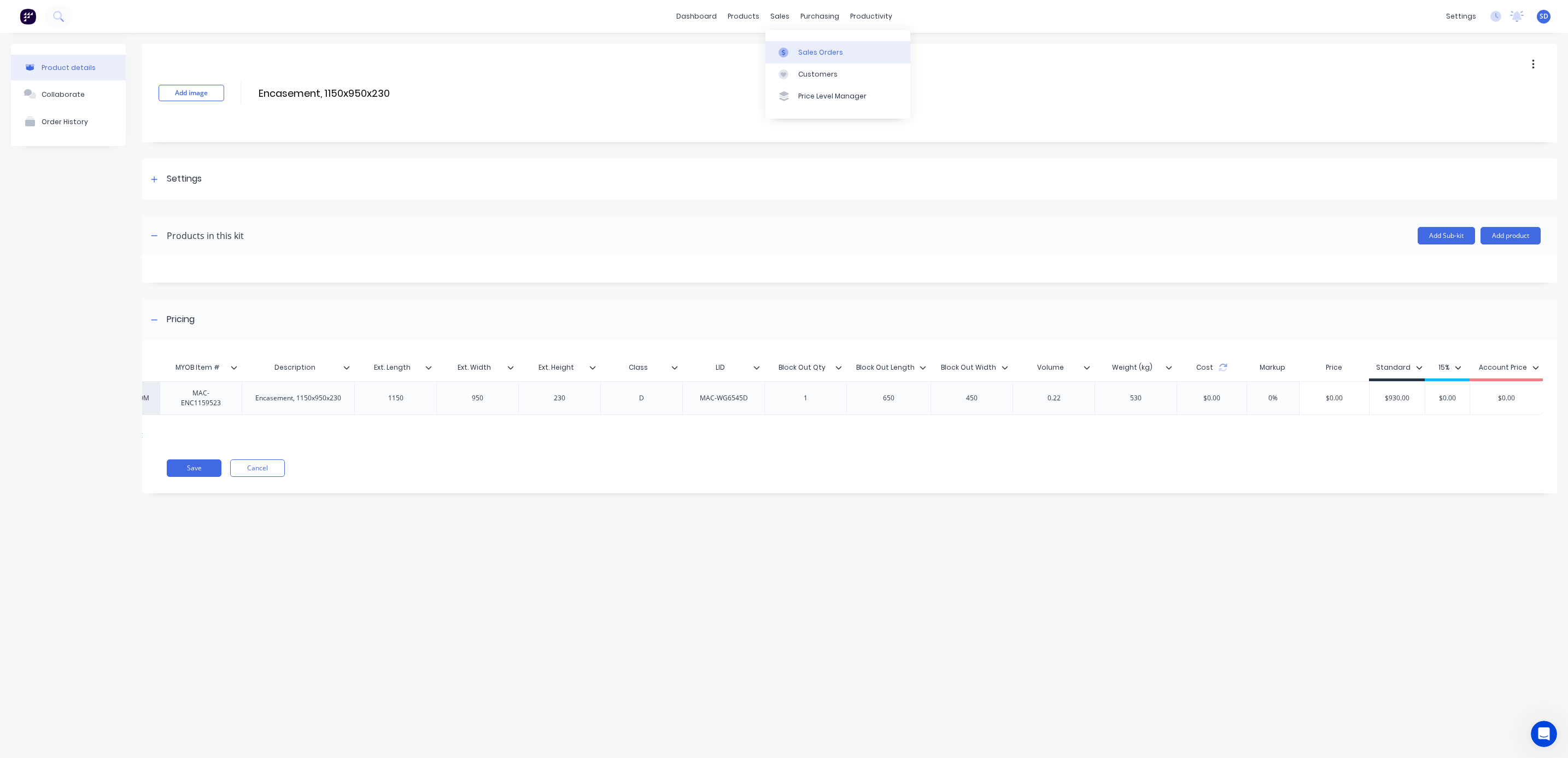
click at [828, 51] on div "Sales Orders" at bounding box center [821, 52] width 45 height 10
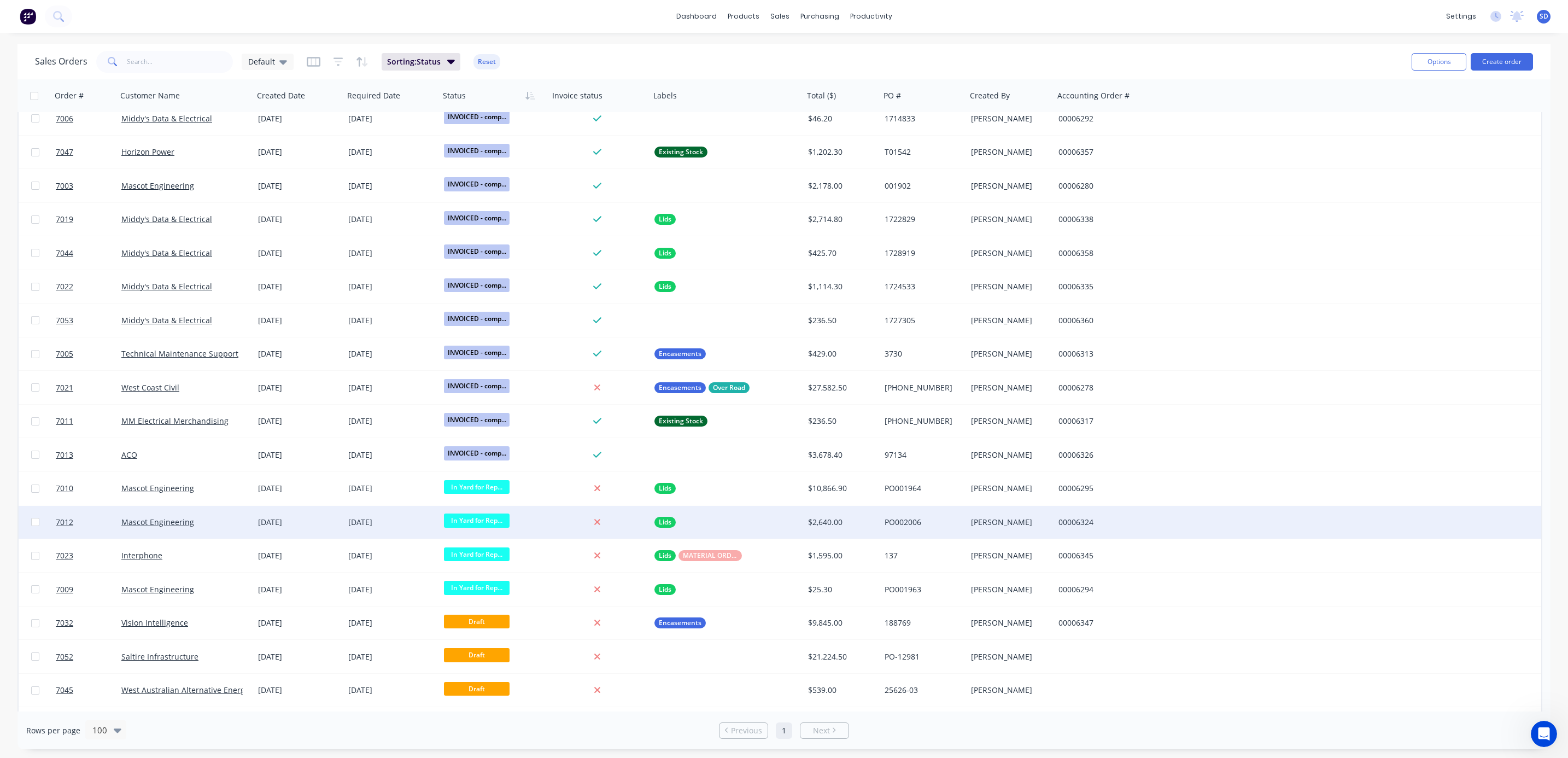
scroll to position [1048, 0]
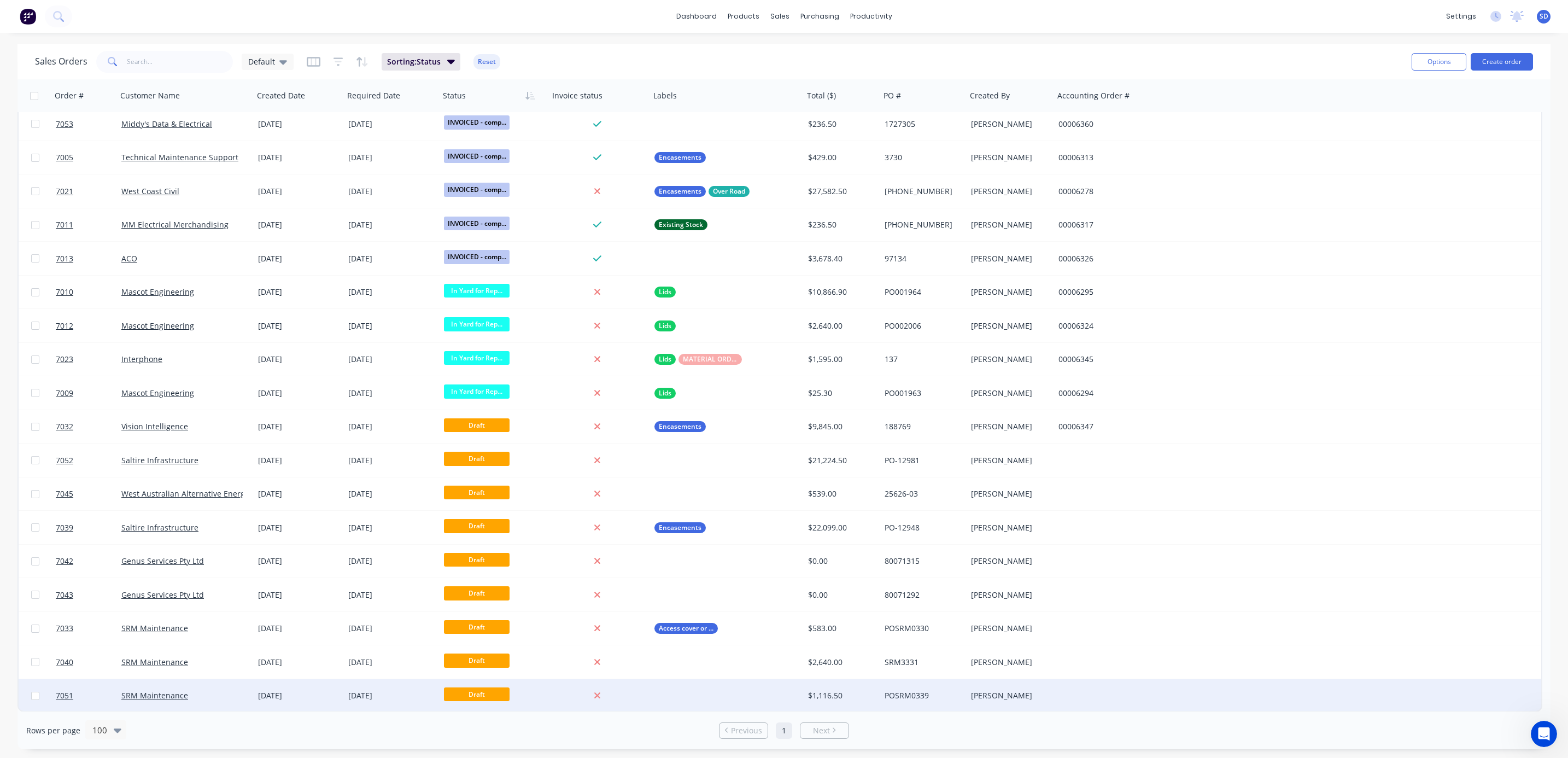
click at [210, 686] on div "SRM Maintenance" at bounding box center [185, 696] width 137 height 33
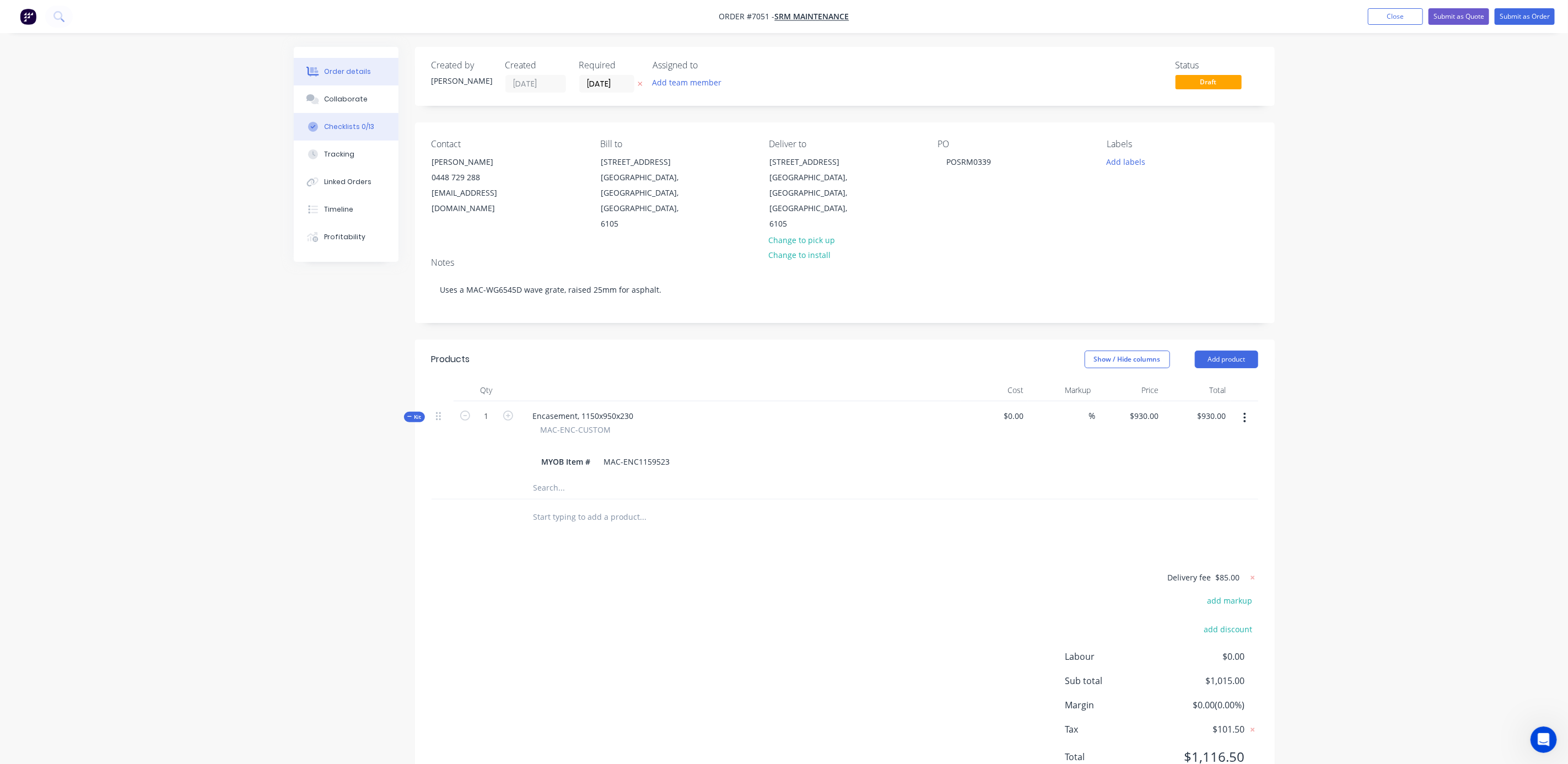
click at [339, 119] on button "Checklists 0/13" at bounding box center [346, 126] width 105 height 28
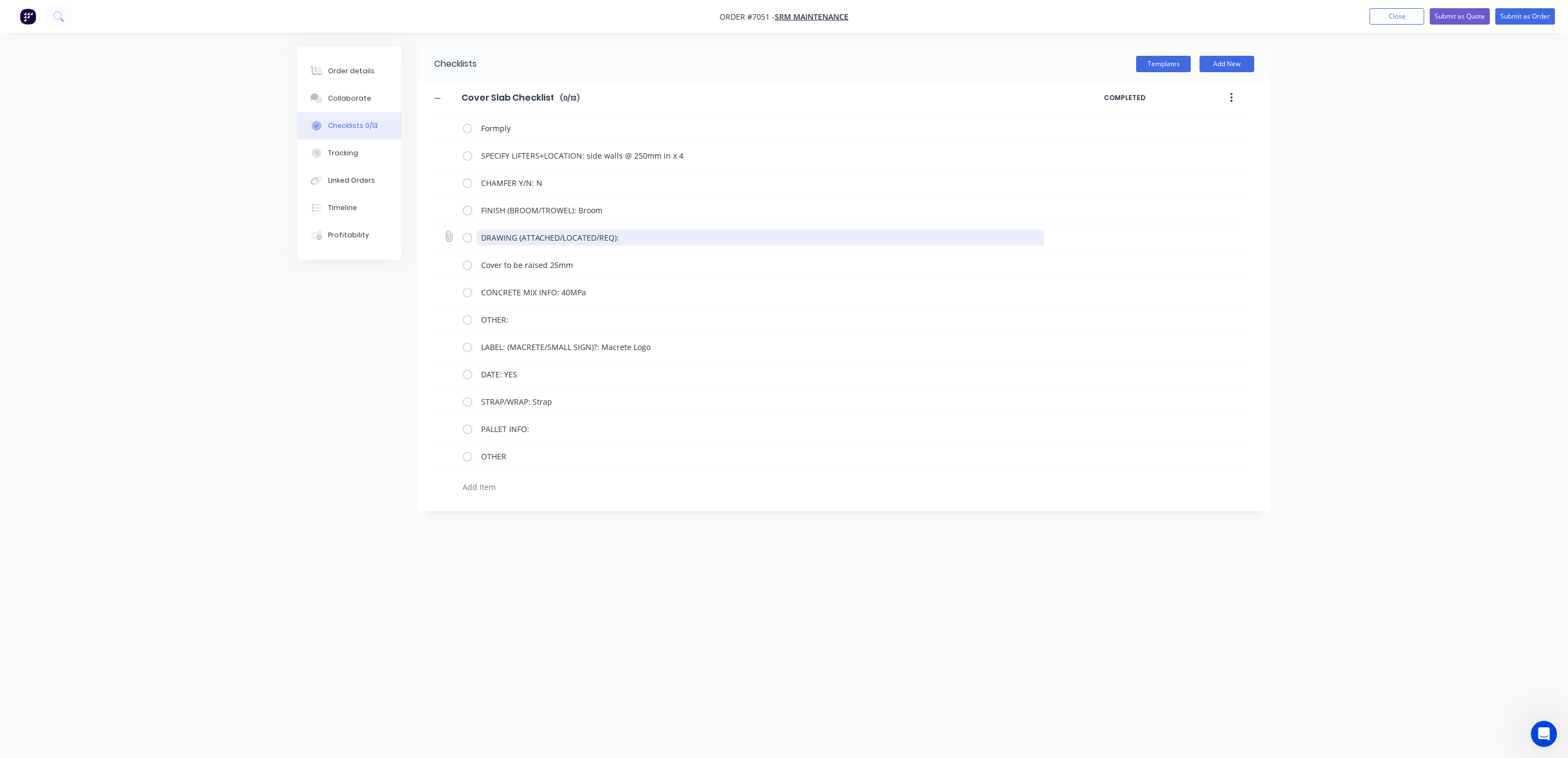
click at [627, 235] on textarea "DRAWING (ATTACHED/LOCATED/REQ):" at bounding box center [760, 237] width 568 height 16
